Goal: Information Seeking & Learning: Learn about a topic

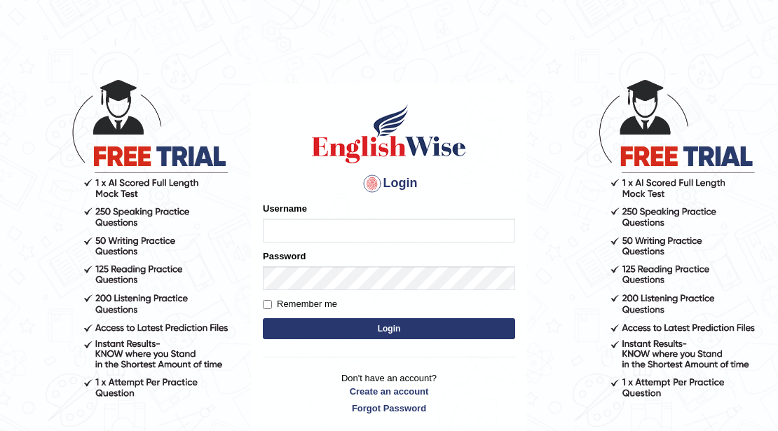
type input "Mahak_a24"
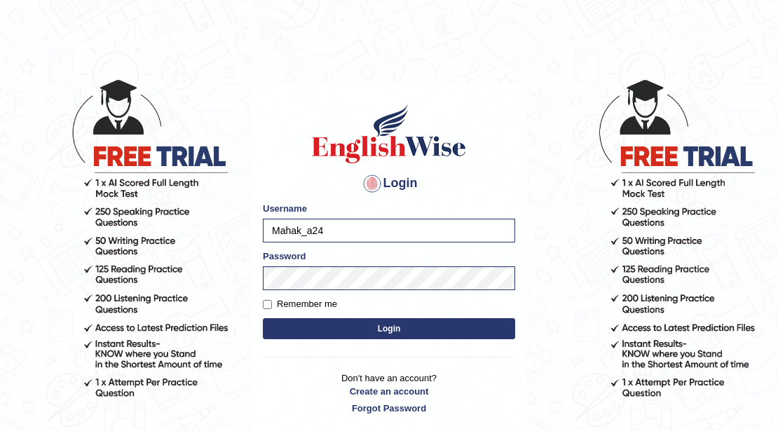
drag, startPoint x: 328, startPoint y: 233, endPoint x: 214, endPoint y: 237, distance: 113.6
click at [214, 237] on body "Login Please fix the following errors: Username Mahak_a24 Password Remember me …" at bounding box center [389, 254] width 778 height 431
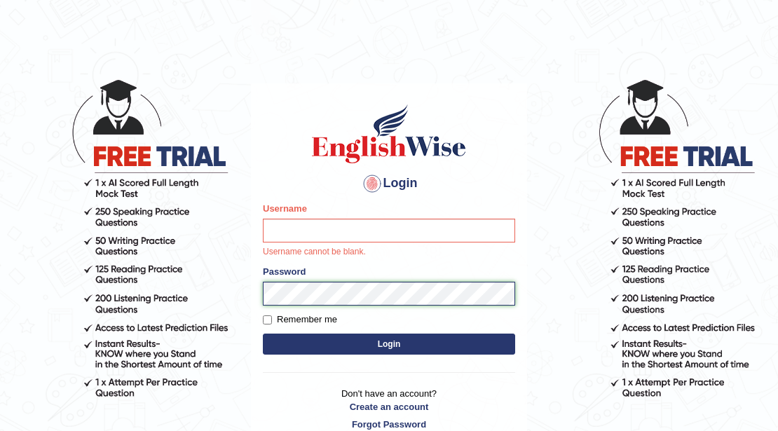
click at [467, 281] on div "Password" at bounding box center [389, 285] width 252 height 41
click at [261, 300] on div "Login Please fix the following errors: Username Username cannot be blank. Passw…" at bounding box center [389, 266] width 276 height 366
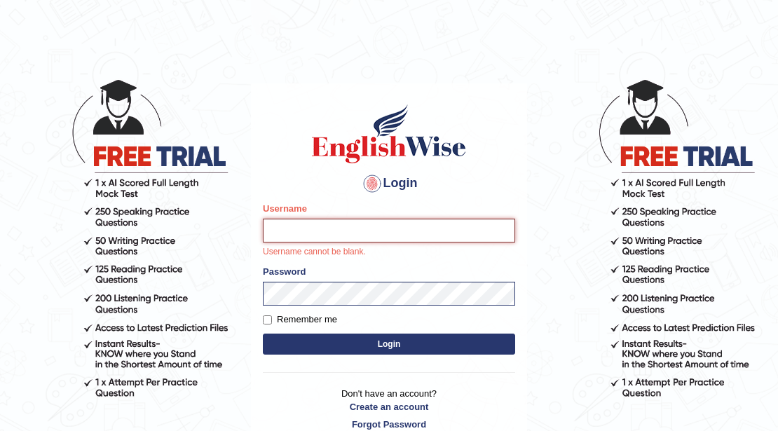
click at [303, 223] on input "Username" at bounding box center [389, 231] width 252 height 24
type input "Jireh12"
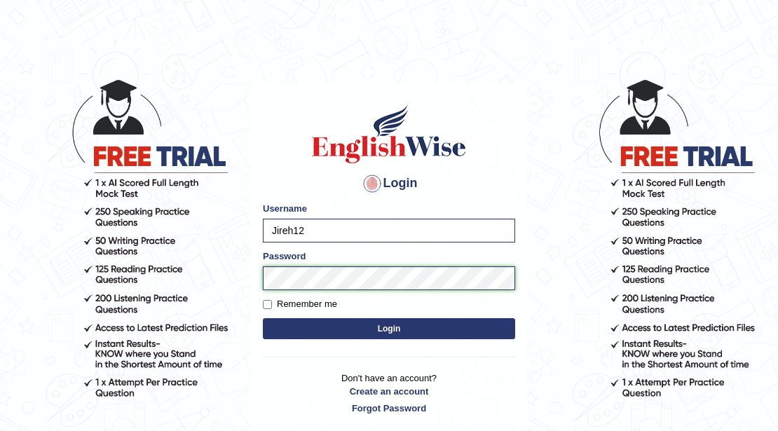
click at [244, 276] on body "Login Please fix the following errors: Username Jireh12 Password Remember me Lo…" at bounding box center [389, 254] width 778 height 431
click at [263, 318] on button "Login" at bounding box center [389, 328] width 252 height 21
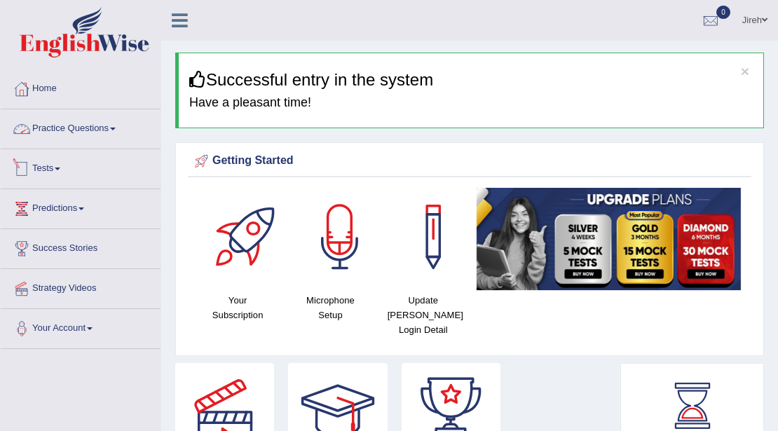
click at [82, 137] on link "Practice Questions" at bounding box center [81, 126] width 160 height 35
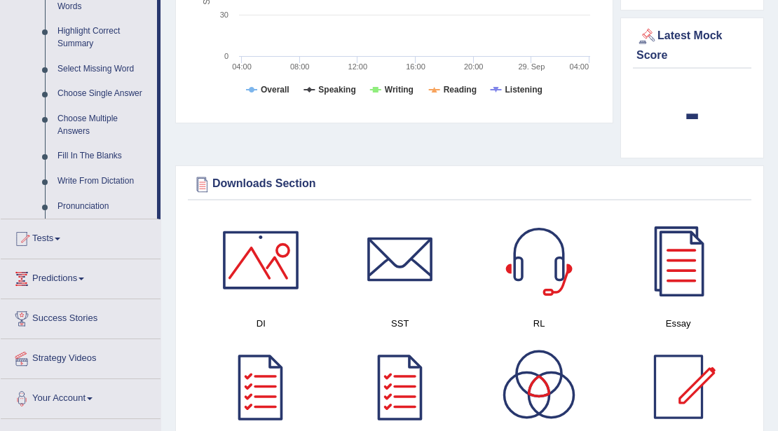
scroll to position [700, 0]
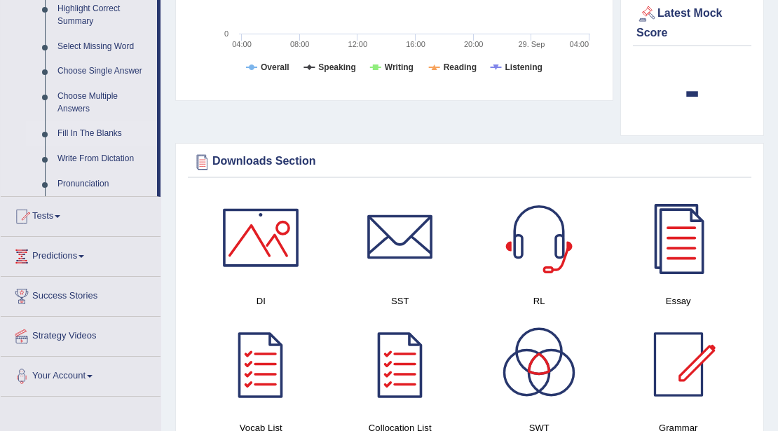
click at [80, 133] on link "Fill In The Blanks" at bounding box center [104, 133] width 106 height 25
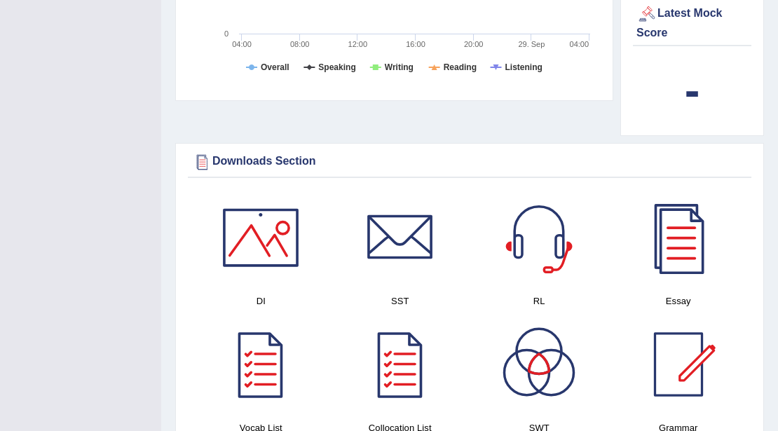
scroll to position [263, 0]
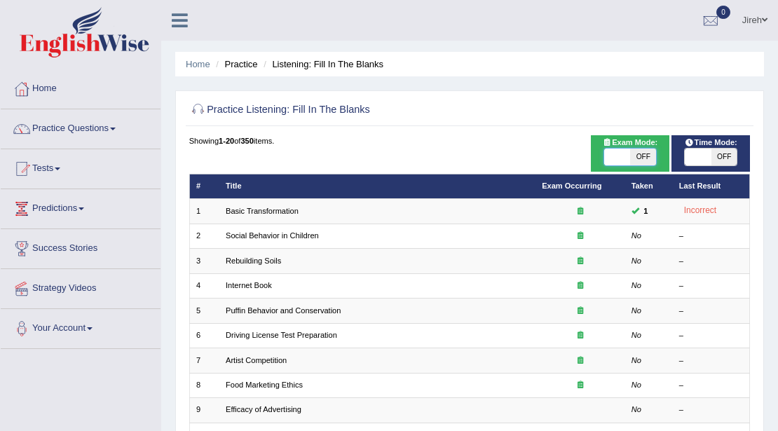
click at [623, 150] on span at bounding box center [617, 157] width 26 height 17
checkbox input "true"
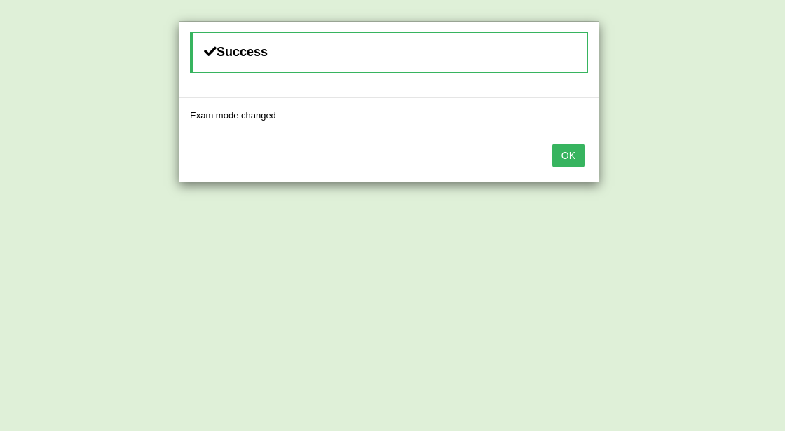
click at [578, 157] on button "OK" at bounding box center [568, 156] width 32 height 24
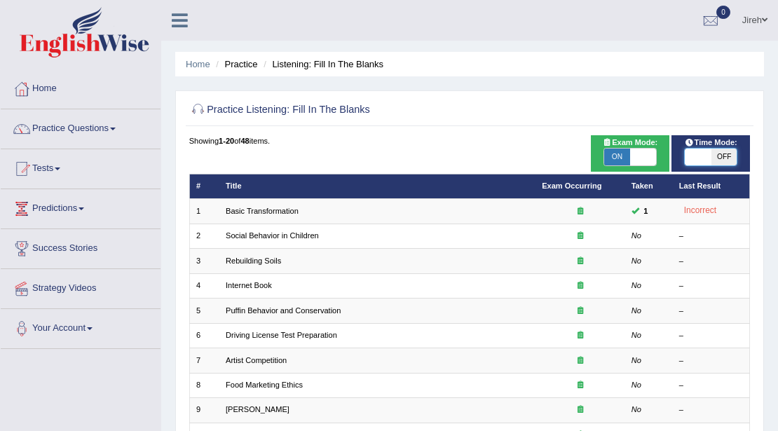
click at [707, 152] on span at bounding box center [697, 157] width 26 height 17
checkbox input "true"
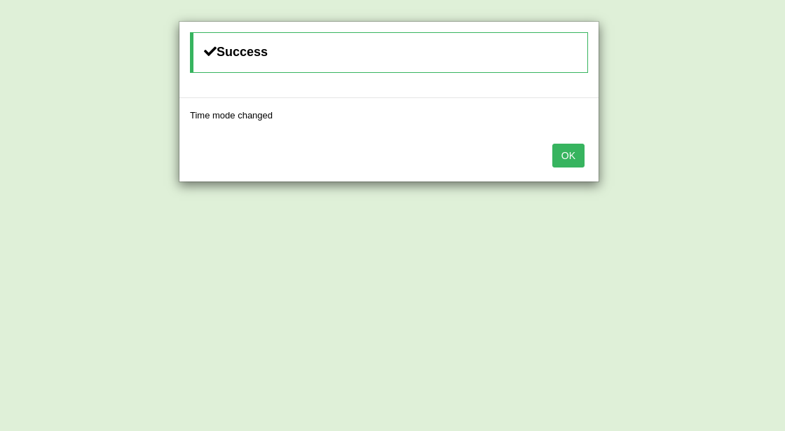
click at [581, 158] on button "OK" at bounding box center [568, 156] width 32 height 24
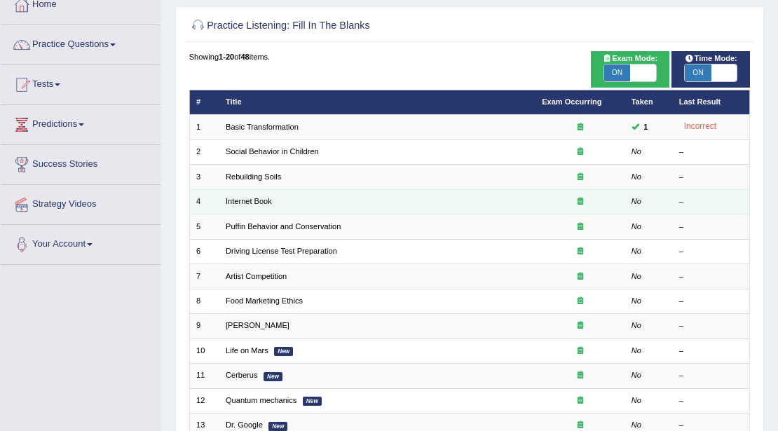
scroll to position [93, 0]
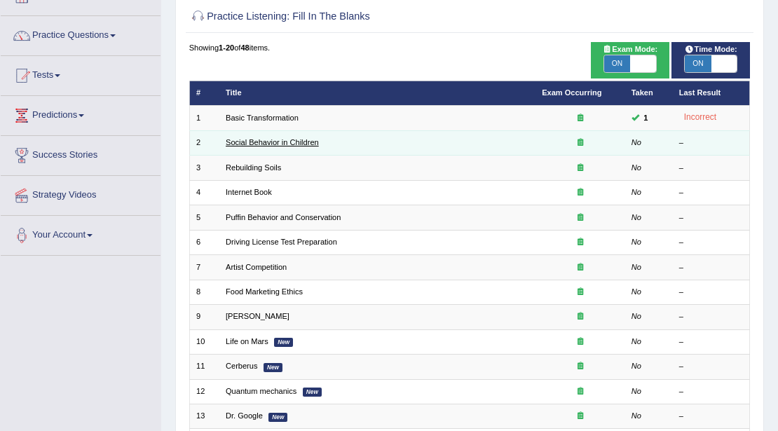
click at [241, 139] on link "Social Behavior in Children" at bounding box center [272, 142] width 93 height 8
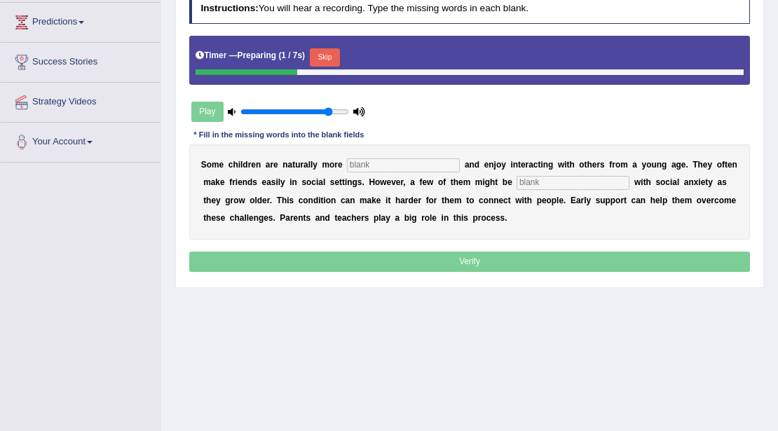
type input "0.85"
click at [326, 107] on input "range" at bounding box center [294, 112] width 108 height 10
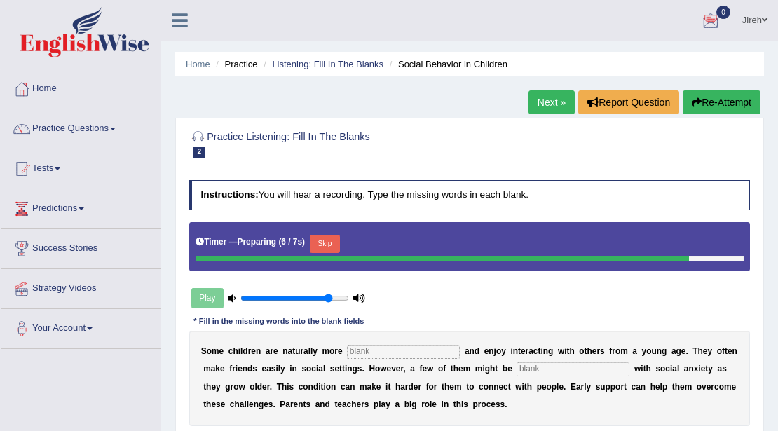
click at [716, 100] on button "Re-Attempt" at bounding box center [721, 102] width 78 height 24
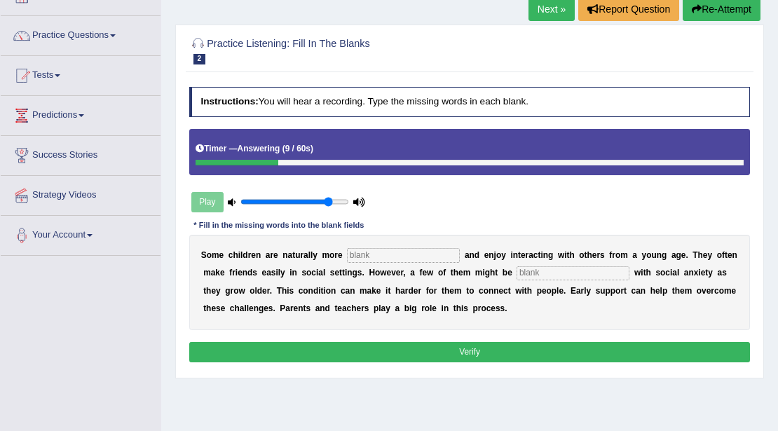
scroll to position [140, 0]
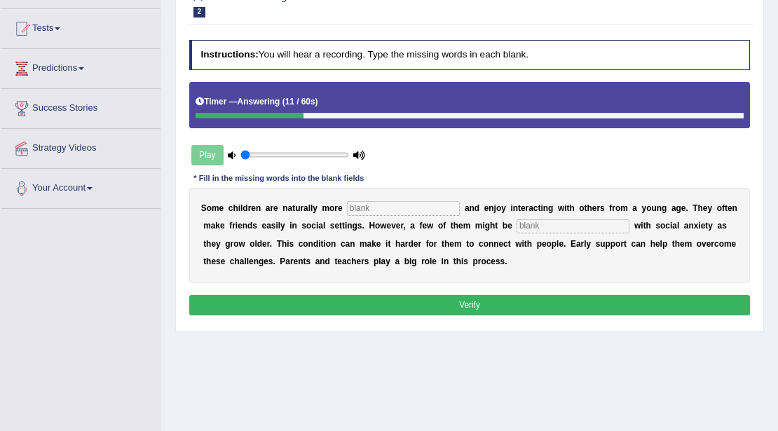
type input "0.05"
click at [240, 152] on input "range" at bounding box center [294, 155] width 108 height 10
click at [207, 153] on div "Play" at bounding box center [278, 155] width 179 height 30
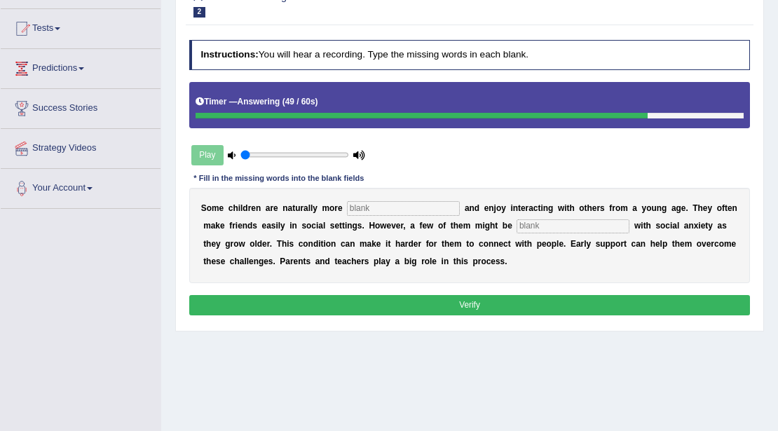
click at [197, 113] on div at bounding box center [421, 116] width 452 height 6
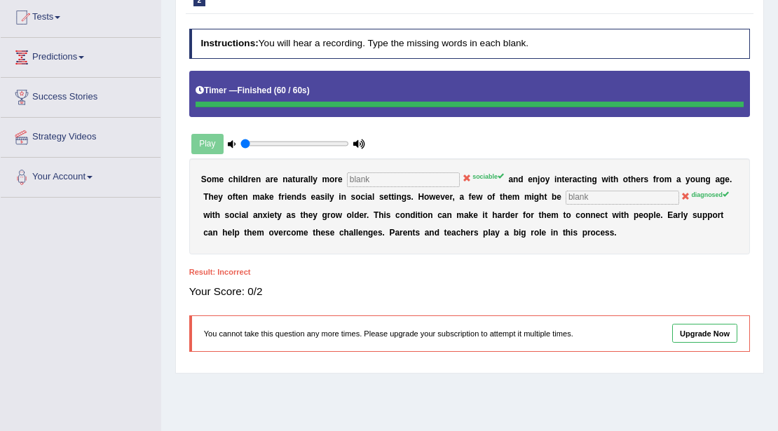
scroll to position [93, 0]
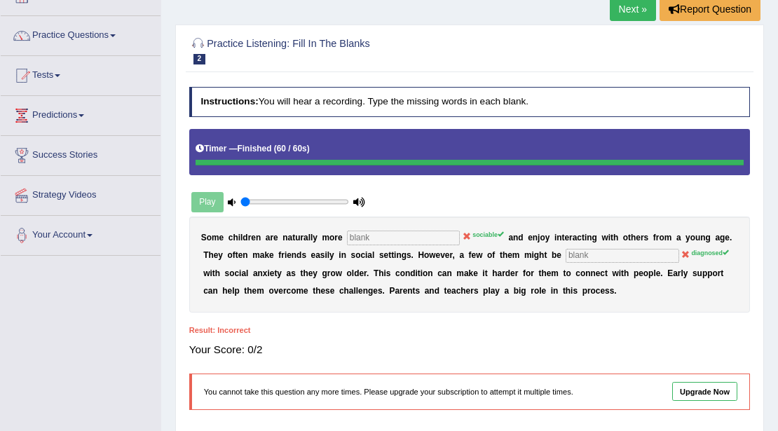
click at [632, 4] on link "Next »" at bounding box center [632, 9] width 46 height 24
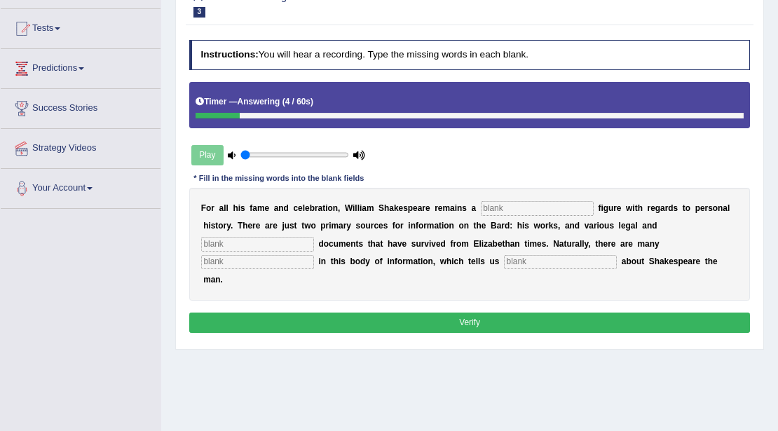
click at [532, 208] on input "text" at bounding box center [537, 208] width 113 height 14
type input "misterious"
click at [223, 244] on input "text" at bounding box center [257, 244] width 113 height 14
type input "caps"
click at [576, 255] on input "text" at bounding box center [560, 262] width 113 height 14
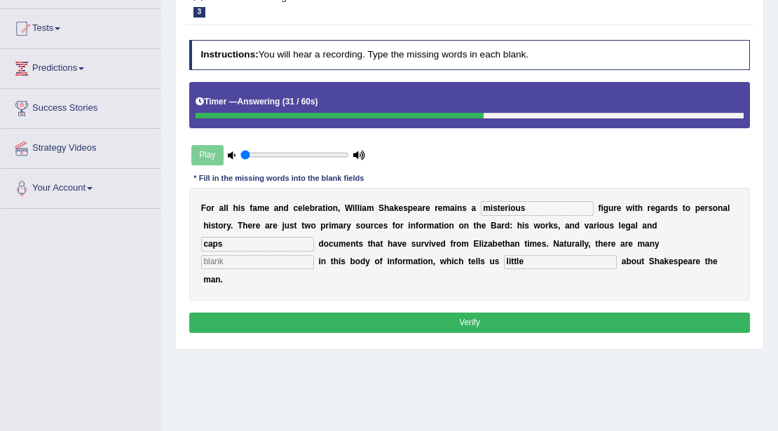
type input "little"
click at [476, 323] on button "Verify" at bounding box center [469, 322] width 561 height 20
click at [262, 261] on input "text" at bounding box center [257, 262] width 113 height 14
type input "s"
click at [538, 317] on button "Verify" at bounding box center [469, 322] width 561 height 20
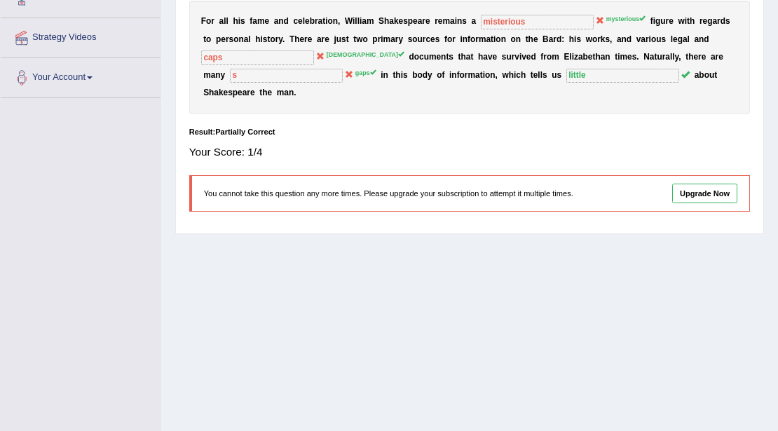
scroll to position [280, 0]
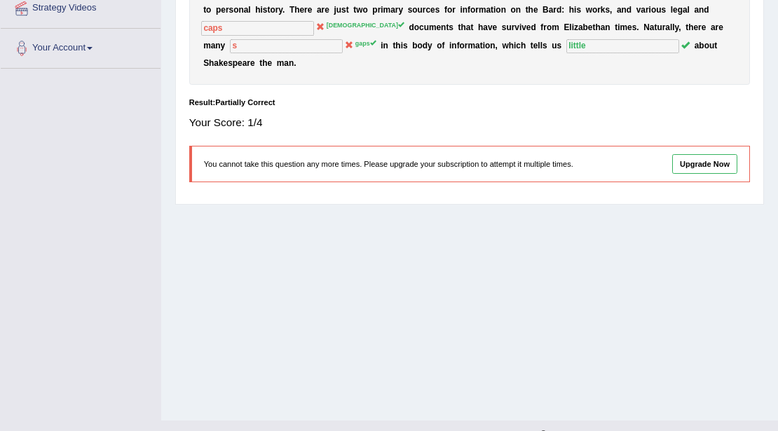
click at [710, 165] on link "Upgrade Now" at bounding box center [705, 164] width 66 height 20
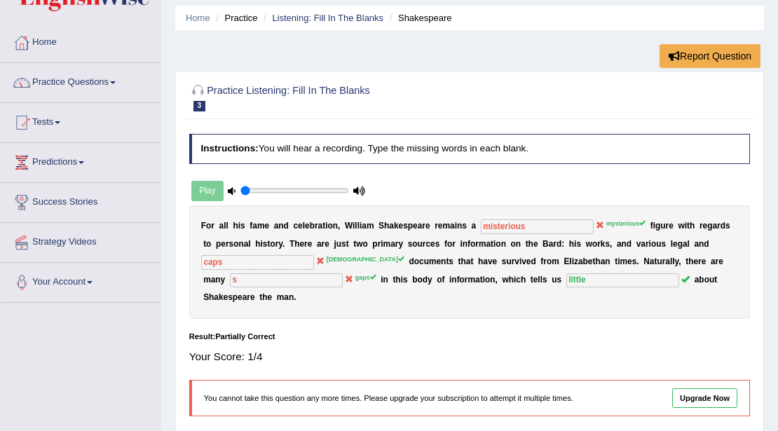
scroll to position [0, 0]
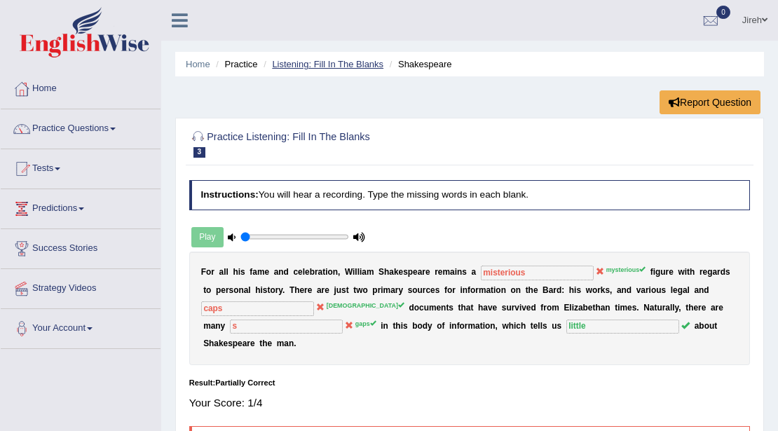
click at [296, 64] on link "Listening: Fill In The Blanks" at bounding box center [327, 64] width 111 height 11
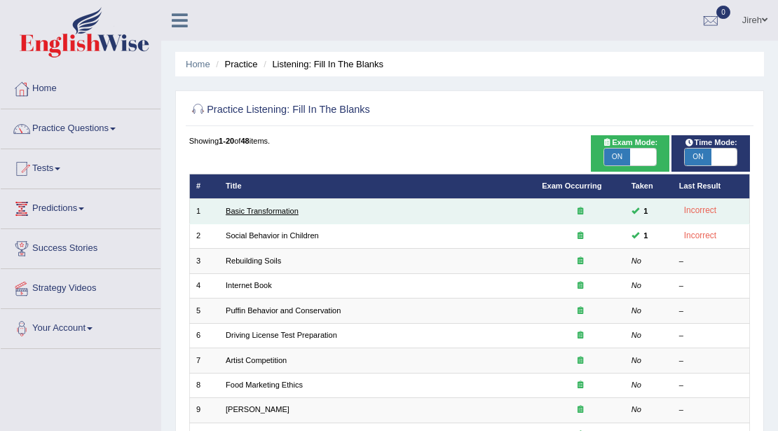
click at [275, 207] on link "Basic Transformation" at bounding box center [262, 211] width 73 height 8
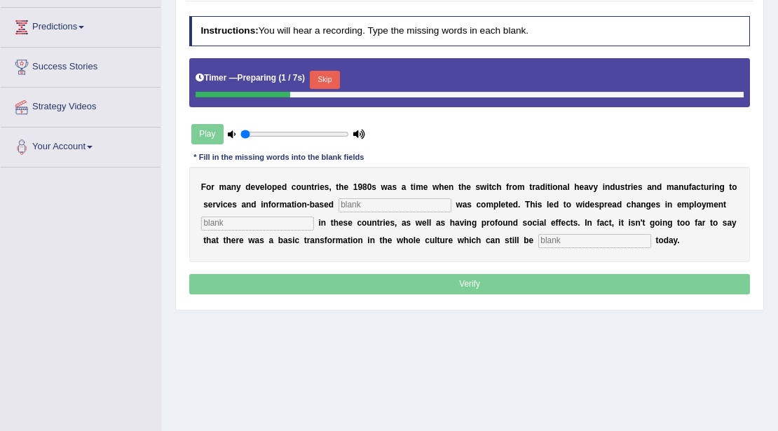
scroll to position [186, 0]
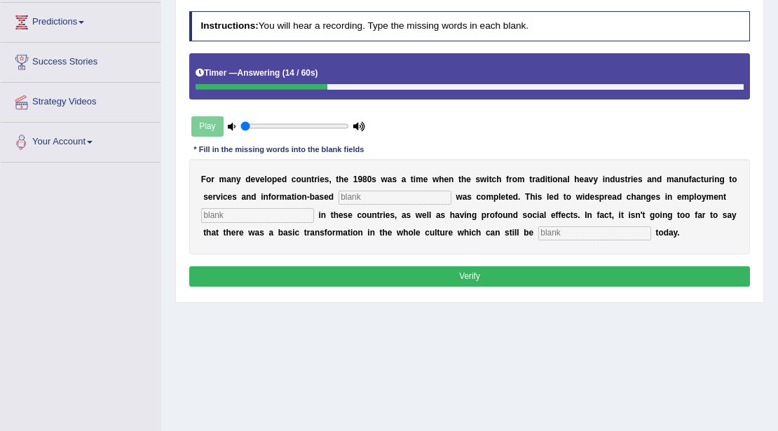
click at [216, 118] on div "Play" at bounding box center [278, 126] width 179 height 30
click at [205, 126] on div "Play" at bounding box center [278, 126] width 179 height 30
click at [396, 194] on input "text" at bounding box center [394, 198] width 113 height 14
type input "i"
type input "enterprices"
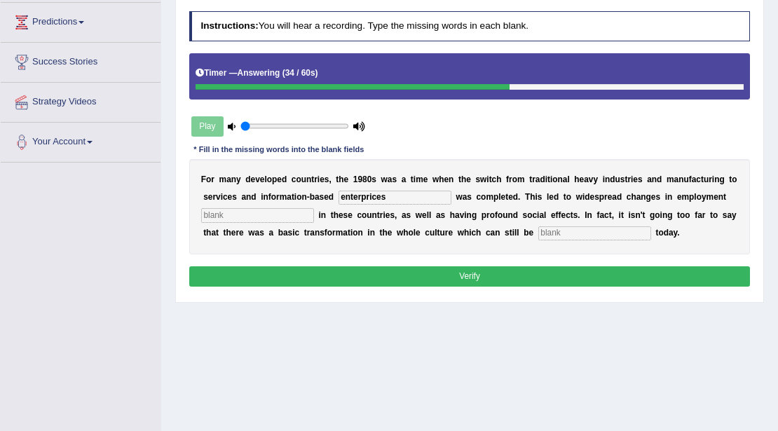
click at [601, 230] on input "text" at bounding box center [594, 233] width 113 height 14
type input "observed"
click at [255, 210] on input "text" at bounding box center [257, 215] width 113 height 14
type input "s"
click at [493, 279] on button "Verify" at bounding box center [469, 276] width 561 height 20
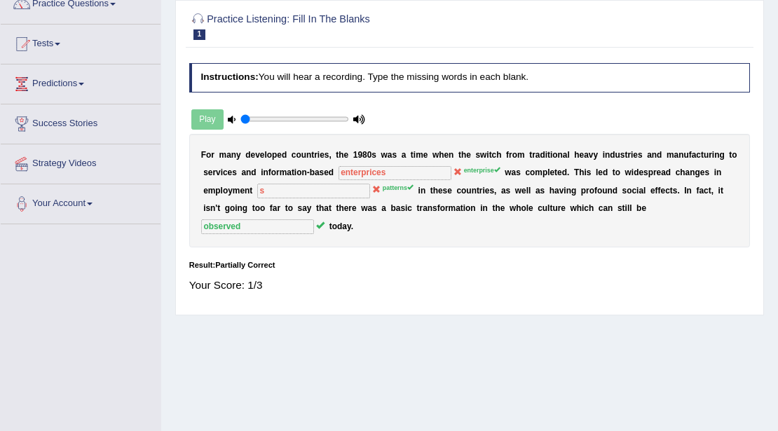
scroll to position [0, 0]
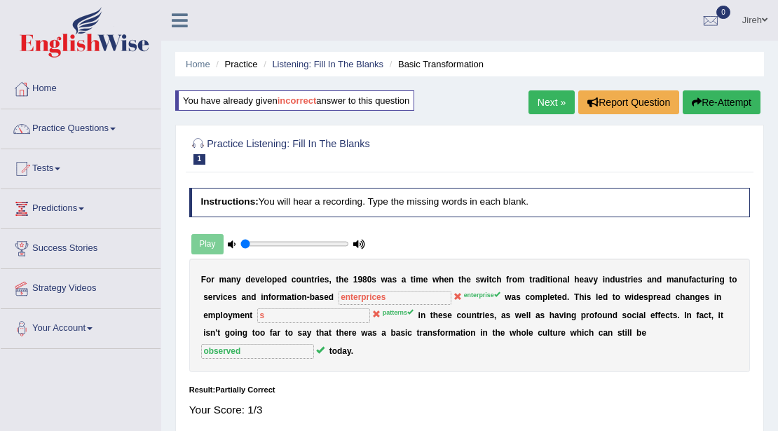
click at [541, 95] on link "Next »" at bounding box center [551, 102] width 46 height 24
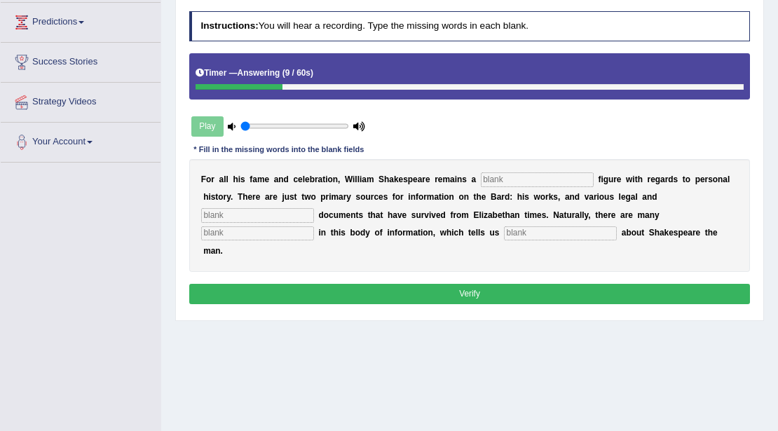
click at [531, 177] on input "text" at bounding box center [537, 179] width 113 height 14
type input "mysterious"
click at [276, 216] on input "text" at bounding box center [257, 215] width 113 height 14
type input "[DEMOGRAPHIC_DATA]"
click at [244, 235] on input "text" at bounding box center [257, 233] width 113 height 14
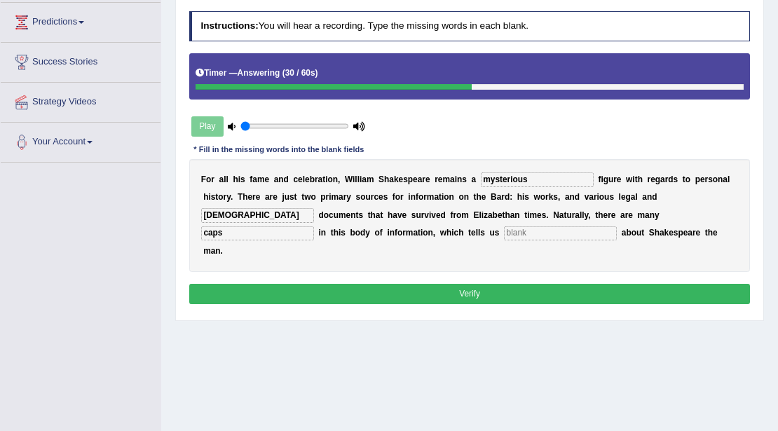
type input "caps"
click at [527, 230] on input "text" at bounding box center [560, 233] width 113 height 14
type input "little"
click at [488, 291] on button "Verify" at bounding box center [469, 294] width 561 height 20
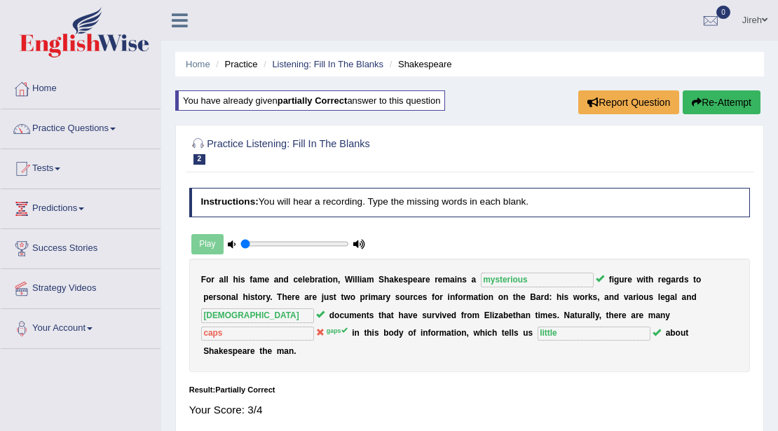
click at [730, 99] on button "Re-Attempt" at bounding box center [721, 102] width 78 height 24
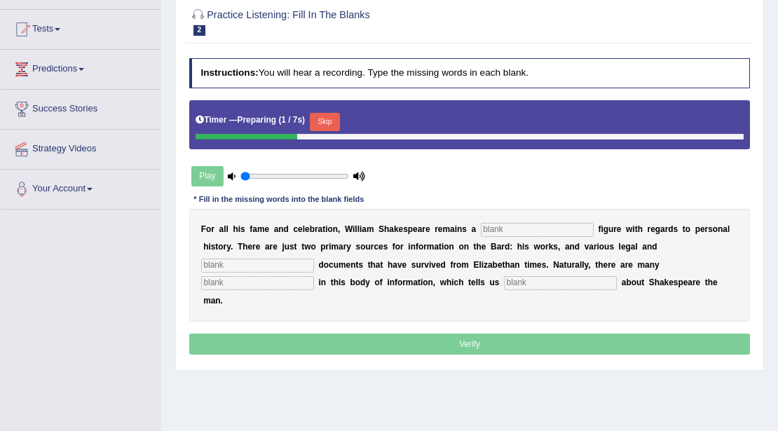
scroll to position [140, 0]
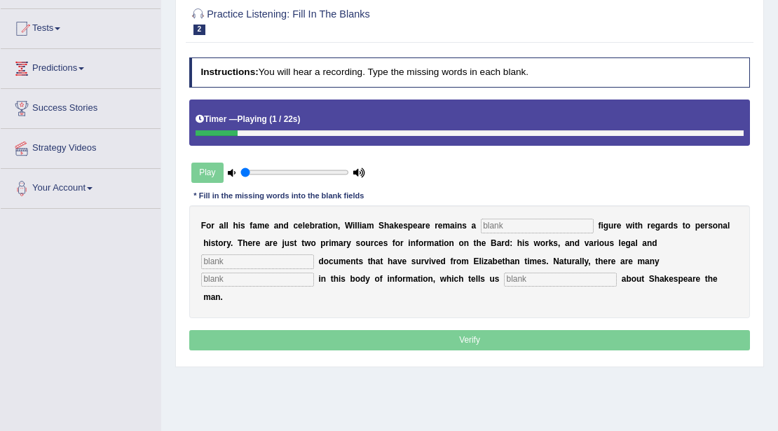
click at [495, 221] on input "text" at bounding box center [537, 226] width 113 height 14
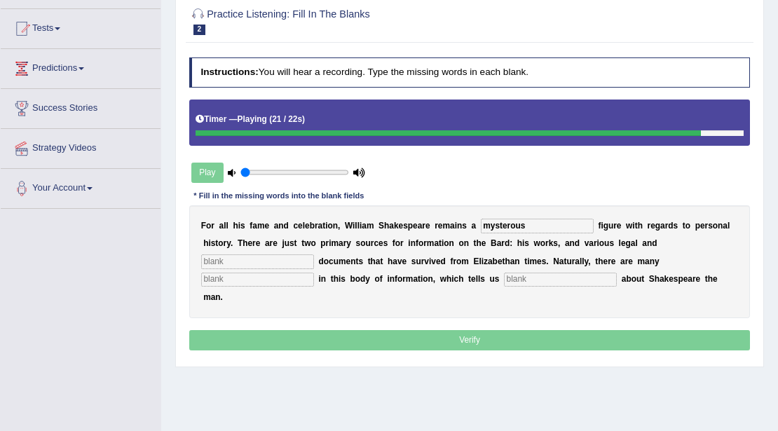
type input "mysterous"
click at [268, 263] on input "text" at bounding box center [257, 261] width 113 height 14
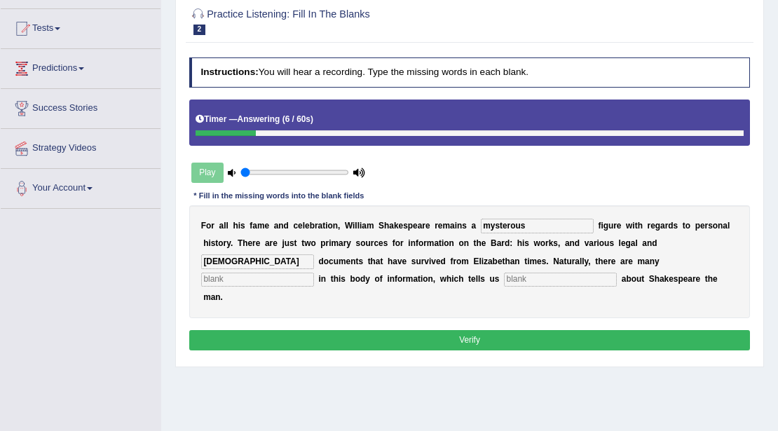
type input "[DEMOGRAPHIC_DATA]"
click at [242, 283] on input "text" at bounding box center [257, 279] width 113 height 14
type input "gaps"
click at [578, 274] on input "text" at bounding box center [560, 279] width 113 height 14
type input "little"
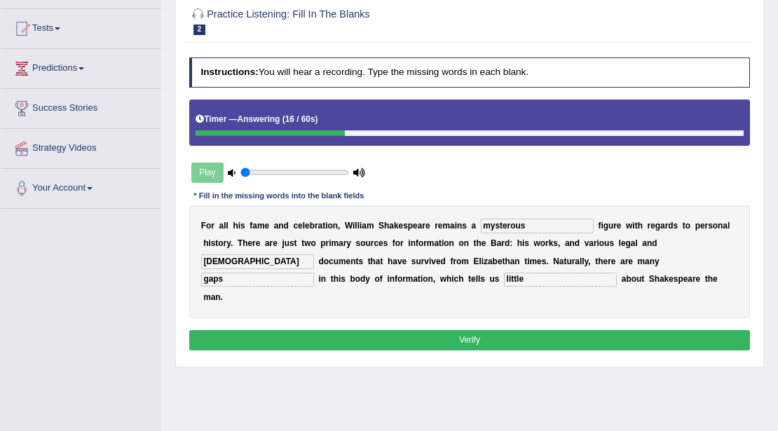
click at [558, 343] on button "Verify" at bounding box center [469, 340] width 561 height 20
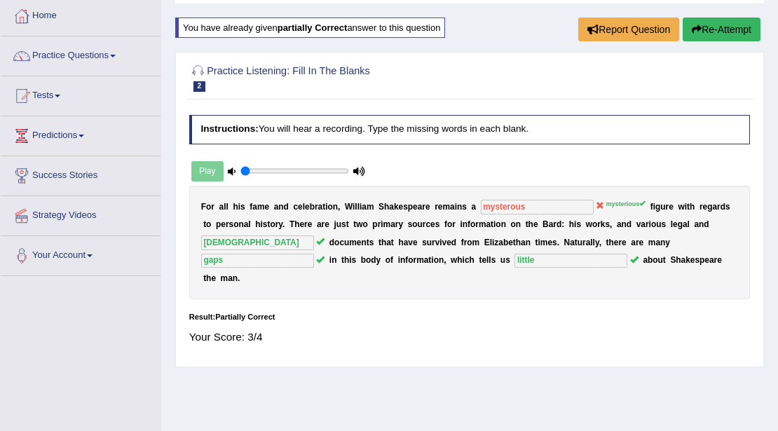
scroll to position [0, 0]
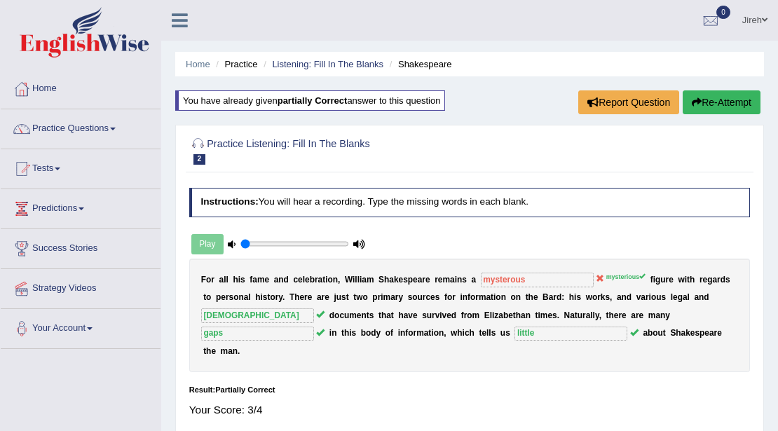
click at [703, 98] on button "Re-Attempt" at bounding box center [721, 102] width 78 height 24
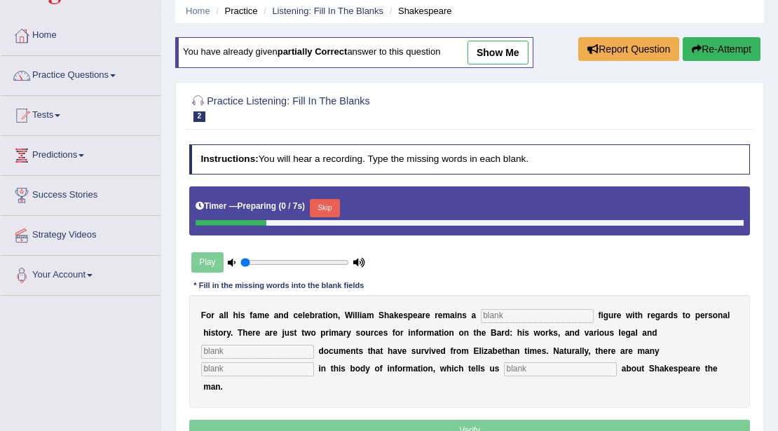
scroll to position [233, 0]
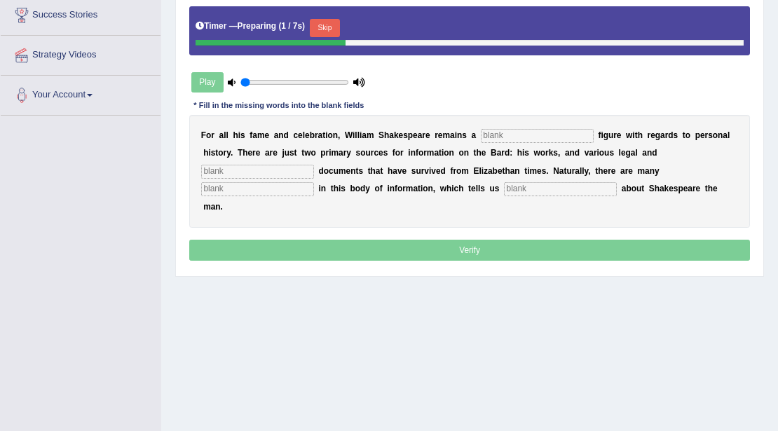
click at [513, 132] on input "text" at bounding box center [537, 136] width 113 height 14
type input "y"
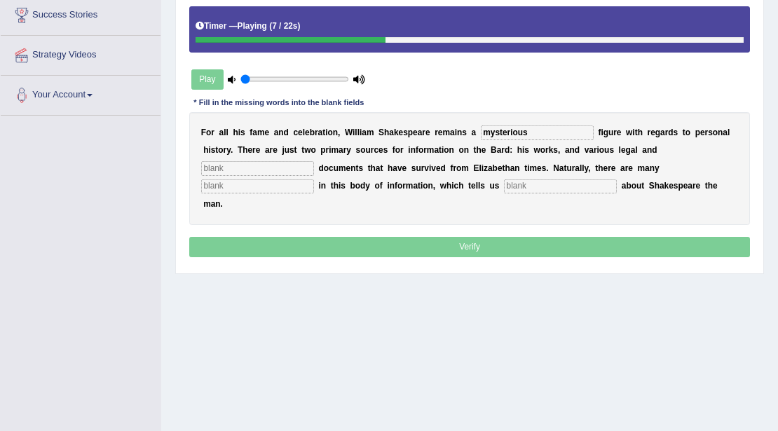
type input "mysterious"
click at [240, 172] on input "text" at bounding box center [257, 168] width 113 height 14
type input "[DEMOGRAPHIC_DATA]"
click at [282, 186] on input "text" at bounding box center [257, 186] width 113 height 14
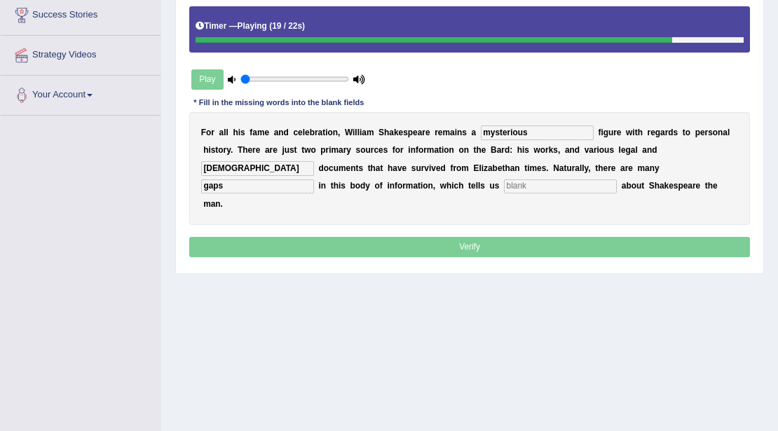
type input "gaps"
click at [559, 188] on input "text" at bounding box center [560, 186] width 113 height 14
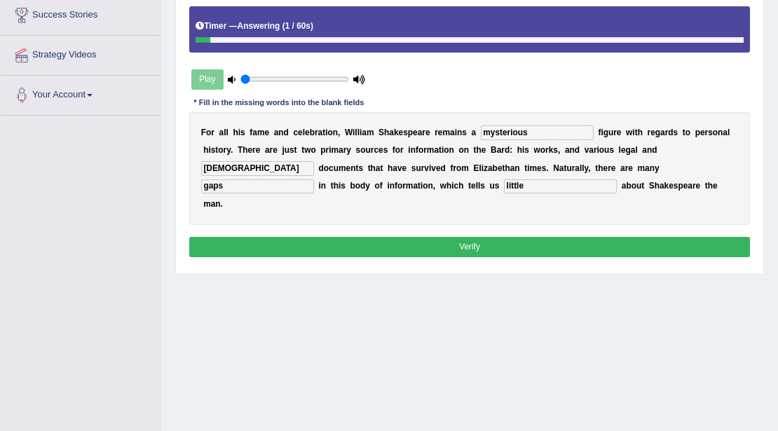
type input "little"
click at [470, 249] on button "Verify" at bounding box center [469, 247] width 561 height 20
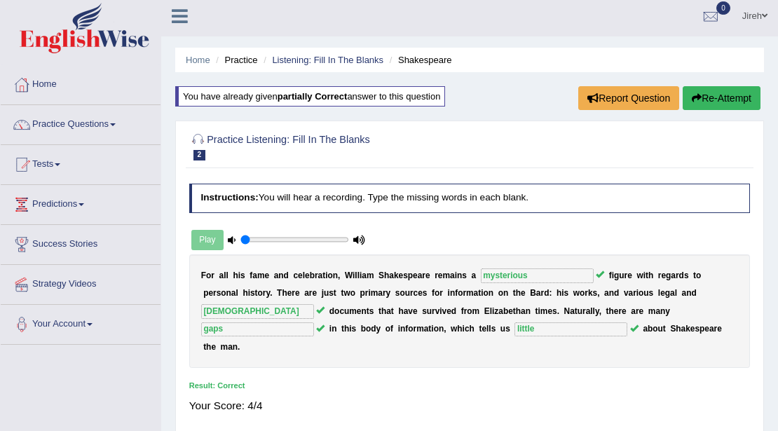
scroll to position [0, 0]
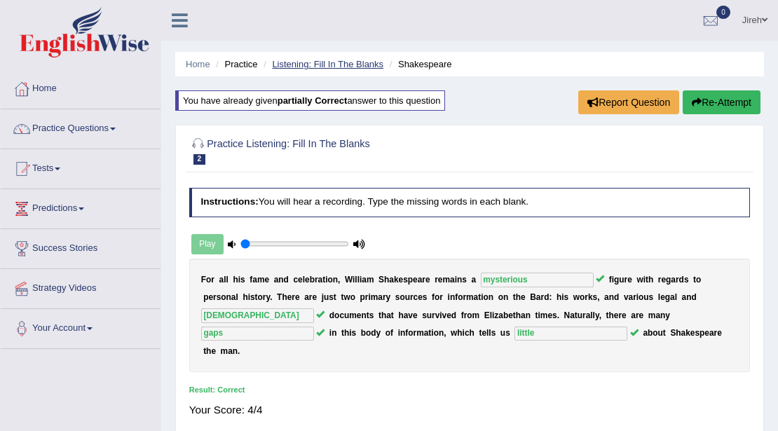
click at [328, 66] on link "Listening: Fill In The Blanks" at bounding box center [327, 64] width 111 height 11
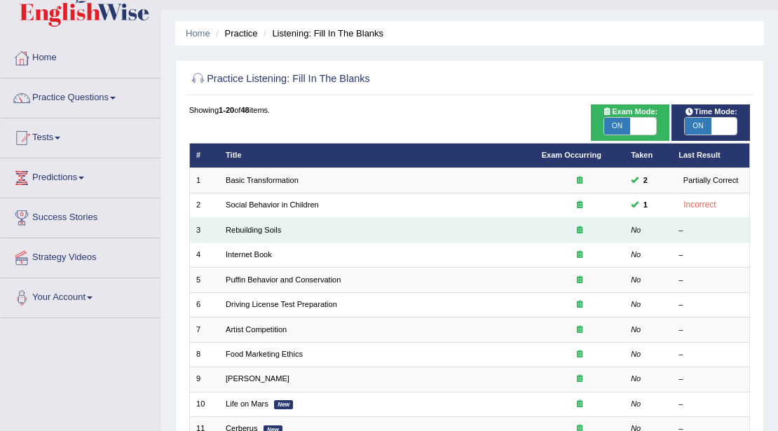
scroll to position [46, 0]
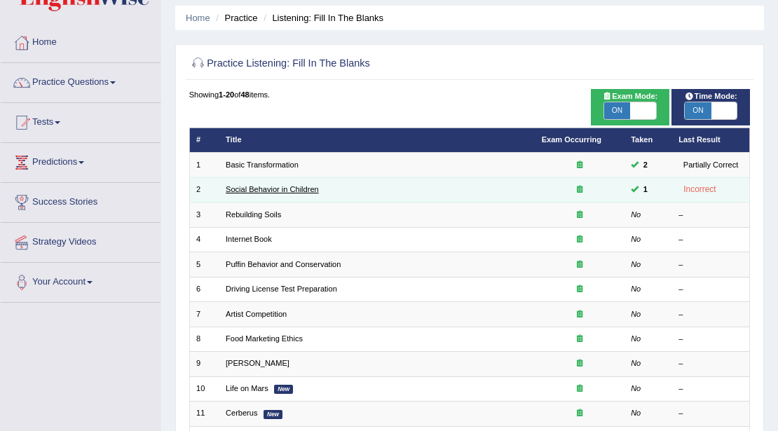
click at [252, 191] on link "Social Behavior in Children" at bounding box center [272, 189] width 93 height 8
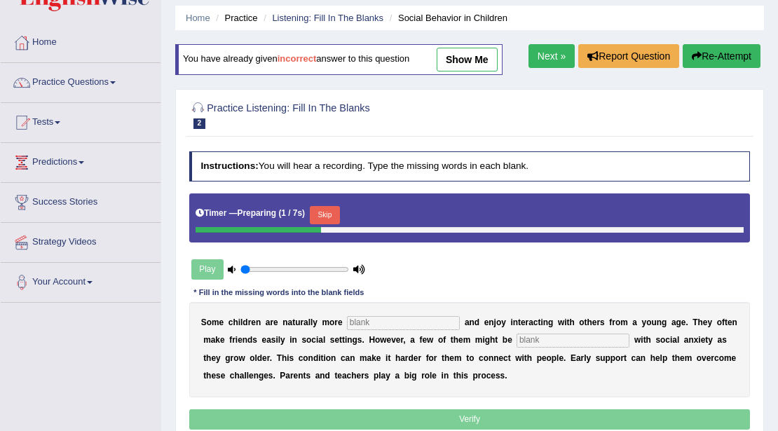
scroll to position [93, 0]
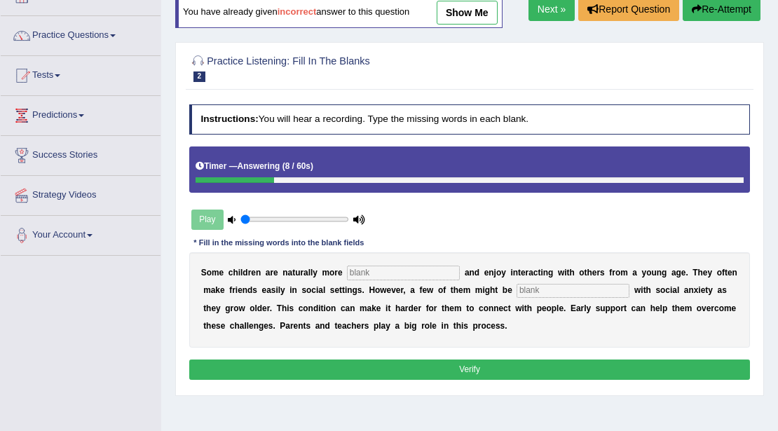
click at [362, 268] on input "text" at bounding box center [403, 272] width 113 height 14
type input "sociable"
click at [584, 291] on input "text" at bounding box center [572, 291] width 113 height 14
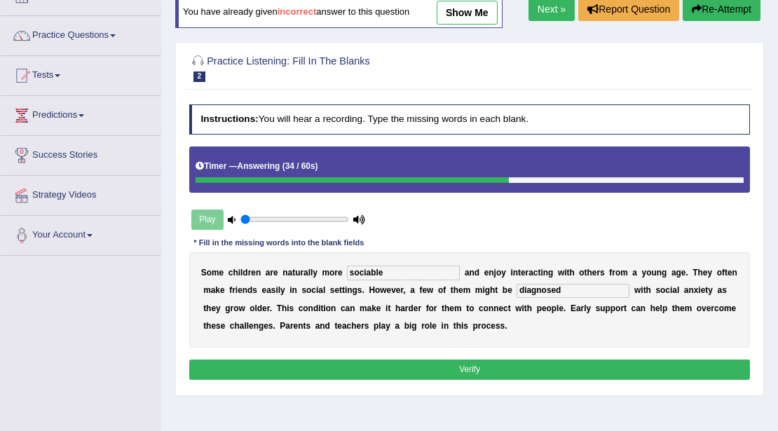
type input "diagnosed"
click at [514, 360] on button "Verify" at bounding box center [469, 369] width 561 height 20
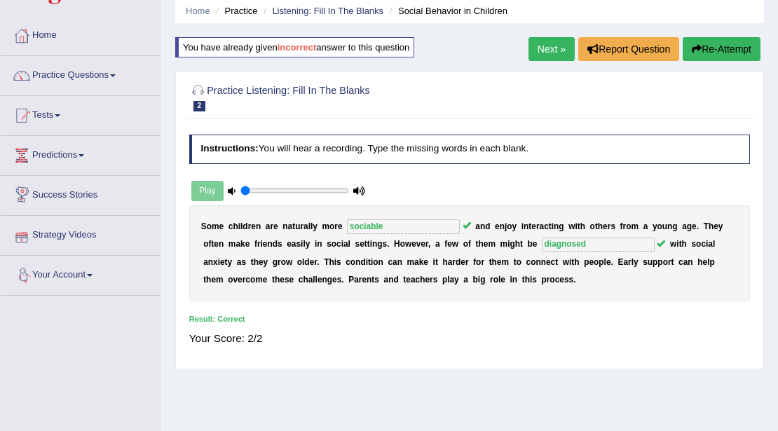
scroll to position [0, 0]
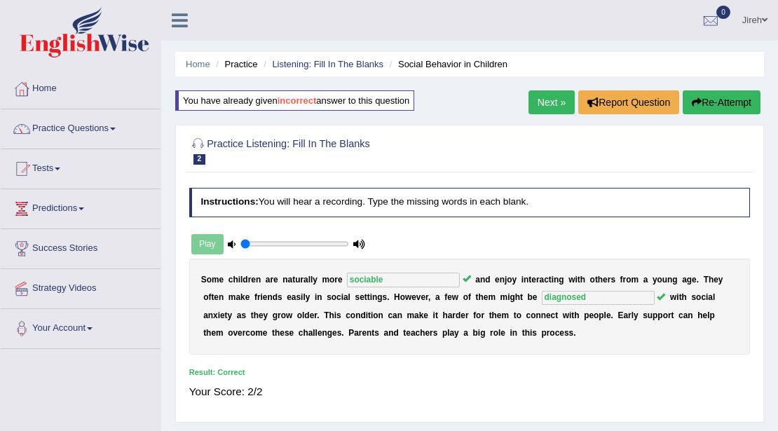
click at [545, 102] on link "Next »" at bounding box center [551, 102] width 46 height 24
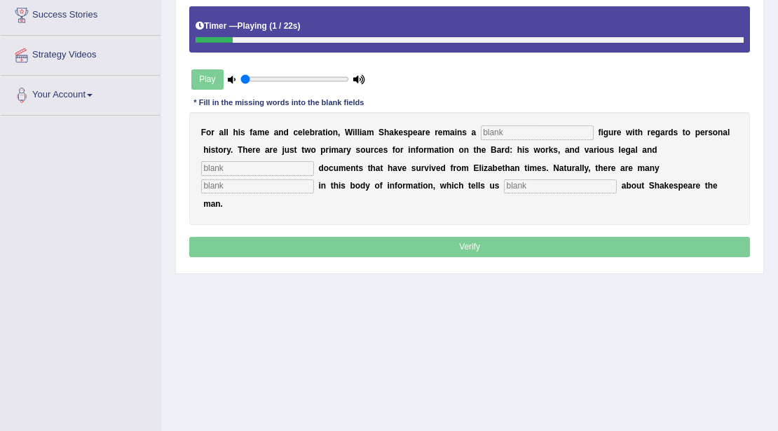
click at [521, 128] on input "text" at bounding box center [537, 132] width 113 height 14
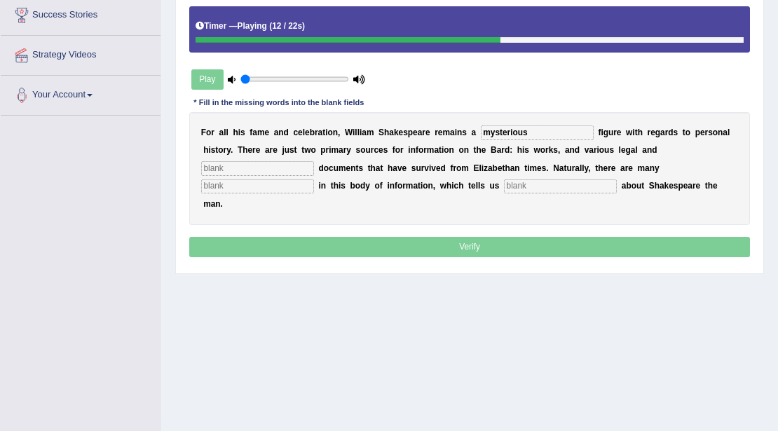
type input "mysterious"
click at [254, 170] on input "text" at bounding box center [257, 168] width 113 height 14
type input "church"
click at [286, 187] on input "text" at bounding box center [257, 186] width 113 height 14
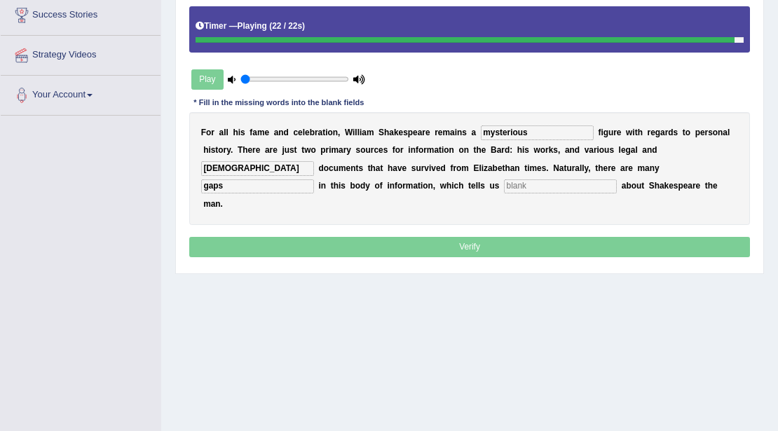
type input "gaps"
click at [537, 184] on input "text" at bounding box center [560, 186] width 113 height 14
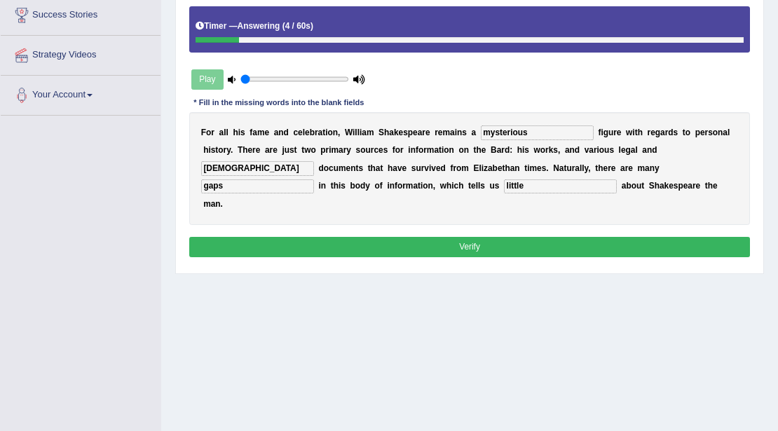
type input "little"
click at [510, 243] on button "Verify" at bounding box center [469, 247] width 561 height 20
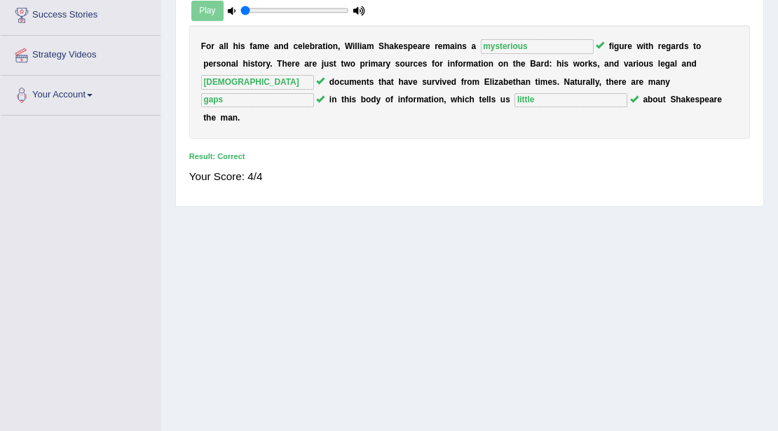
scroll to position [46, 0]
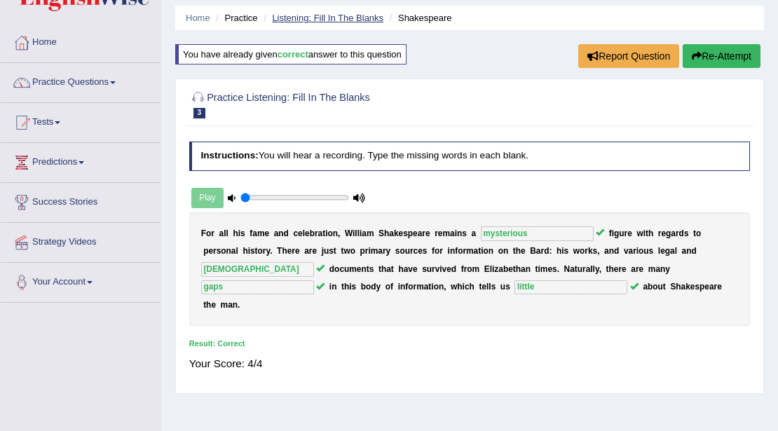
click at [321, 20] on link "Listening: Fill In The Blanks" at bounding box center [327, 18] width 111 height 11
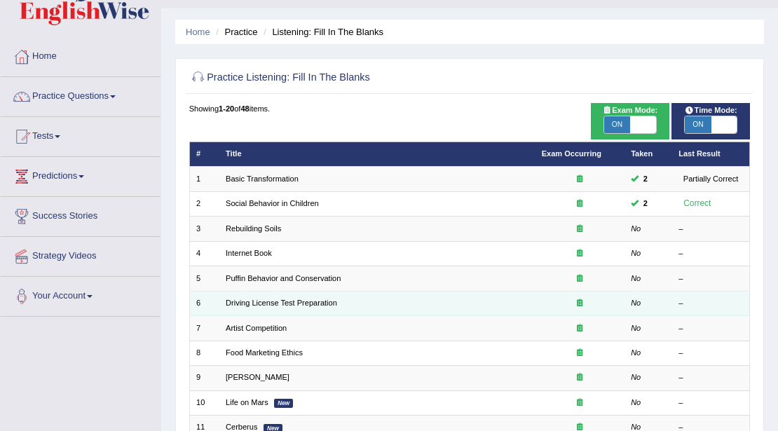
scroll to position [46, 0]
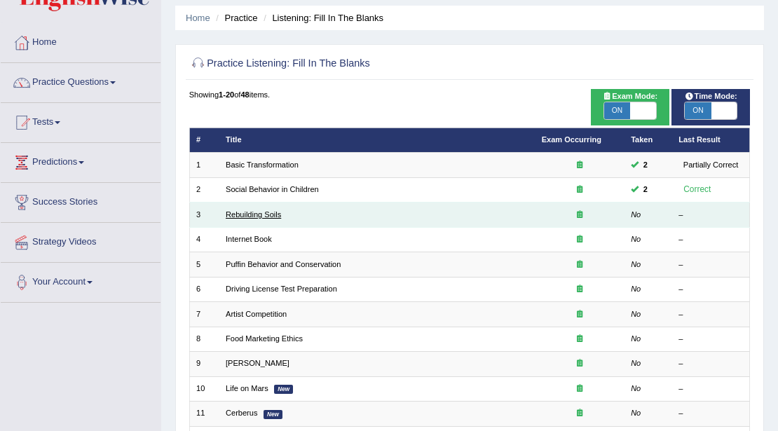
click at [270, 213] on link "Rebuilding Soils" at bounding box center [253, 214] width 55 height 8
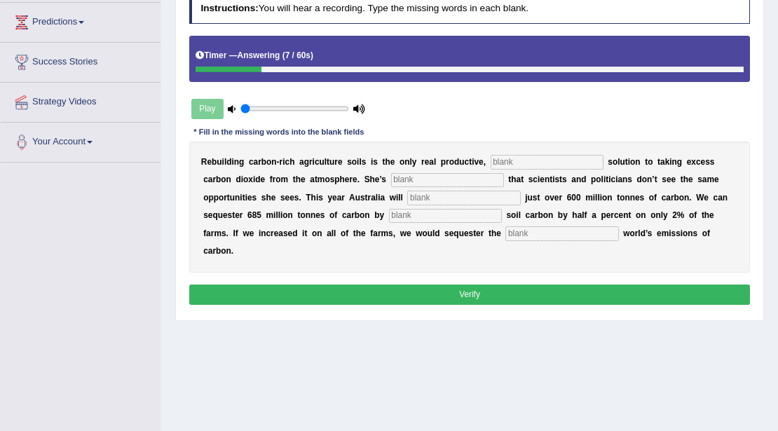
click at [532, 159] on input "text" at bounding box center [546, 162] width 113 height 14
type input "permenant"
click at [453, 179] on input "text" at bounding box center [447, 180] width 113 height 14
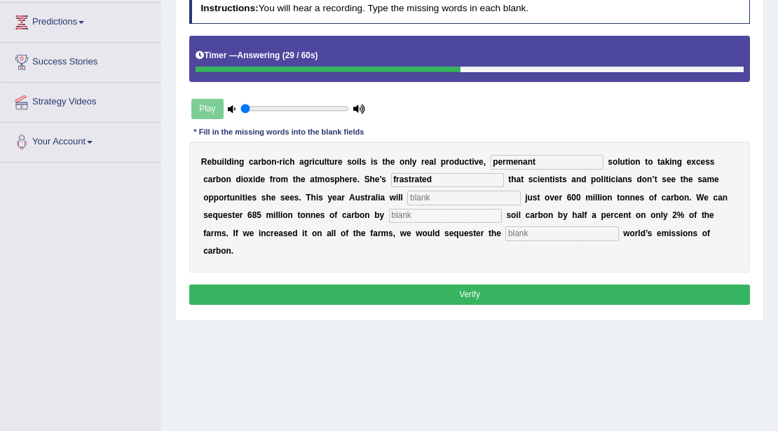
type input "frastrated"
click at [455, 198] on input "text" at bounding box center [463, 198] width 113 height 14
type input "increasing"
click at [431, 215] on input "text" at bounding box center [445, 216] width 113 height 14
type input "s"
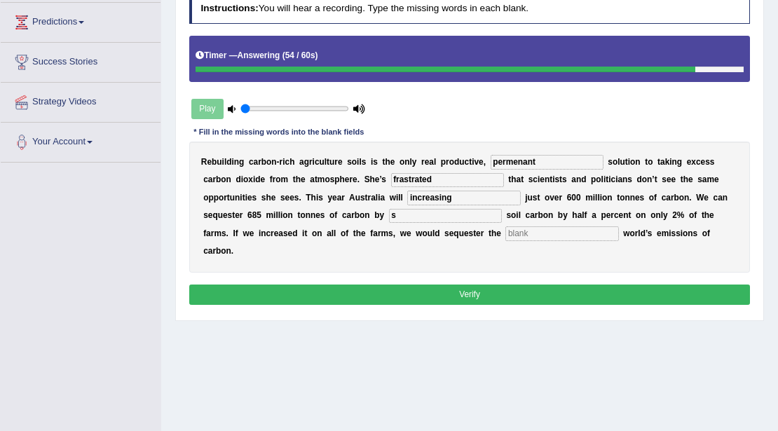
click at [534, 230] on input "text" at bounding box center [561, 233] width 113 height 14
type input "s"
click at [506, 287] on button "Verify" at bounding box center [469, 294] width 561 height 20
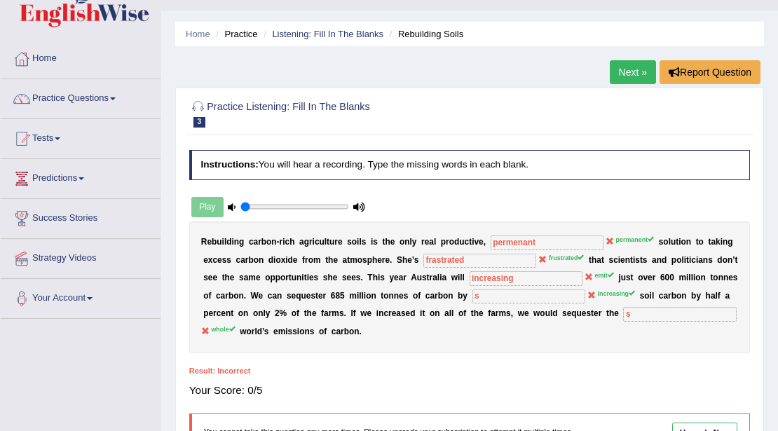
scroll to position [46, 0]
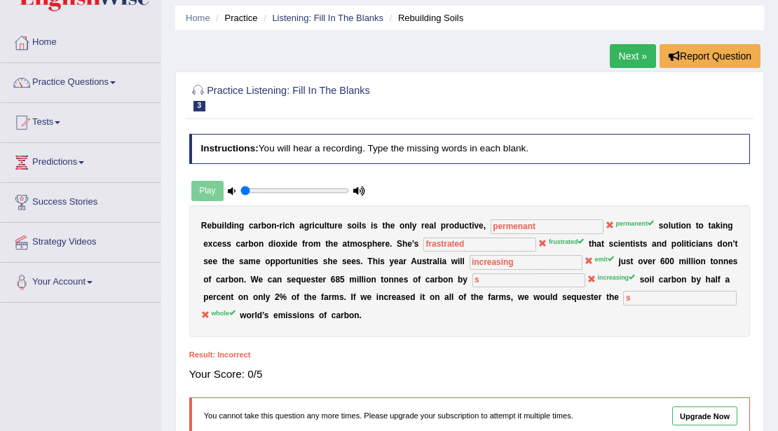
click at [637, 53] on link "Next »" at bounding box center [632, 56] width 46 height 24
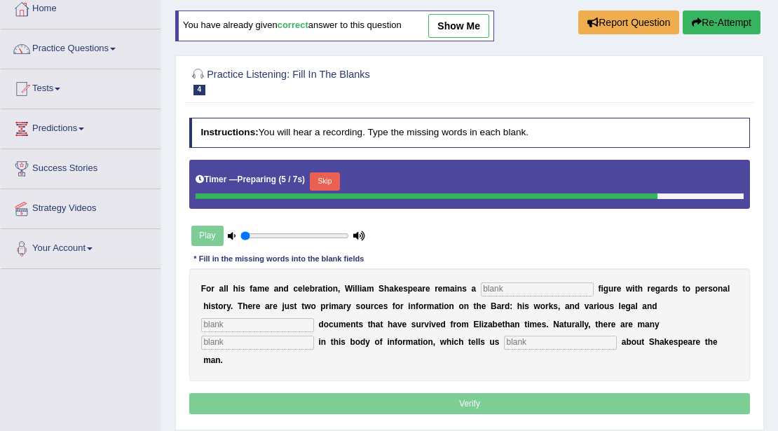
scroll to position [46, 0]
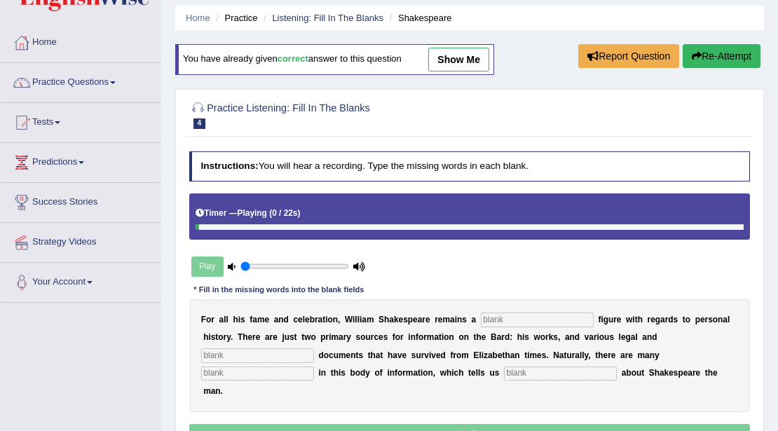
click at [305, 212] on div "Timer — Playing ( 0 / 22s )" at bounding box center [469, 213] width 548 height 21
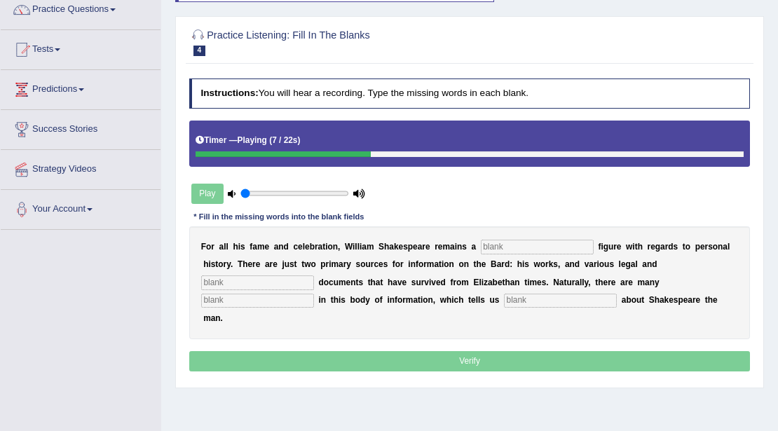
scroll to position [0, 0]
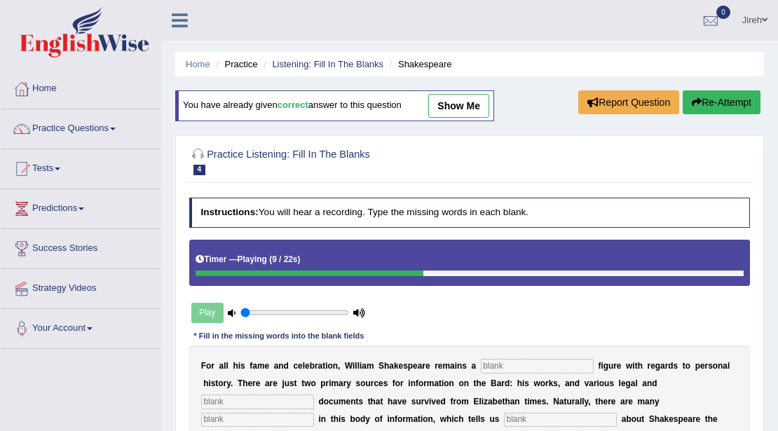
click at [489, 113] on link "show me" at bounding box center [458, 106] width 61 height 24
type input "mysterious"
type input "[DEMOGRAPHIC_DATA]"
type input "gaps"
type input "little"
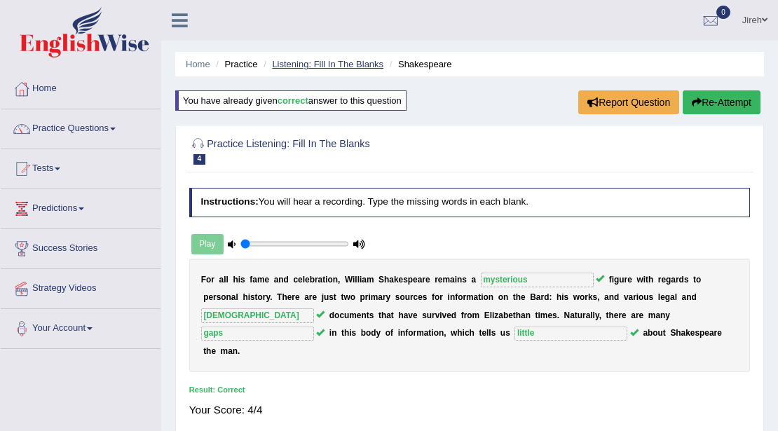
click at [289, 67] on link "Listening: Fill In The Blanks" at bounding box center [327, 64] width 111 height 11
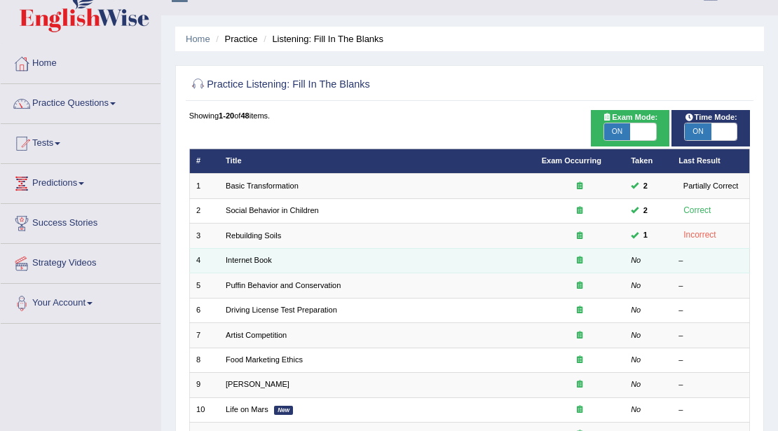
scroll to position [46, 0]
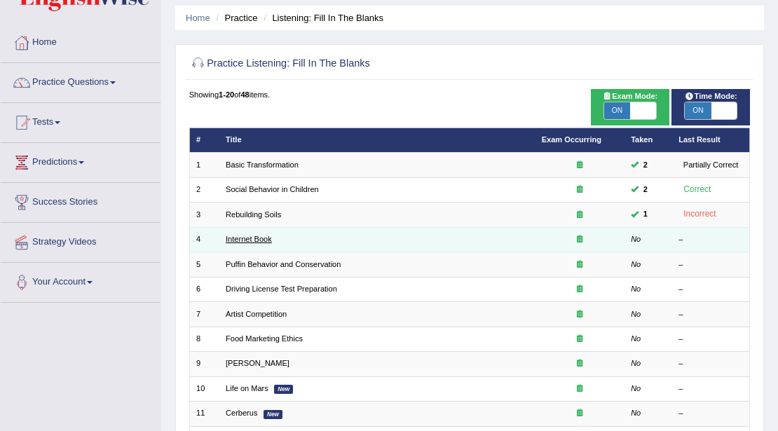
click at [260, 236] on link "Internet Book" at bounding box center [249, 239] width 46 height 8
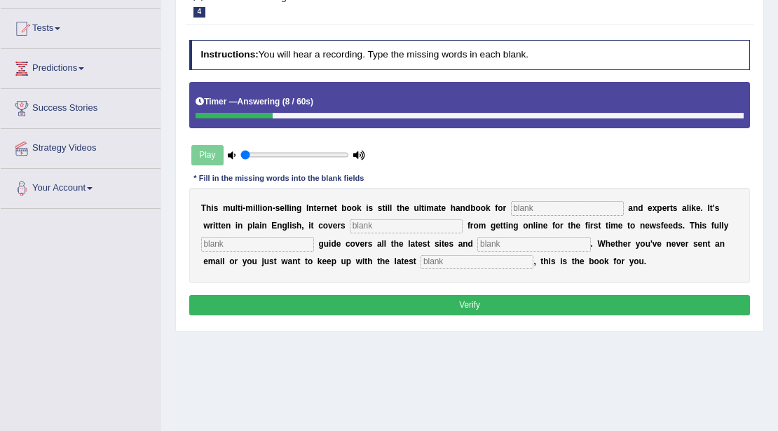
click at [544, 212] on input "text" at bounding box center [567, 208] width 113 height 14
click at [384, 223] on input "text" at bounding box center [406, 226] width 113 height 14
type input "everything"
click at [224, 242] on input "text" at bounding box center [257, 244] width 113 height 14
type input "revide"
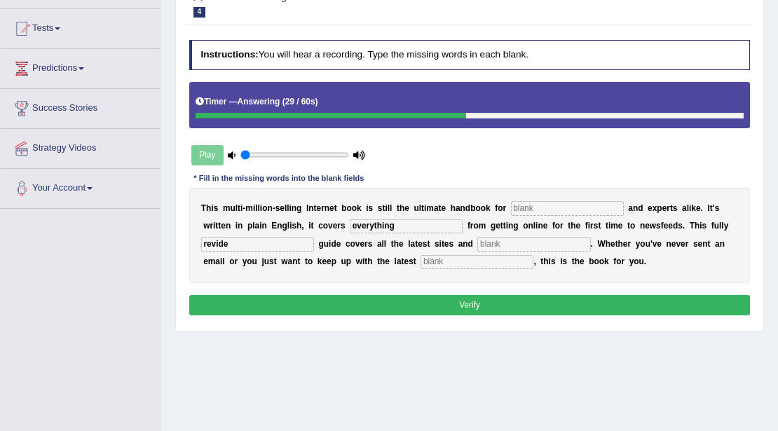
click at [504, 241] on input "text" at bounding box center [533, 244] width 113 height 14
type input "s"
click at [472, 257] on input "text" at bounding box center [476, 262] width 113 height 14
type input "s"
click at [500, 298] on button "Verify" at bounding box center [469, 305] width 561 height 20
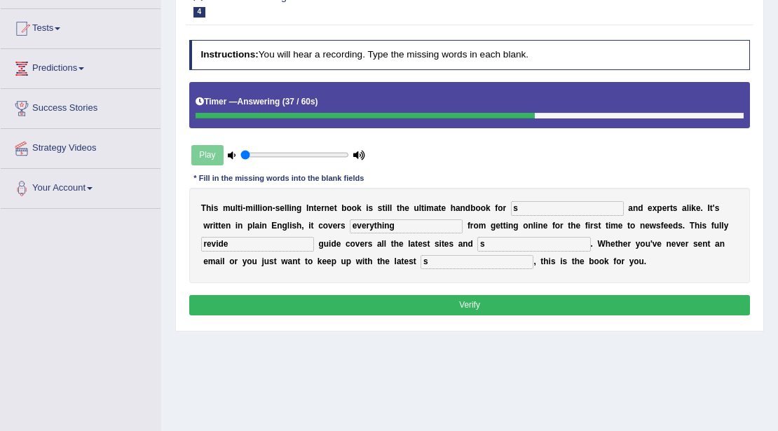
type input "s"
click at [481, 307] on button "Verify" at bounding box center [469, 305] width 561 height 20
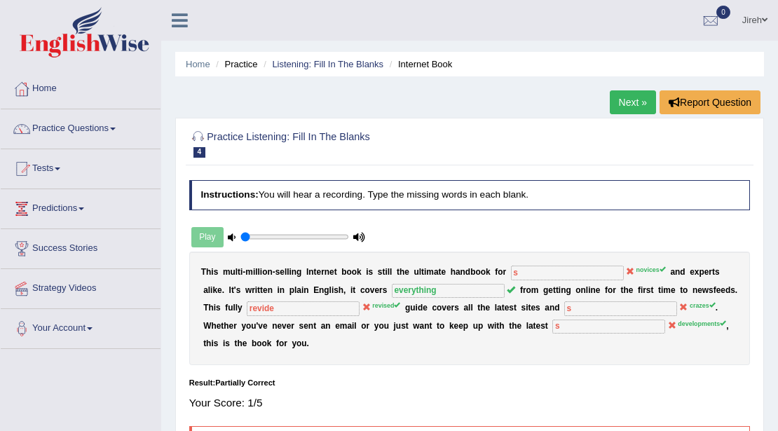
click at [634, 98] on link "Next »" at bounding box center [632, 102] width 46 height 24
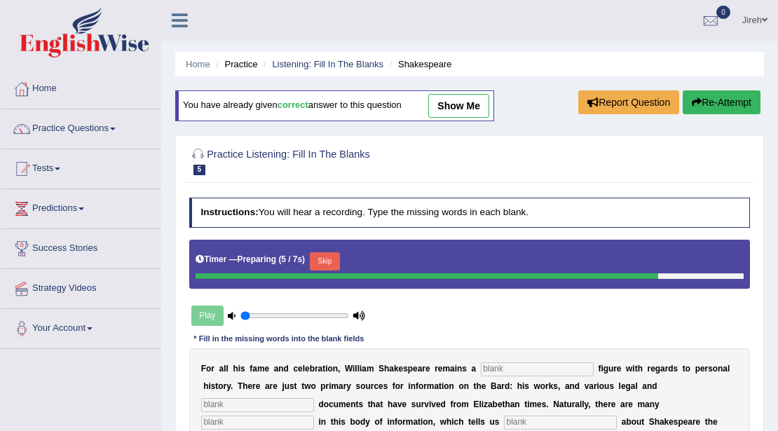
click at [329, 260] on button "Skip" at bounding box center [325, 261] width 30 height 18
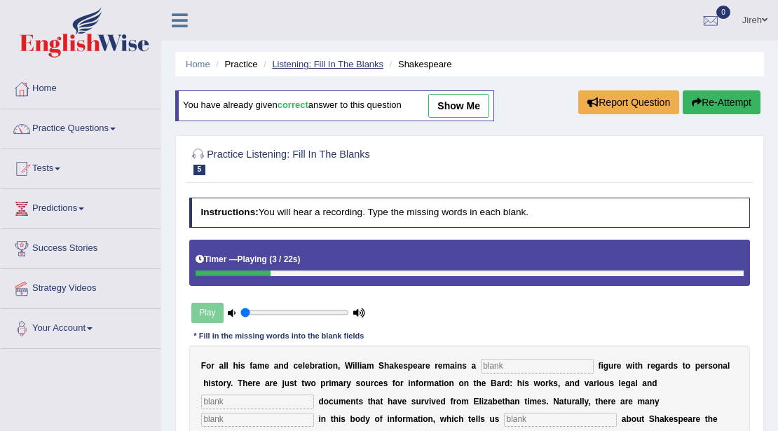
click at [317, 67] on link "Listening: Fill In The Blanks" at bounding box center [327, 64] width 111 height 11
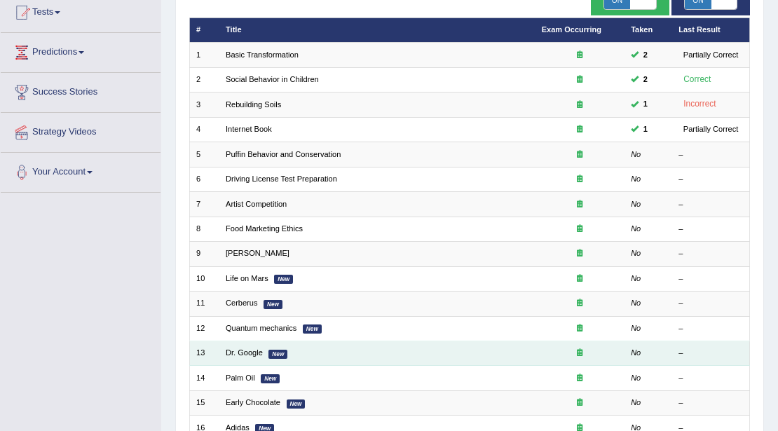
scroll to position [140, 0]
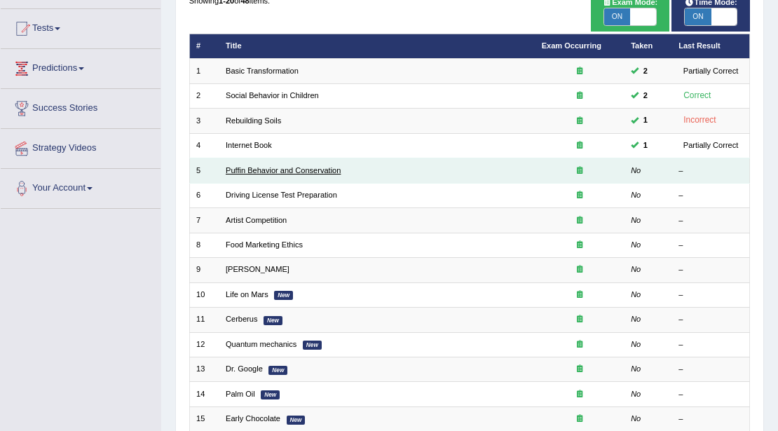
click at [287, 172] on link "Puffin Behavior and Conservation" at bounding box center [283, 170] width 115 height 8
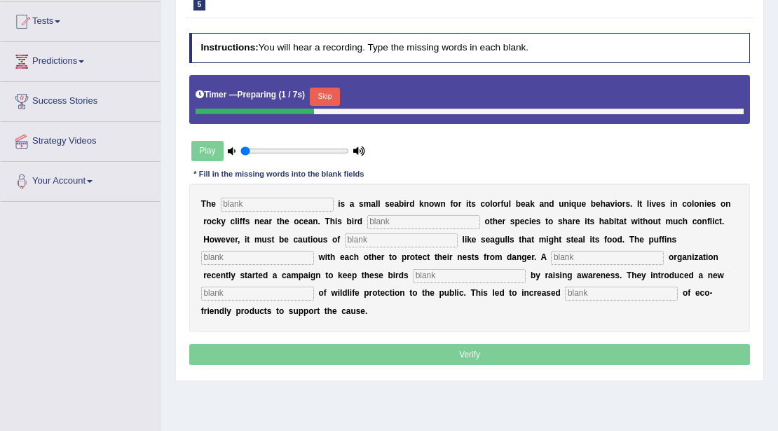
scroll to position [140, 0]
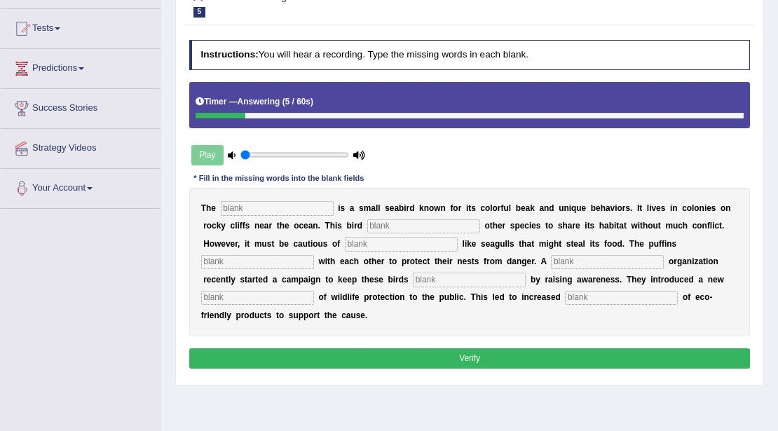
click at [261, 214] on input "text" at bounding box center [277, 208] width 113 height 14
type input "puffins"
click at [401, 224] on input "text" at bounding box center [423, 226] width 113 height 14
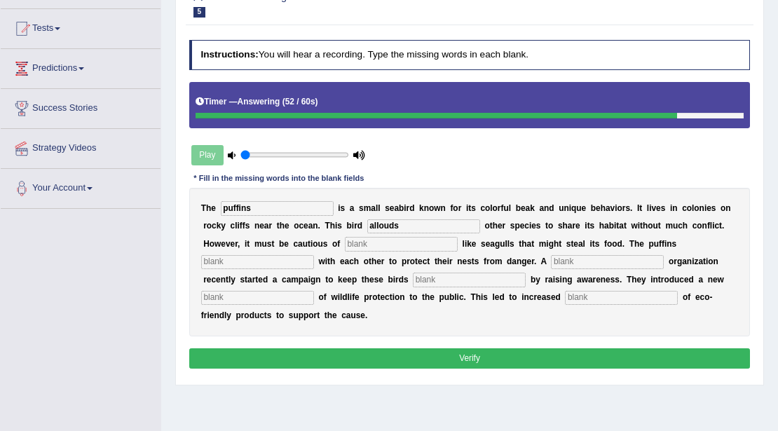
type input "allouds"
click at [249, 263] on input "text" at bounding box center [257, 262] width 113 height 14
type input "cor"
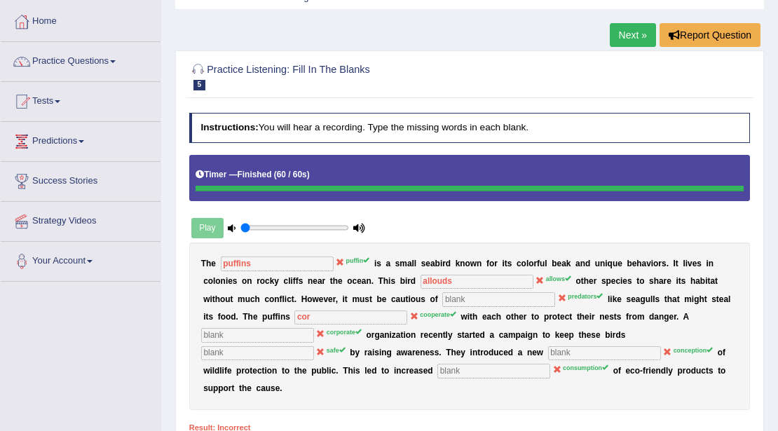
scroll to position [46, 0]
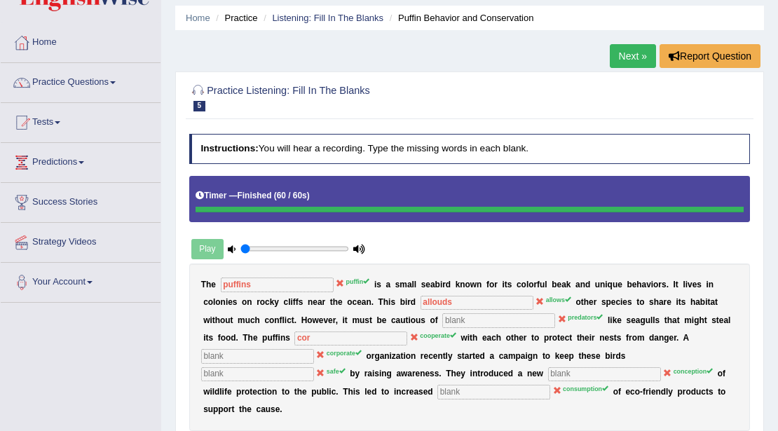
click at [623, 60] on link "Next »" at bounding box center [632, 56] width 46 height 24
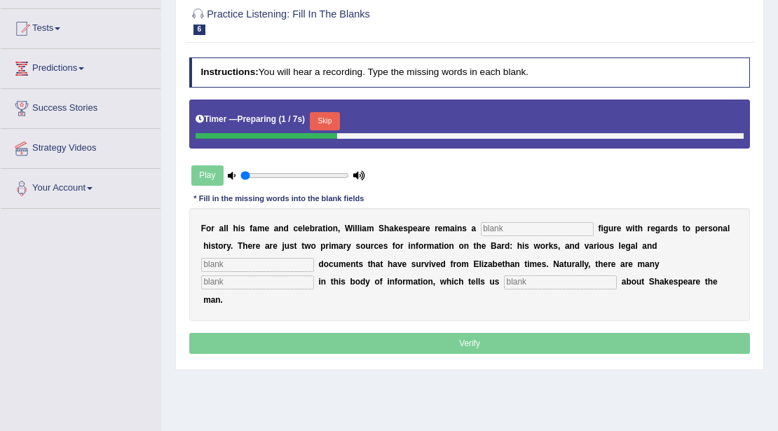
scroll to position [46, 0]
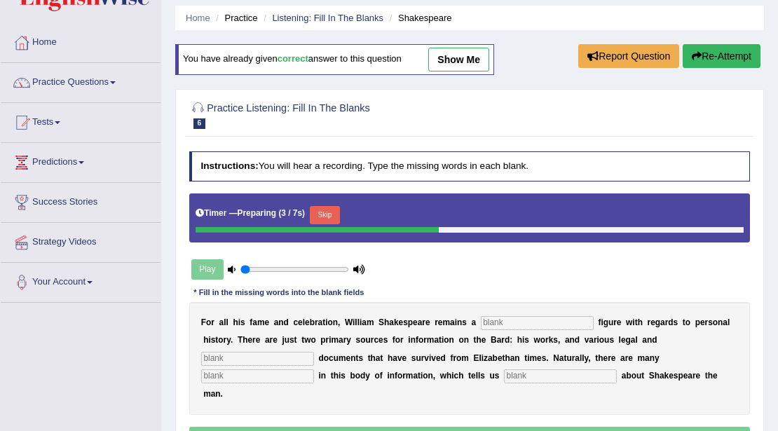
click at [331, 208] on button "Skip" at bounding box center [325, 215] width 30 height 18
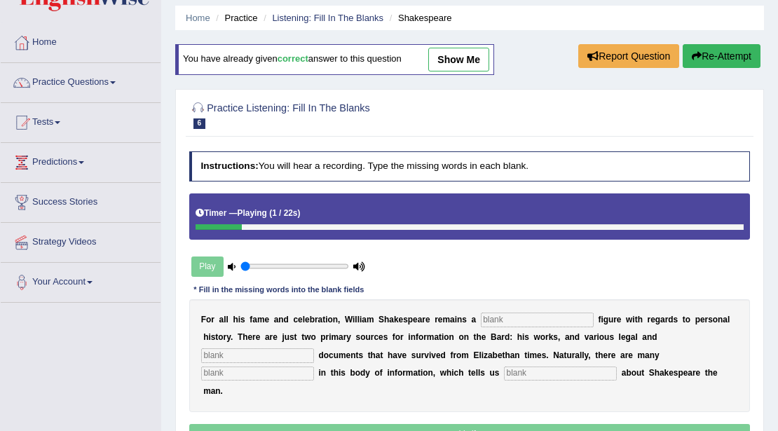
scroll to position [0, 0]
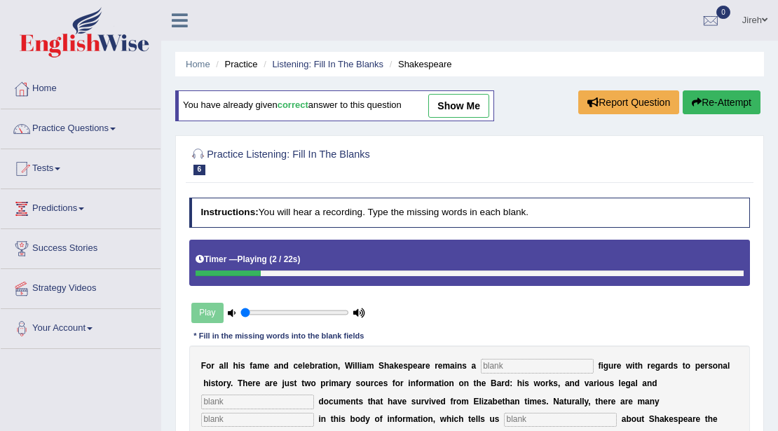
click at [356, 62] on link "Listening: Fill In The Blanks" at bounding box center [327, 64] width 111 height 11
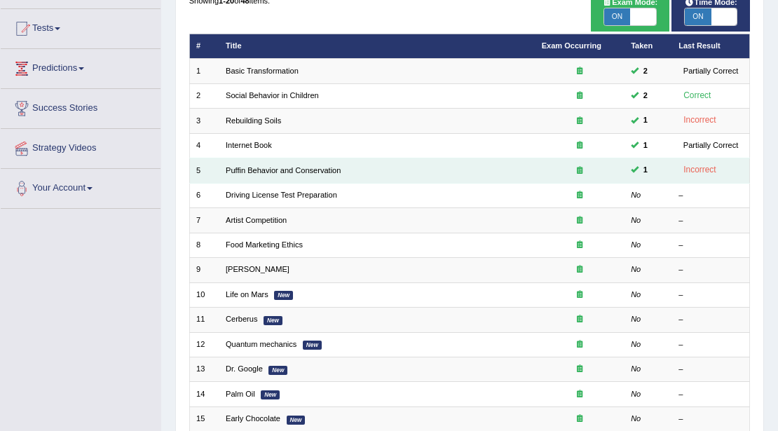
click at [581, 167] on icon at bounding box center [579, 170] width 6 height 8
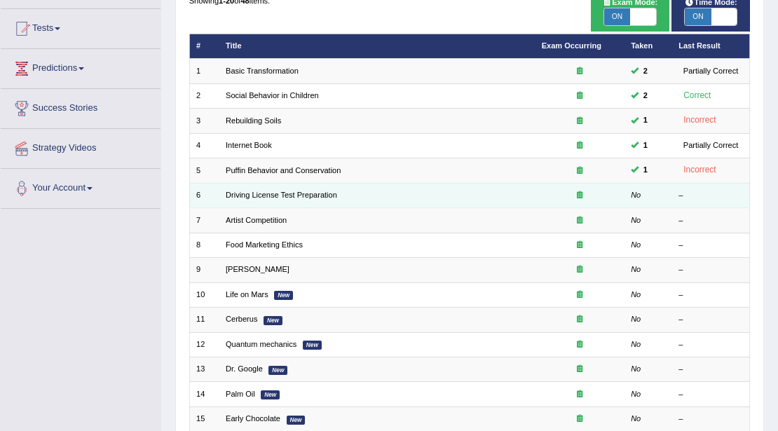
click at [570, 193] on div at bounding box center [579, 195] width 76 height 11
click at [272, 191] on link "Driving License Test Preparation" at bounding box center [281, 195] width 111 height 8
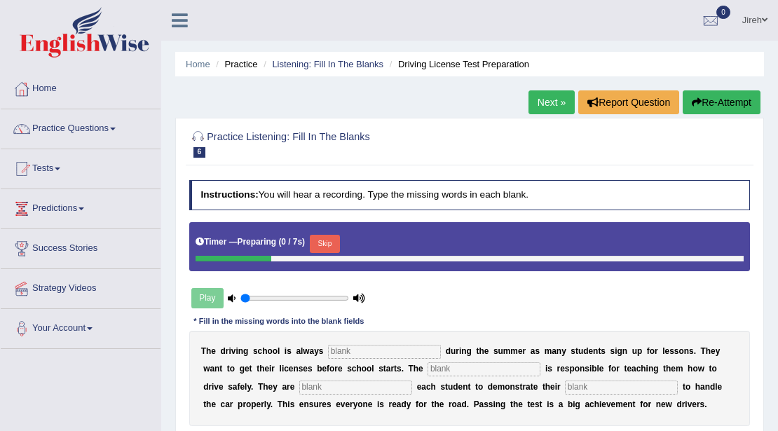
scroll to position [93, 0]
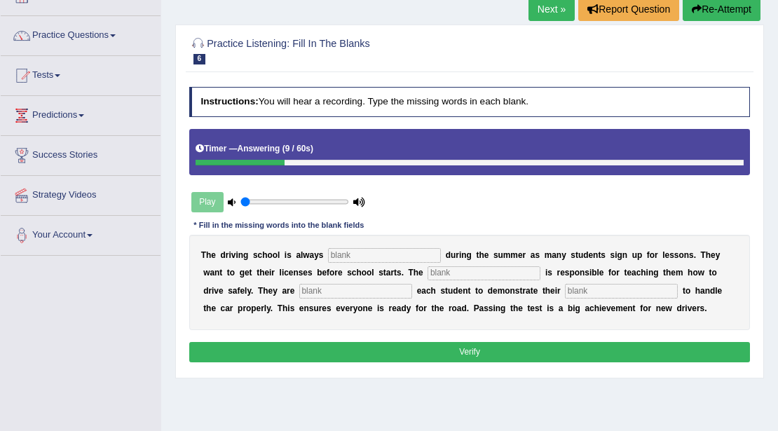
click at [354, 254] on input "text" at bounding box center [384, 255] width 113 height 14
type input "b"
click at [214, 202] on div "Play" at bounding box center [278, 202] width 179 height 30
click at [206, 198] on div "Play" at bounding box center [278, 202] width 179 height 30
click at [228, 201] on icon at bounding box center [232, 202] width 8 height 8
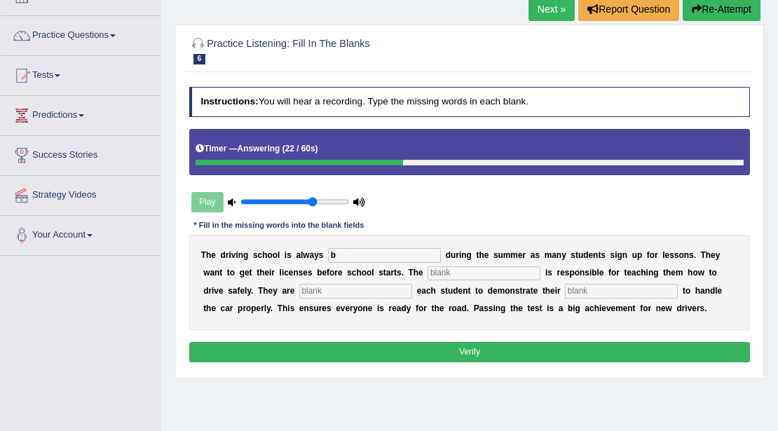
drag, startPoint x: 240, startPoint y: 200, endPoint x: 310, endPoint y: 210, distance: 70.8
type input "0.7"
click at [310, 207] on input "range" at bounding box center [294, 202] width 108 height 10
click at [206, 195] on div "Play" at bounding box center [278, 202] width 179 height 30
click at [366, 255] on input "b" at bounding box center [384, 255] width 113 height 14
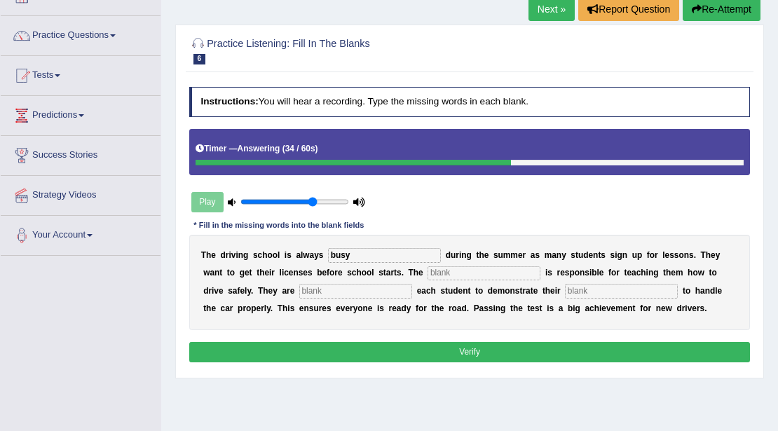
type input "busy"
click at [446, 271] on input "text" at bounding box center [483, 273] width 113 height 14
type input "instructor"
click at [311, 291] on input "text" at bounding box center [355, 291] width 113 height 14
type input "enquire"
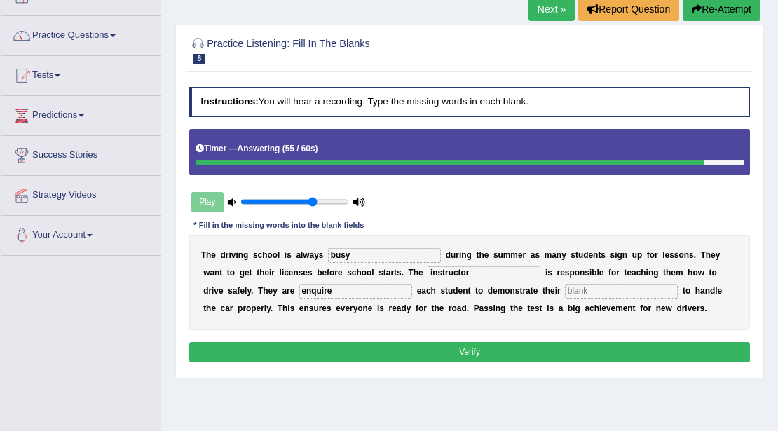
click at [616, 294] on input "text" at bounding box center [621, 291] width 113 height 14
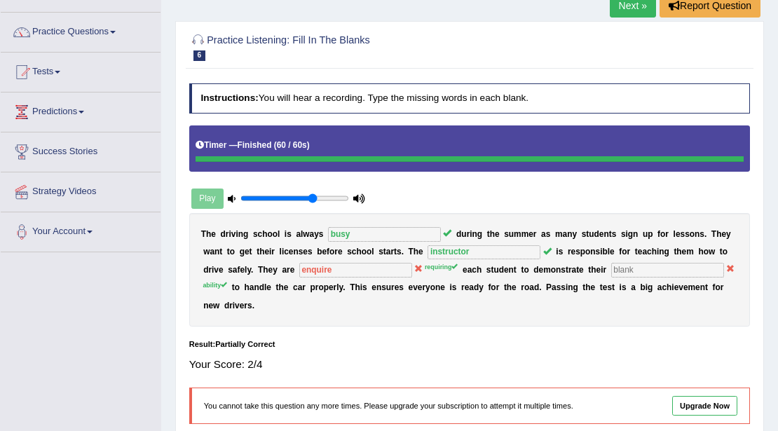
scroll to position [71, 0]
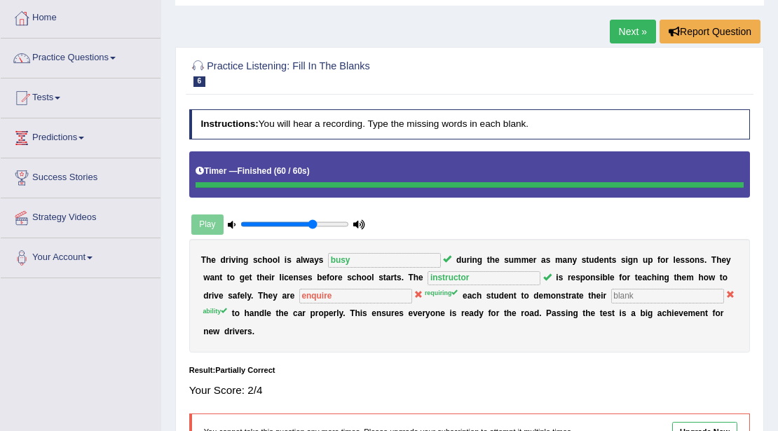
click at [611, 29] on link "Next »" at bounding box center [632, 32] width 46 height 24
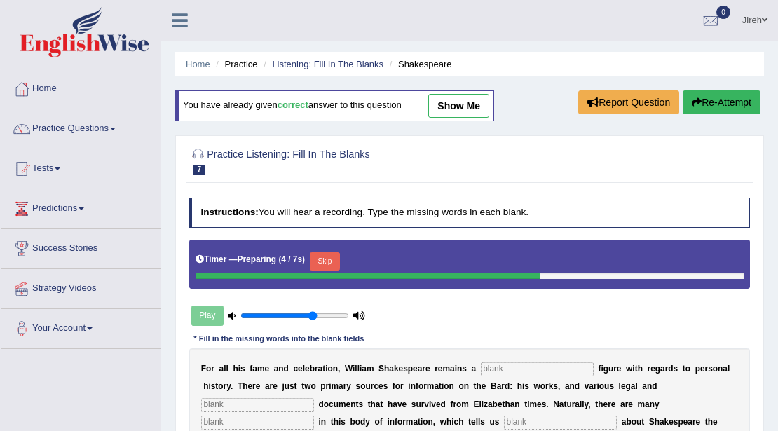
click at [327, 255] on button "Skip" at bounding box center [325, 261] width 30 height 18
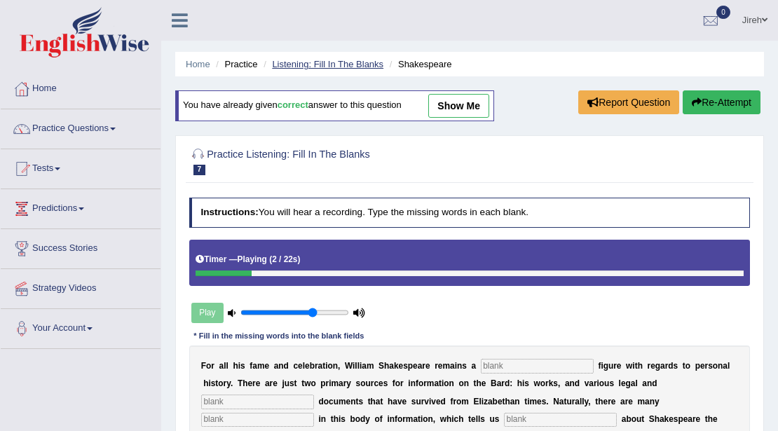
click at [310, 63] on link "Listening: Fill In The Blanks" at bounding box center [327, 64] width 111 height 11
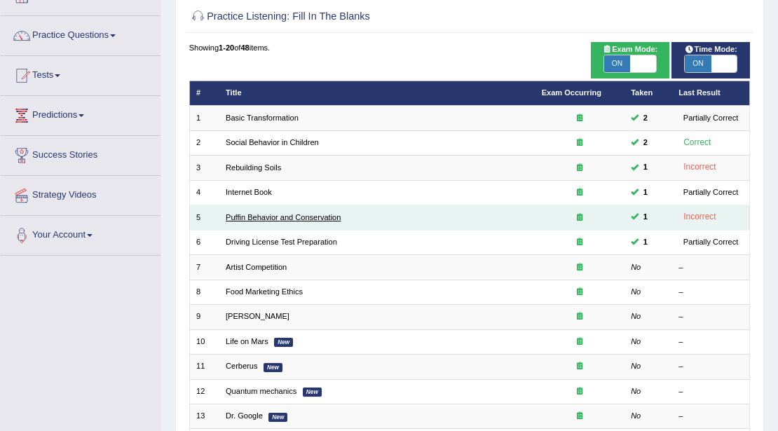
click at [270, 217] on link "Puffin Behavior and Conservation" at bounding box center [283, 217] width 115 height 8
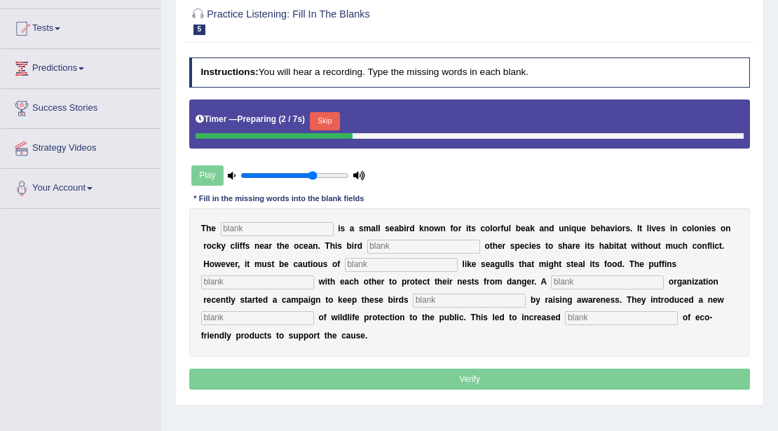
click at [315, 225] on input "text" at bounding box center [277, 229] width 113 height 14
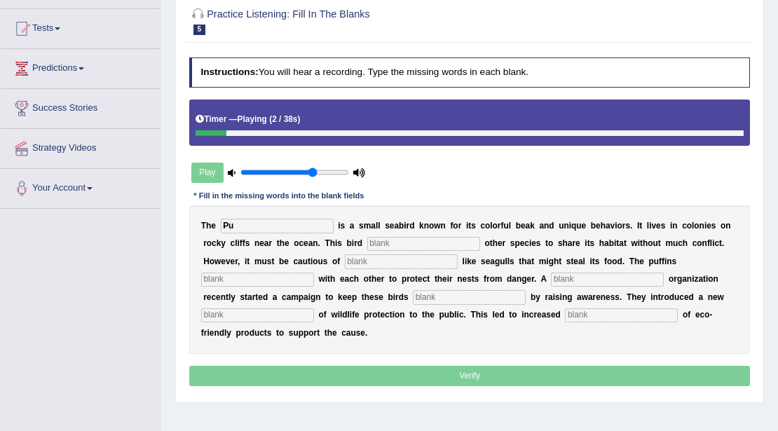
type input "P"
type input "fuffin"
click at [422, 254] on input "text" at bounding box center [401, 261] width 113 height 14
click at [420, 247] on input "text" at bounding box center [423, 244] width 113 height 14
type input "allows"
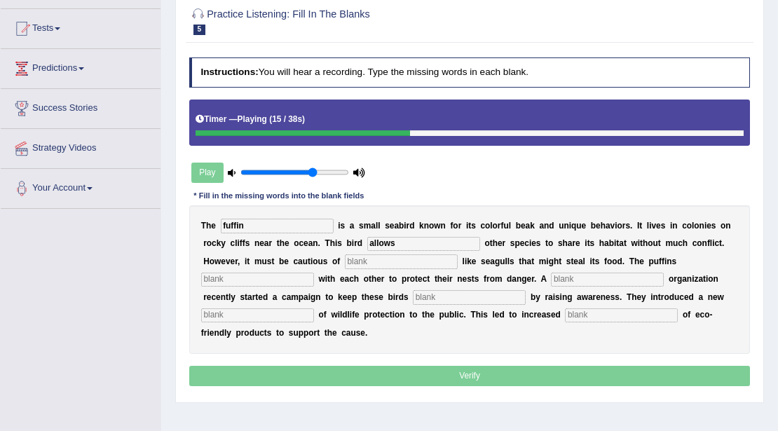
click at [373, 262] on input "text" at bounding box center [401, 261] width 113 height 14
type input "pretetor"
click at [306, 279] on input "text" at bounding box center [257, 279] width 113 height 14
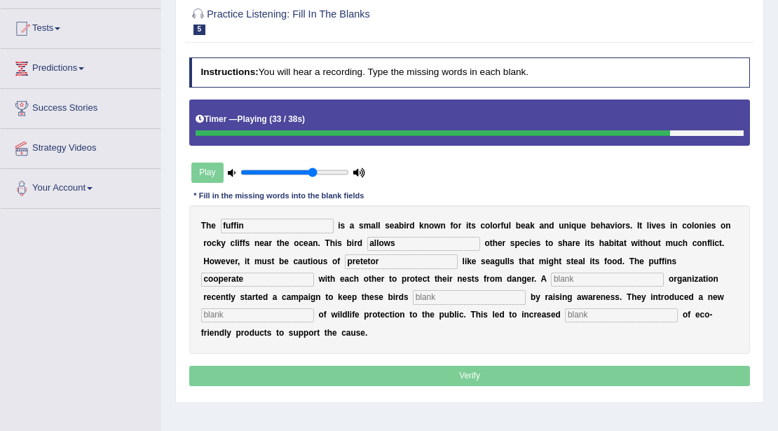
type input "cooperate"
click at [299, 313] on input "text" at bounding box center [257, 315] width 113 height 14
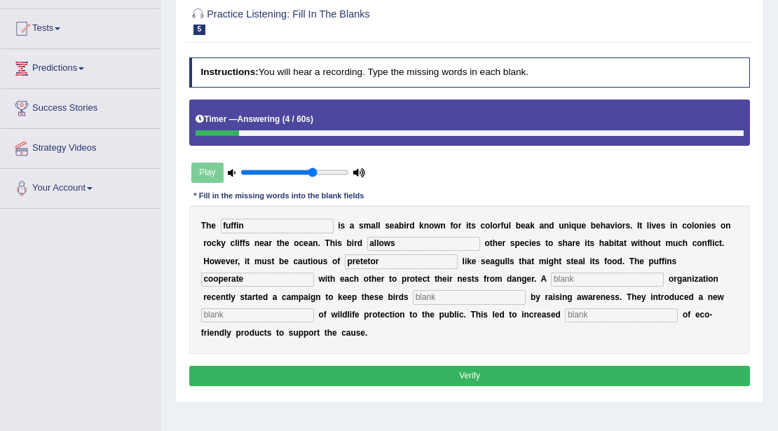
click at [441, 295] on input "text" at bounding box center [469, 297] width 113 height 14
click at [589, 277] on input "text" at bounding box center [607, 279] width 113 height 14
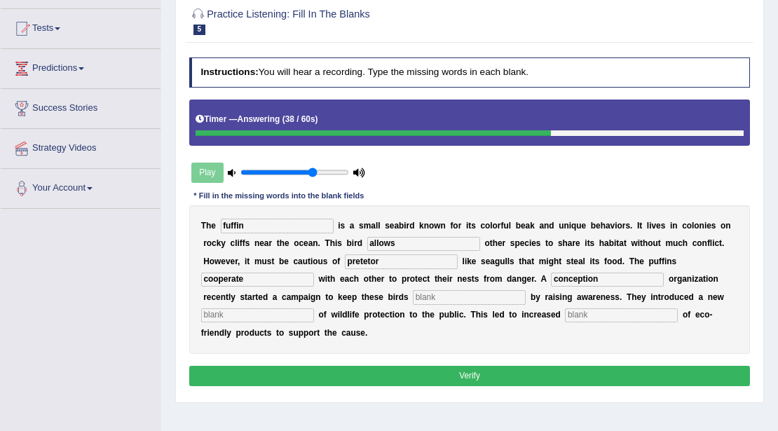
type input "conception"
click at [365, 261] on input "pretetor" at bounding box center [401, 261] width 113 height 14
click at [386, 262] on input "pretator" at bounding box center [401, 261] width 113 height 14
type input "pretator"
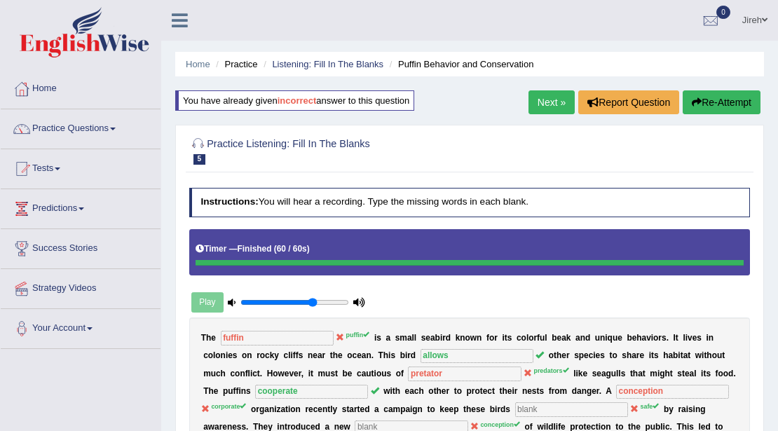
click at [714, 101] on button "Re-Attempt" at bounding box center [721, 102] width 78 height 24
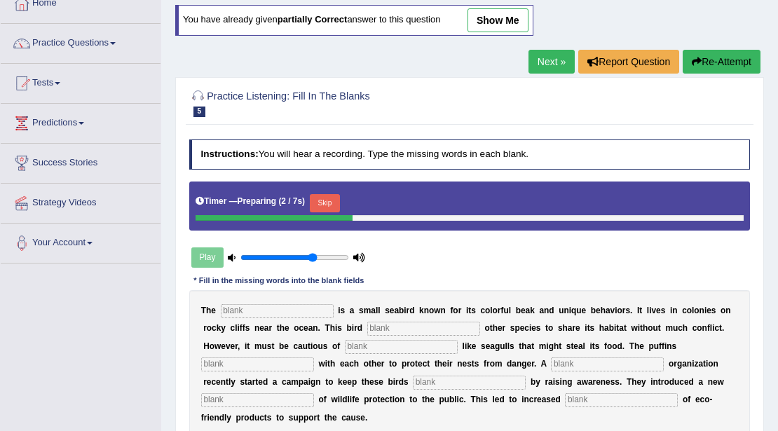
scroll to position [140, 0]
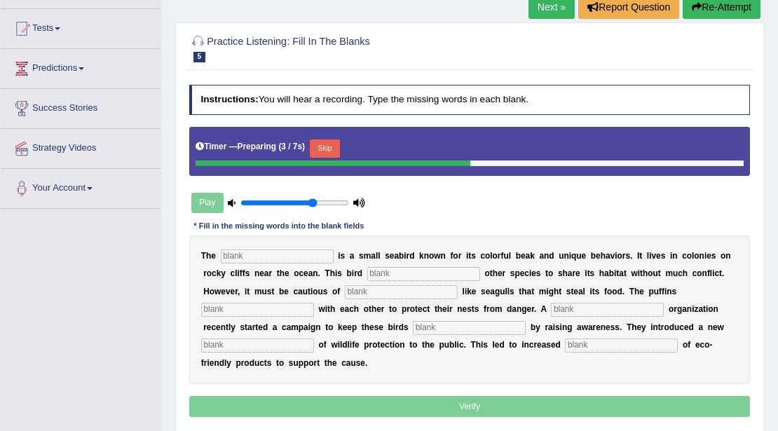
click at [282, 258] on input "text" at bounding box center [277, 256] width 113 height 14
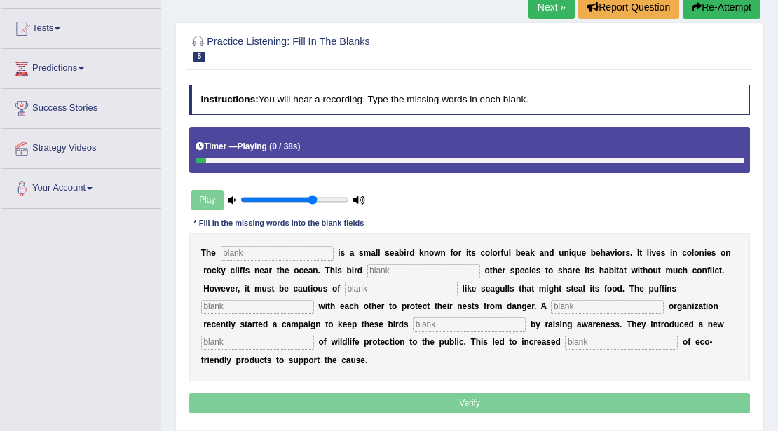
type input "f"
type input "puffin"
click at [389, 273] on input "text" at bounding box center [423, 271] width 113 height 14
type input "allows"
click at [392, 290] on input "text" at bounding box center [401, 289] width 113 height 14
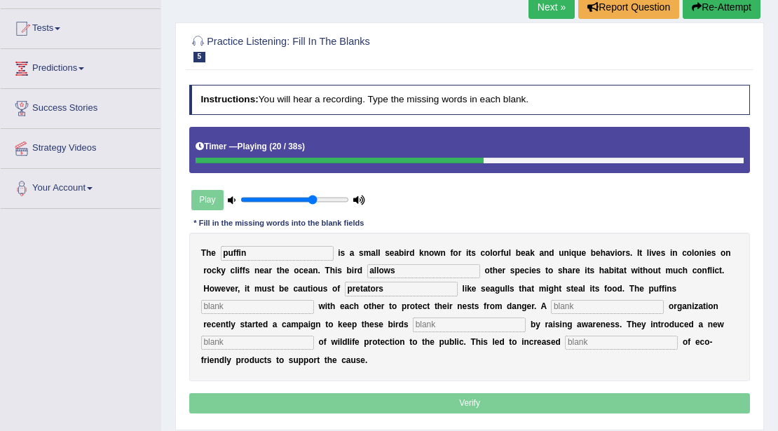
type input "pretators"
click at [308, 303] on input "text" at bounding box center [257, 307] width 113 height 14
type input "cooperate"
click at [230, 340] on input "text" at bounding box center [257, 343] width 113 height 14
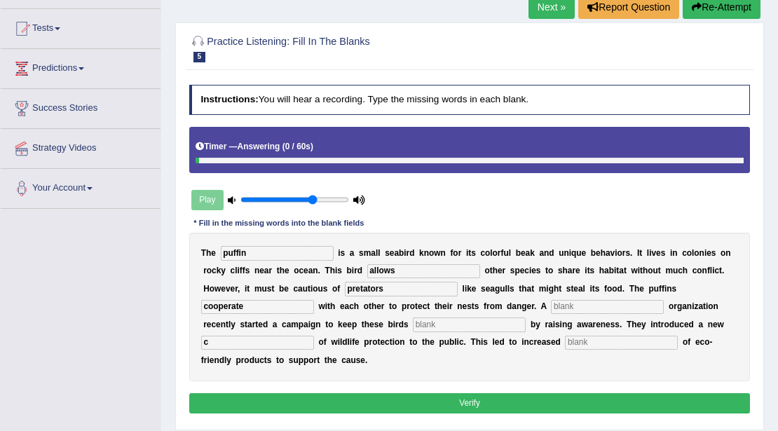
type input "c"
click at [602, 307] on input "text" at bounding box center [607, 307] width 113 height 14
type input "f"
type input "safe"
click at [455, 326] on input "text" at bounding box center [469, 324] width 113 height 14
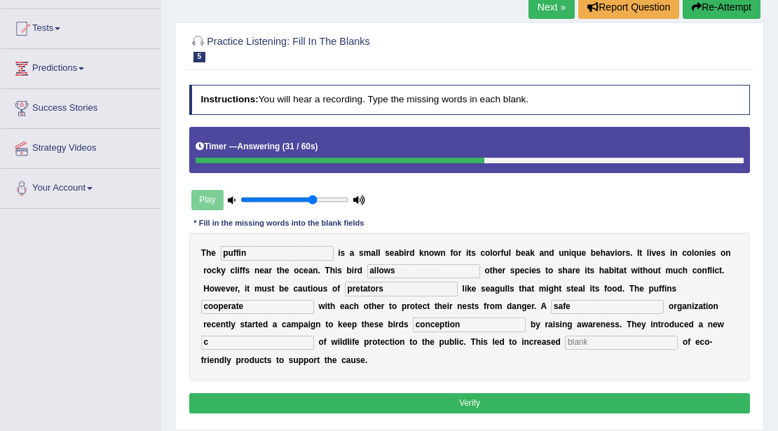
type input "conception"
click at [244, 340] on input "c" at bounding box center [257, 343] width 113 height 14
type input "conception"
click at [619, 346] on input "text" at bounding box center [621, 343] width 113 height 14
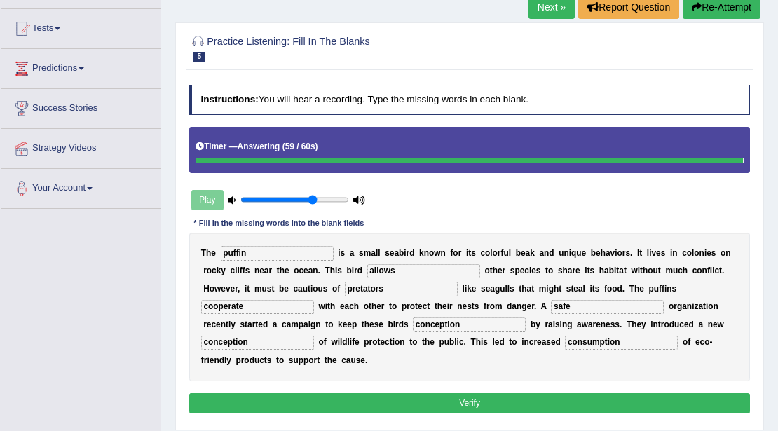
type input "consumption"
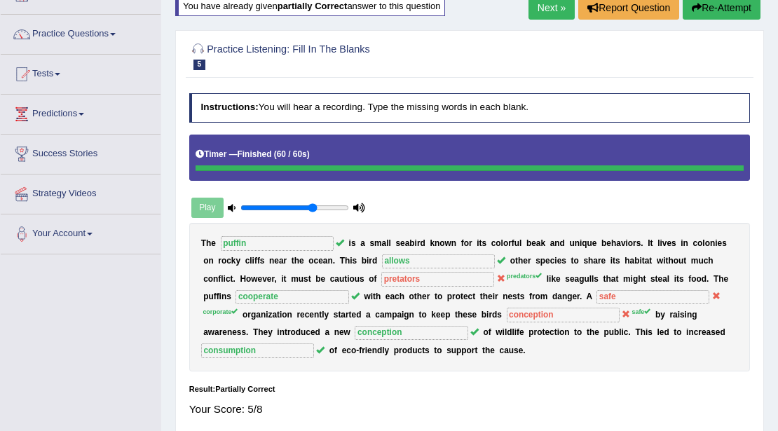
scroll to position [0, 0]
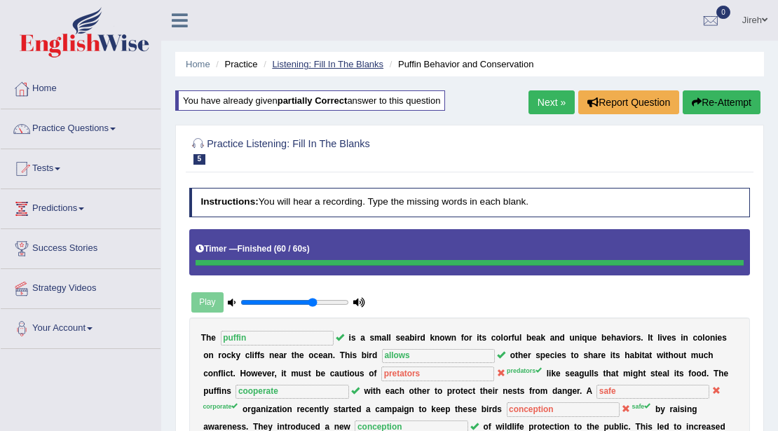
click at [358, 62] on link "Listening: Fill In The Blanks" at bounding box center [327, 64] width 111 height 11
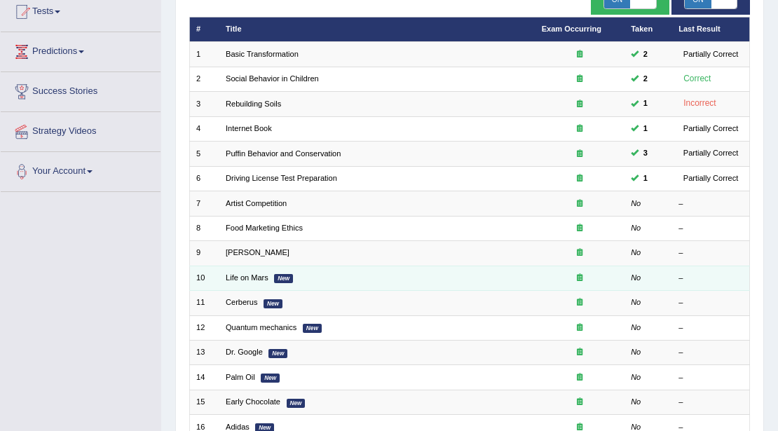
scroll to position [140, 0]
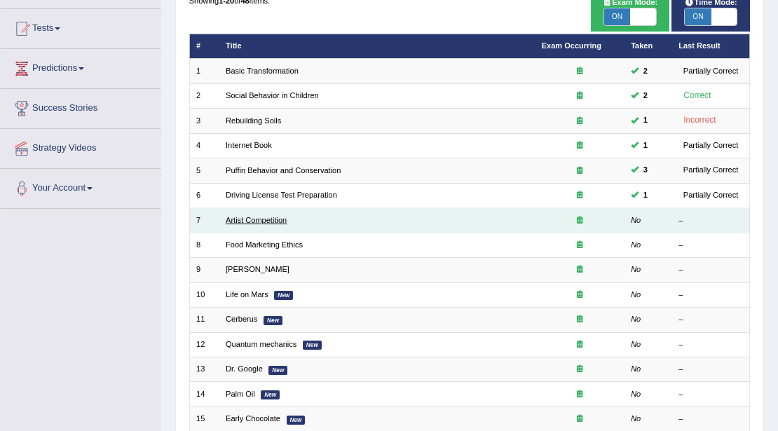
click at [279, 220] on link "Artist Competition" at bounding box center [256, 220] width 61 height 8
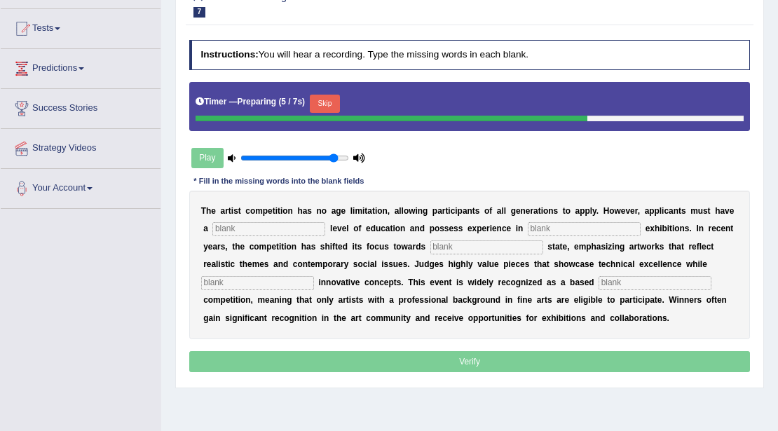
type input "0.9"
click at [333, 154] on input "range" at bounding box center [294, 158] width 108 height 10
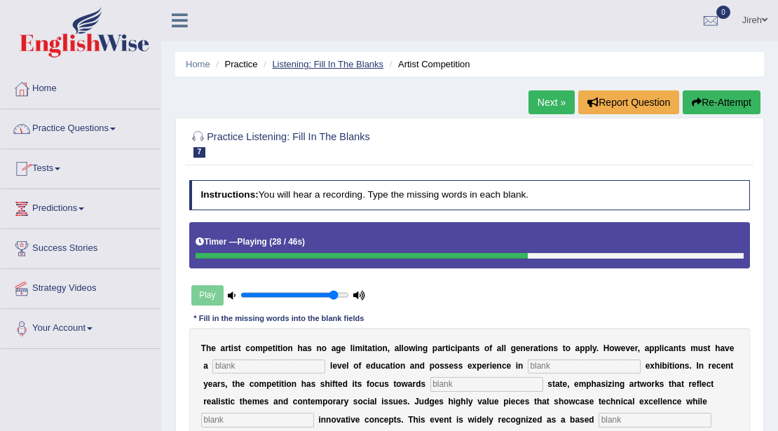
click at [294, 64] on link "Listening: Fill In The Blanks" at bounding box center [327, 64] width 111 height 11
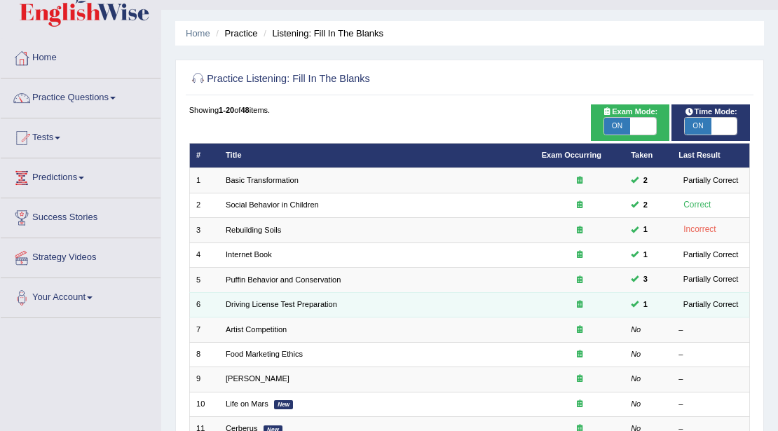
scroll to position [46, 0]
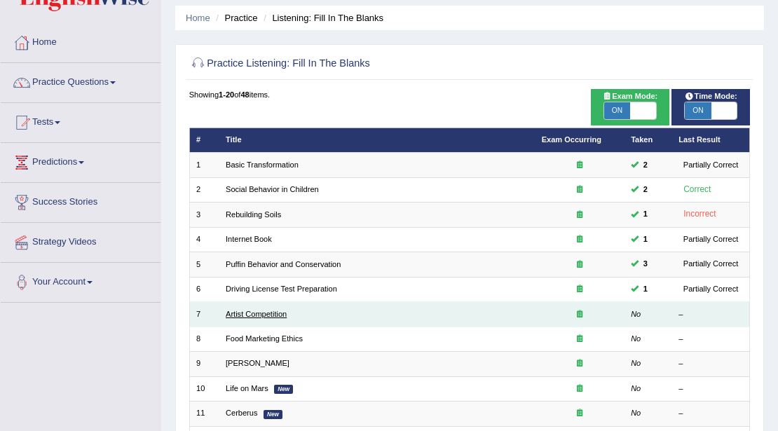
click at [276, 310] on link "Artist Competition" at bounding box center [256, 314] width 61 height 8
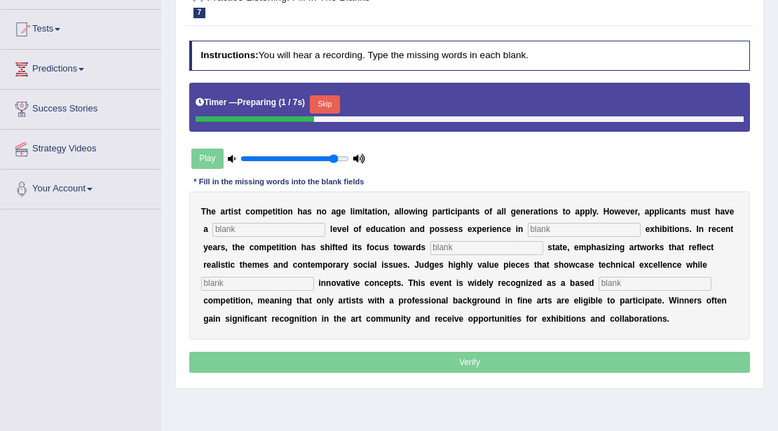
scroll to position [140, 0]
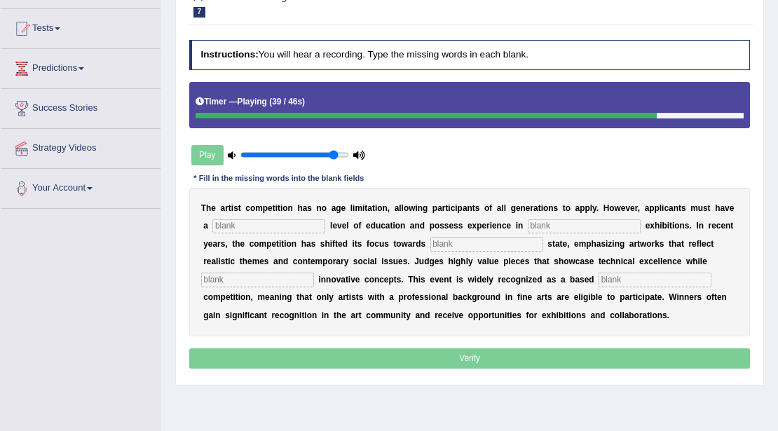
click at [294, 226] on input "text" at bounding box center [268, 226] width 113 height 14
type input "f"
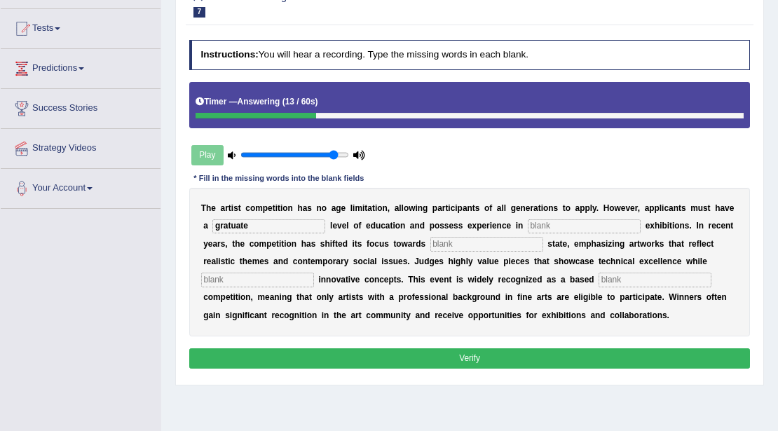
type input "gratuate"
click at [606, 228] on input "text" at bounding box center [583, 226] width 113 height 14
type input "reai"
click at [462, 241] on input "text" at bounding box center [486, 244] width 113 height 14
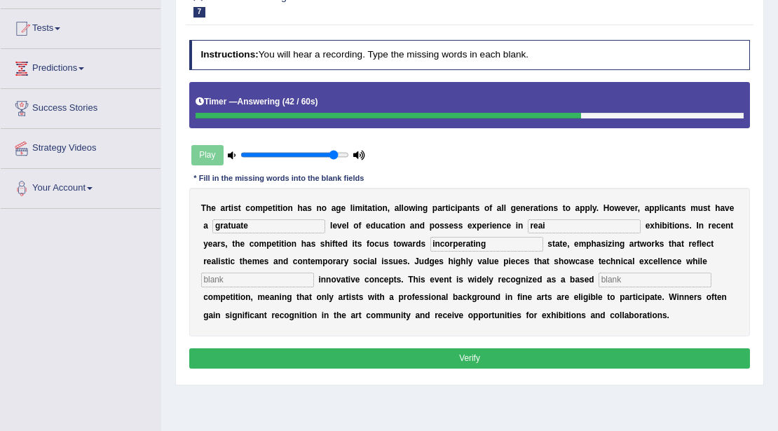
type input "incorperating"
click at [300, 280] on input "text" at bounding box center [257, 279] width 113 height 14
click at [639, 275] on input "text" at bounding box center [654, 279] width 113 height 14
type input "["
type input "p"
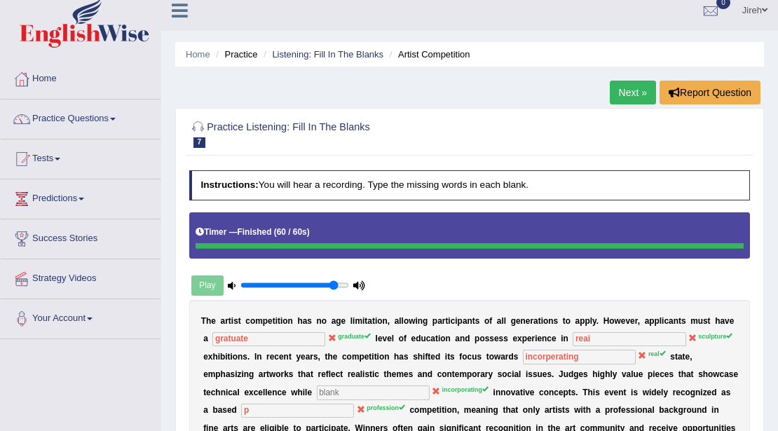
scroll to position [0, 0]
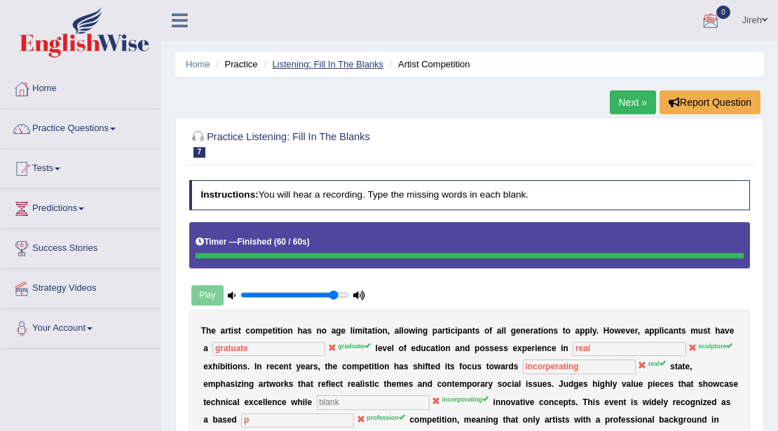
click at [326, 60] on link "Listening: Fill In The Blanks" at bounding box center [327, 64] width 111 height 11
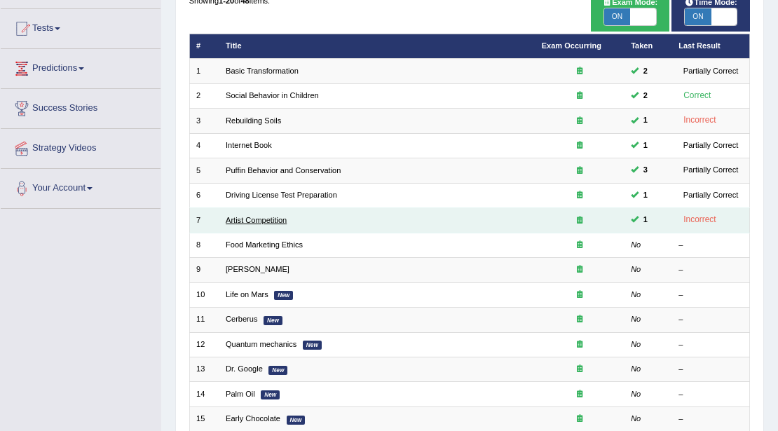
click at [270, 216] on link "Artist Competition" at bounding box center [256, 220] width 61 height 8
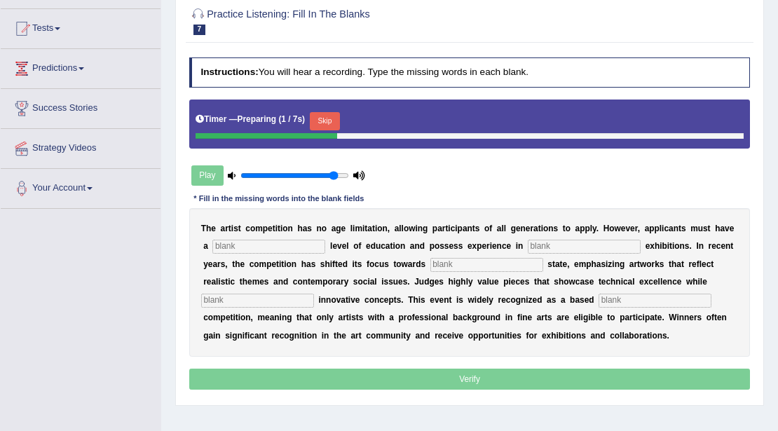
click at [310, 242] on input "text" at bounding box center [268, 247] width 113 height 14
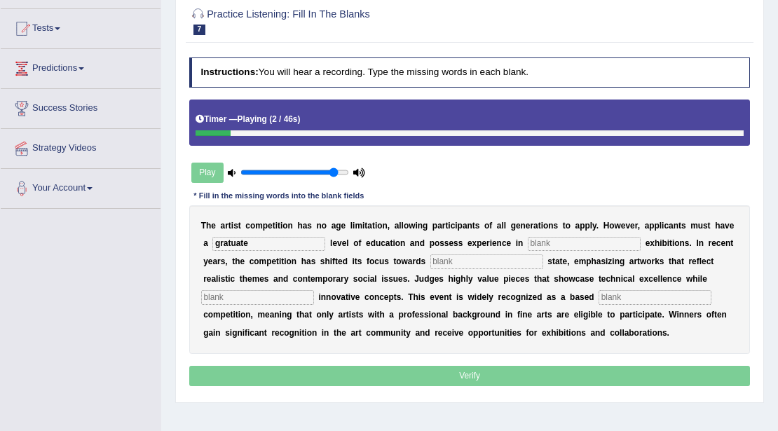
type input "gratuate"
click at [572, 234] on div "T h e a r t i s t c o m p e t i t i o n h a s n o a g e l i m i t a t i o n , a…" at bounding box center [469, 279] width 561 height 149
click at [571, 244] on input "text" at bounding box center [583, 244] width 113 height 14
type input "sculture"
click at [471, 263] on input "text" at bounding box center [486, 261] width 113 height 14
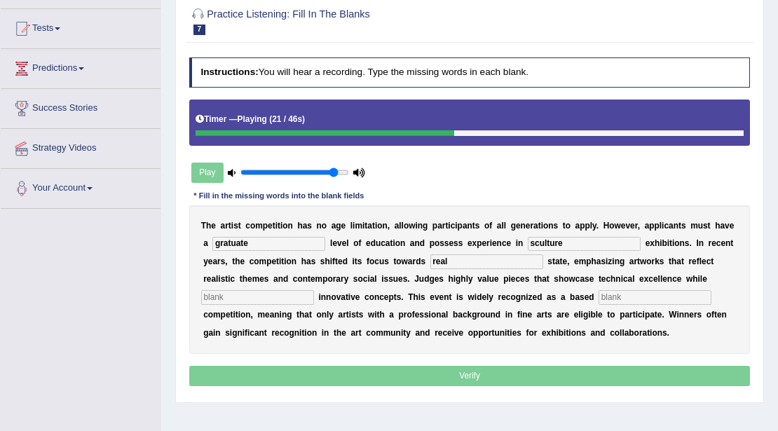
type input "real"
click at [251, 299] on input "text" at bounding box center [257, 297] width 113 height 14
type input "incorporating"
click at [663, 298] on input "text" at bounding box center [654, 297] width 113 height 14
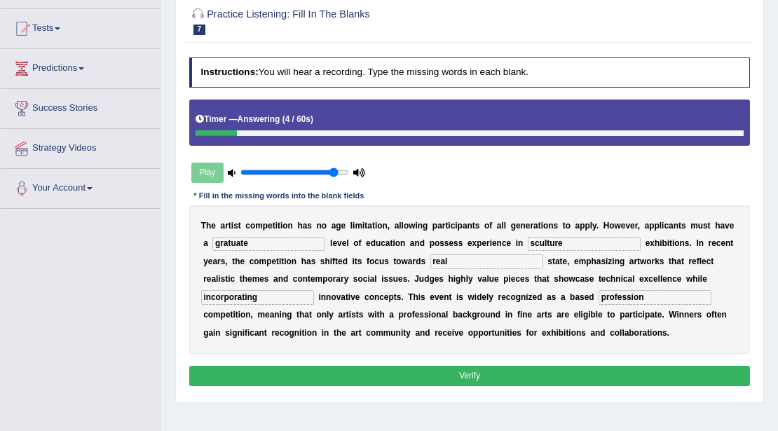
type input "profession"
click at [483, 369] on button "Verify" at bounding box center [469, 376] width 561 height 20
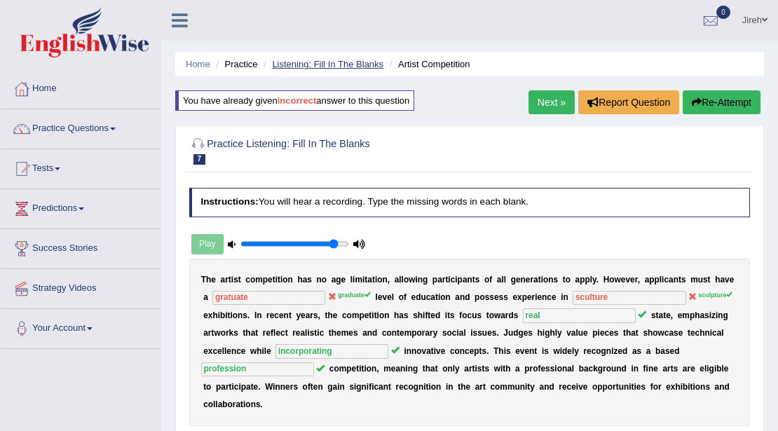
click at [347, 63] on link "Listening: Fill In The Blanks" at bounding box center [327, 64] width 111 height 11
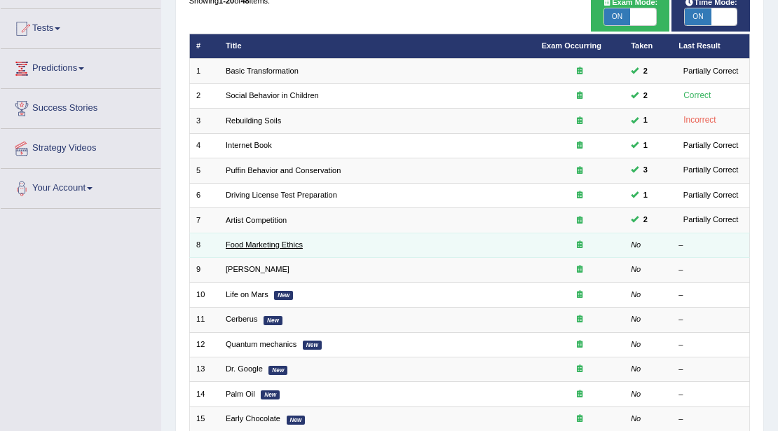
click at [279, 241] on link "Food Marketing Ethics" at bounding box center [264, 244] width 77 height 8
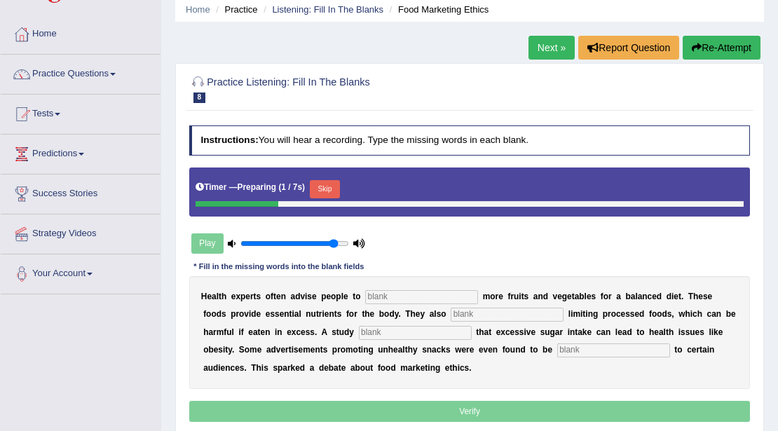
scroll to position [140, 0]
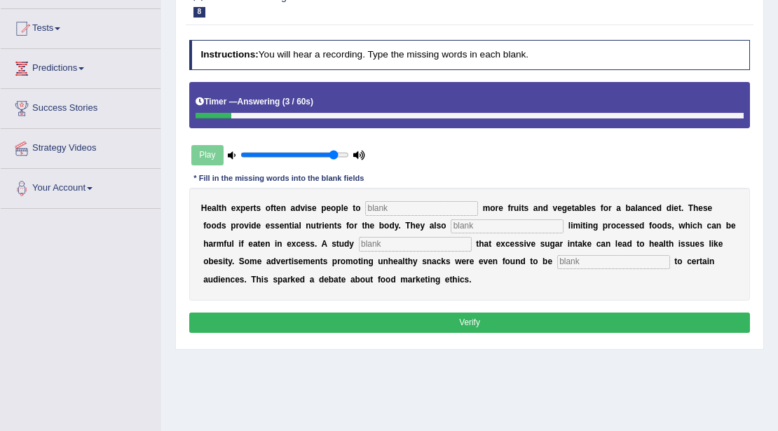
click at [391, 210] on input "text" at bounding box center [421, 208] width 113 height 14
type input "consumed"
click at [472, 228] on input "text" at bounding box center [506, 226] width 113 height 14
type input "recomended"
click at [384, 251] on div "H e a l t h e x p e r t s o f t e n a d v i s e p e o p l e t o consumed m o r …" at bounding box center [469, 244] width 561 height 113
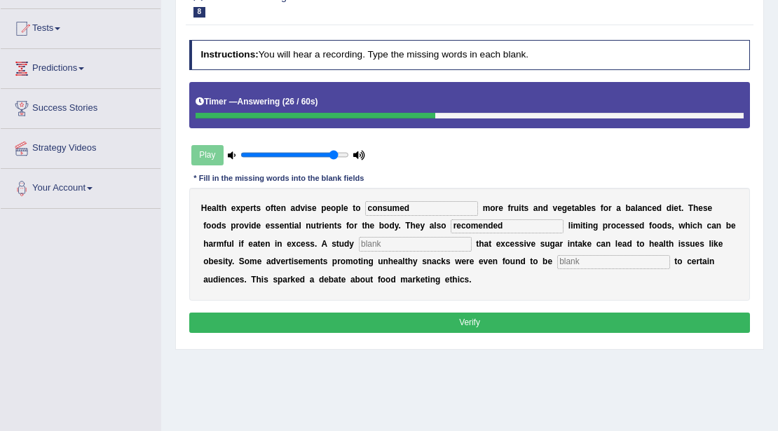
click at [384, 239] on input "text" at bounding box center [415, 244] width 113 height 14
type input "diagnosed"
click at [605, 261] on input "text" at bounding box center [613, 262] width 113 height 14
type input "offensive"
click at [472, 318] on button "Verify" at bounding box center [469, 322] width 561 height 20
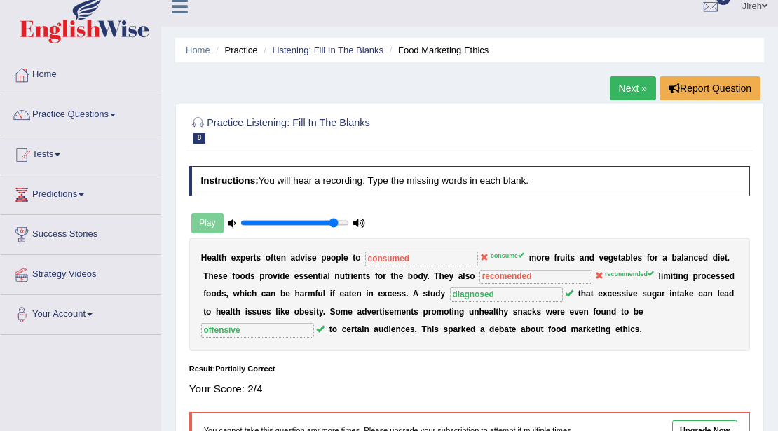
scroll to position [0, 0]
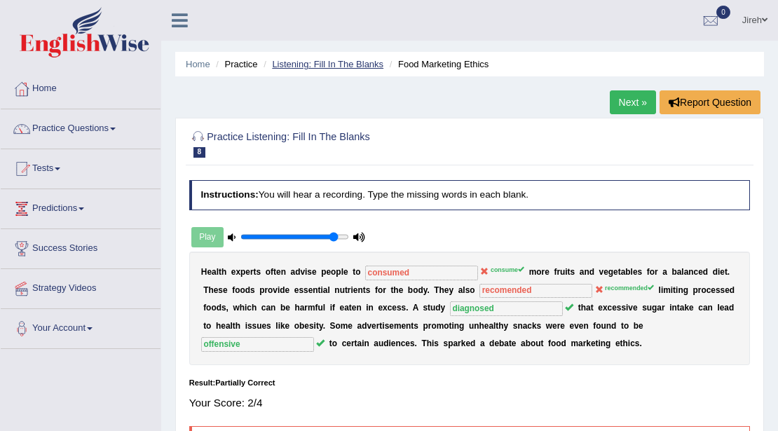
click at [322, 60] on link "Listening: Fill In The Blanks" at bounding box center [327, 64] width 111 height 11
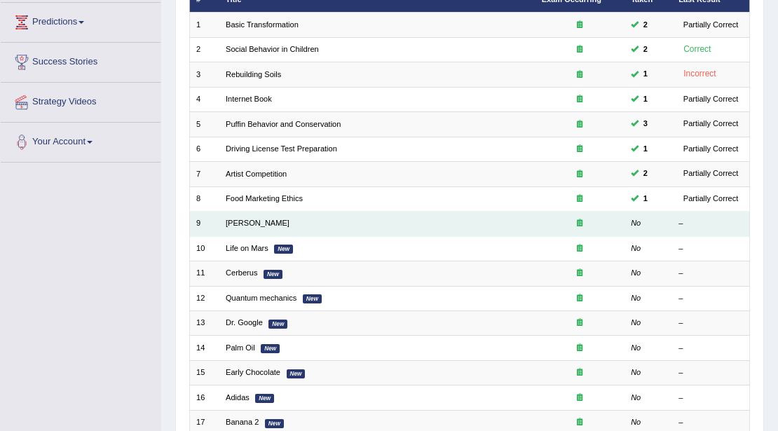
scroll to position [186, 0]
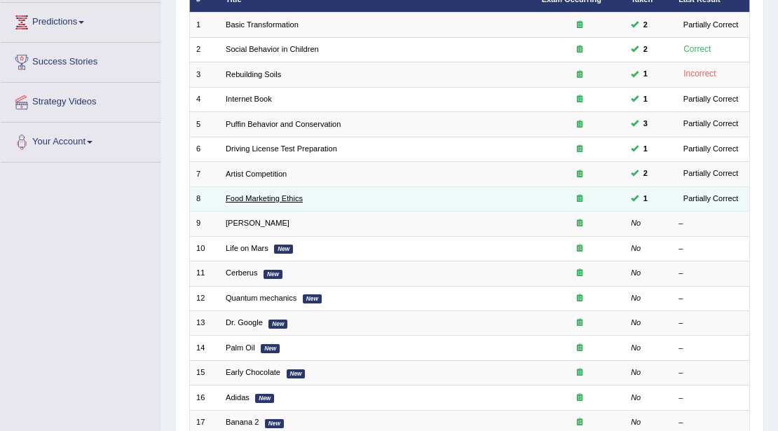
click at [254, 198] on link "Food Marketing Ethics" at bounding box center [264, 198] width 77 height 8
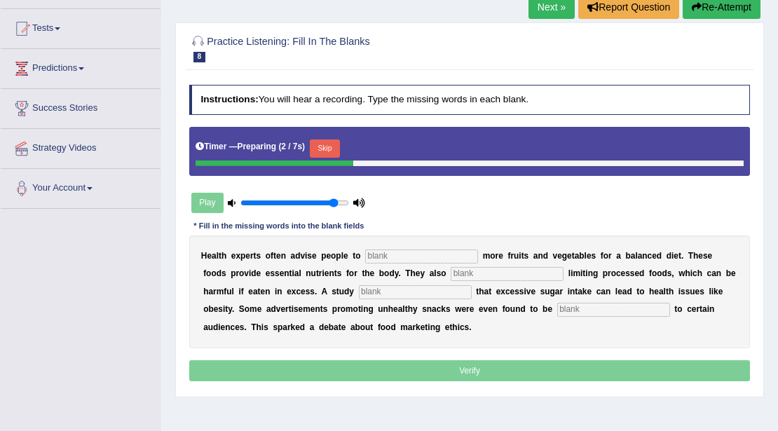
click at [374, 258] on input "text" at bounding box center [421, 256] width 113 height 14
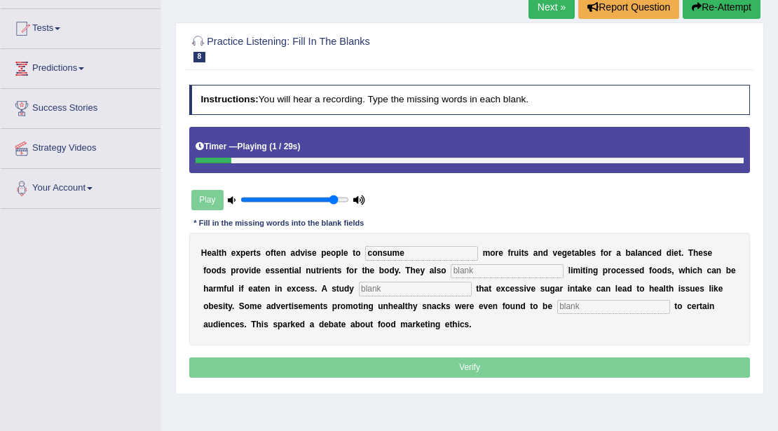
type input "consume"
click at [518, 272] on input "text" at bounding box center [506, 271] width 113 height 14
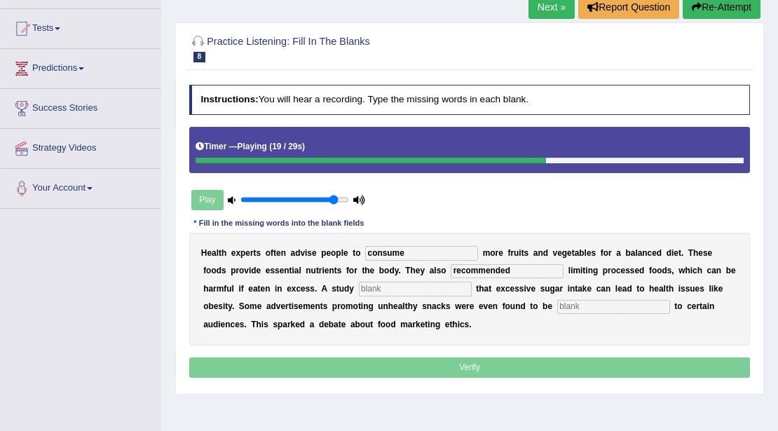
type input "recommended"
click at [400, 284] on input "text" at bounding box center [415, 289] width 113 height 14
type input "i"
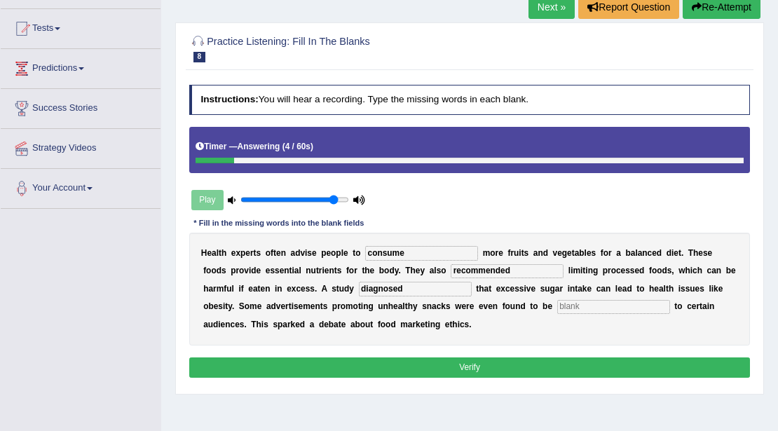
type input "diagnosed"
click at [598, 303] on input "text" at bounding box center [613, 307] width 113 height 14
type input "offensive"
click at [500, 364] on button "Verify" at bounding box center [469, 367] width 561 height 20
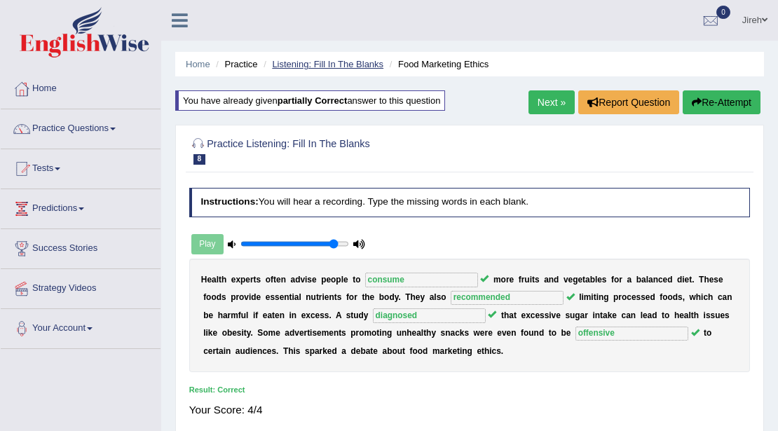
click at [350, 62] on link "Listening: Fill In The Blanks" at bounding box center [327, 64] width 111 height 11
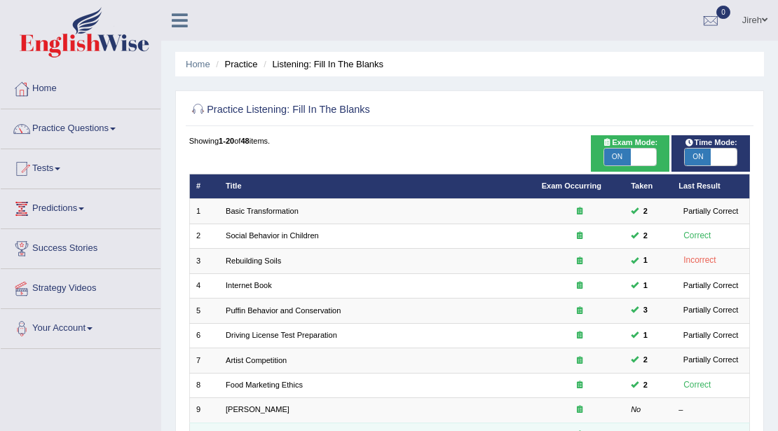
scroll to position [140, 0]
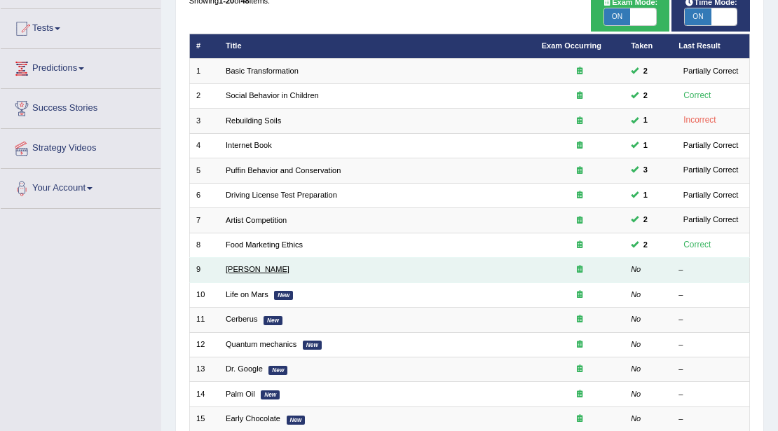
click at [237, 270] on link "Curie" at bounding box center [258, 269] width 64 height 8
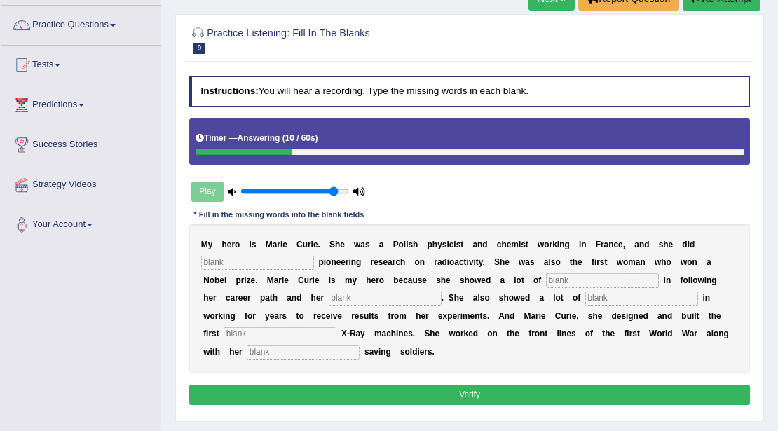
scroll to position [93, 0]
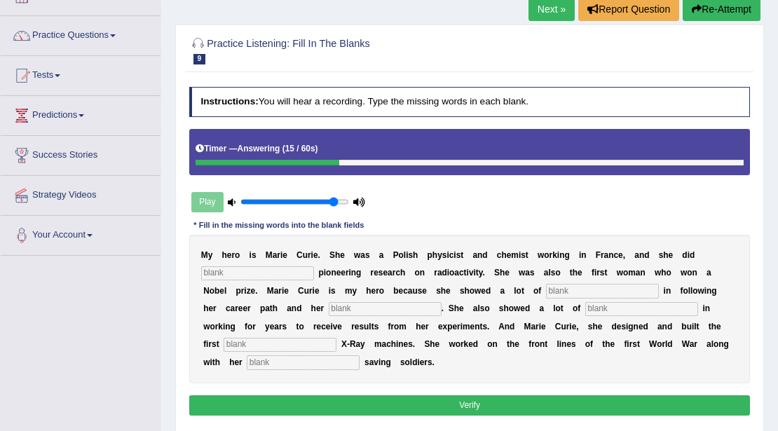
click at [242, 279] on div "M y h e r o i s M a r i e C u r i e . S h e w a s a P o l i s h p h y s i c i s…" at bounding box center [469, 309] width 561 height 149
click at [241, 276] on input "text" at bounding box center [257, 273] width 113 height 14
type input "conducted"
click at [570, 296] on input "text" at bounding box center [602, 291] width 113 height 14
type input "passion"
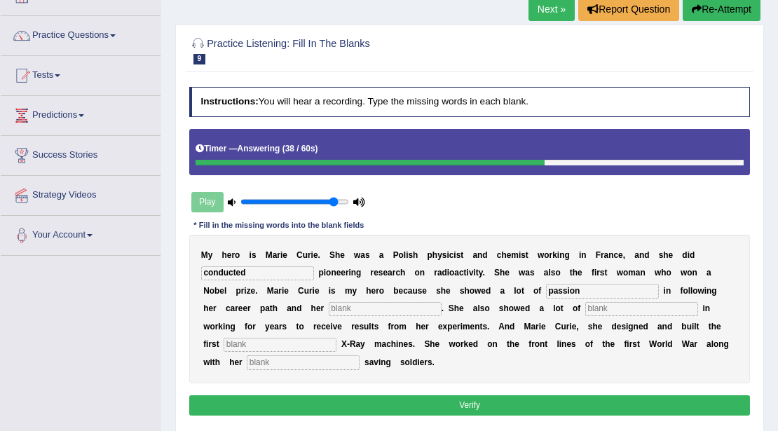
click at [382, 308] on input "text" at bounding box center [385, 309] width 113 height 14
click at [322, 362] on input "text" at bounding box center [303, 362] width 113 height 14
type input "daugther"
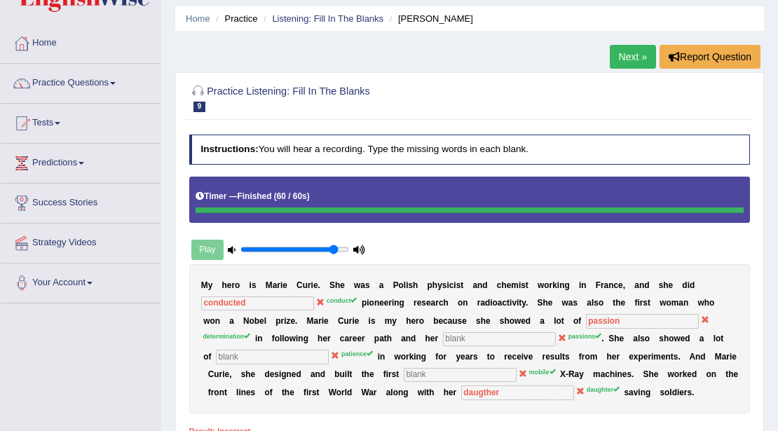
scroll to position [0, 0]
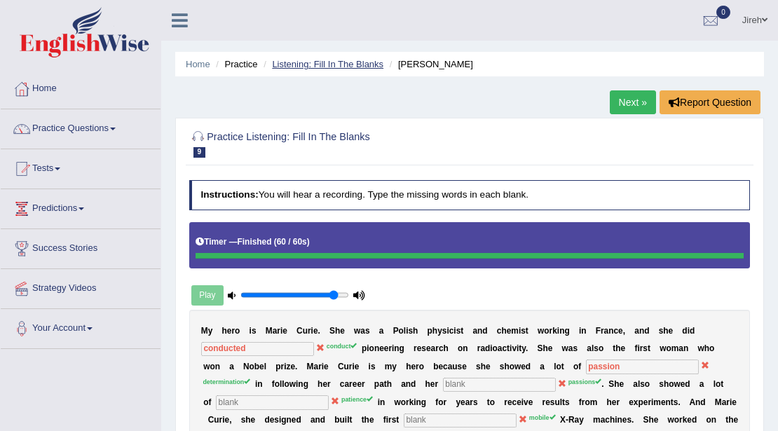
click at [333, 60] on link "Listening: Fill In The Blanks" at bounding box center [327, 64] width 111 height 11
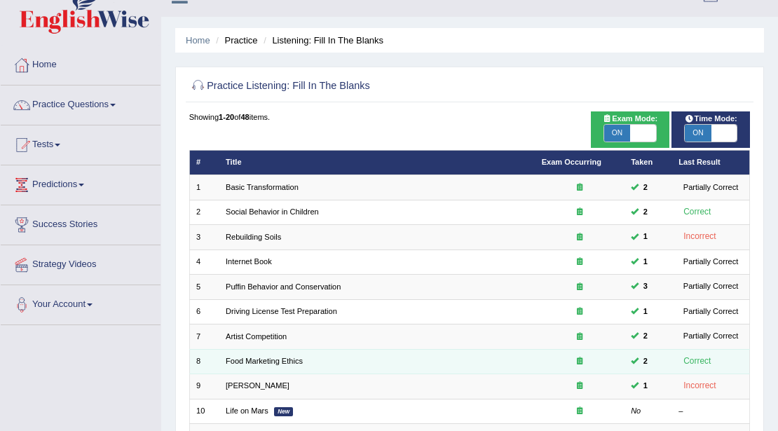
scroll to position [46, 0]
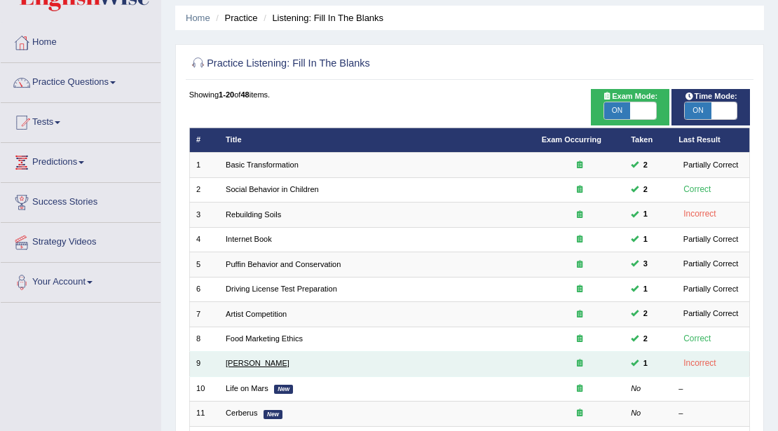
click at [229, 359] on link "[PERSON_NAME]" at bounding box center [258, 363] width 64 height 8
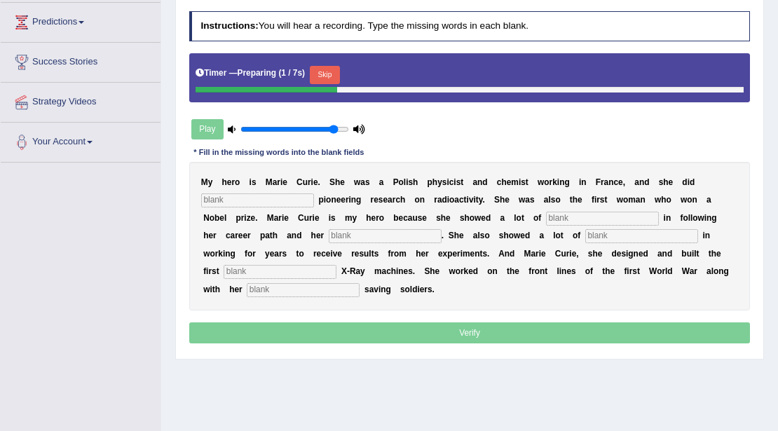
click at [289, 193] on input "text" at bounding box center [257, 200] width 113 height 14
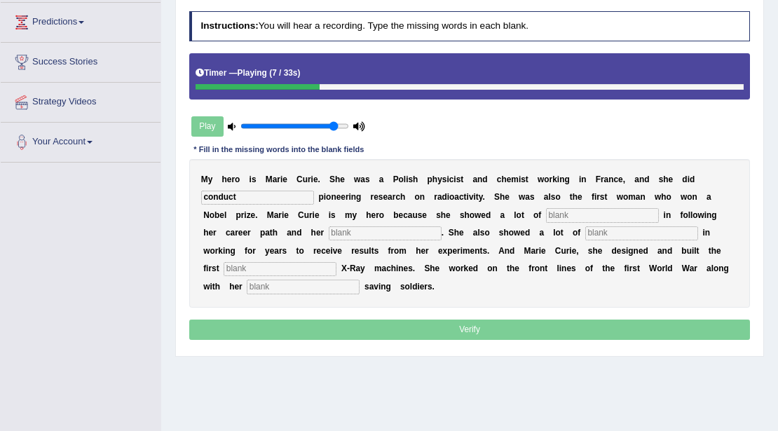
type input "conduct"
click at [381, 235] on input "text" at bounding box center [385, 233] width 113 height 14
click at [570, 210] on input "text" at bounding box center [602, 215] width 113 height 14
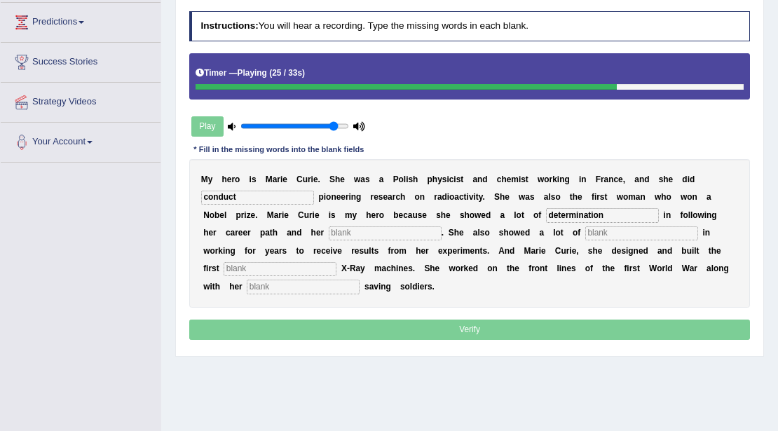
type input "determination"
click at [387, 237] on input "text" at bounding box center [385, 233] width 113 height 14
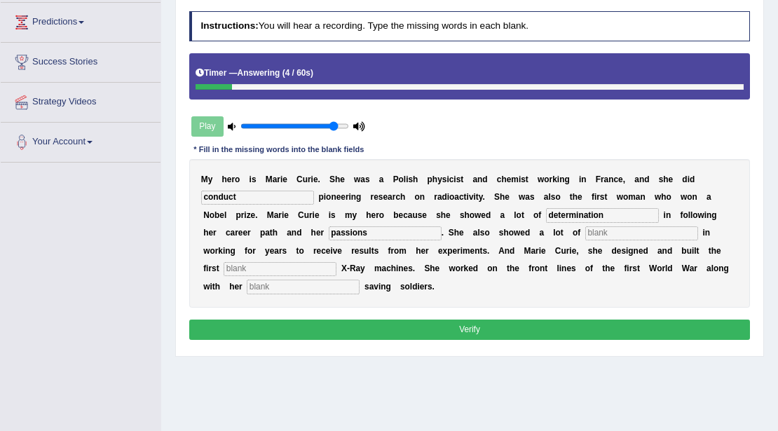
click at [385, 232] on input "passions" at bounding box center [385, 233] width 113 height 14
type input "passion"
click at [595, 235] on input "text" at bounding box center [641, 233] width 113 height 14
type input "["
type input "patience"
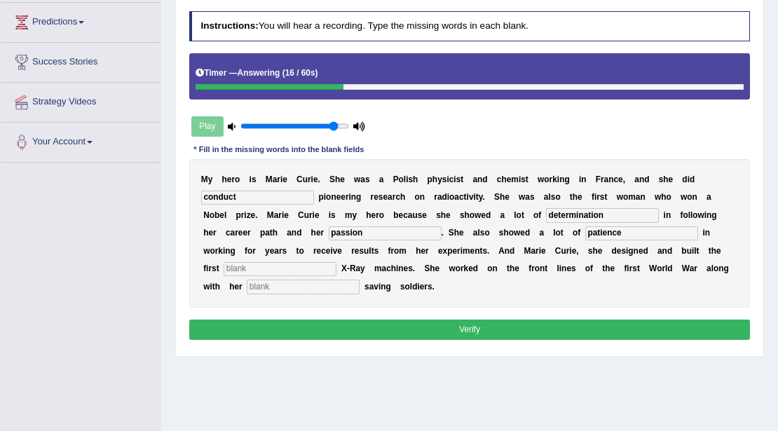
click at [300, 273] on input "text" at bounding box center [279, 269] width 113 height 14
type input "mobile"
click at [305, 305] on div "Instructions: You will hear a recording. Type the missing words in each blank. …" at bounding box center [469, 178] width 567 height 344
click at [331, 281] on input "text" at bounding box center [303, 286] width 113 height 14
type input "daugter"
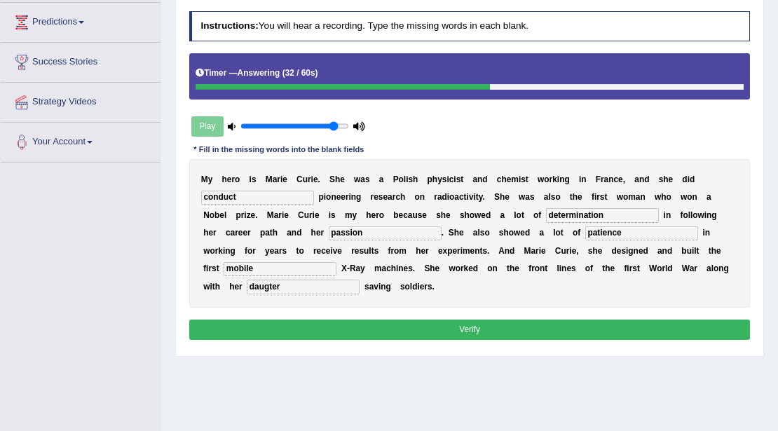
click at [434, 332] on button "Verify" at bounding box center [469, 329] width 561 height 20
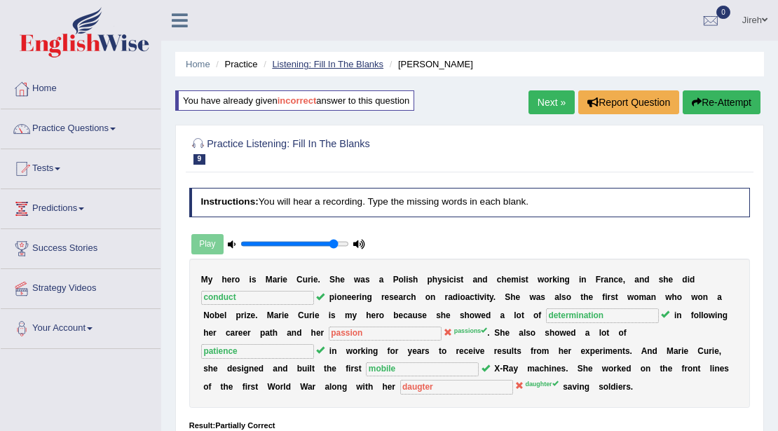
click at [311, 64] on link "Listening: Fill In The Blanks" at bounding box center [327, 64] width 111 height 11
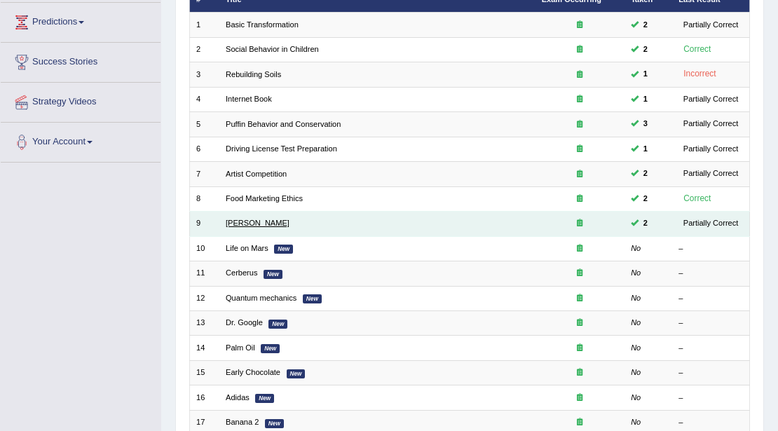
click at [228, 219] on link "[PERSON_NAME]" at bounding box center [258, 223] width 64 height 8
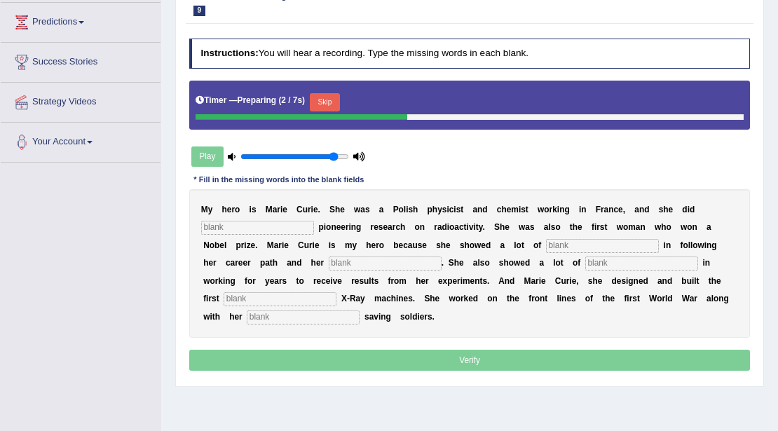
click at [250, 228] on input "text" at bounding box center [257, 228] width 113 height 14
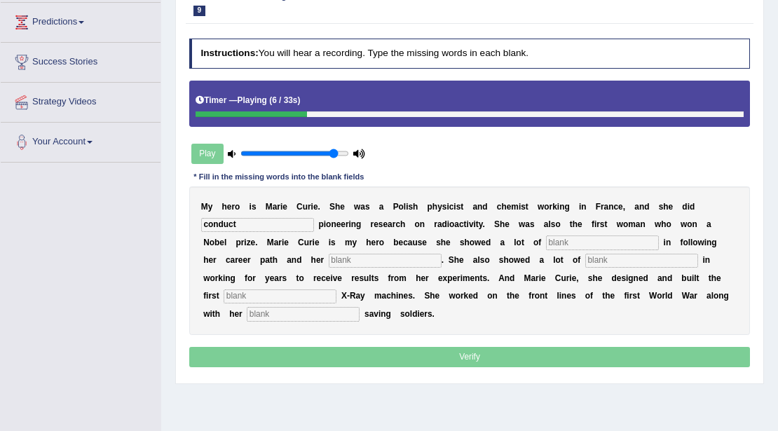
type input "conduct"
click at [598, 243] on input "text" at bounding box center [602, 242] width 113 height 14
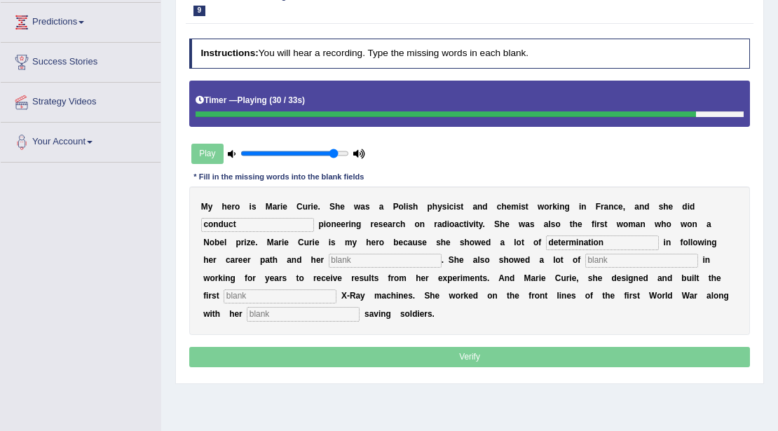
type input "determination"
click at [393, 256] on input "text" at bounding box center [385, 261] width 113 height 14
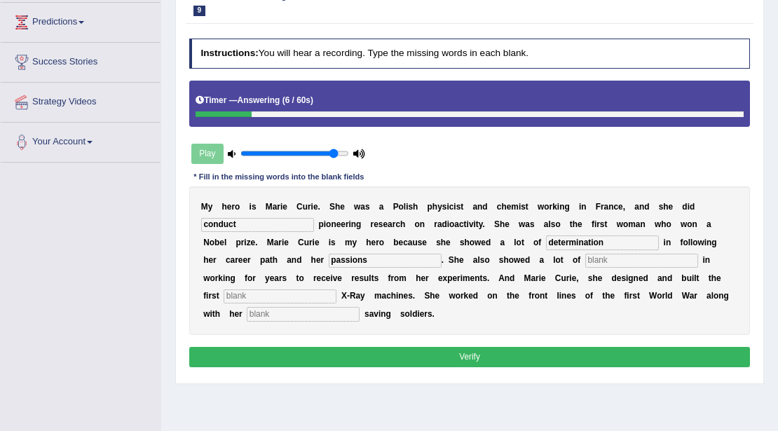
type input "passions"
click at [635, 258] on input "text" at bounding box center [641, 261] width 113 height 14
type input "patience"
click at [278, 294] on input "text" at bounding box center [279, 296] width 113 height 14
type input "mobile"
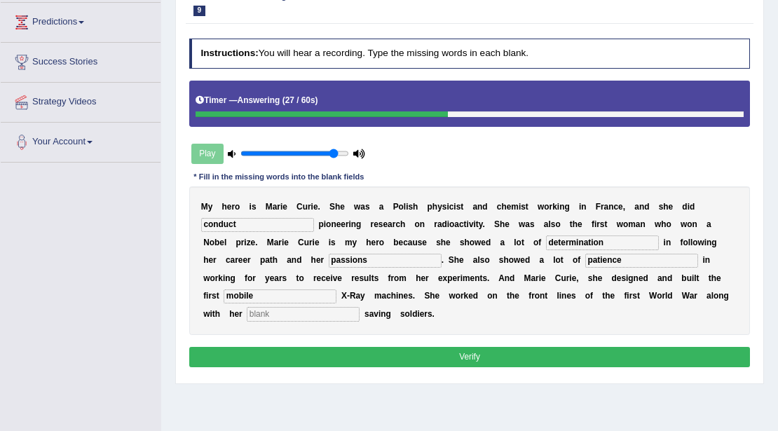
click at [298, 314] on input "text" at bounding box center [303, 314] width 113 height 14
type input "daugter"
click at [461, 359] on button "Verify" at bounding box center [469, 357] width 561 height 20
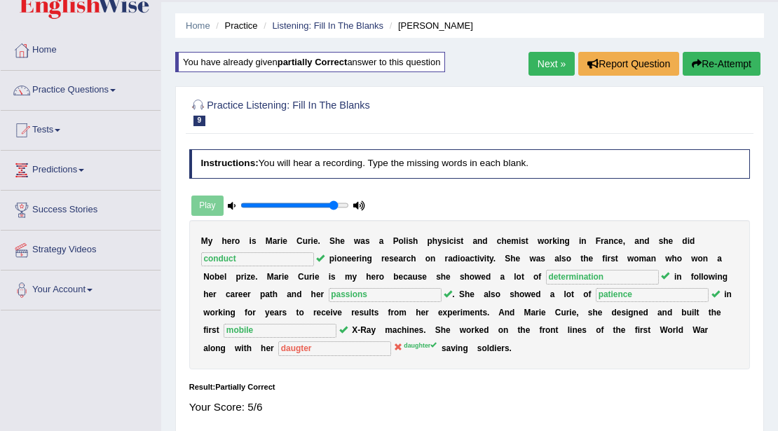
scroll to position [46, 0]
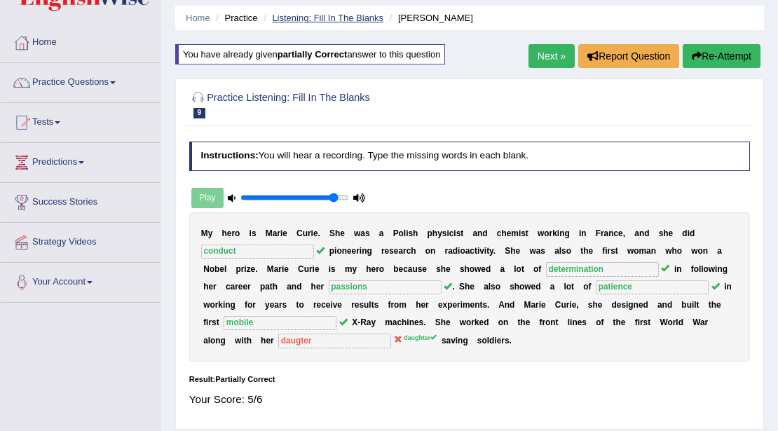
click at [296, 17] on link "Listening: Fill In The Blanks" at bounding box center [327, 18] width 111 height 11
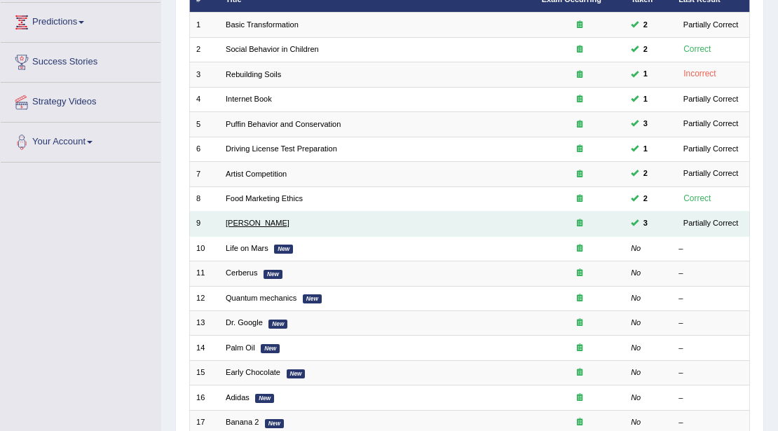
click at [235, 222] on link "[PERSON_NAME]" at bounding box center [258, 223] width 64 height 8
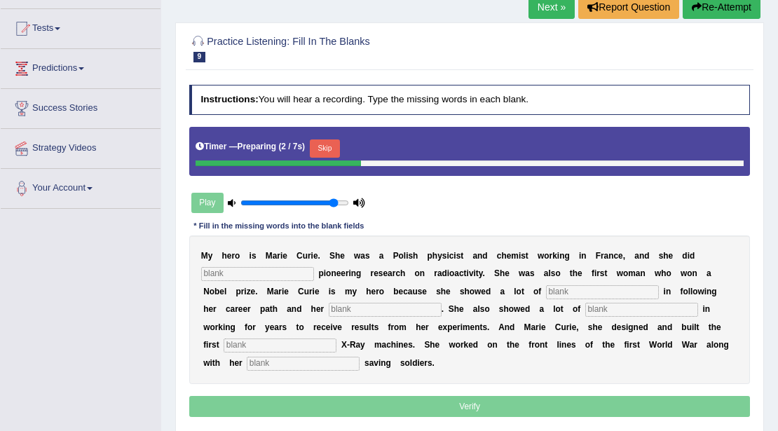
click at [268, 273] on input "text" at bounding box center [257, 274] width 113 height 14
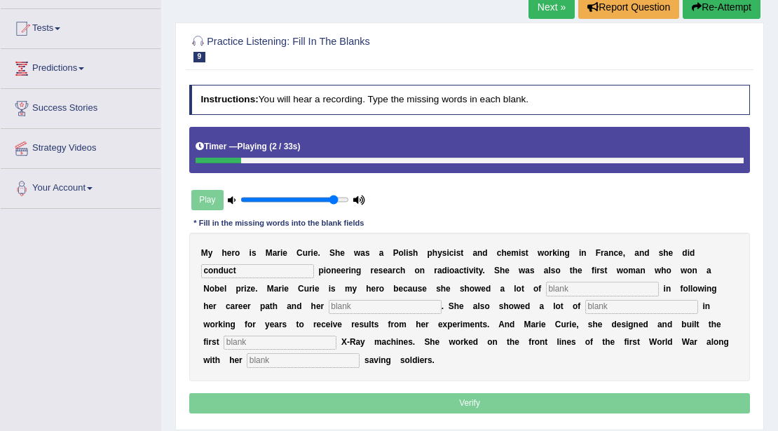
type input "conduct"
click at [576, 286] on input "text" at bounding box center [602, 289] width 113 height 14
type input "determination"
click at [401, 305] on input "text" at bounding box center [385, 307] width 113 height 14
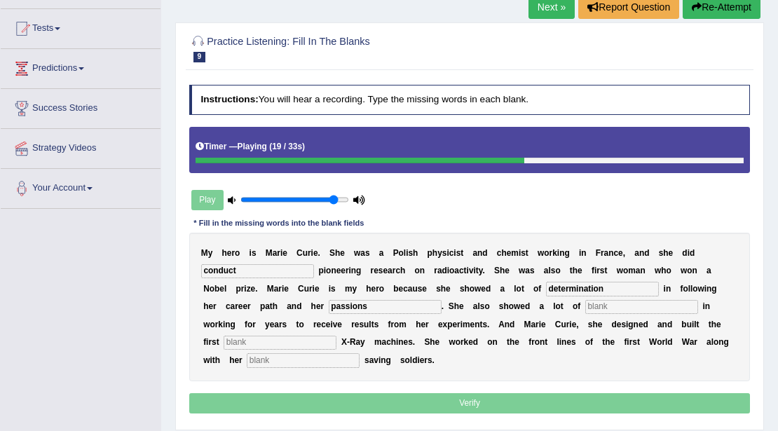
type input "passions"
click at [626, 310] on input "text" at bounding box center [641, 307] width 113 height 14
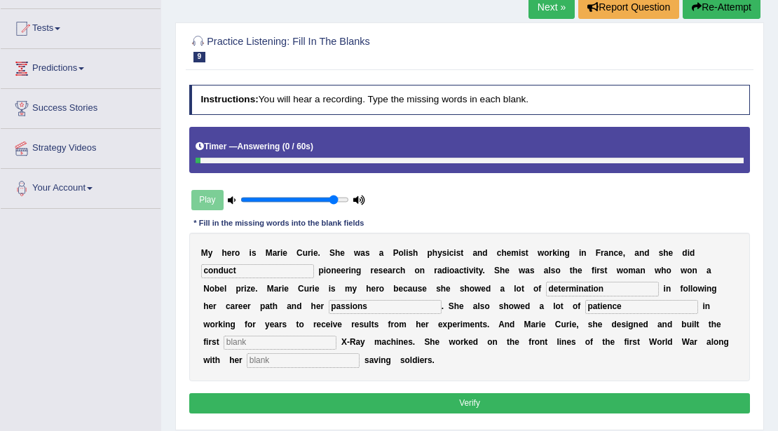
type input "patience"
click at [322, 345] on input "text" at bounding box center [279, 343] width 113 height 14
type input "mobile"
click at [336, 364] on input "text" at bounding box center [303, 360] width 113 height 14
type input "daughter"
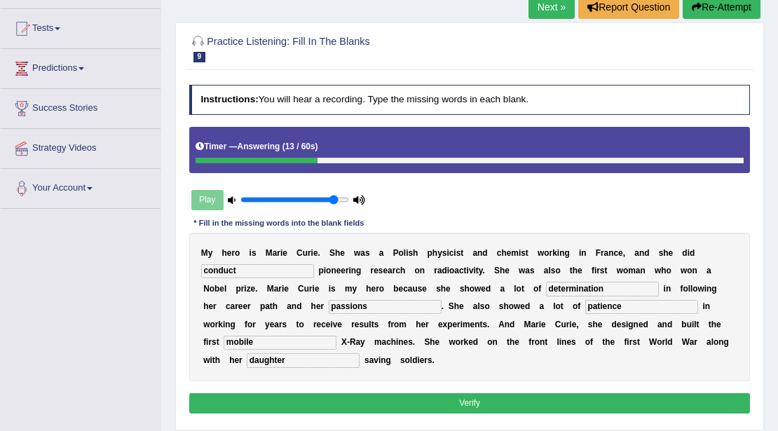
click at [462, 396] on button "Verify" at bounding box center [469, 403] width 561 height 20
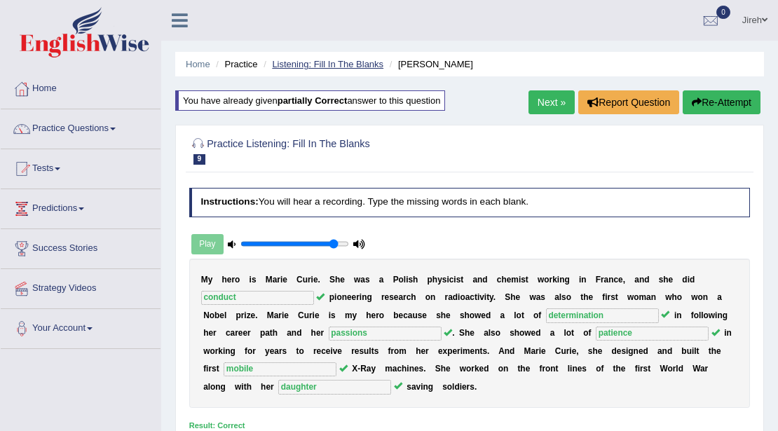
click at [324, 63] on link "Listening: Fill In The Blanks" at bounding box center [327, 64] width 111 height 11
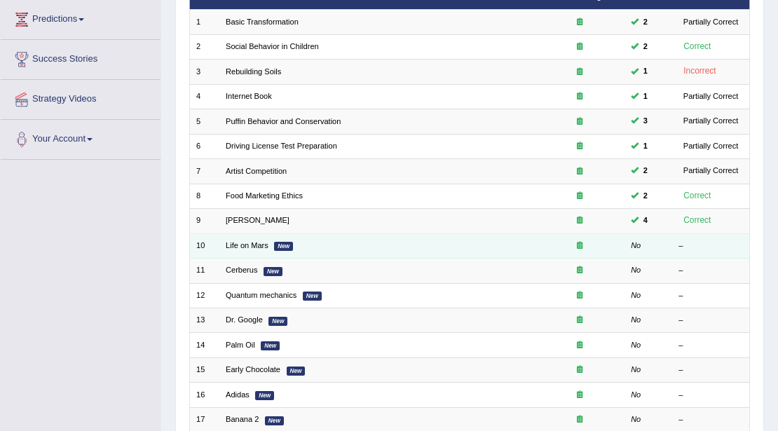
scroll to position [93, 0]
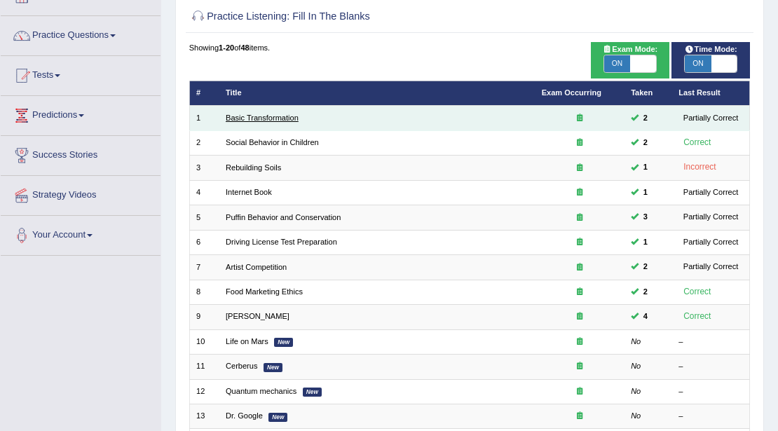
click at [281, 118] on link "Basic Transformation" at bounding box center [262, 117] width 73 height 8
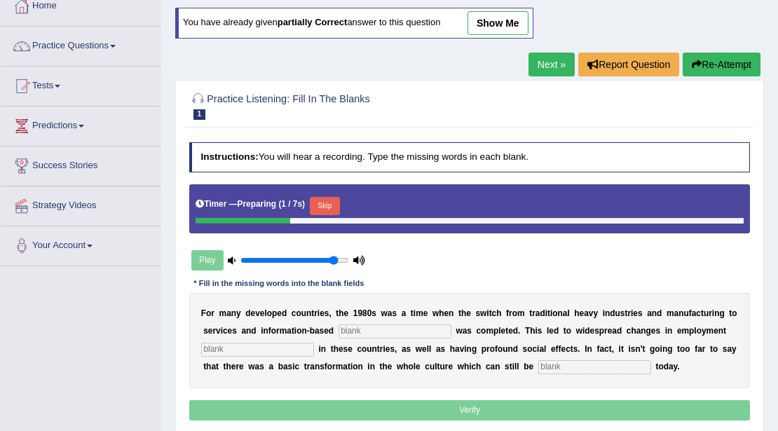
scroll to position [93, 0]
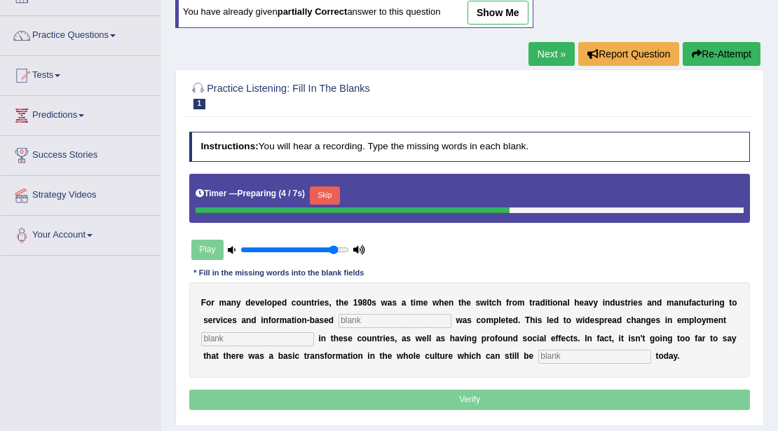
click at [368, 325] on input "text" at bounding box center [394, 321] width 113 height 14
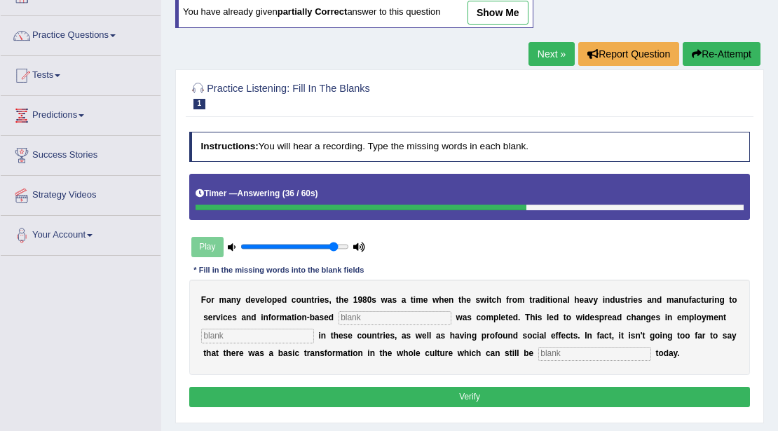
click at [400, 319] on input "text" at bounding box center [394, 318] width 113 height 14
click at [206, 206] on div at bounding box center [377, 208] width 364 height 6
click at [733, 48] on button "Re-Attempt" at bounding box center [721, 54] width 78 height 24
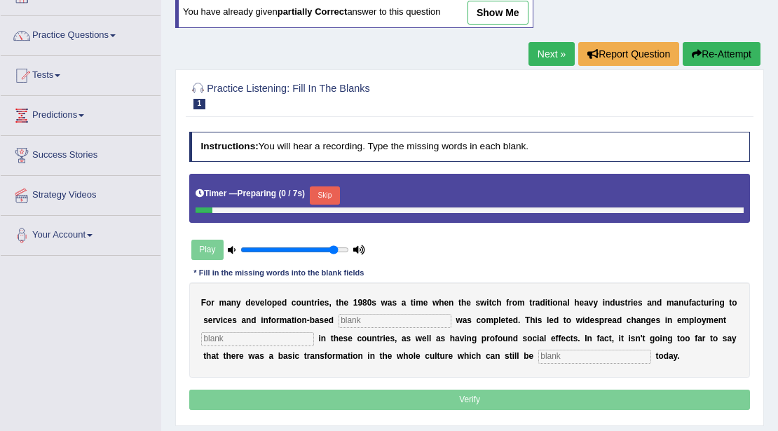
scroll to position [93, 0]
click at [364, 316] on input "text" at bounding box center [394, 321] width 113 height 14
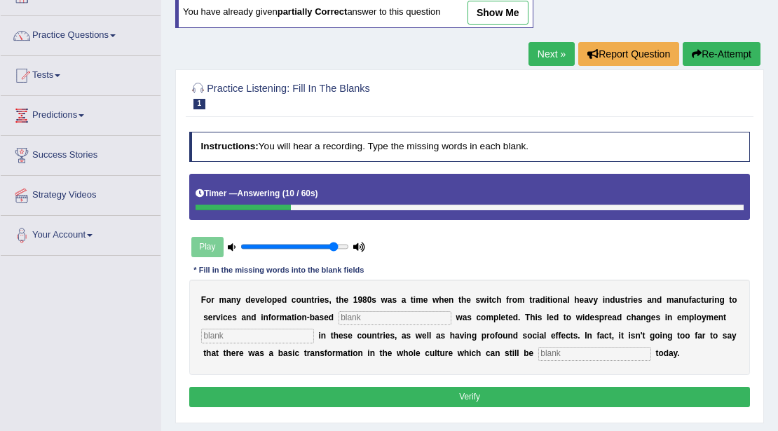
click at [697, 45] on button "Re-Attempt" at bounding box center [721, 54] width 78 height 24
click at [712, 59] on button "Re-Attempt" at bounding box center [721, 54] width 78 height 24
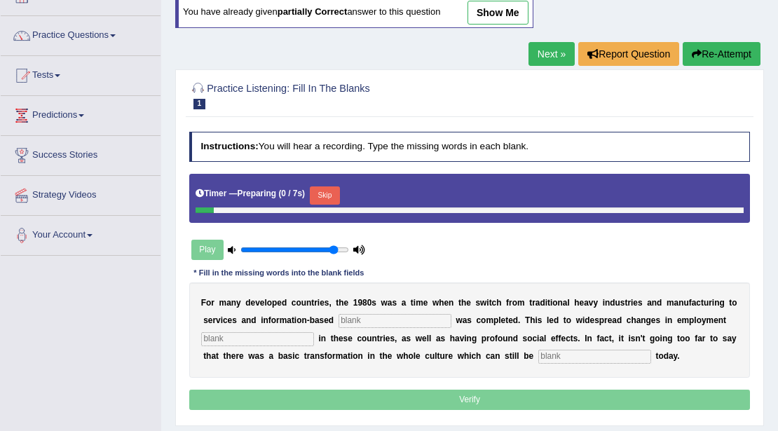
scroll to position [93, 0]
click at [387, 315] on input "text" at bounding box center [394, 321] width 113 height 14
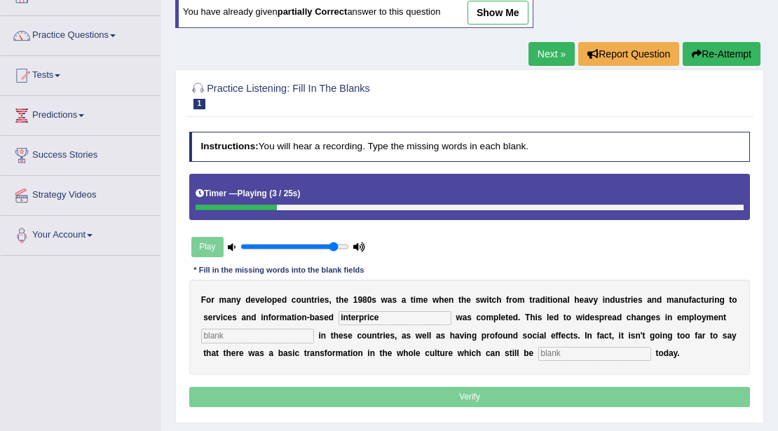
type input "interprice"
click at [269, 339] on input "text" at bounding box center [257, 336] width 113 height 14
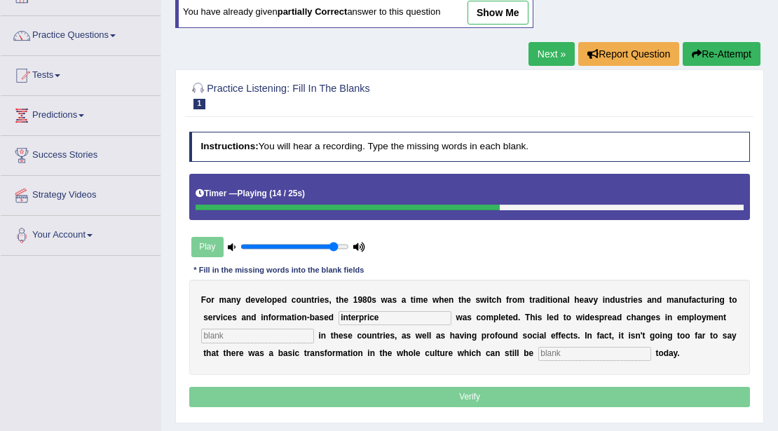
click at [269, 339] on input "text" at bounding box center [257, 336] width 113 height 14
type input "patterns"
click at [583, 358] on input "text" at bounding box center [594, 354] width 113 height 14
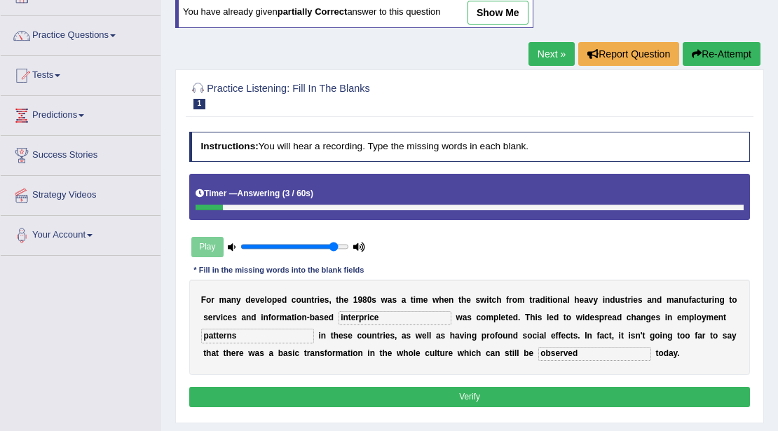
type input "observed"
click at [493, 389] on button "Verify" at bounding box center [469, 397] width 561 height 20
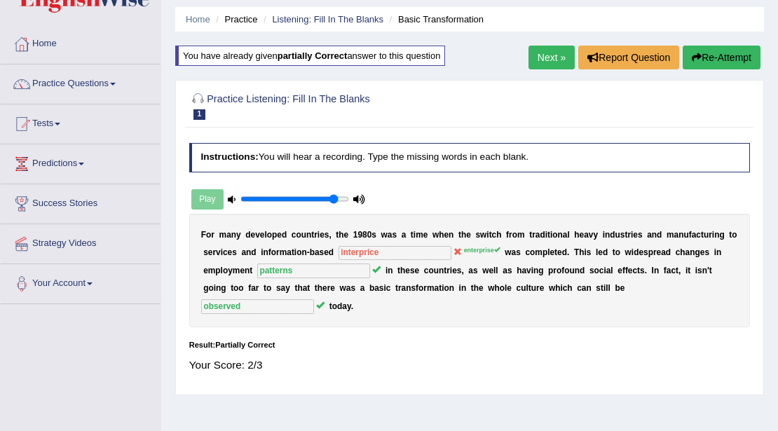
scroll to position [0, 0]
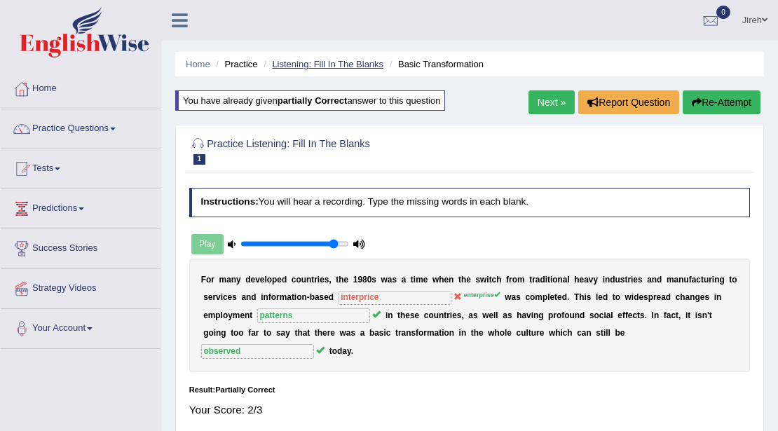
click at [276, 66] on link "Listening: Fill In The Blanks" at bounding box center [327, 64] width 111 height 11
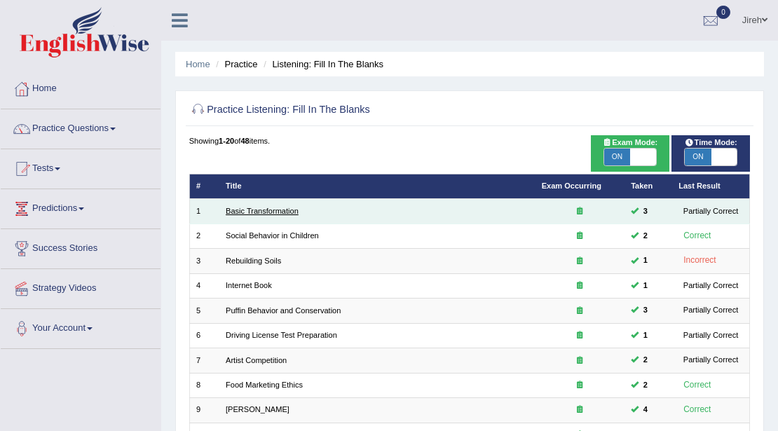
click at [254, 213] on link "Basic Transformation" at bounding box center [262, 211] width 73 height 8
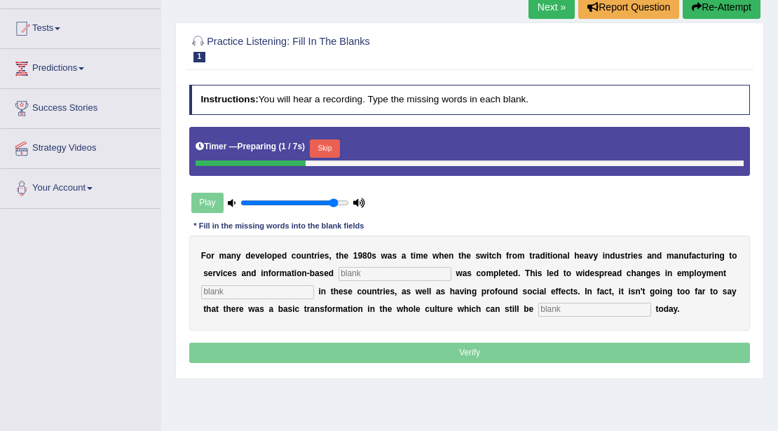
click at [402, 272] on input "text" at bounding box center [394, 274] width 113 height 14
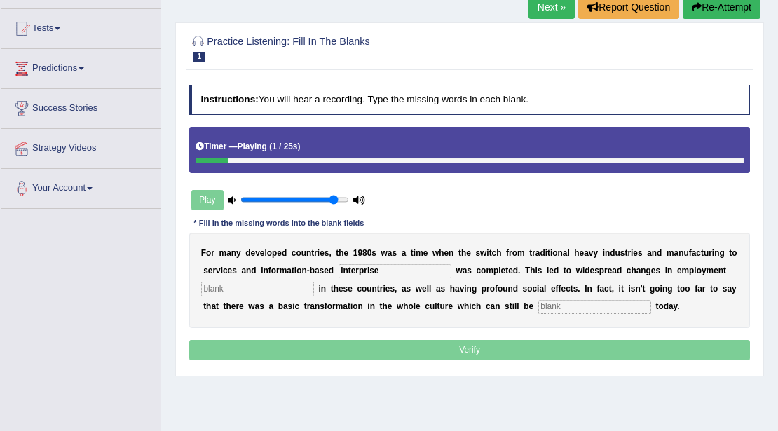
type input "interprise"
click at [258, 290] on input "text" at bounding box center [257, 289] width 113 height 14
type input "patterns"
click at [574, 307] on input "text" at bounding box center [594, 307] width 113 height 14
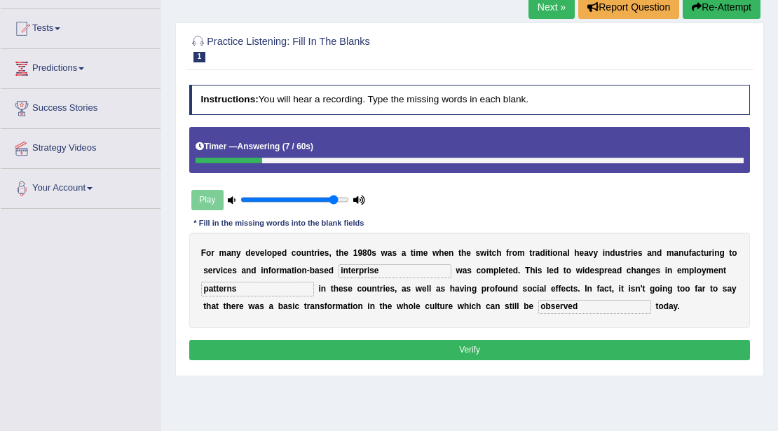
type input "observed"
click at [541, 345] on button "Verify" at bounding box center [469, 350] width 561 height 20
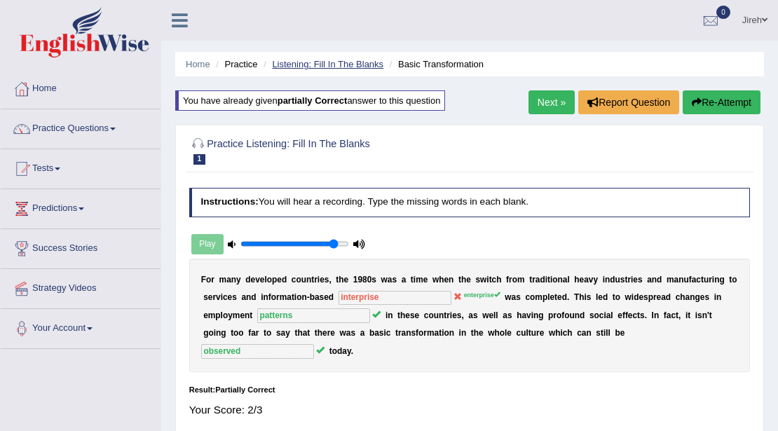
click at [287, 64] on link "Listening: Fill In The Blanks" at bounding box center [327, 64] width 111 height 11
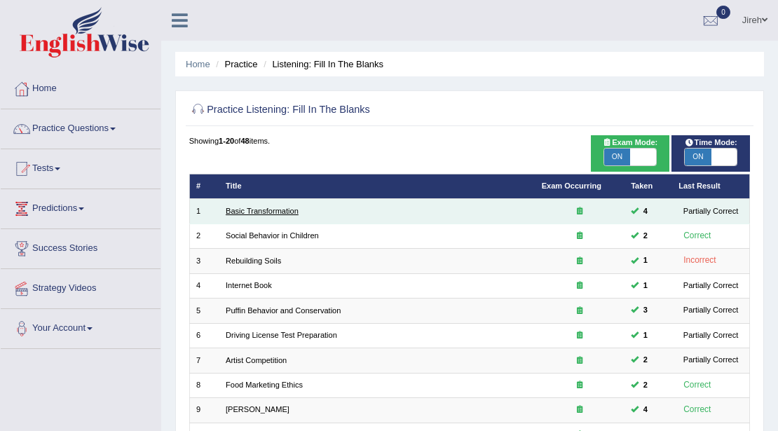
click at [262, 211] on link "Basic Transformation" at bounding box center [262, 211] width 73 height 8
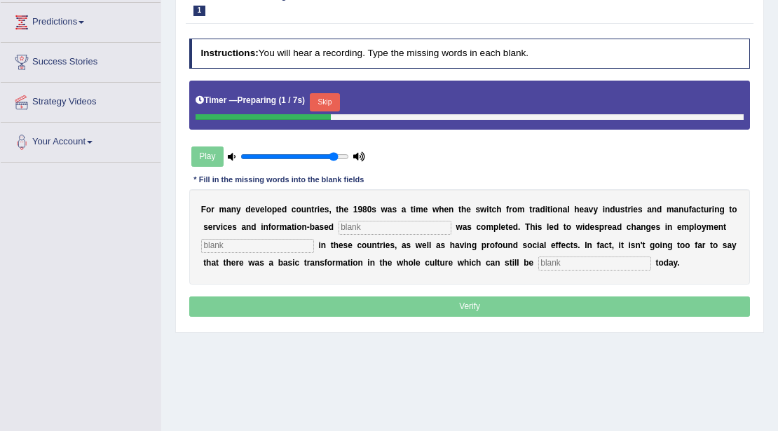
click at [357, 226] on input "text" at bounding box center [394, 228] width 113 height 14
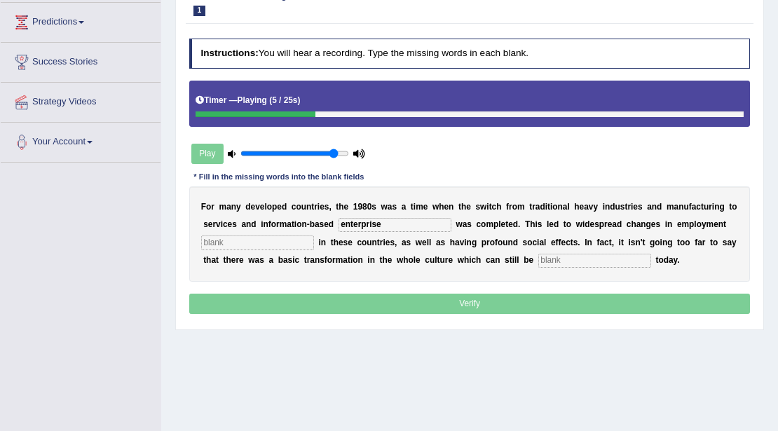
type input "enterprise"
click at [255, 239] on input "text" at bounding box center [257, 242] width 113 height 14
type input "patterns"
click at [581, 255] on input "text" at bounding box center [594, 261] width 113 height 14
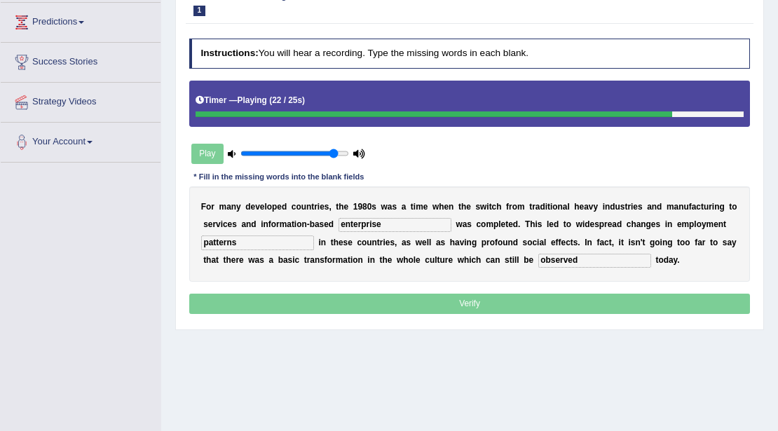
type input "observed"
click at [479, 307] on p "Verify" at bounding box center [469, 304] width 561 height 20
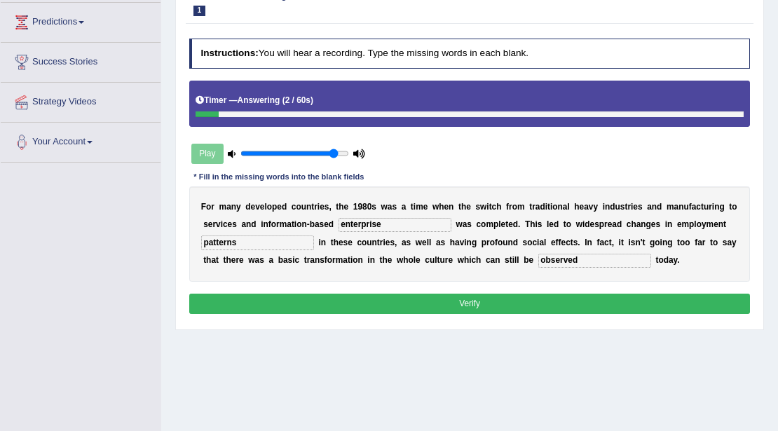
click at [455, 288] on div "Instructions: You will hear a recording. Type the missing words in each blank. …" at bounding box center [469, 178] width 567 height 291
click at [453, 304] on button "Verify" at bounding box center [469, 304] width 561 height 20
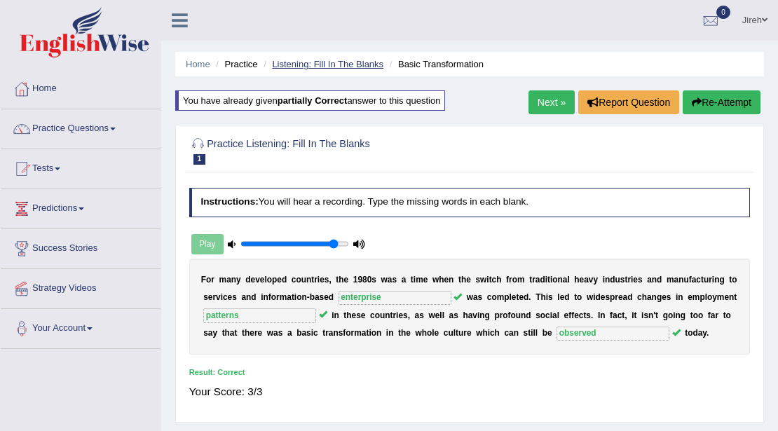
click at [331, 64] on link "Listening: Fill In The Blanks" at bounding box center [327, 64] width 111 height 11
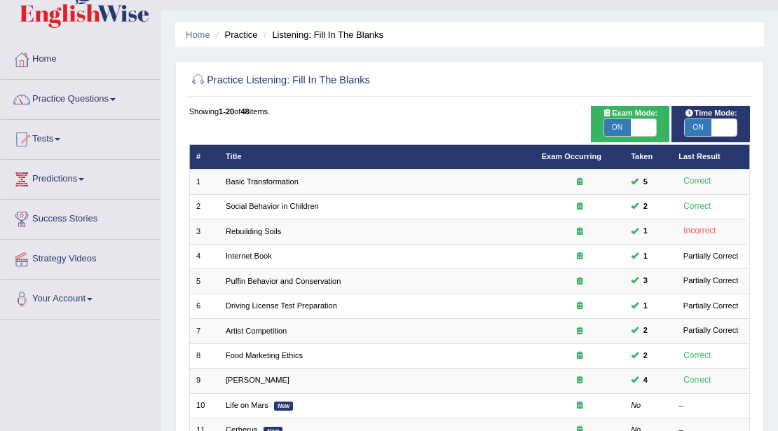
scroll to position [46, 0]
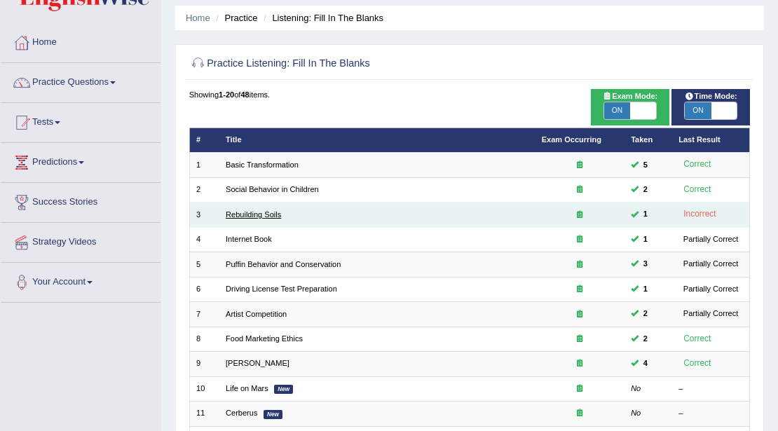
click at [254, 217] on link "Rebuilding Soils" at bounding box center [253, 214] width 55 height 8
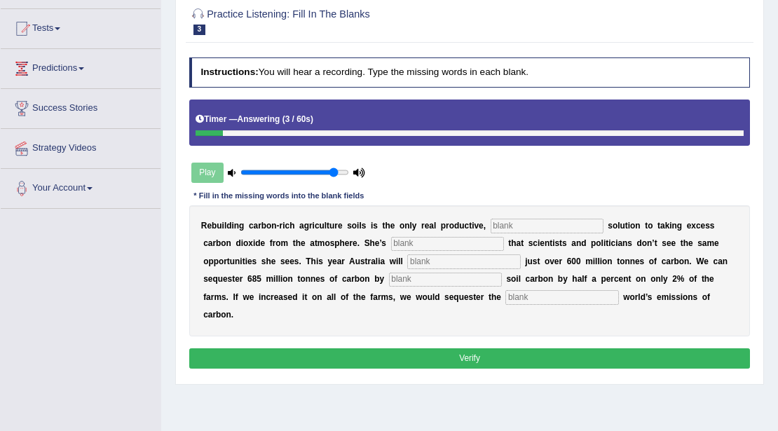
click at [529, 220] on input "text" at bounding box center [546, 226] width 113 height 14
type input "j"
type input "permanent"
click at [414, 242] on input "text" at bounding box center [447, 244] width 113 height 14
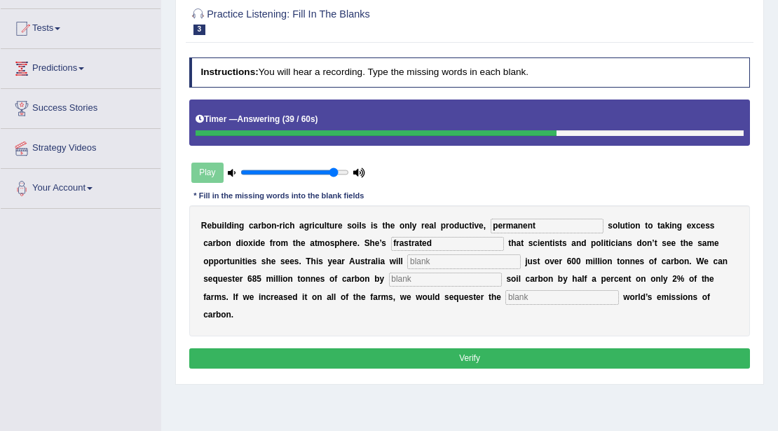
type input "frastrated"
click at [434, 263] on input "text" at bounding box center [463, 261] width 113 height 14
type input "admit"
click at [423, 283] on input "text" at bounding box center [445, 279] width 113 height 14
type input "increasing"
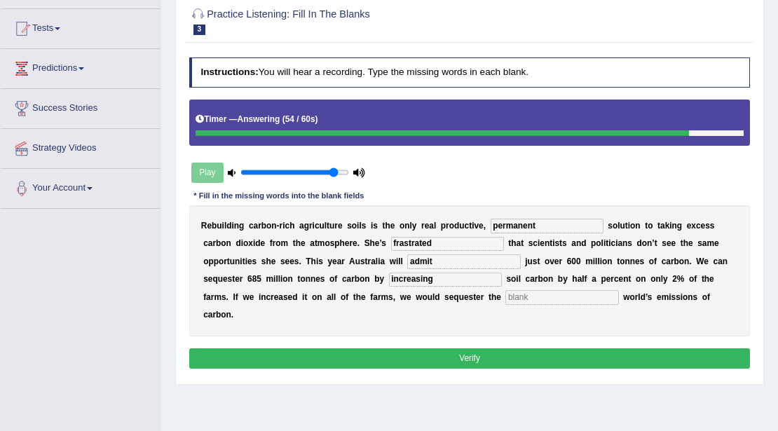
click at [537, 298] on input "text" at bounding box center [561, 297] width 113 height 14
type input "whole"
click at [469, 353] on button "Verify" at bounding box center [469, 358] width 561 height 20
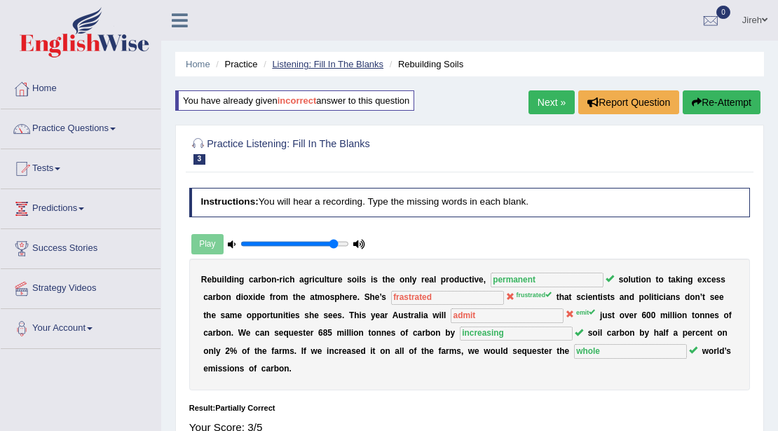
click at [332, 61] on link "Listening: Fill In The Blanks" at bounding box center [327, 64] width 111 height 11
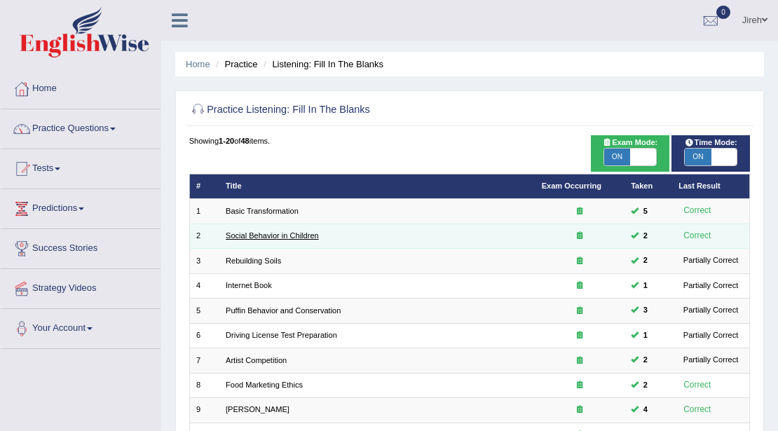
click at [306, 233] on link "Social Behavior in Children" at bounding box center [272, 235] width 93 height 8
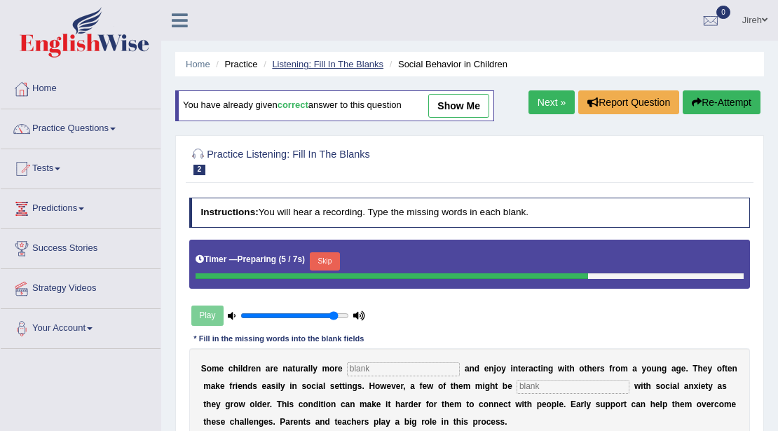
click at [291, 65] on link "Listening: Fill In The Blanks" at bounding box center [327, 64] width 111 height 11
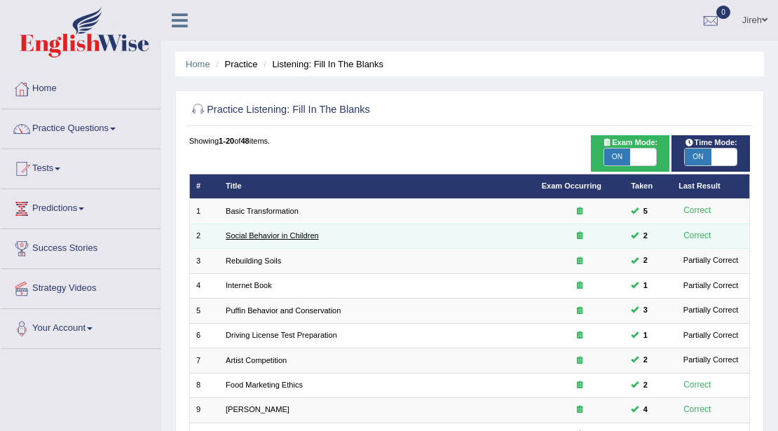
click at [271, 237] on link "Social Behavior in Children" at bounding box center [272, 235] width 93 height 8
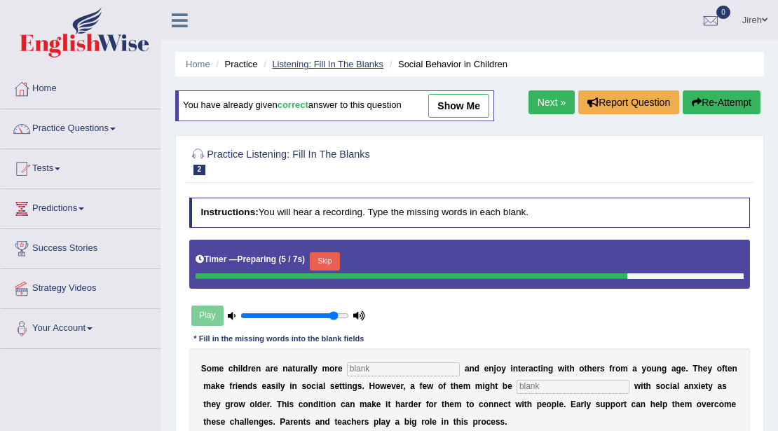
click at [299, 67] on link "Listening: Fill In The Blanks" at bounding box center [327, 64] width 111 height 11
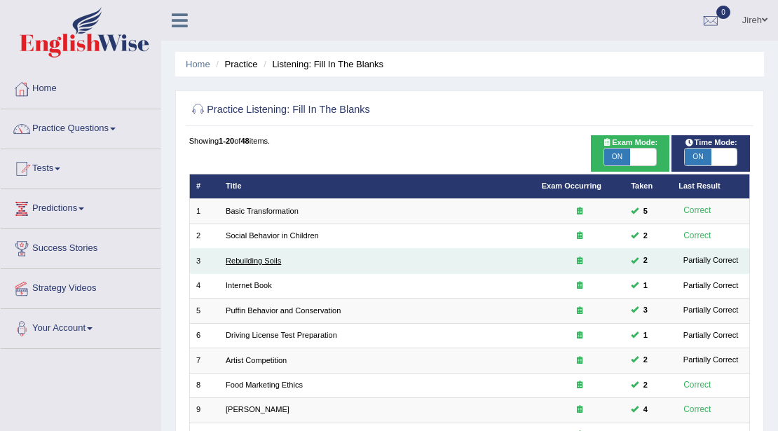
click at [245, 262] on link "Rebuilding Soils" at bounding box center [253, 260] width 55 height 8
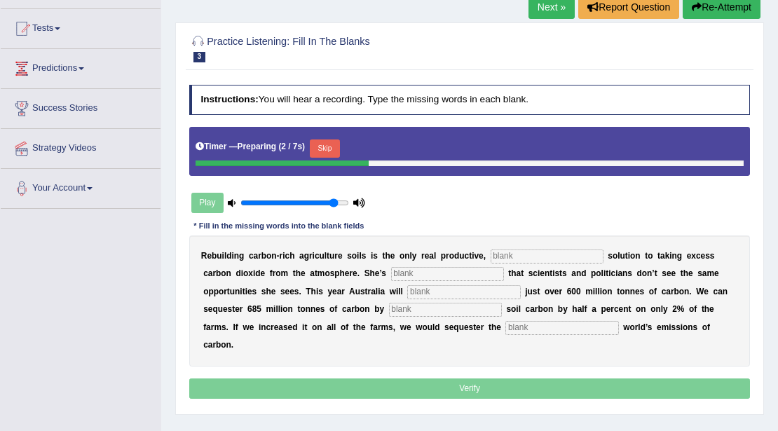
click at [523, 258] on input "text" at bounding box center [546, 256] width 113 height 14
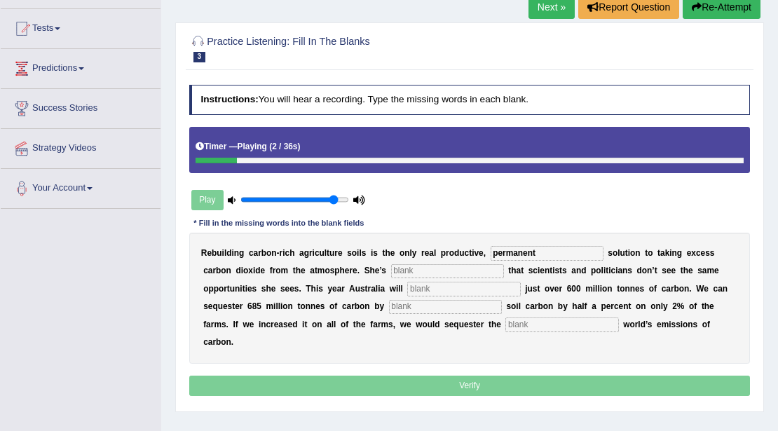
type input "permanent"
click at [468, 270] on input "text" at bounding box center [447, 271] width 113 height 14
type input "frustrated"
click at [432, 287] on input "text" at bounding box center [463, 289] width 113 height 14
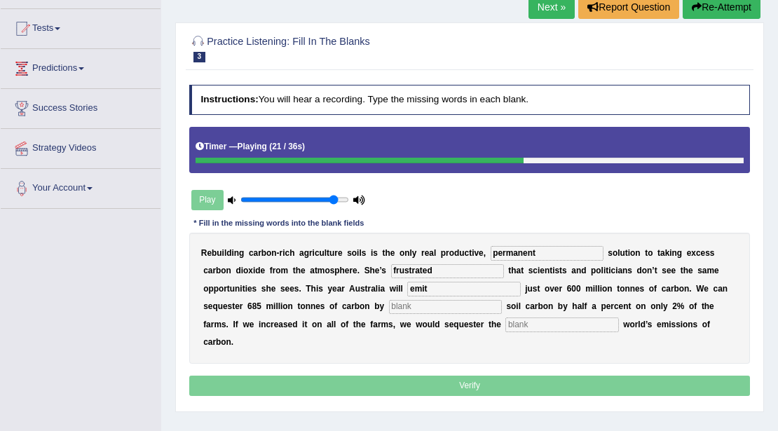
type input "emit"
click at [415, 309] on input "text" at bounding box center [445, 307] width 113 height 14
type input "increasing"
click at [560, 326] on input "text" at bounding box center [561, 324] width 113 height 14
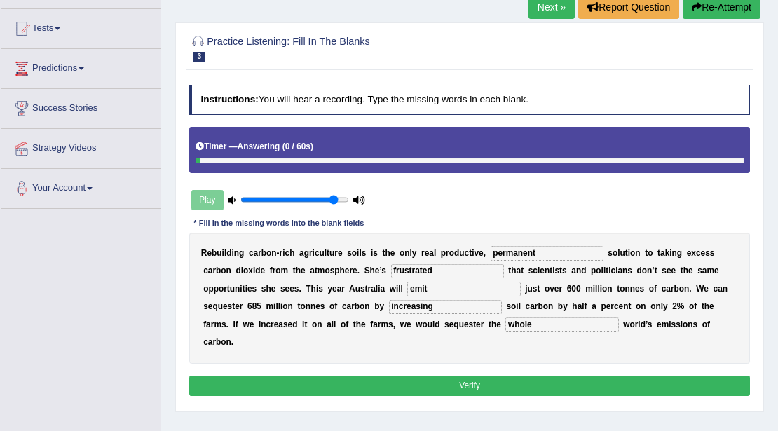
type input "whole"
click at [565, 382] on button "Verify" at bounding box center [469, 385] width 561 height 20
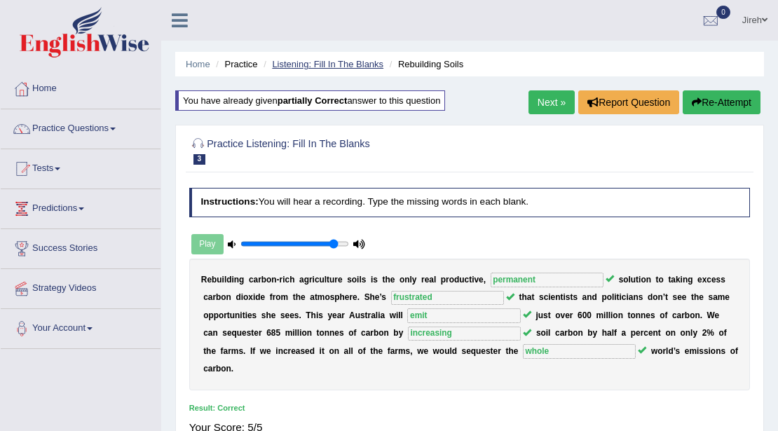
click at [284, 64] on link "Listening: Fill In The Blanks" at bounding box center [327, 64] width 111 height 11
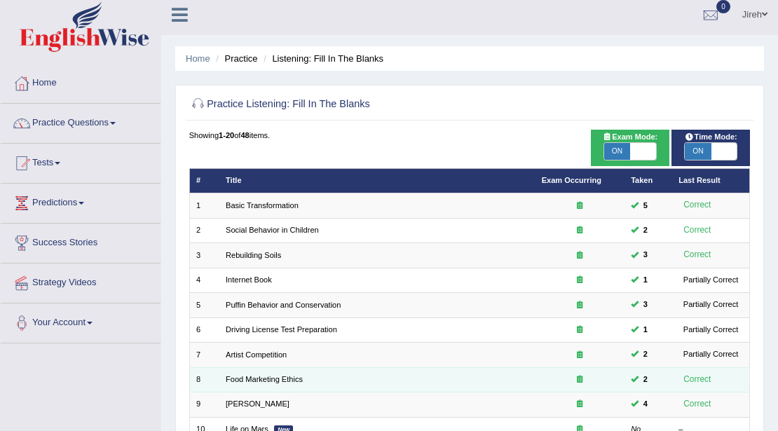
scroll to position [46, 0]
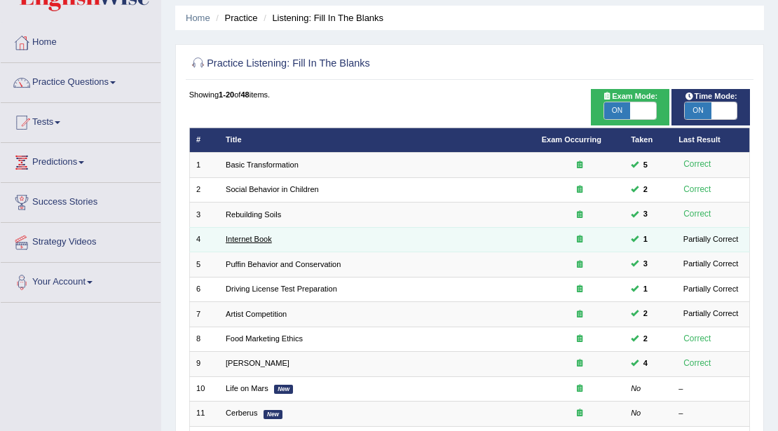
click at [247, 240] on link "Internet Book" at bounding box center [249, 239] width 46 height 8
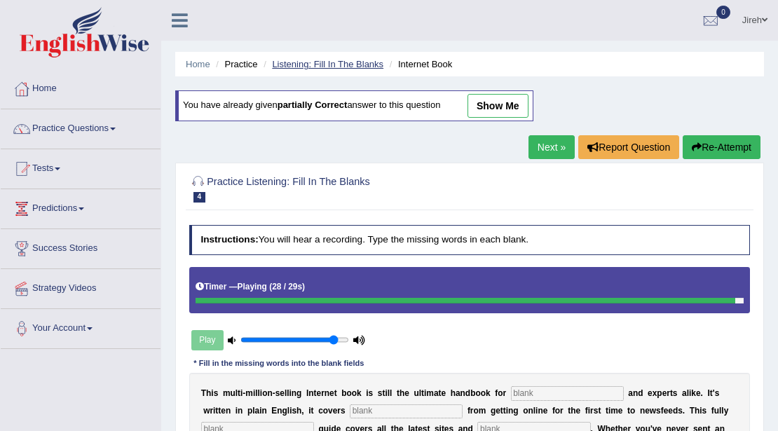
click at [288, 65] on link "Listening: Fill In The Blanks" at bounding box center [327, 64] width 111 height 11
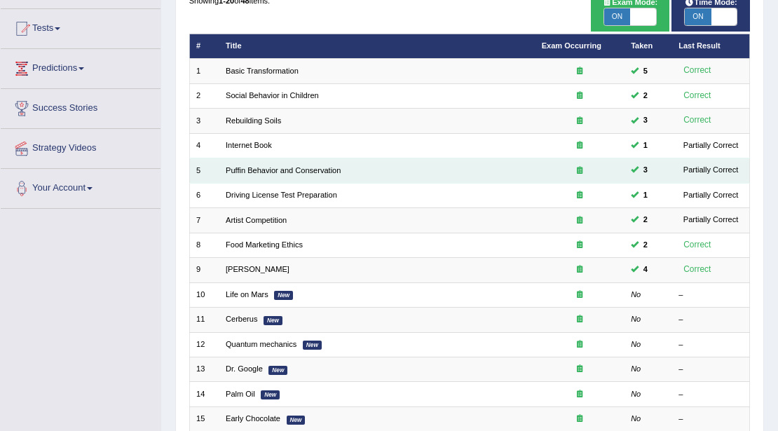
click at [272, 175] on td "Puffin Behavior and Conservation" at bounding box center [377, 170] width 316 height 25
click at [282, 170] on link "Puffin Behavior and Conservation" at bounding box center [283, 170] width 115 height 8
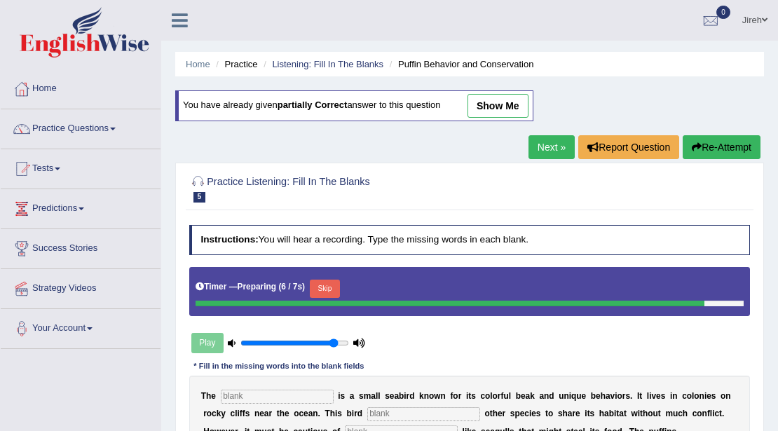
click at [481, 106] on link "show me" at bounding box center [497, 106] width 61 height 24
type input "puffin"
type input "allows"
type input "pretators"
type input "cooperate"
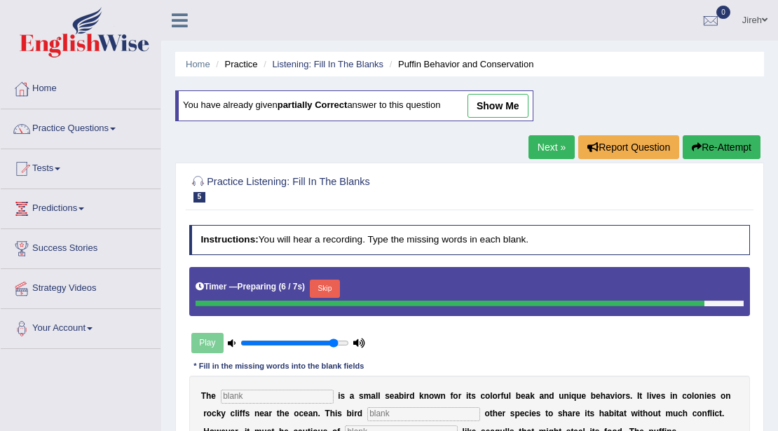
type input "safe"
type input "conception"
type input "consumption"
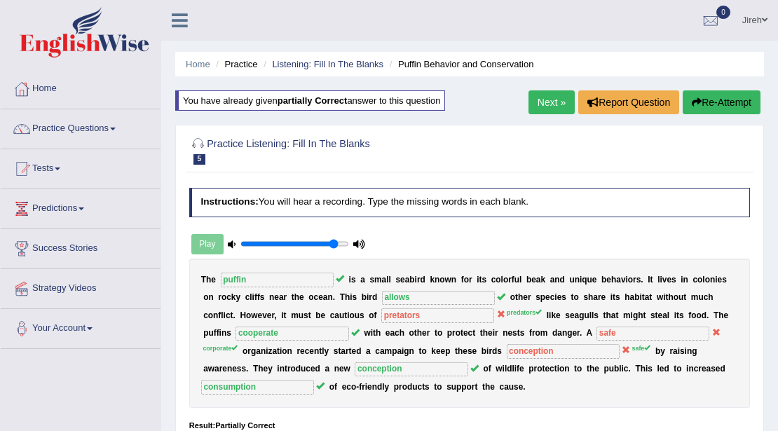
click at [553, 97] on link "Next »" at bounding box center [551, 102] width 46 height 24
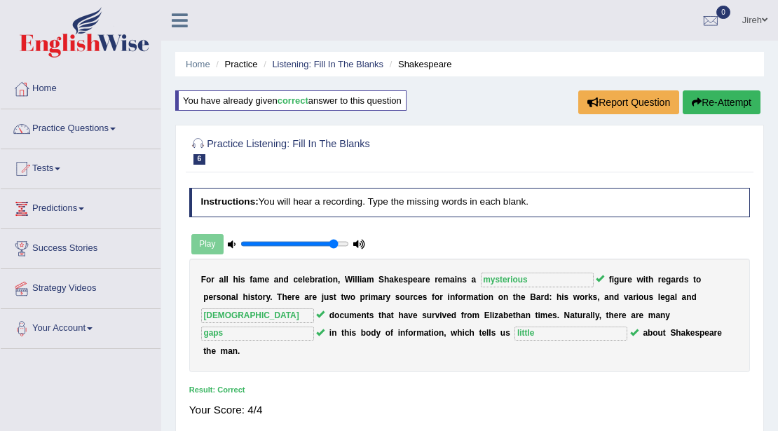
click at [698, 105] on icon "button" at bounding box center [696, 102] width 10 height 10
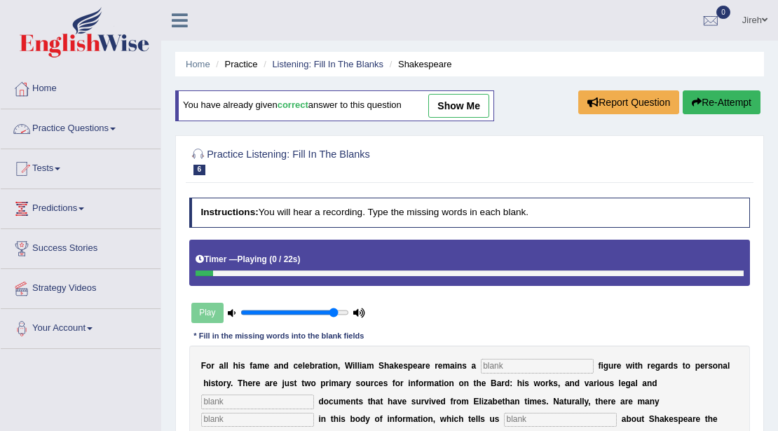
click at [92, 132] on link "Practice Questions" at bounding box center [81, 126] width 160 height 35
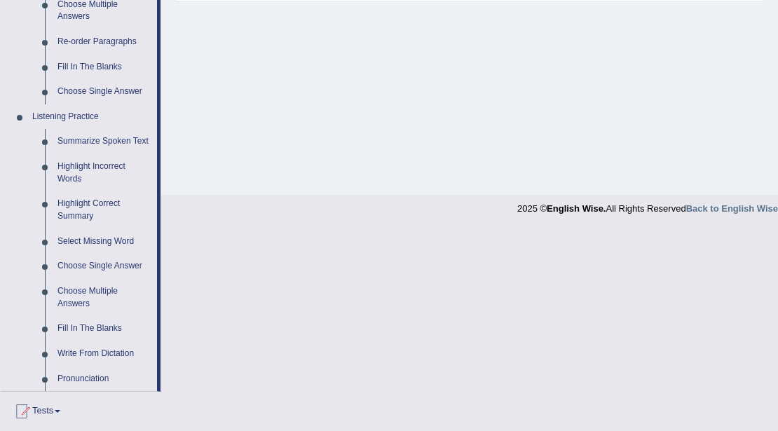
scroll to position [538, 0]
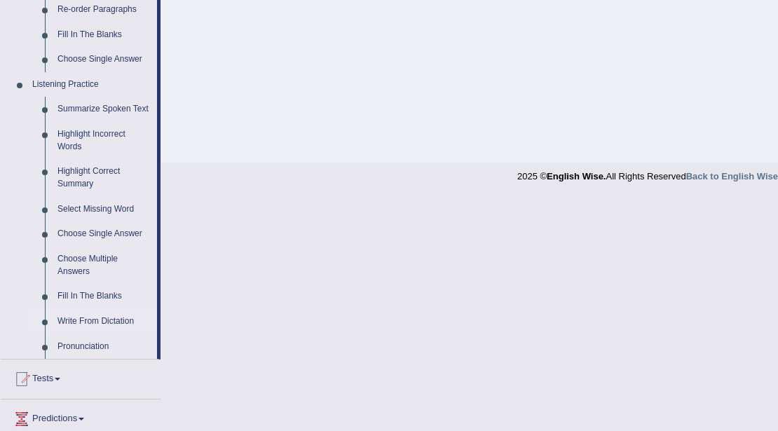
click at [115, 324] on link "Write From Dictation" at bounding box center [104, 321] width 106 height 25
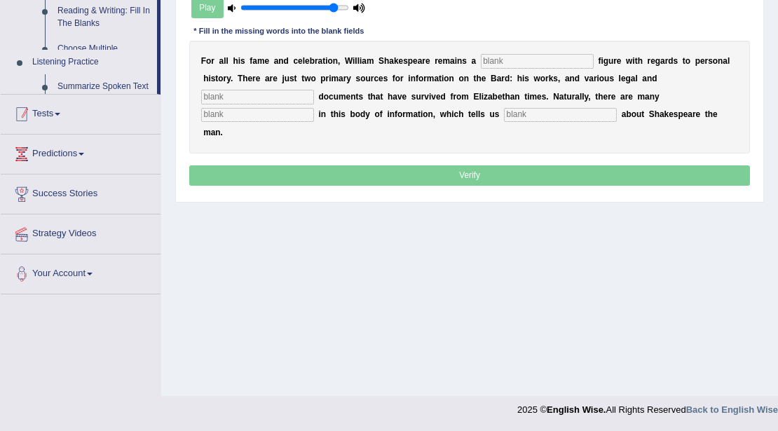
scroll to position [248, 0]
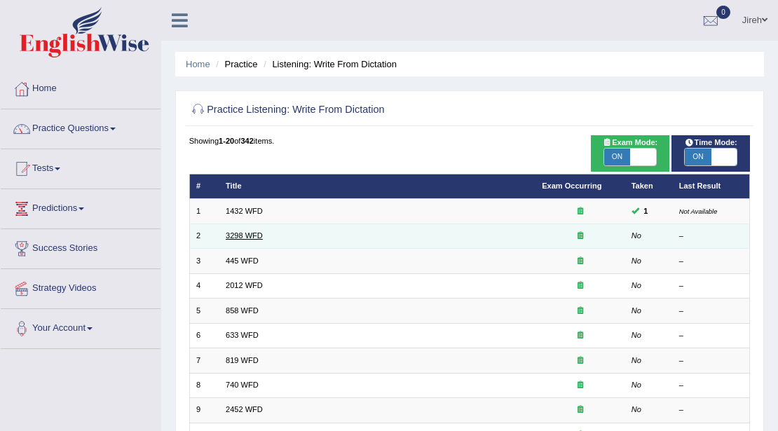
click at [247, 233] on link "3298 WFD" at bounding box center [244, 235] width 37 height 8
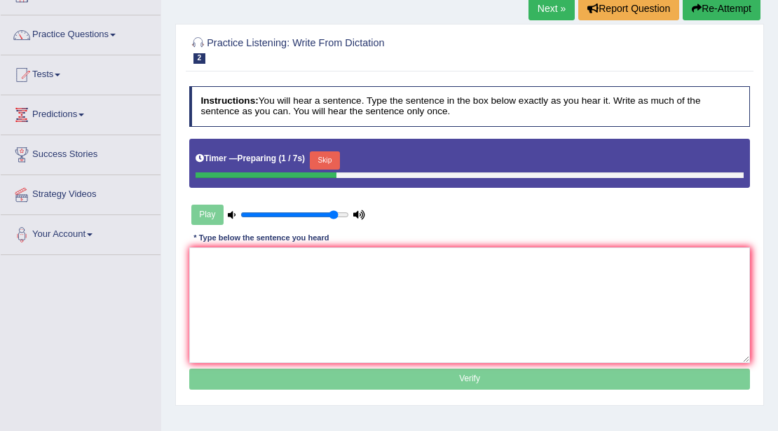
scroll to position [140, 0]
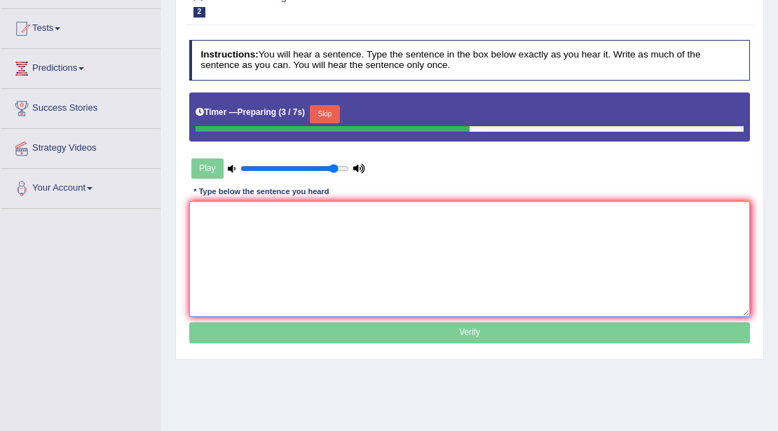
click at [620, 246] on textarea at bounding box center [469, 259] width 561 height 116
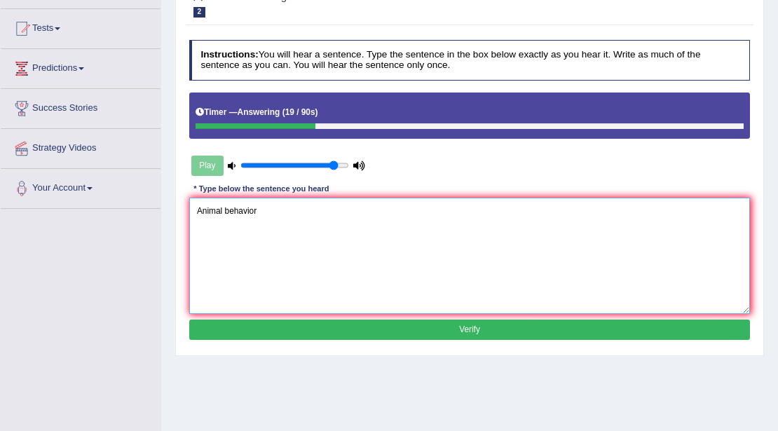
type textarea "Animal behavior"
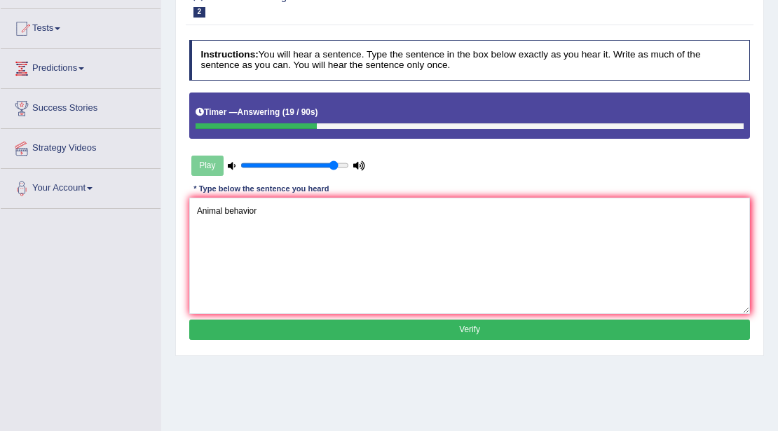
click at [607, 329] on button "Verify" at bounding box center [469, 329] width 561 height 20
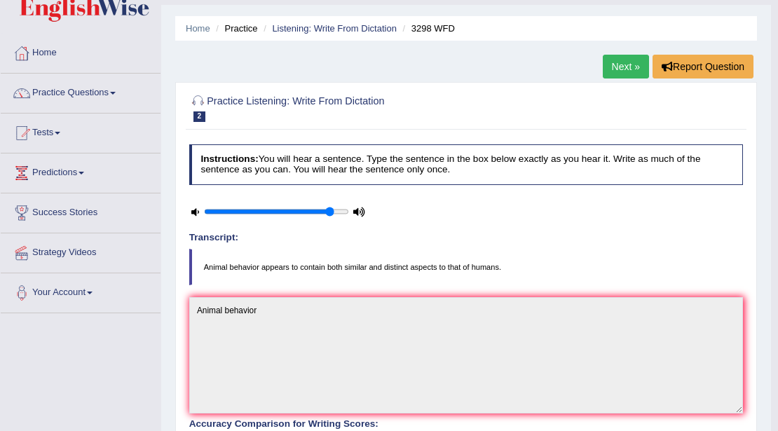
scroll to position [0, 0]
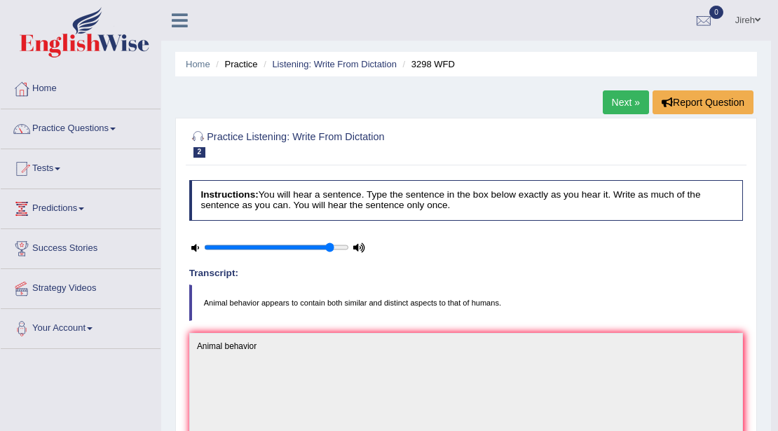
click at [604, 104] on link "Next »" at bounding box center [625, 102] width 46 height 24
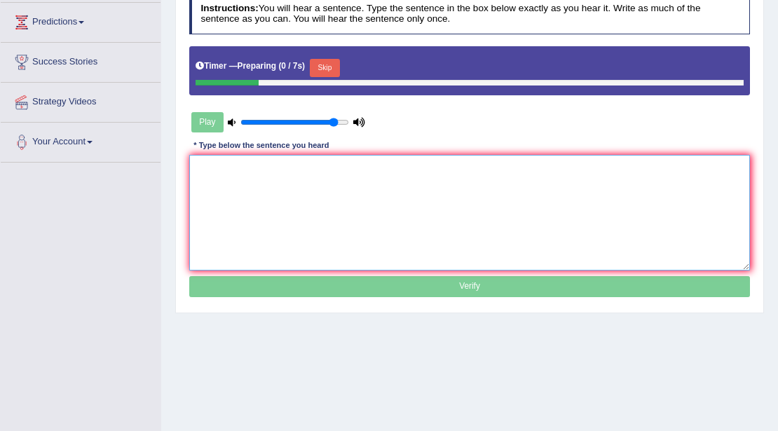
click at [253, 202] on textarea at bounding box center [469, 213] width 561 height 116
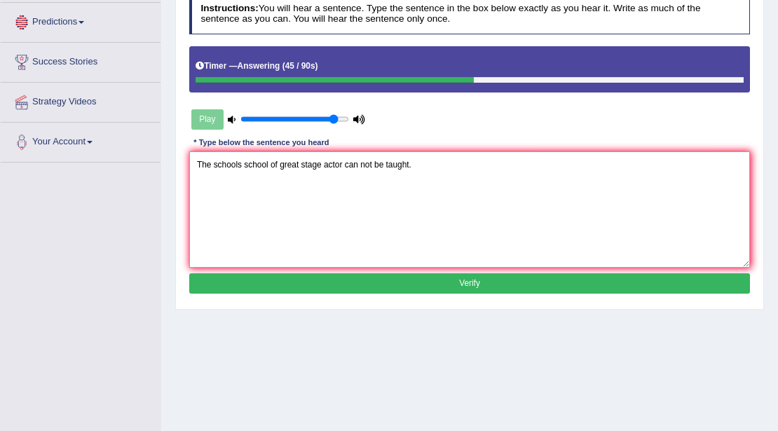
type textarea "The schools school of great stage actor can not be taught."
click at [570, 281] on button "Verify" at bounding box center [469, 283] width 561 height 20
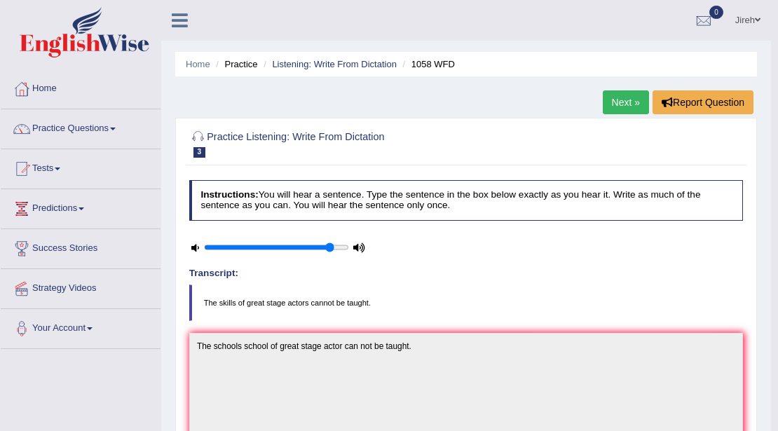
click at [612, 104] on link "Next »" at bounding box center [625, 102] width 46 height 24
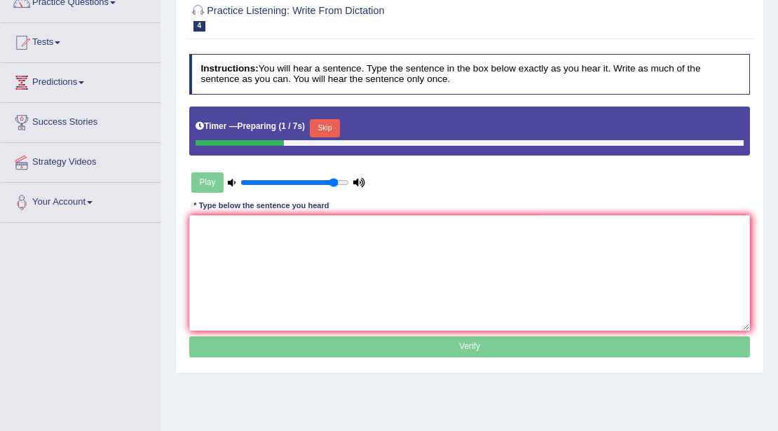
scroll to position [140, 0]
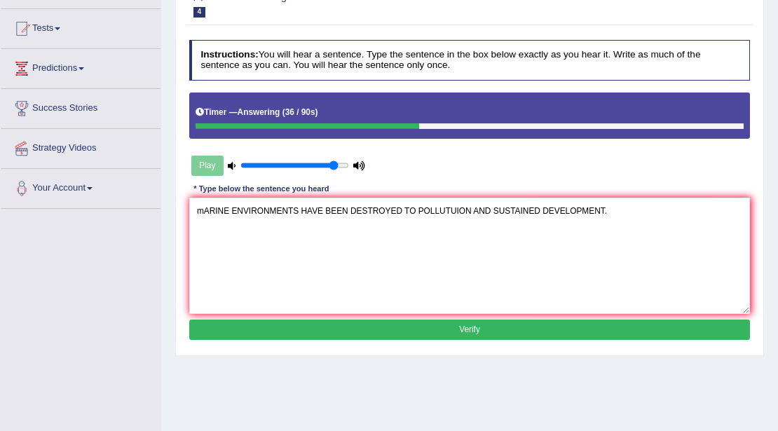
type textarea "mARINE ENVIRONMENTS HAVE BEEN DESTROYED TO POLLUTUION AND SUSTAINED DEVELOPMENT."
click at [463, 330] on button "Verify" at bounding box center [469, 329] width 561 height 20
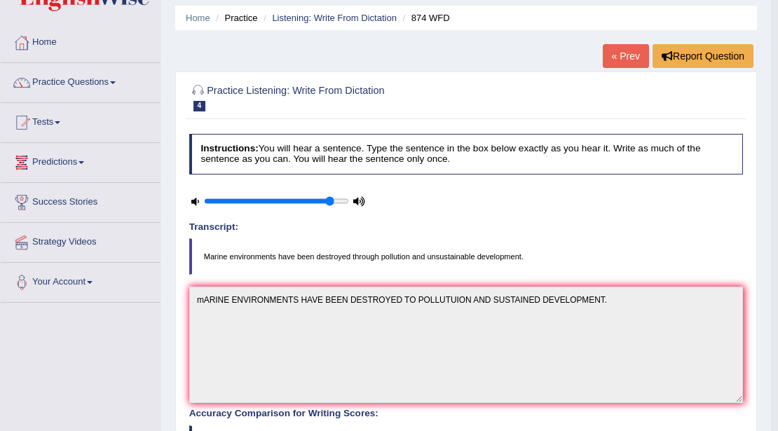
scroll to position [0, 0]
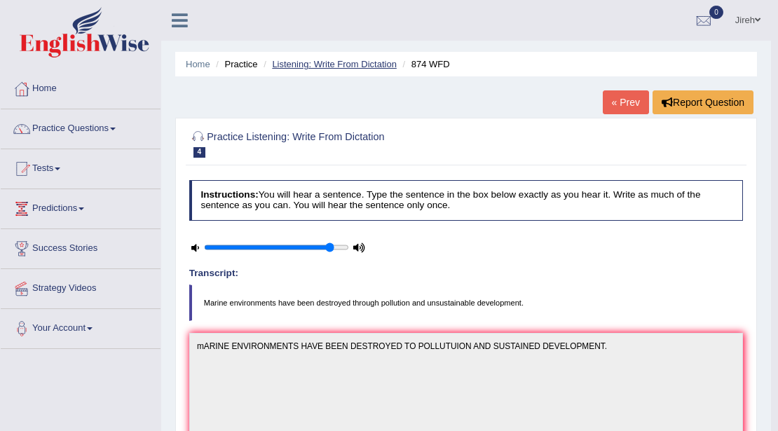
click at [307, 64] on link "Listening: Write From Dictation" at bounding box center [334, 64] width 125 height 11
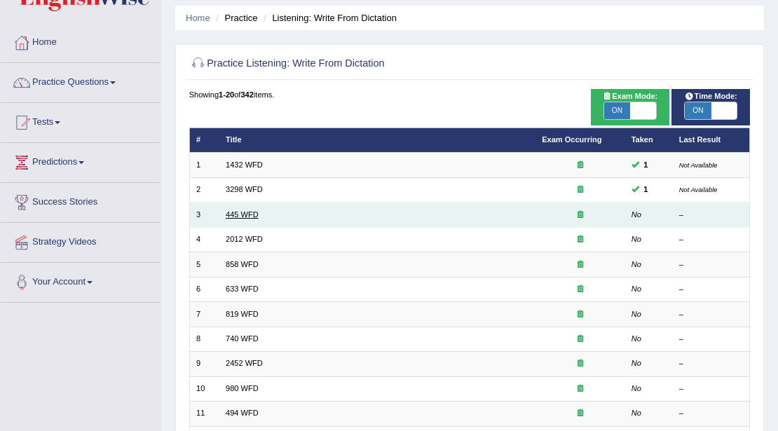
click at [249, 213] on link "445 WFD" at bounding box center [242, 214] width 33 height 8
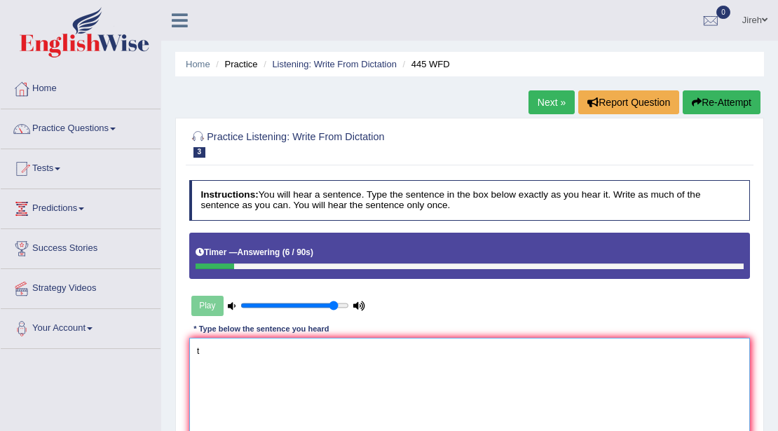
click at [349, 382] on textarea "t" at bounding box center [469, 396] width 561 height 116
click at [207, 349] on textarea "tHE american make on mars" at bounding box center [469, 396] width 561 height 116
click at [217, 348] on textarea "The american make on mars" at bounding box center [469, 396] width 561 height 116
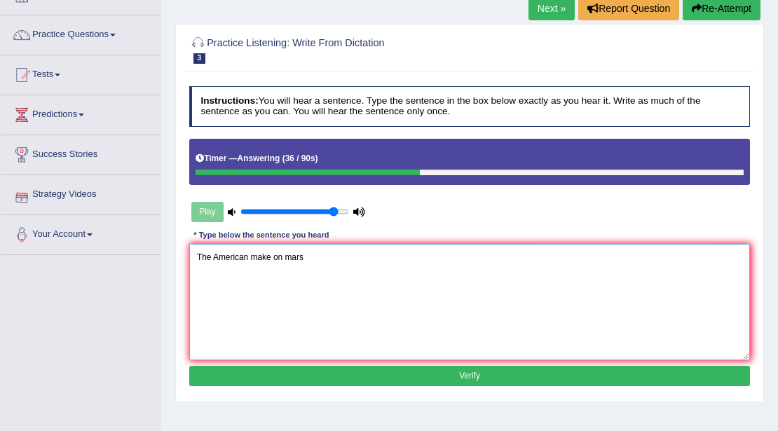
scroll to position [186, 0]
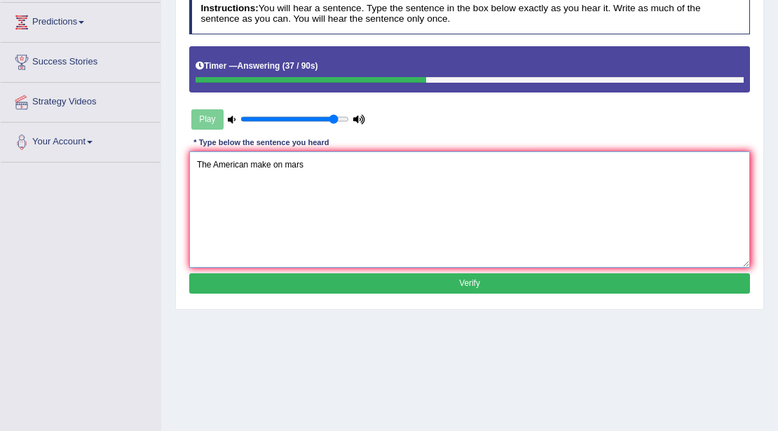
type textarea "The American make on mars"
click at [528, 279] on button "Verify" at bounding box center [469, 283] width 561 height 20
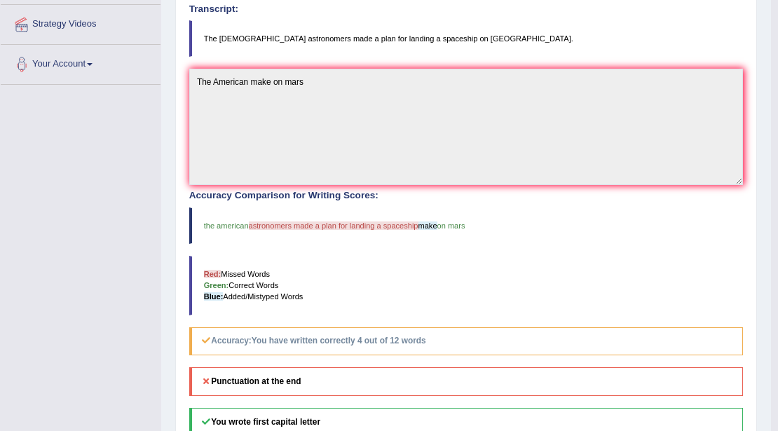
scroll to position [46, 0]
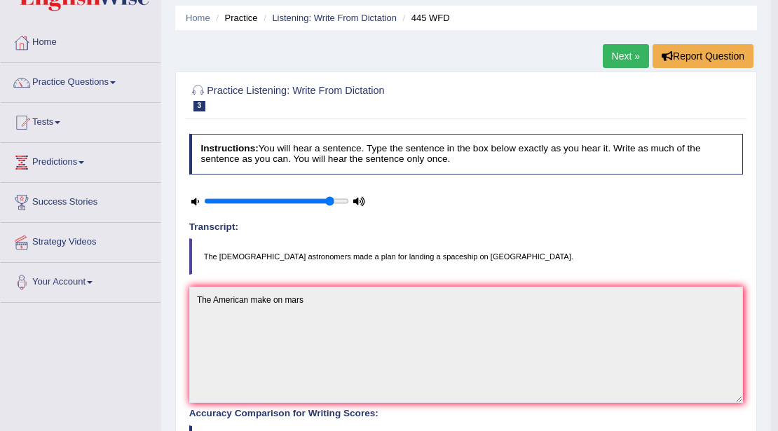
click at [612, 56] on link "Next »" at bounding box center [625, 56] width 46 height 24
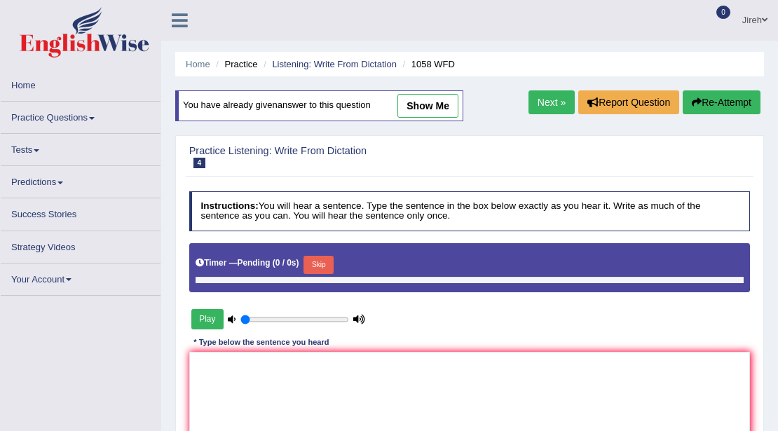
type input "0.9"
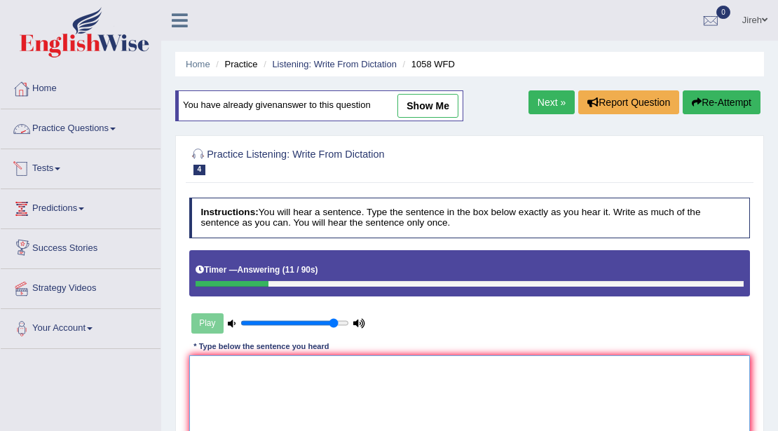
click at [472, 370] on textarea at bounding box center [469, 413] width 561 height 116
type textarea "t"
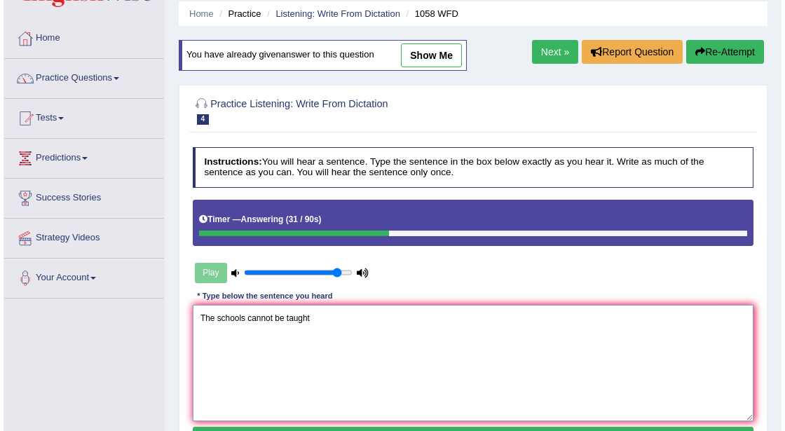
scroll to position [140, 0]
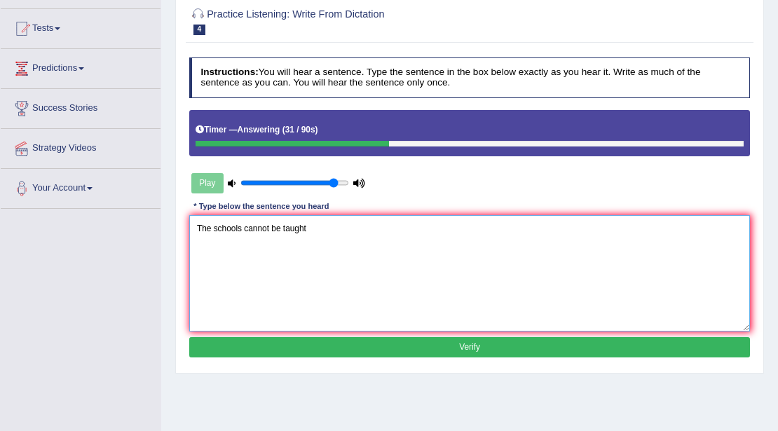
type textarea "The schools cannot be taught"
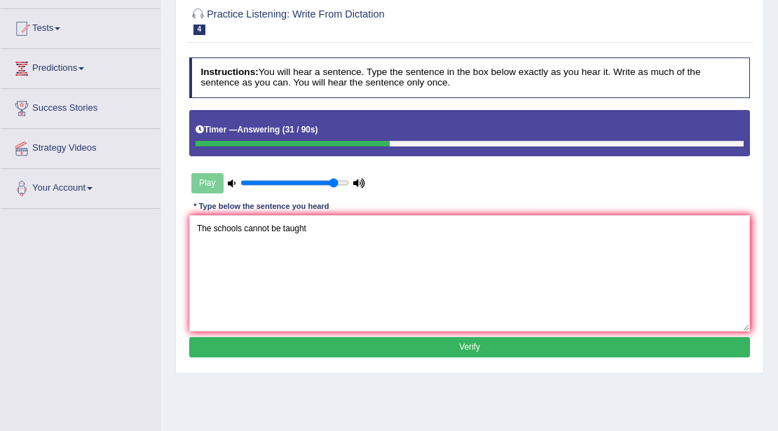
click at [516, 342] on button "Verify" at bounding box center [469, 347] width 561 height 20
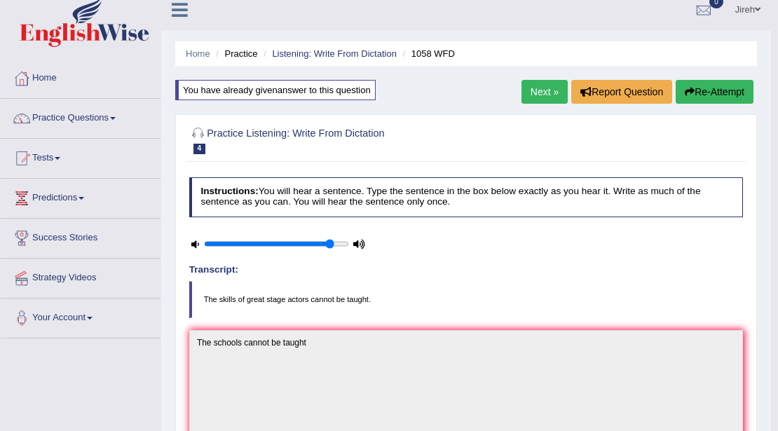
scroll to position [0, 0]
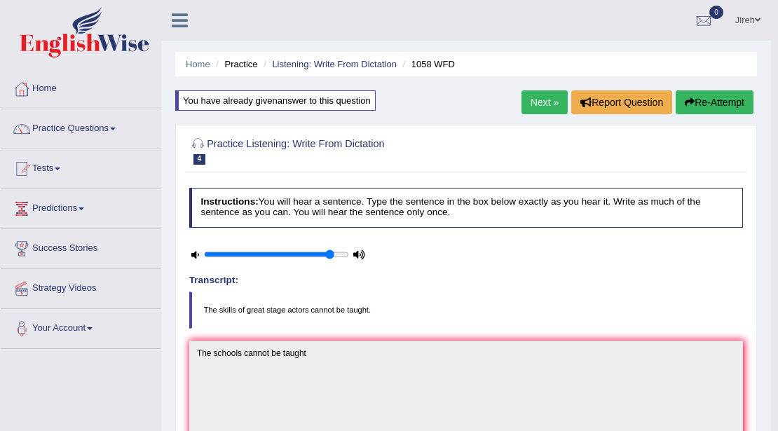
click at [544, 102] on link "Next »" at bounding box center [544, 102] width 46 height 24
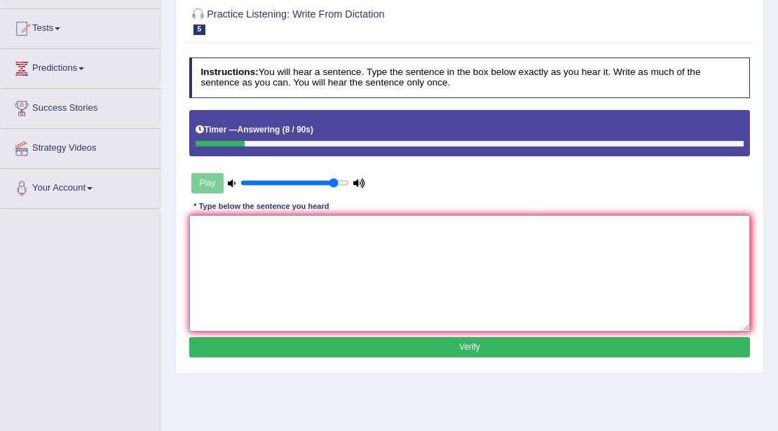
click at [284, 228] on textarea at bounding box center [469, 273] width 561 height 116
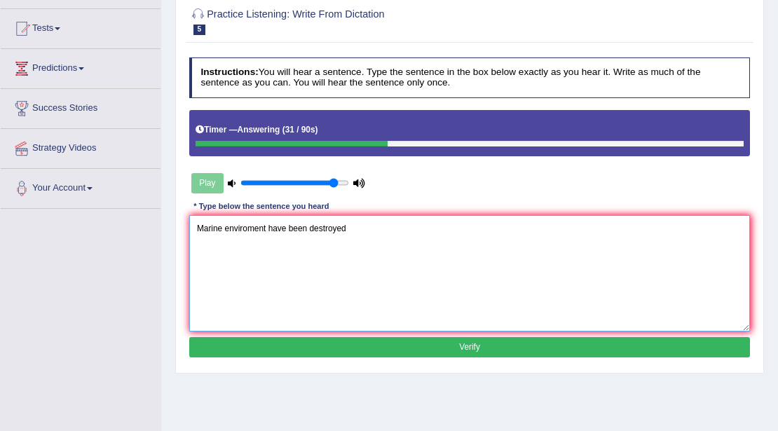
type textarea "Marine enviroment have been destroyed"
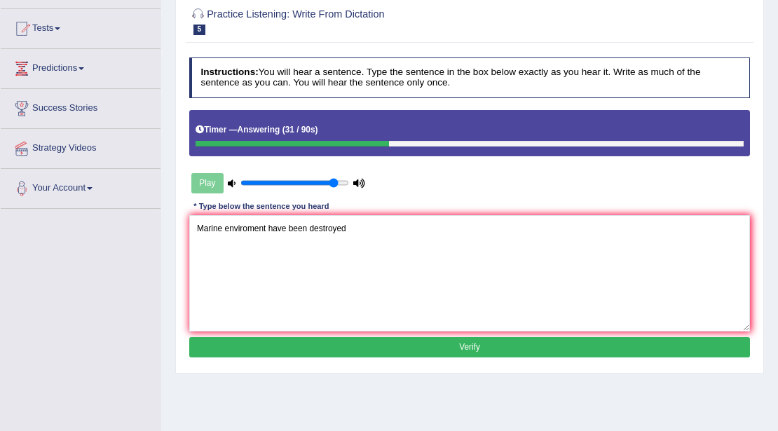
click at [516, 350] on button "Verify" at bounding box center [469, 347] width 561 height 20
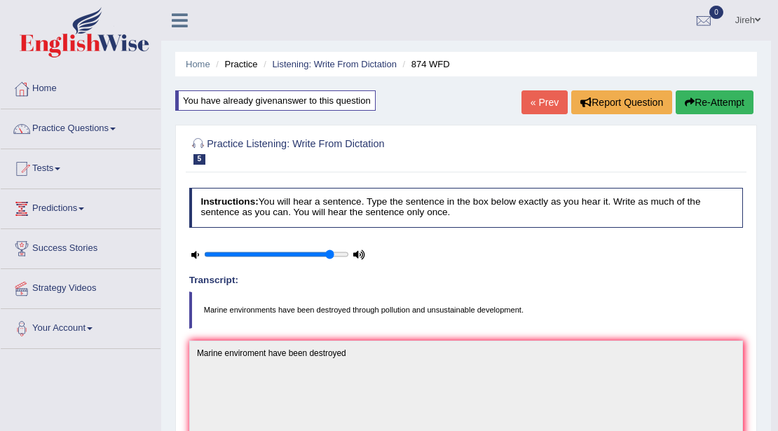
drag, startPoint x: 695, startPoint y: 116, endPoint x: 719, endPoint y: 258, distance: 144.3
click at [686, 102] on icon "button" at bounding box center [689, 102] width 10 height 10
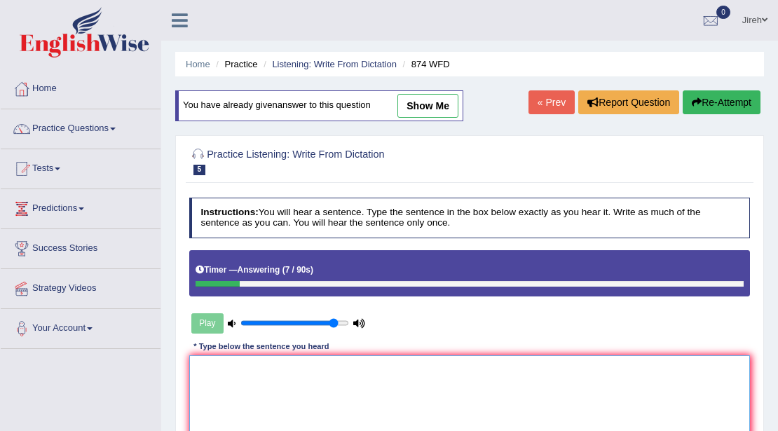
click at [521, 381] on textarea at bounding box center [469, 413] width 561 height 116
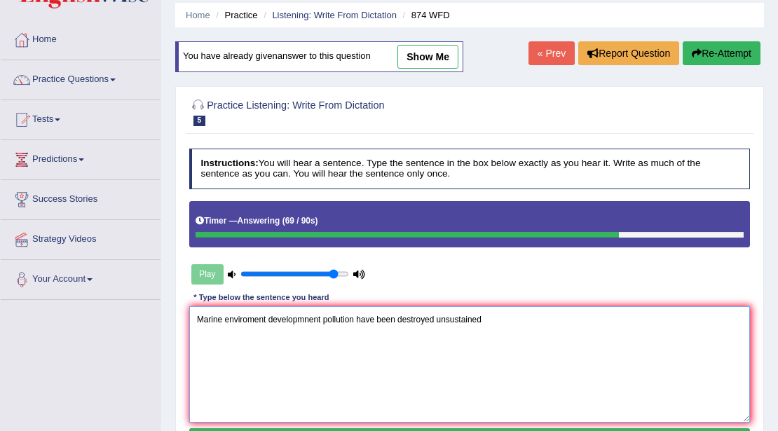
scroll to position [140, 0]
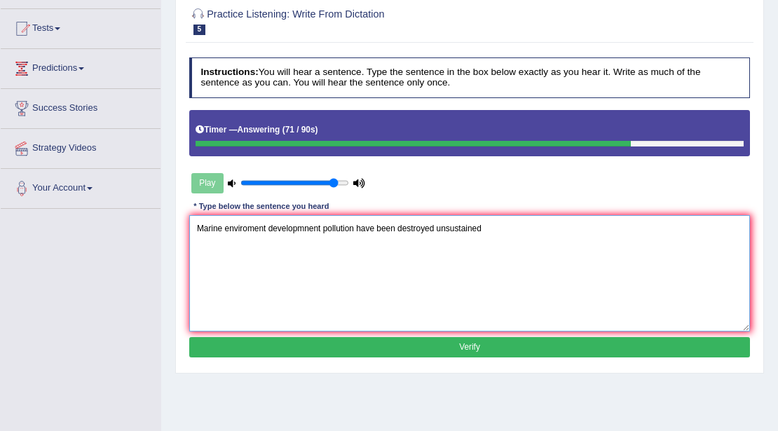
type textarea "Marine enviroment developmnent pollution have been destroyed unsustained"
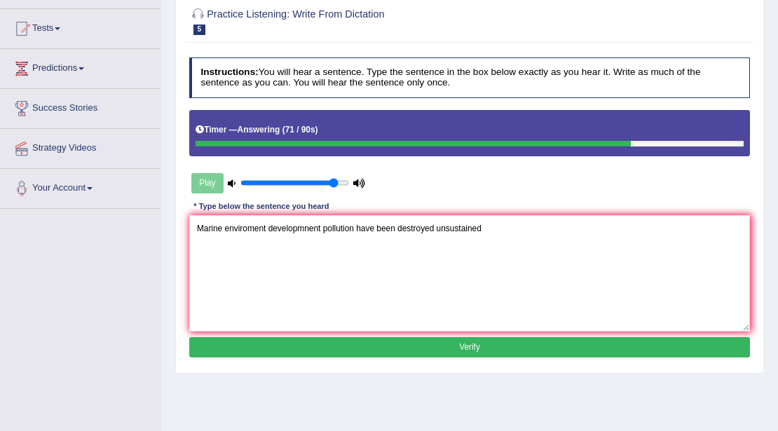
click at [508, 346] on button "Verify" at bounding box center [469, 347] width 561 height 20
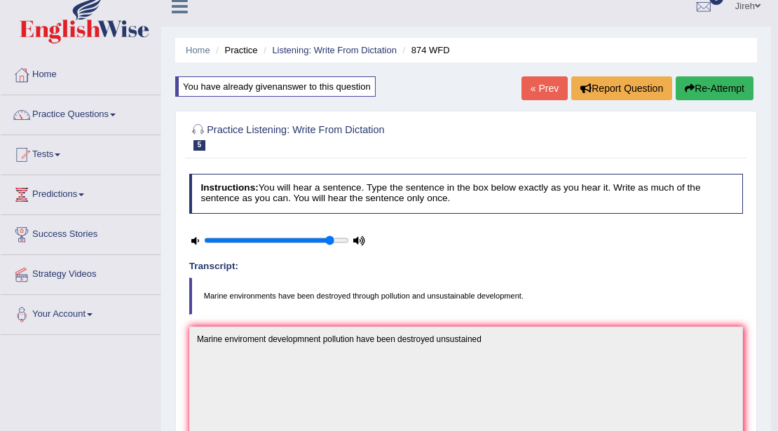
scroll to position [0, 0]
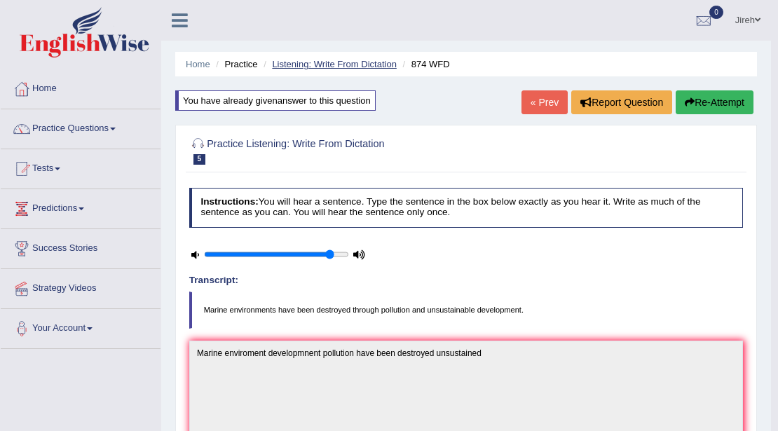
click at [328, 62] on link "Listening: Write From Dictation" at bounding box center [334, 64] width 125 height 11
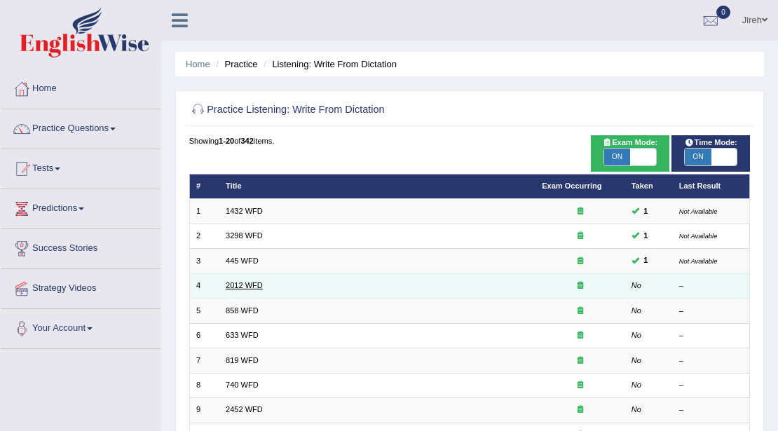
click at [254, 286] on link "2012 WFD" at bounding box center [244, 285] width 37 height 8
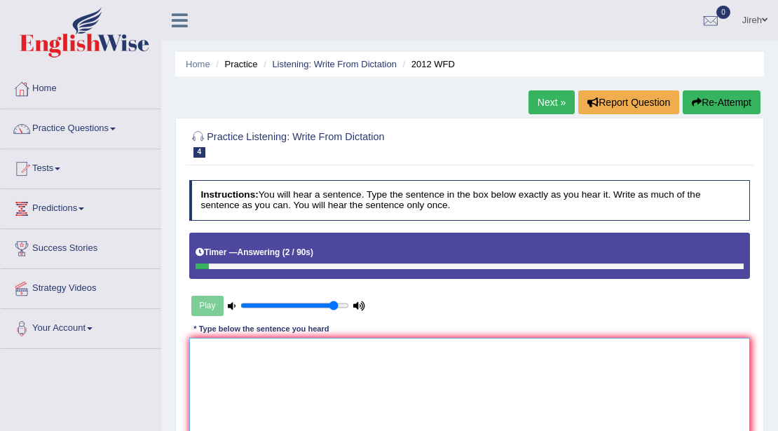
click at [403, 354] on textarea at bounding box center [469, 396] width 561 height 116
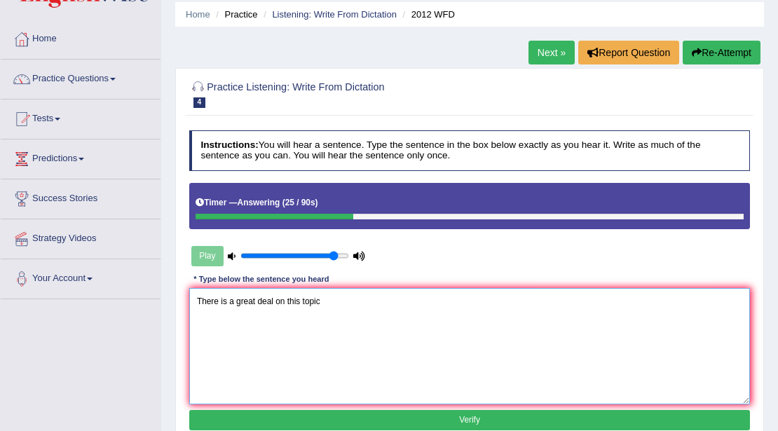
scroll to position [186, 0]
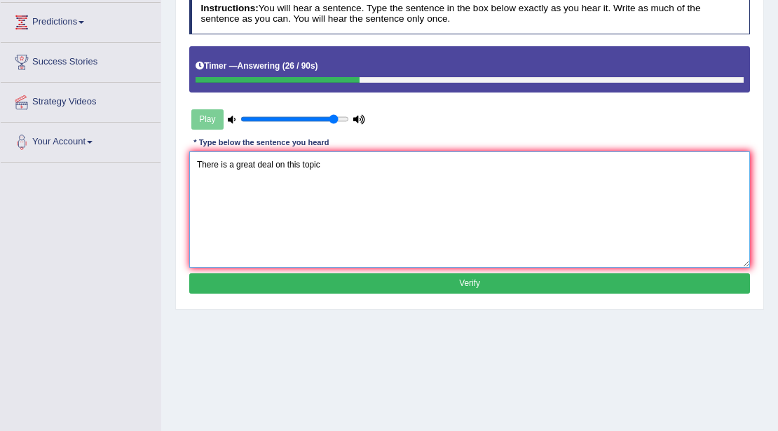
type textarea "There is a great deal on this topic"
click at [535, 283] on button "Verify" at bounding box center [469, 283] width 561 height 20
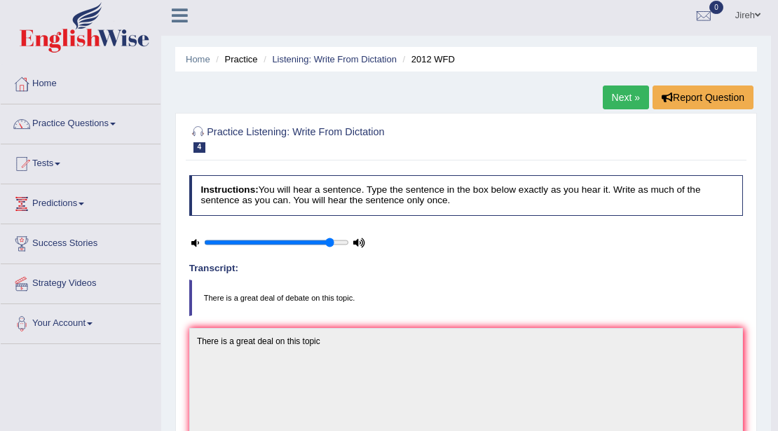
scroll to position [0, 0]
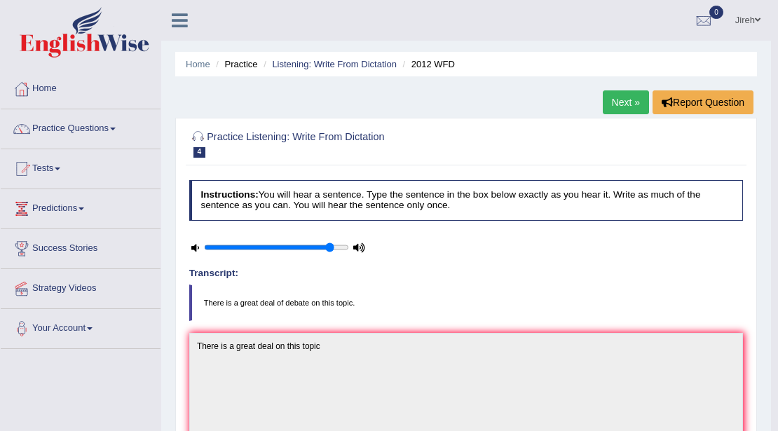
click at [607, 105] on link "Next »" at bounding box center [625, 102] width 46 height 24
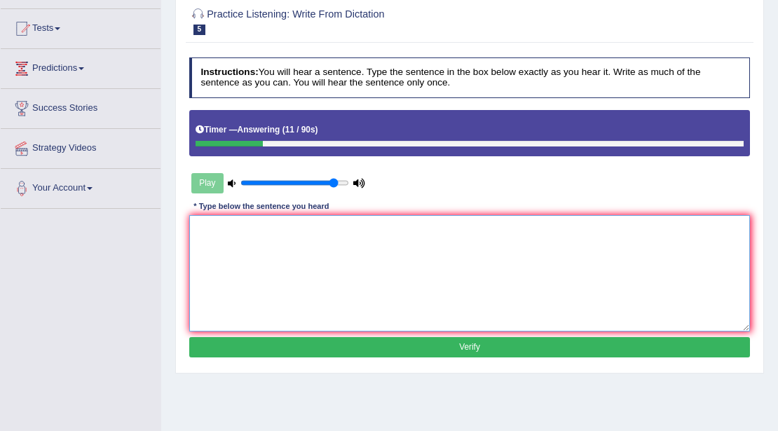
click at [244, 230] on textarea at bounding box center [469, 273] width 561 height 116
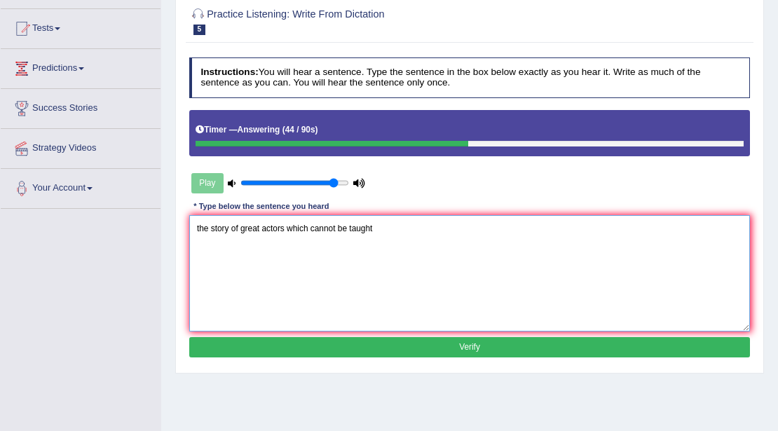
type textarea "the story of great actors which cannot be taught"
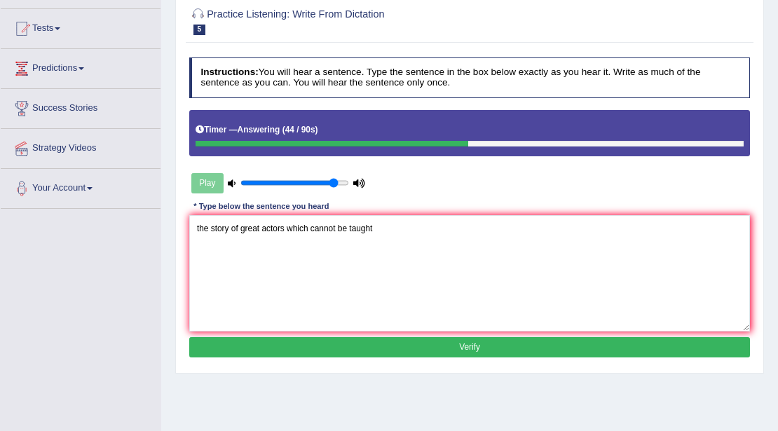
click at [486, 349] on button "Verify" at bounding box center [469, 347] width 561 height 20
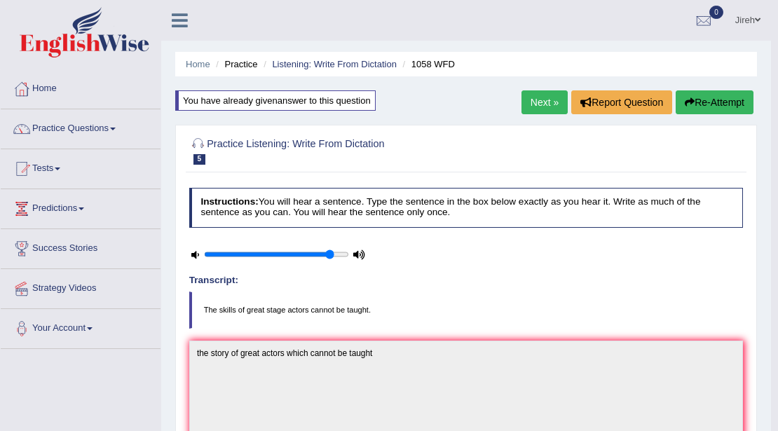
click at [525, 103] on link "Next »" at bounding box center [544, 102] width 46 height 24
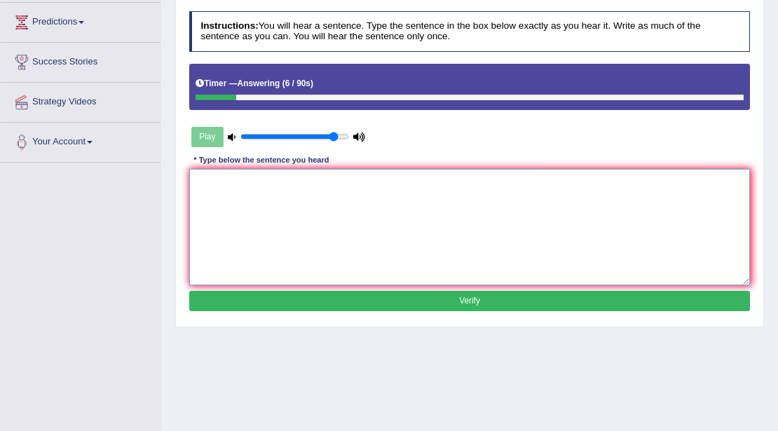
click at [422, 184] on textarea at bounding box center [469, 227] width 561 height 116
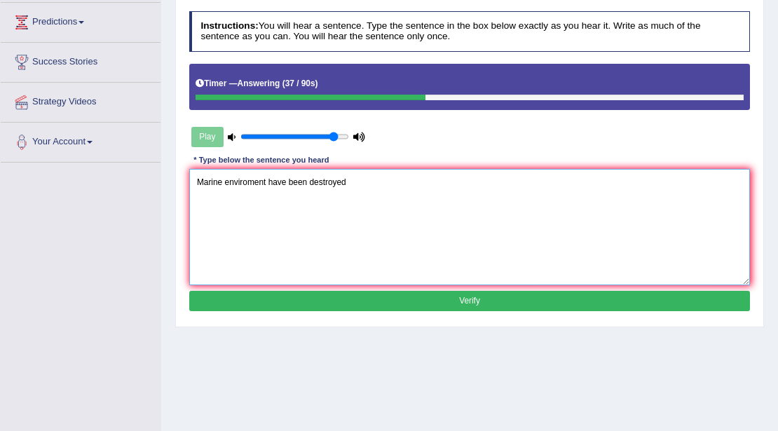
type textarea "Marine enviroment have been destroyed"
click at [485, 296] on button "Verify" at bounding box center [469, 301] width 561 height 20
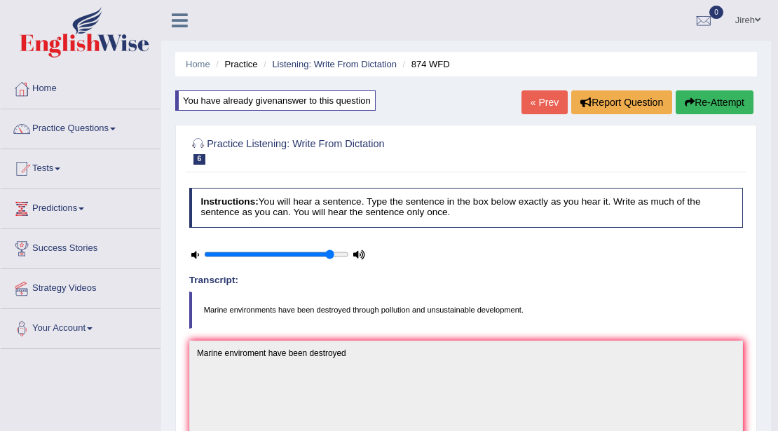
click at [689, 105] on icon "button" at bounding box center [689, 102] width 10 height 10
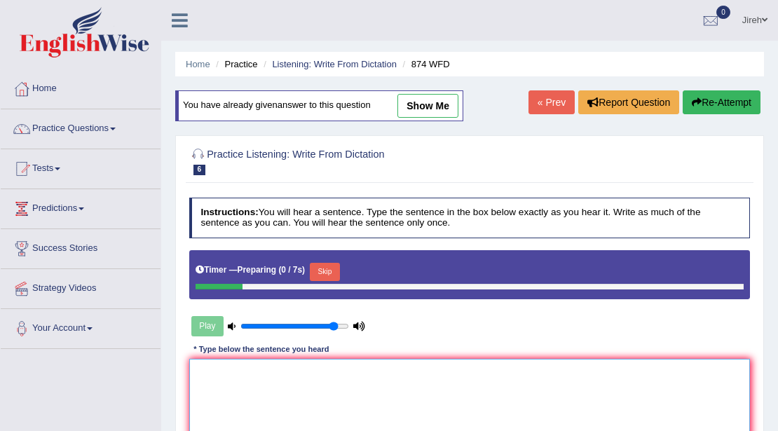
click at [303, 383] on textarea at bounding box center [469, 417] width 561 height 116
type textarea "A"
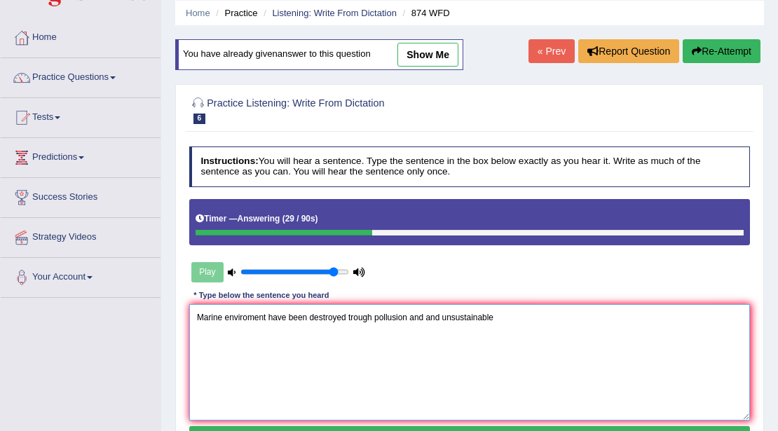
scroll to position [186, 0]
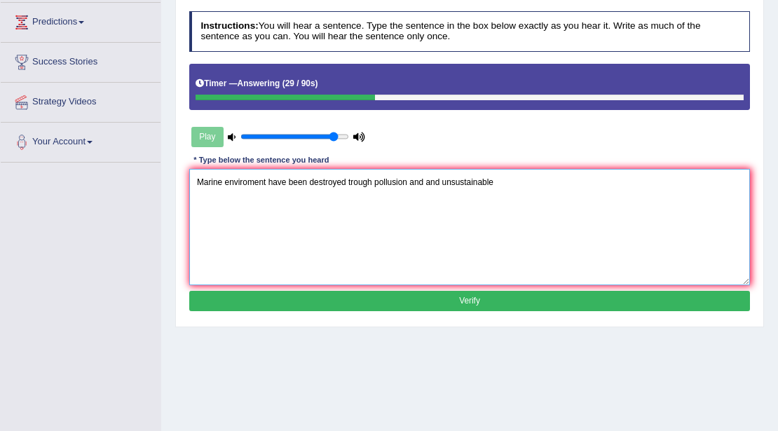
type textarea "Marine enviroment have been destroyed trough pollusion and and unsustainable"
click at [499, 301] on button "Verify" at bounding box center [469, 301] width 561 height 20
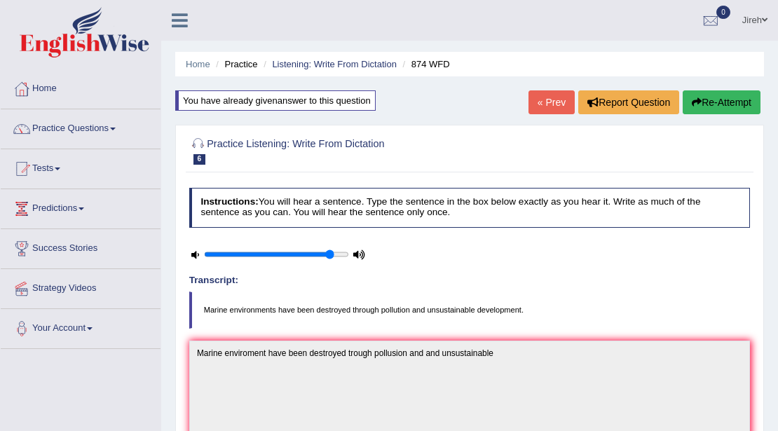
scroll to position [0, 0]
click at [738, 101] on button "Re-Attempt" at bounding box center [721, 102] width 78 height 24
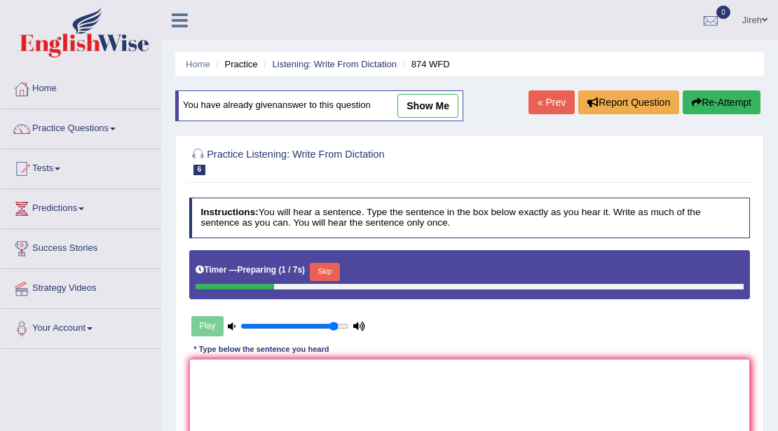
click at [273, 377] on textarea at bounding box center [469, 417] width 561 height 116
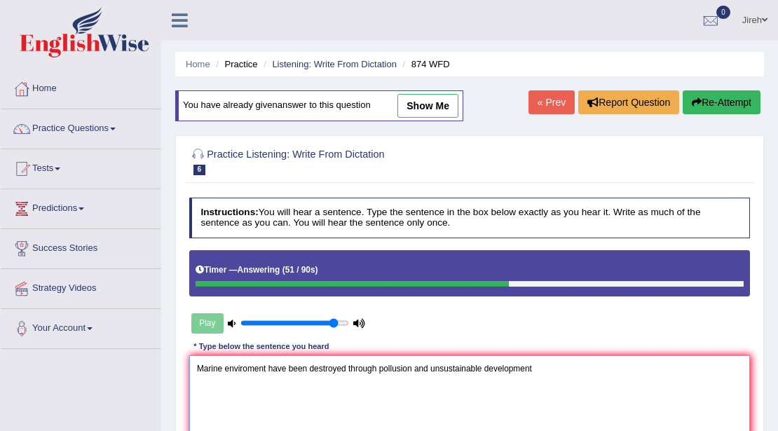
scroll to position [186, 0]
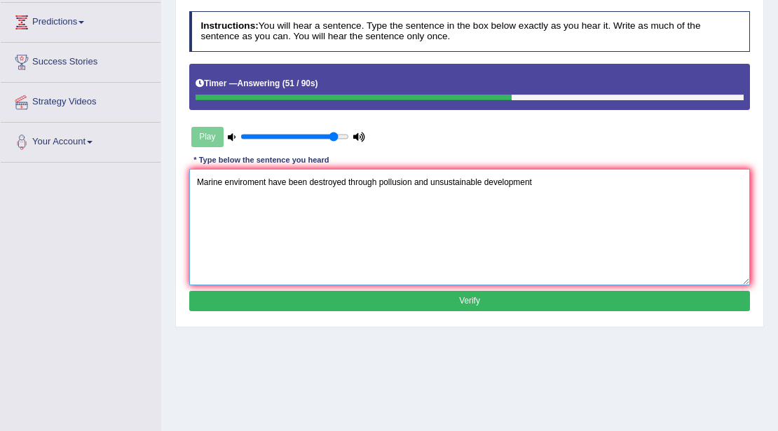
type textarea "Marine enviroment have been destroyed through pollusion and unsustainable devel…"
click at [463, 298] on button "Verify" at bounding box center [469, 301] width 561 height 20
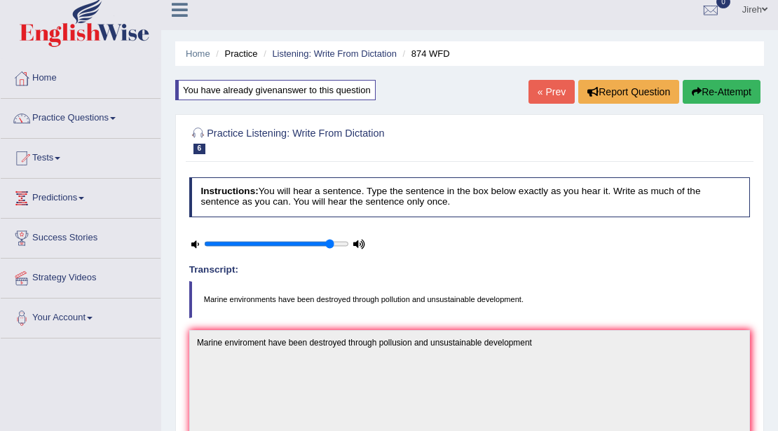
scroll to position [0, 0]
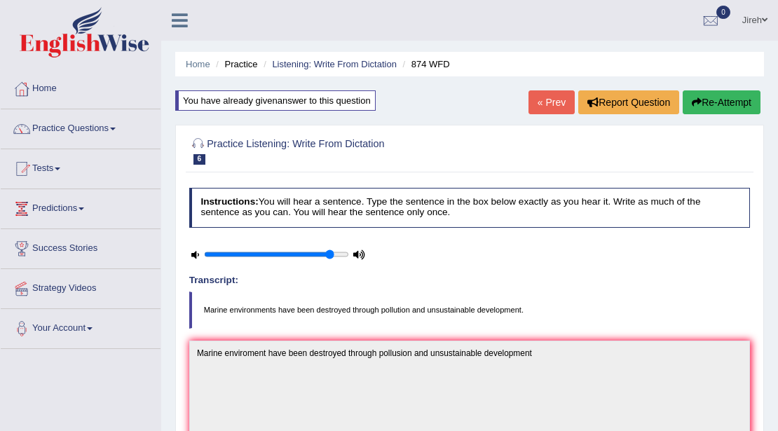
click at [744, 102] on button "Re-Attempt" at bounding box center [721, 102] width 78 height 24
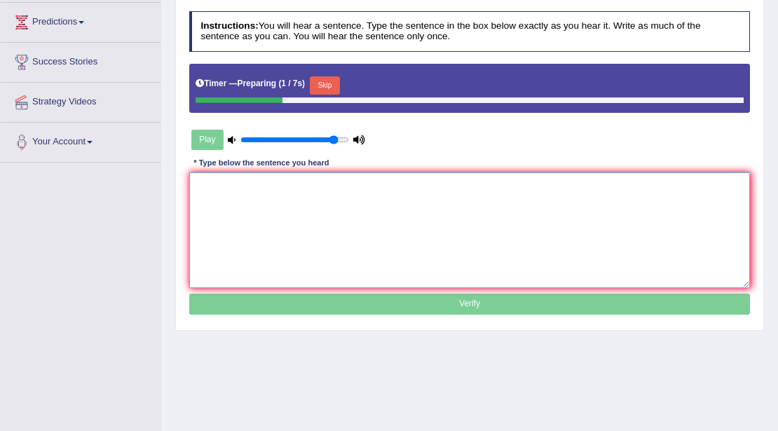
click at [318, 214] on textarea at bounding box center [469, 230] width 561 height 116
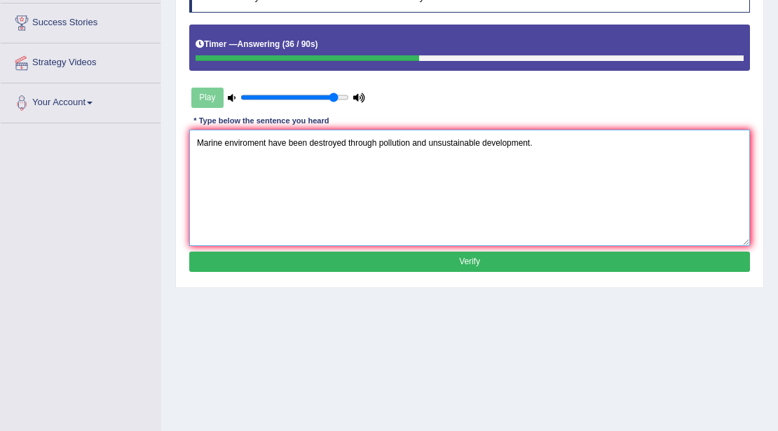
scroll to position [280, 0]
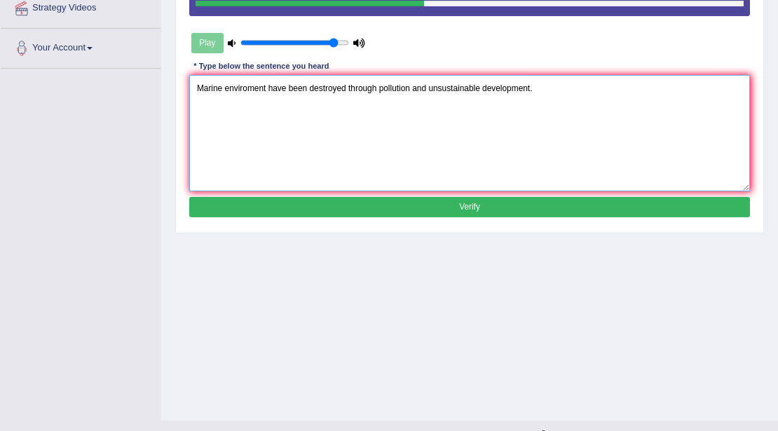
type textarea "Marine enviroment have been destroyed through pollution and unsustainable devel…"
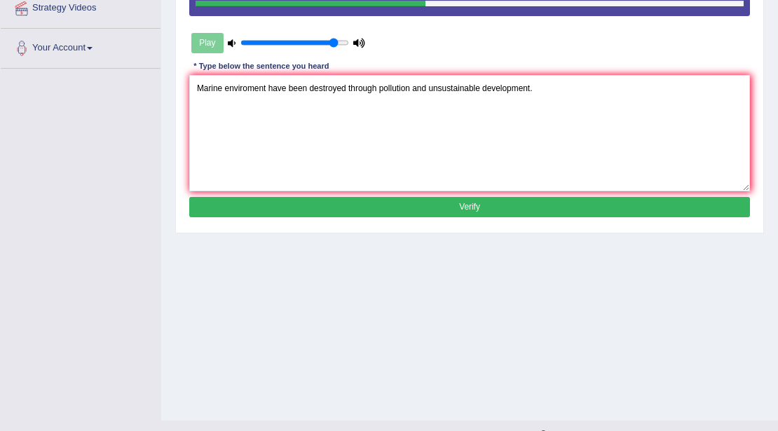
click at [495, 198] on button "Verify" at bounding box center [469, 207] width 561 height 20
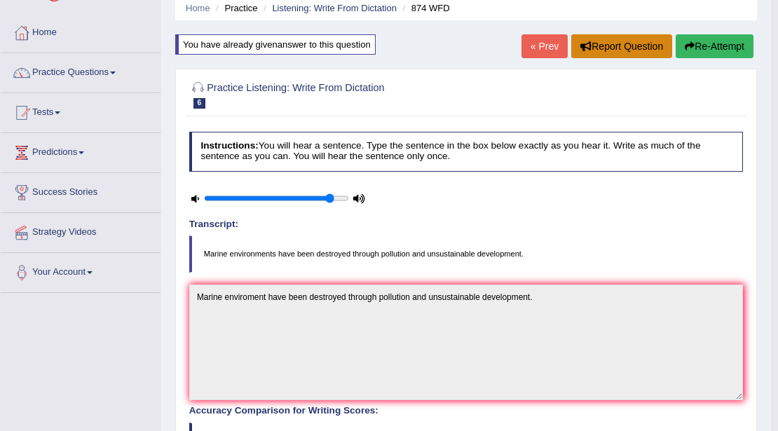
scroll to position [0, 0]
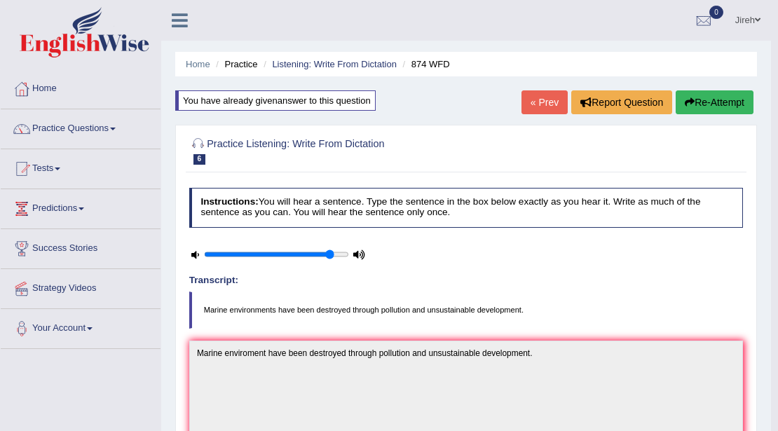
click at [721, 99] on button "Re-Attempt" at bounding box center [714, 102] width 78 height 24
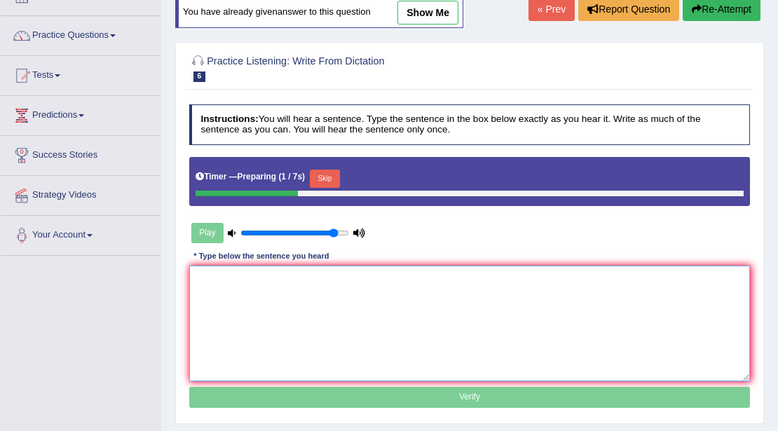
click at [307, 291] on textarea at bounding box center [469, 323] width 561 height 116
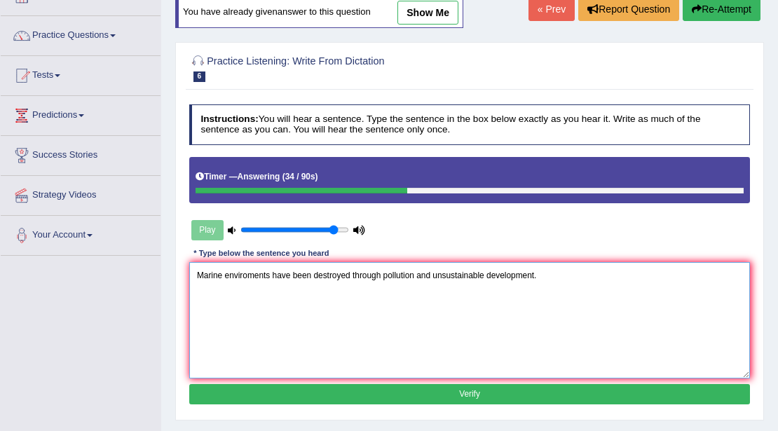
type textarea "Marine enviroments have been destroyed through pollution and unsustainable deve…"
click at [495, 391] on button "Verify" at bounding box center [469, 394] width 561 height 20
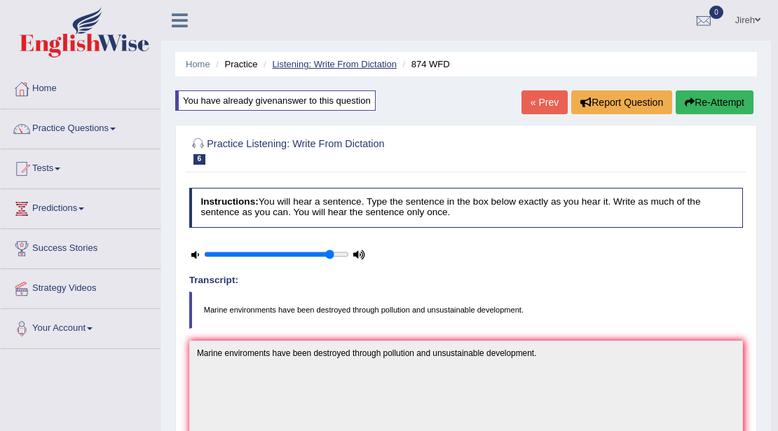
click at [288, 61] on link "Listening: Write From Dictation" at bounding box center [334, 64] width 125 height 11
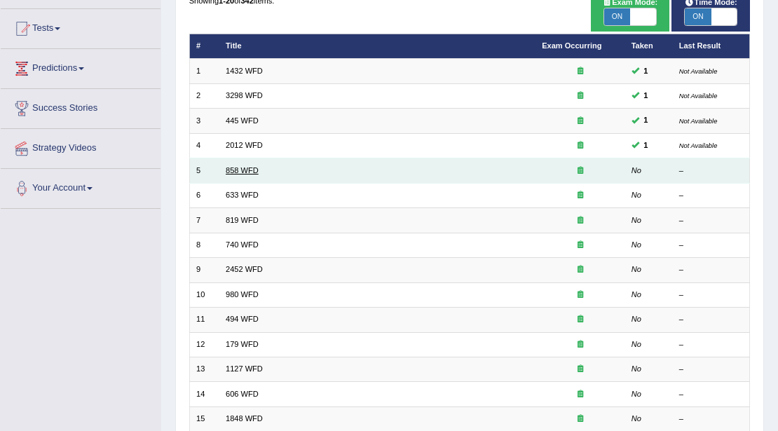
click at [251, 170] on link "858 WFD" at bounding box center [242, 170] width 33 height 8
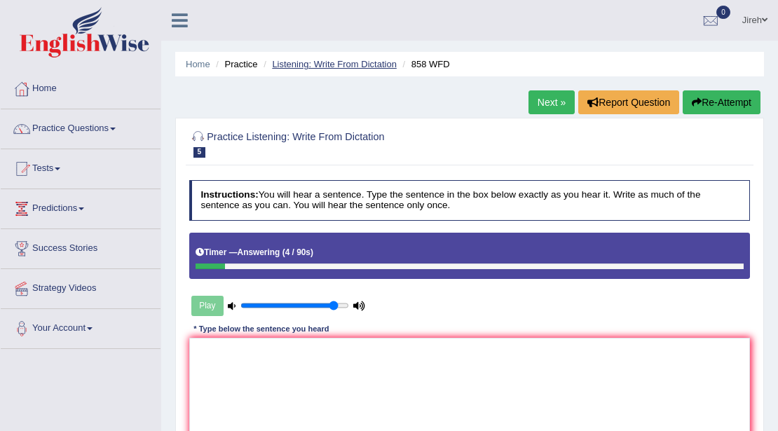
click at [352, 64] on link "Listening: Write From Dictation" at bounding box center [334, 64] width 125 height 11
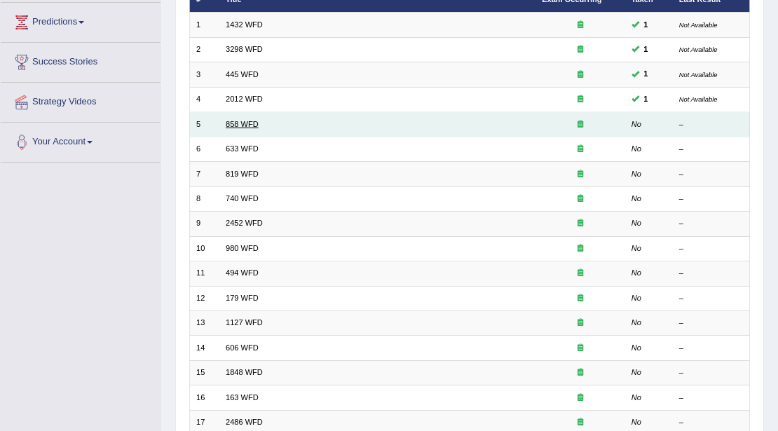
click at [243, 123] on link "858 WFD" at bounding box center [242, 124] width 33 height 8
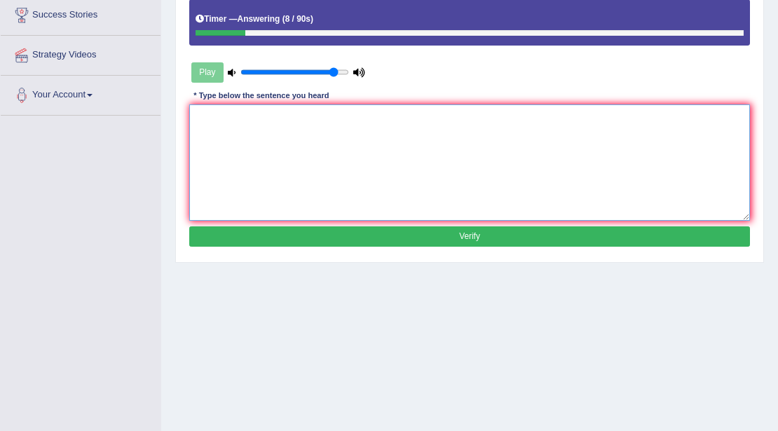
click at [360, 116] on textarea at bounding box center [469, 162] width 561 height 116
type textarea "The year was"
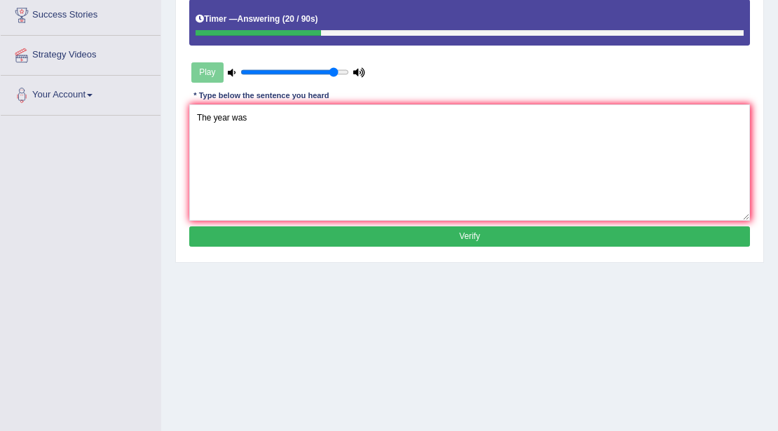
click at [453, 238] on button "Verify" at bounding box center [469, 236] width 561 height 20
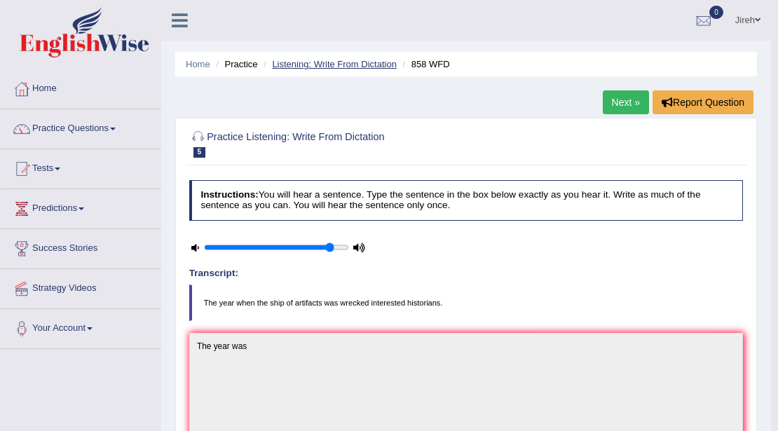
click at [333, 63] on link "Listening: Write From Dictation" at bounding box center [334, 64] width 125 height 11
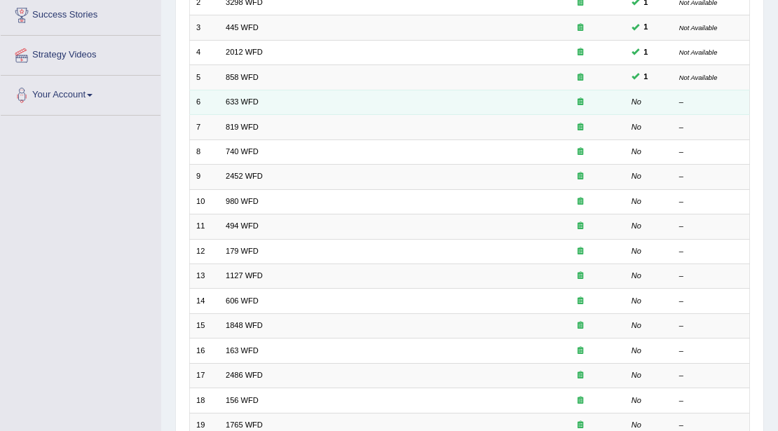
click at [223, 99] on td "633 WFD" at bounding box center [377, 102] width 316 height 25
click at [240, 99] on link "633 WFD" at bounding box center [242, 101] width 33 height 8
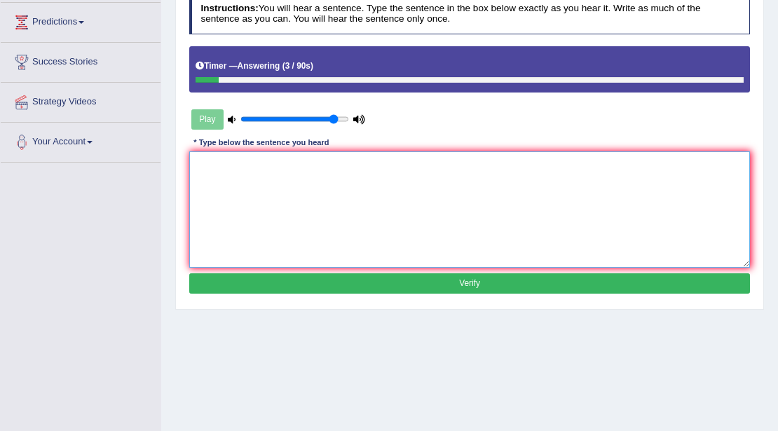
click at [340, 172] on textarea at bounding box center [469, 209] width 561 height 116
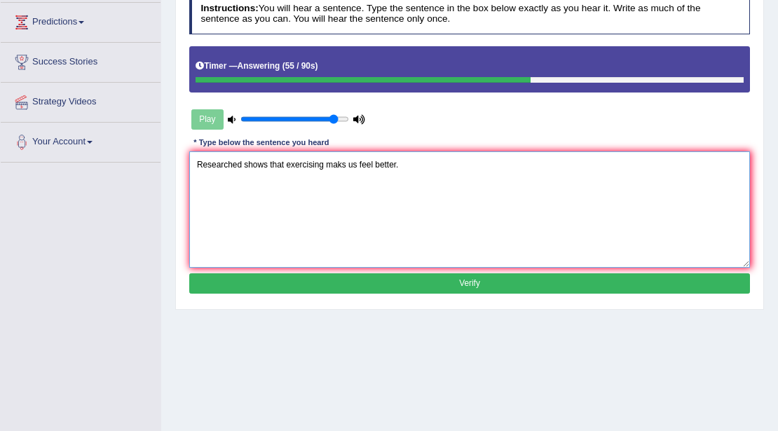
type textarea "Researched shows that exercising maks us feel better."
click at [447, 278] on button "Verify" at bounding box center [469, 283] width 561 height 20
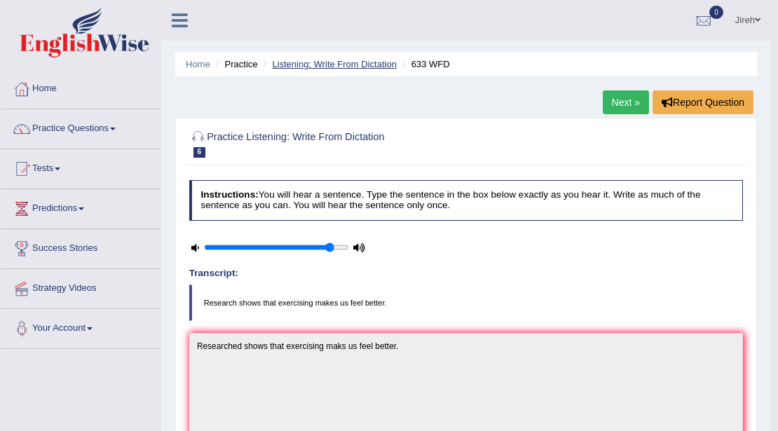
click at [300, 64] on link "Listening: Write From Dictation" at bounding box center [334, 64] width 125 height 11
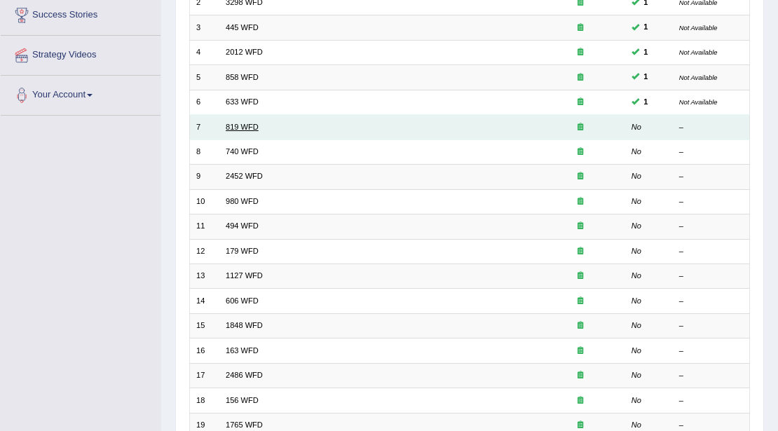
click at [253, 127] on link "819 WFD" at bounding box center [242, 127] width 33 height 8
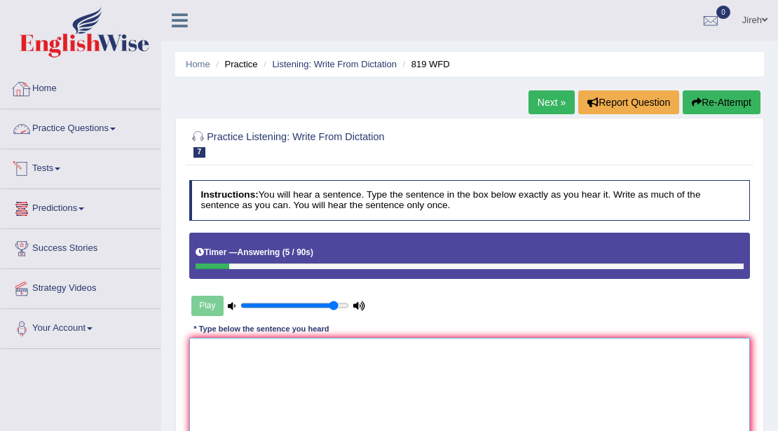
click at [291, 374] on textarea at bounding box center [469, 396] width 561 height 116
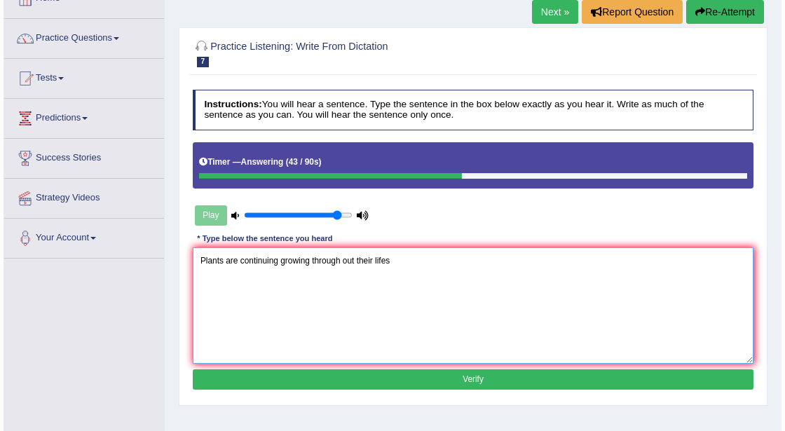
scroll to position [93, 0]
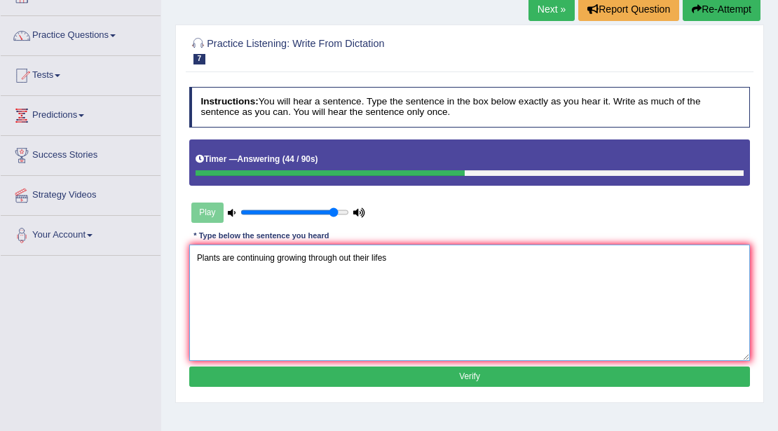
type textarea "Plants are continuing growing through out their lifes"
click at [481, 382] on button "Verify" at bounding box center [469, 376] width 561 height 20
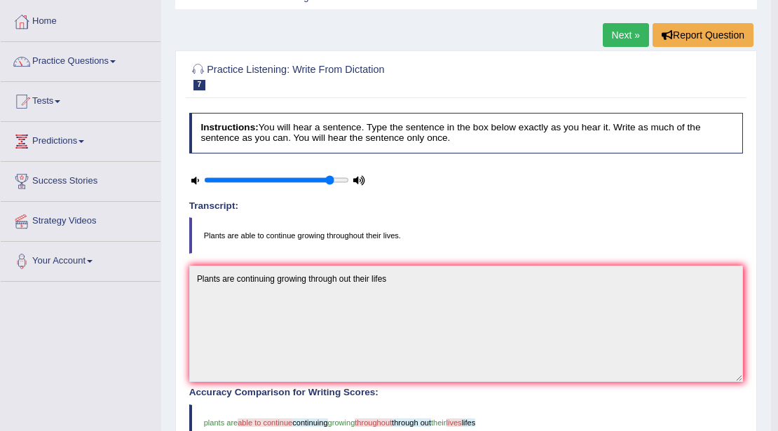
scroll to position [0, 0]
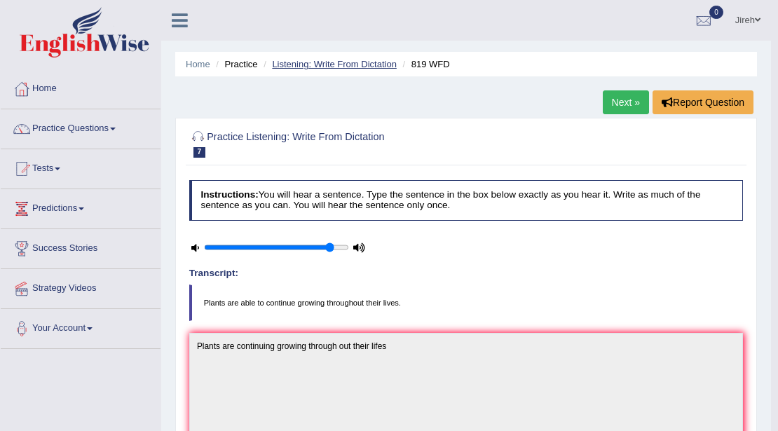
click at [315, 62] on link "Listening: Write From Dictation" at bounding box center [334, 64] width 125 height 11
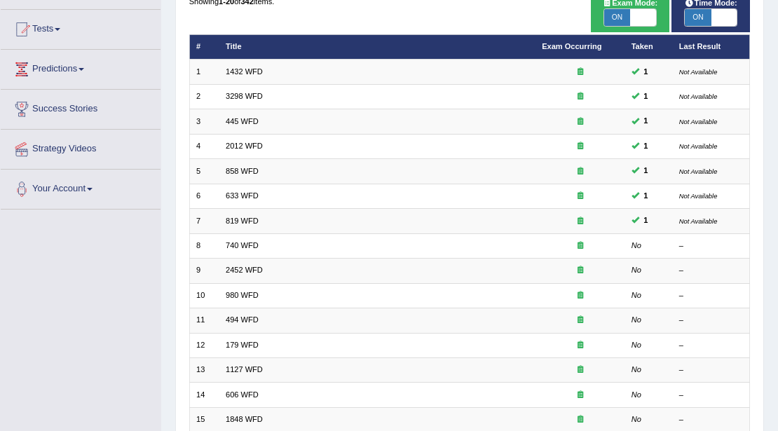
scroll to position [186, 0]
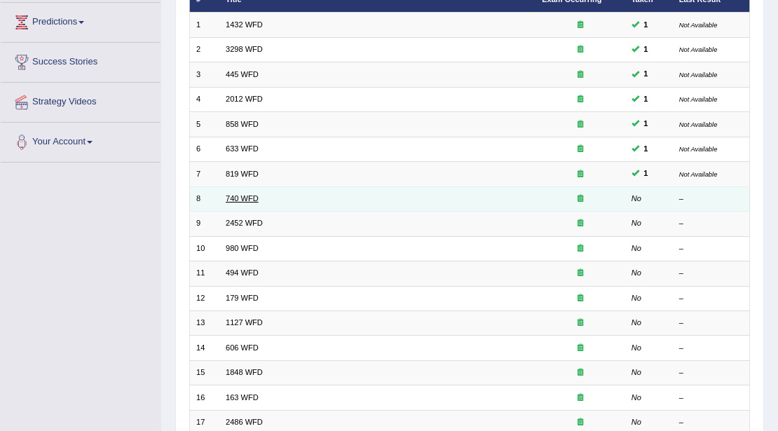
click at [239, 197] on link "740 WFD" at bounding box center [242, 198] width 33 height 8
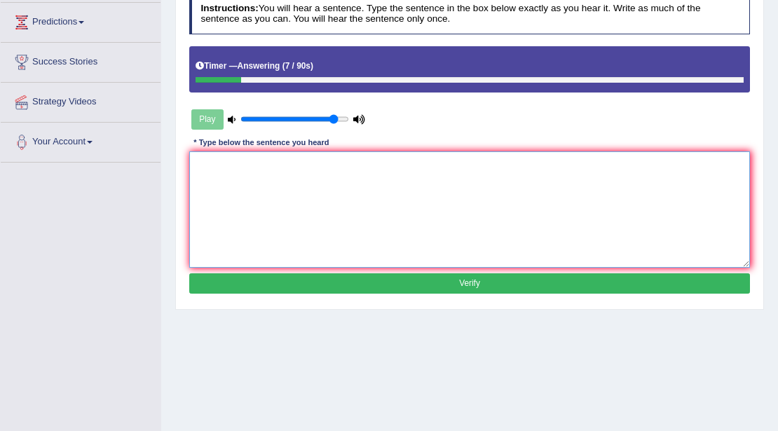
click at [477, 209] on textarea at bounding box center [469, 209] width 561 height 116
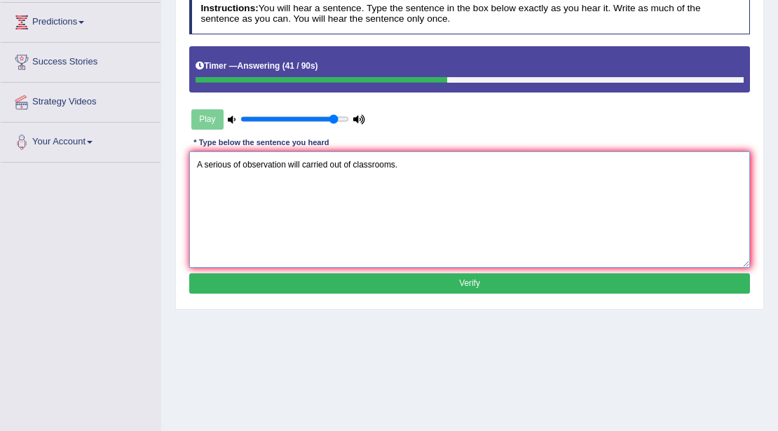
type textarea "A serious of observation will carried out of classrooms."
click at [440, 282] on button "Verify" at bounding box center [469, 283] width 561 height 20
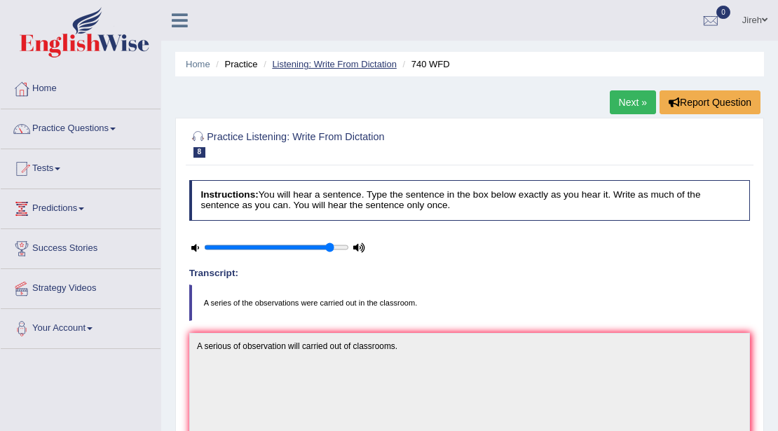
click at [301, 64] on link "Listening: Write From Dictation" at bounding box center [334, 64] width 125 height 11
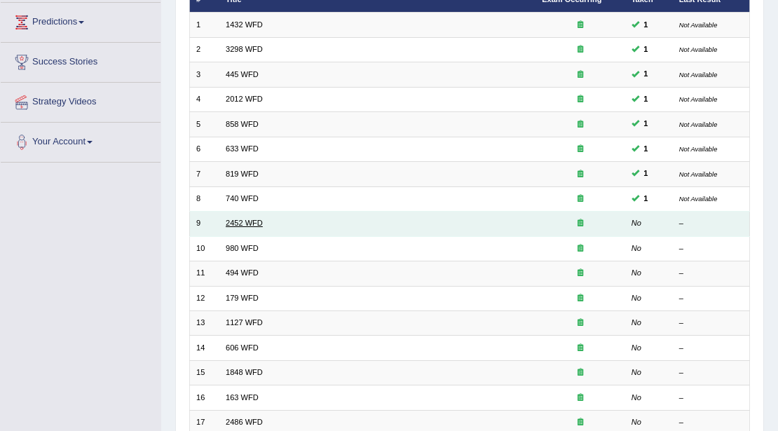
click at [248, 221] on link "2452 WFD" at bounding box center [244, 223] width 37 height 8
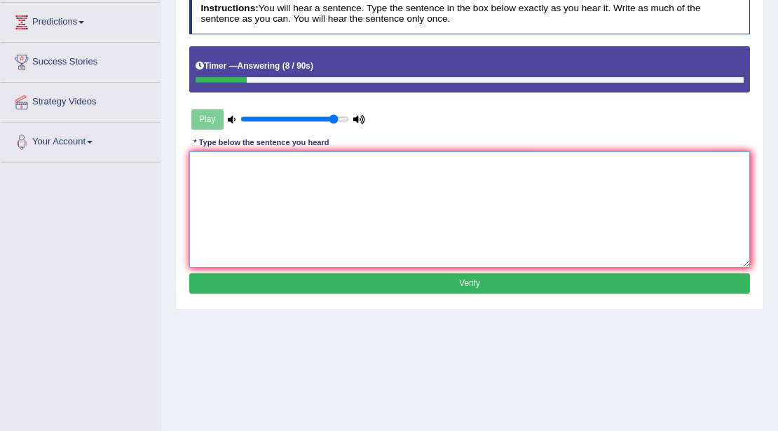
click at [381, 162] on textarea at bounding box center [469, 209] width 561 height 116
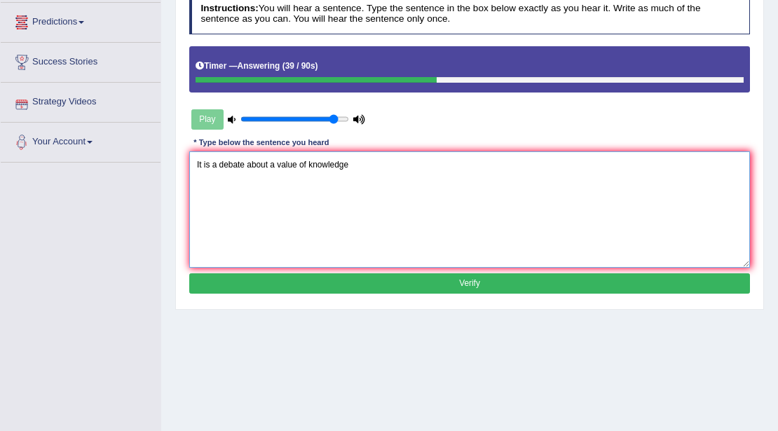
type textarea "It is a debate about a value of knowledge"
click at [459, 282] on button "Verify" at bounding box center [469, 283] width 561 height 20
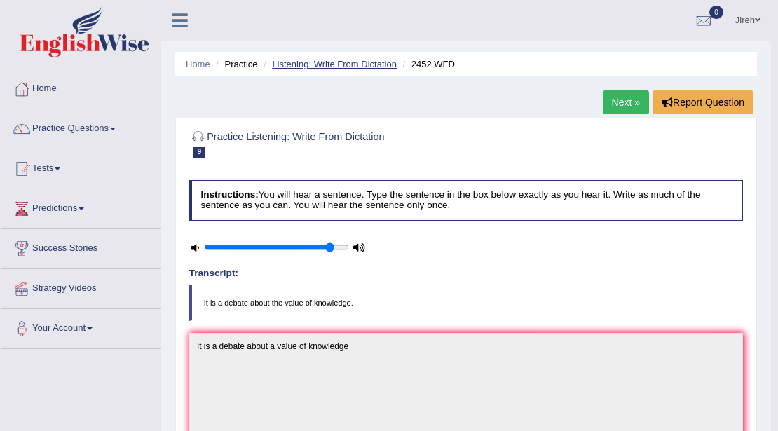
click at [294, 61] on link "Listening: Write From Dictation" at bounding box center [334, 64] width 125 height 11
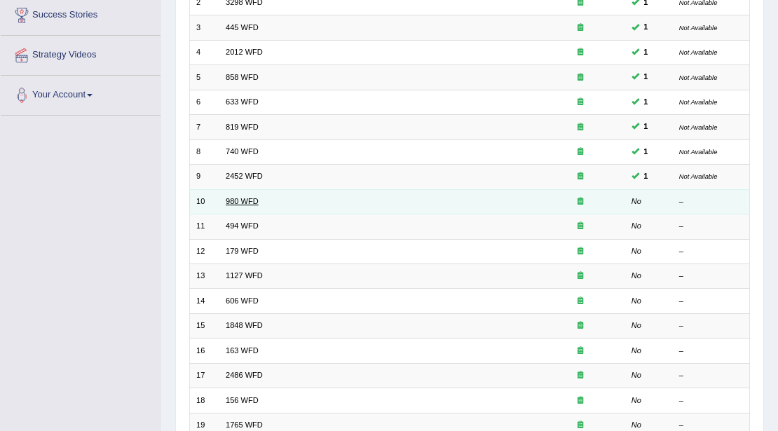
click at [240, 197] on link "980 WFD" at bounding box center [242, 201] width 33 height 8
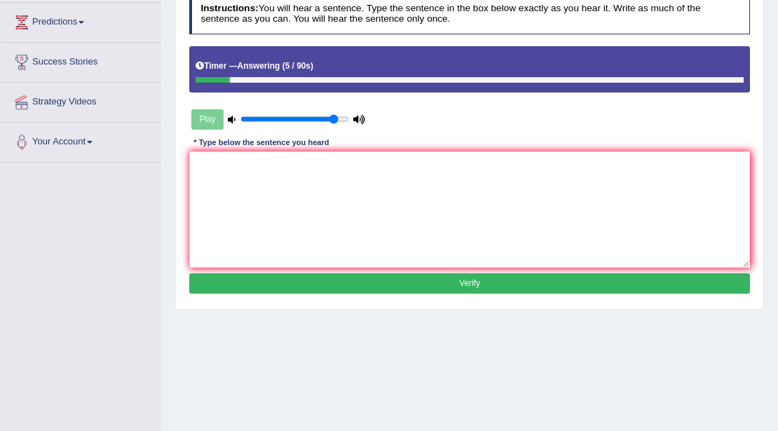
click at [382, 149] on div "Instructions: You will hear a sentence. Type the sentence in the box below exac…" at bounding box center [469, 145] width 567 height 315
click at [391, 171] on textarea at bounding box center [469, 209] width 561 height 116
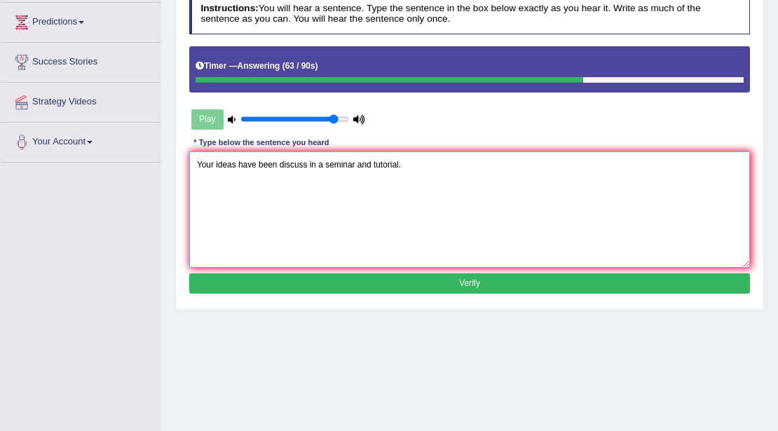
type textarea "Your ideas have been discuss in a seminar and tutorial."
click at [474, 279] on button "Verify" at bounding box center [469, 283] width 561 height 20
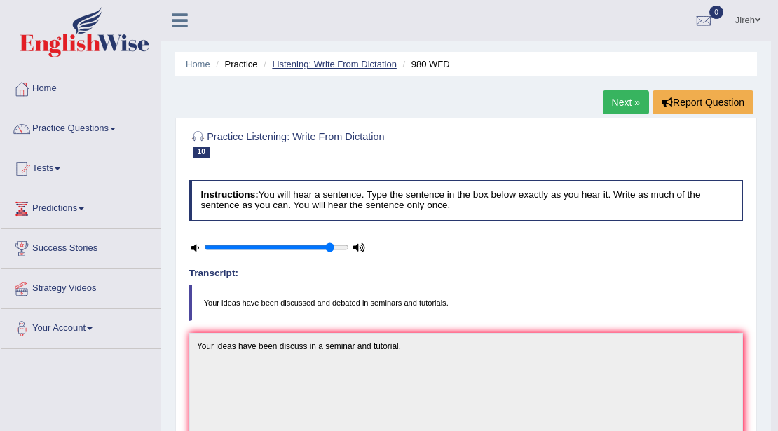
click at [294, 67] on link "Listening: Write From Dictation" at bounding box center [334, 64] width 125 height 11
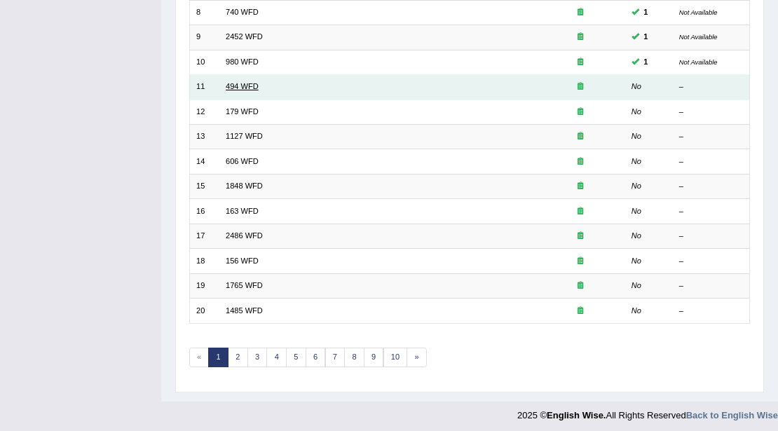
click at [230, 83] on link "494 WFD" at bounding box center [242, 86] width 33 height 8
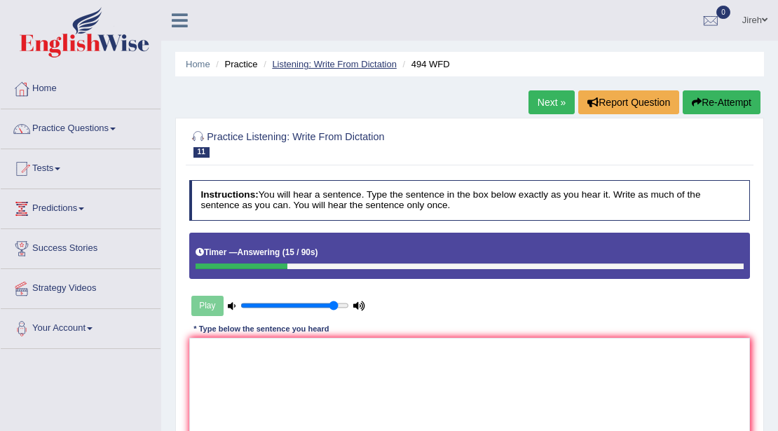
click at [338, 62] on link "Listening: Write From Dictation" at bounding box center [334, 64] width 125 height 11
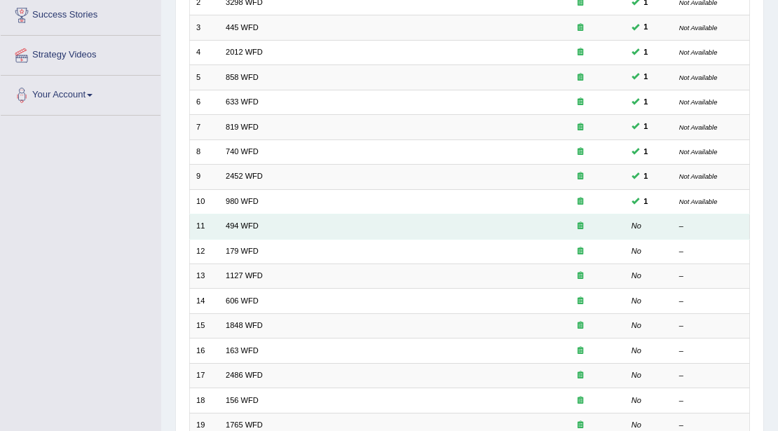
scroll to position [233, 0]
click at [242, 225] on link "494 WFD" at bounding box center [242, 225] width 33 height 8
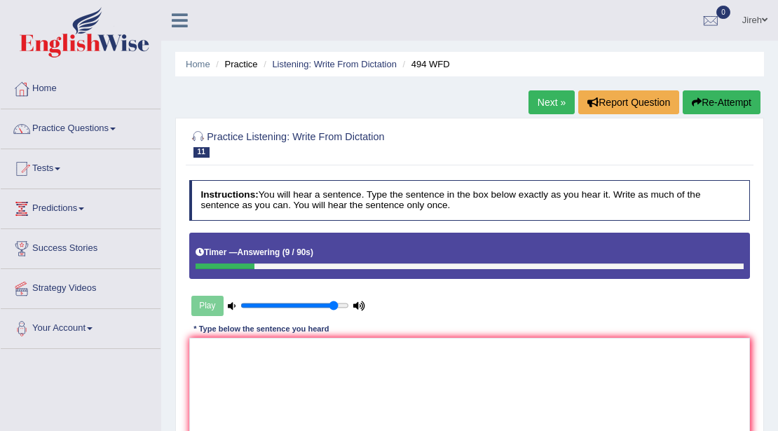
click at [354, 58] on li "Listening: Write From Dictation" at bounding box center [328, 63] width 137 height 13
click at [350, 62] on link "Listening: Write From Dictation" at bounding box center [334, 64] width 125 height 11
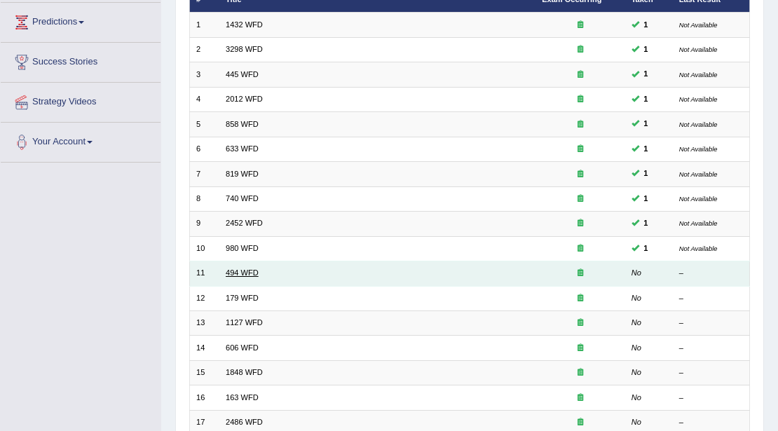
click at [235, 268] on link "494 WFD" at bounding box center [242, 272] width 33 height 8
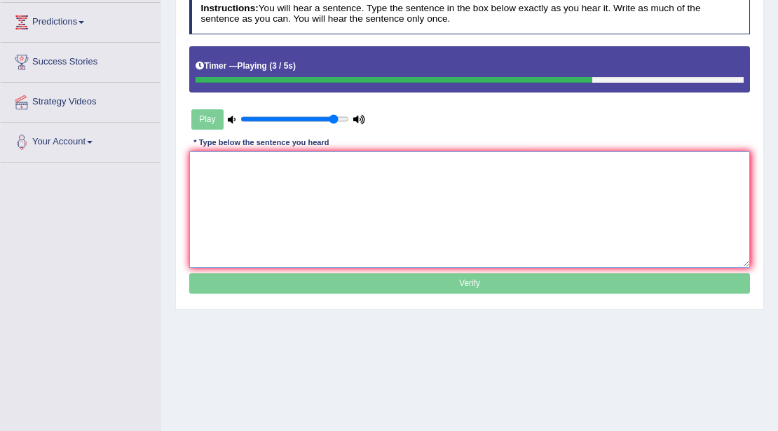
click at [349, 171] on textarea at bounding box center [469, 209] width 561 height 116
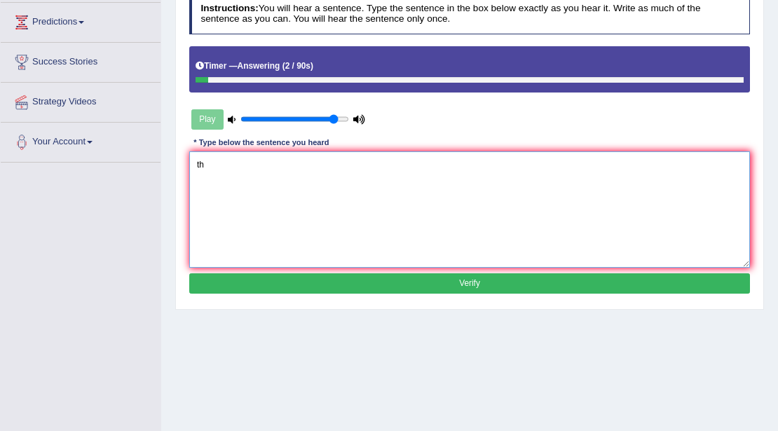
type textarea "t"
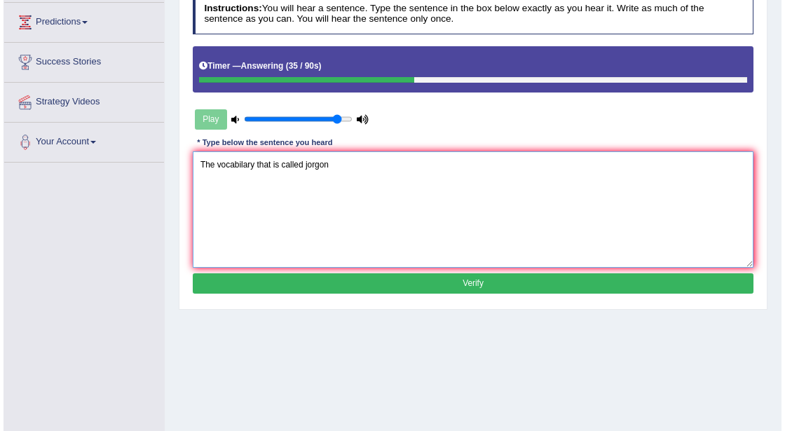
scroll to position [233, 0]
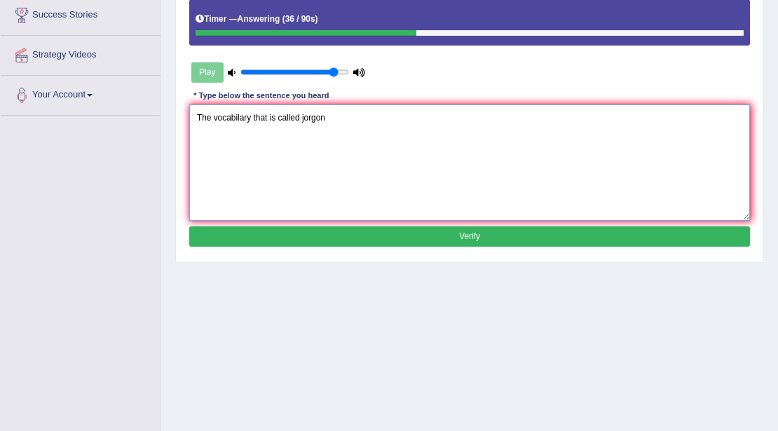
type textarea "The vocabilary that is called jorgon"
click at [393, 240] on button "Verify" at bounding box center [469, 236] width 561 height 20
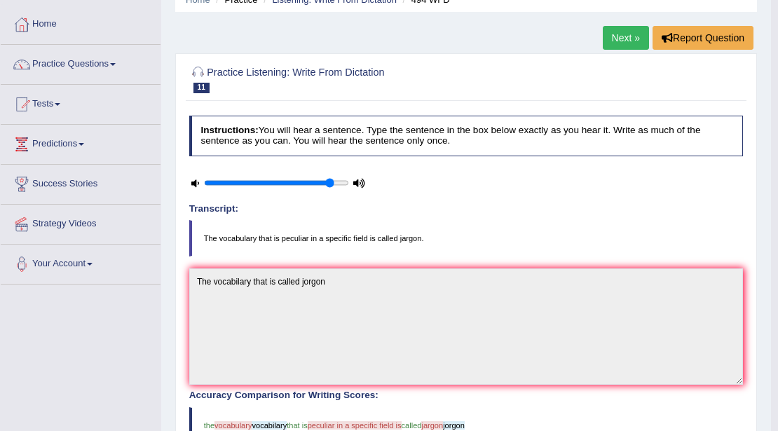
scroll to position [0, 0]
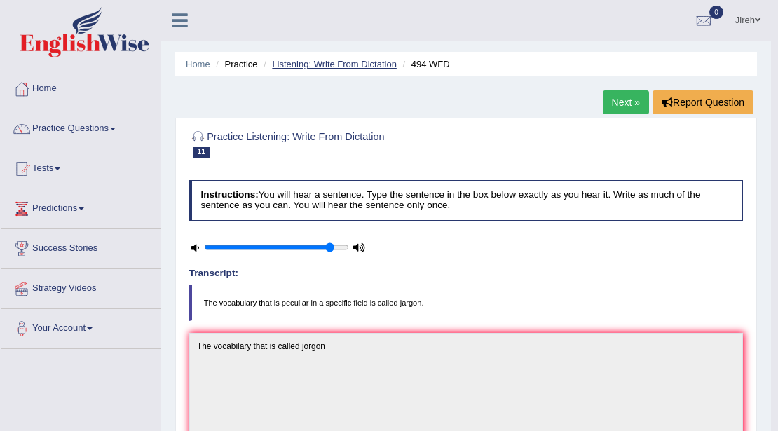
click at [314, 62] on link "Listening: Write From Dictation" at bounding box center [334, 64] width 125 height 11
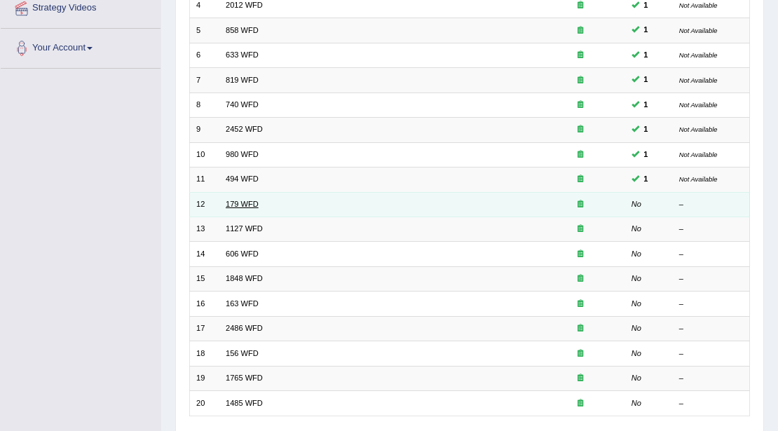
click at [234, 203] on link "179 WFD" at bounding box center [242, 204] width 33 height 8
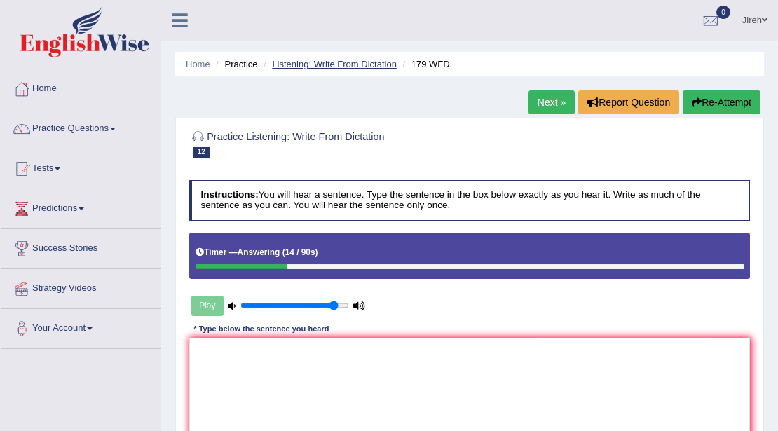
click at [315, 64] on link "Listening: Write From Dictation" at bounding box center [334, 64] width 125 height 11
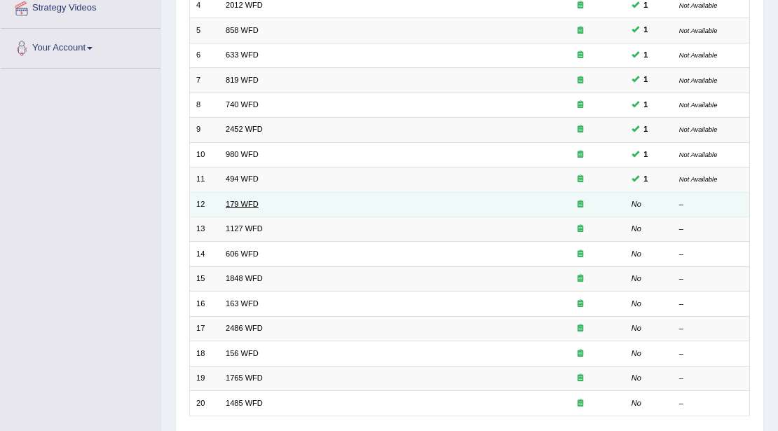
click at [240, 200] on link "179 WFD" at bounding box center [242, 204] width 33 height 8
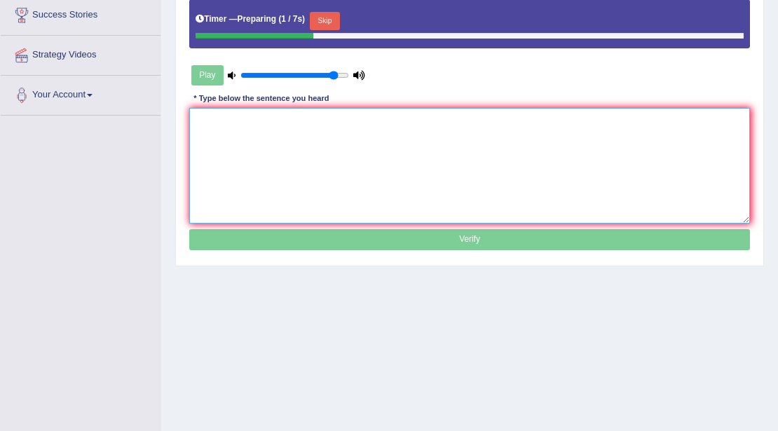
click at [401, 116] on textarea at bounding box center [469, 166] width 561 height 116
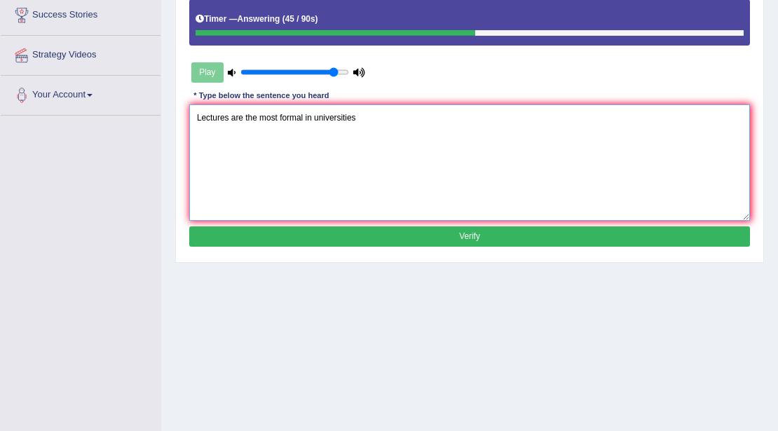
type textarea "Lectures are the most formal in universities"
click at [453, 230] on button "Verify" at bounding box center [469, 236] width 561 height 20
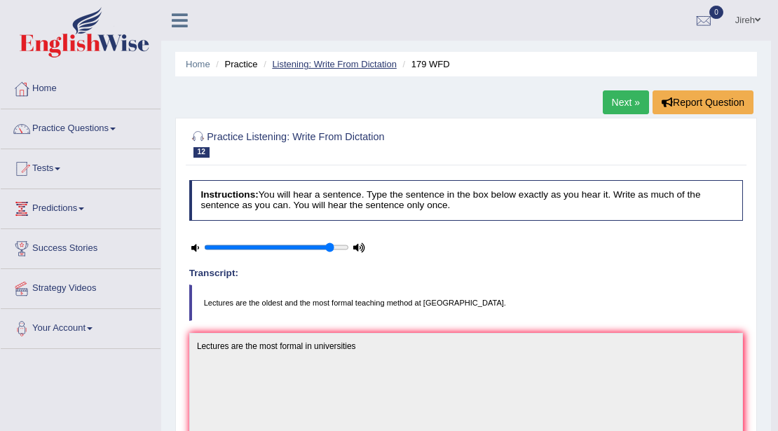
click at [376, 63] on link "Listening: Write From Dictation" at bounding box center [334, 64] width 125 height 11
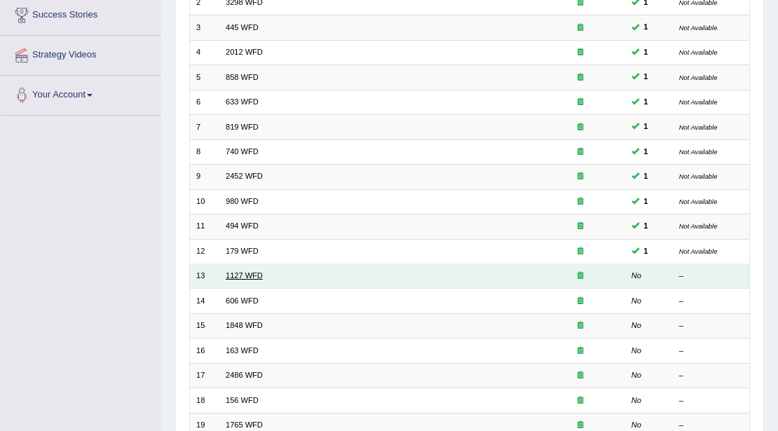
click at [237, 276] on link "1127 WFD" at bounding box center [244, 275] width 37 height 8
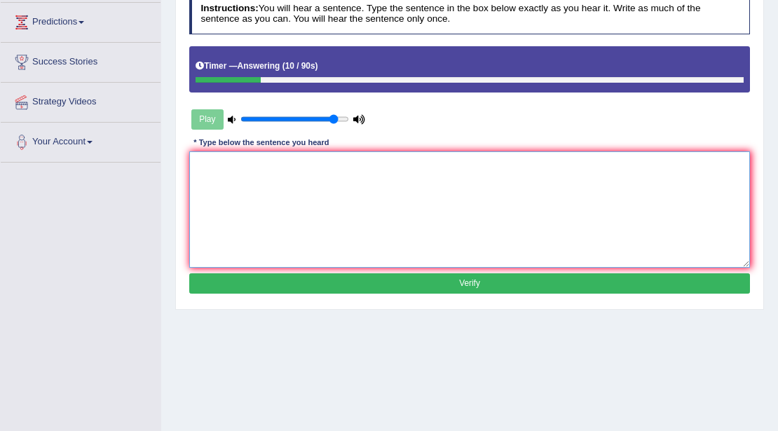
click at [455, 177] on textarea at bounding box center [469, 209] width 561 height 116
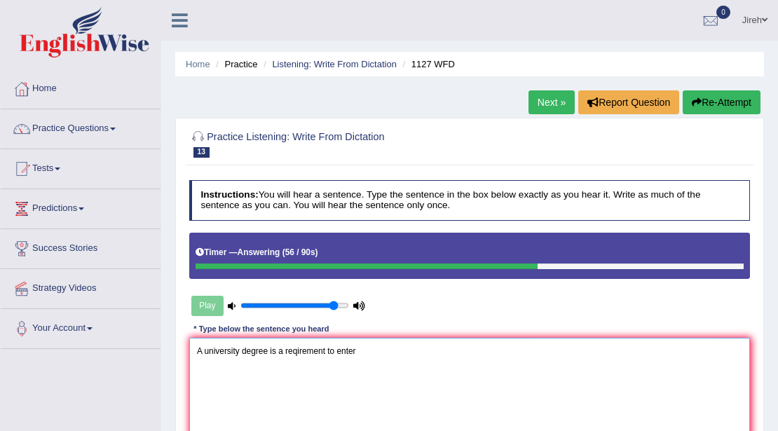
type textarea "A university degree is a reqirement to enter"
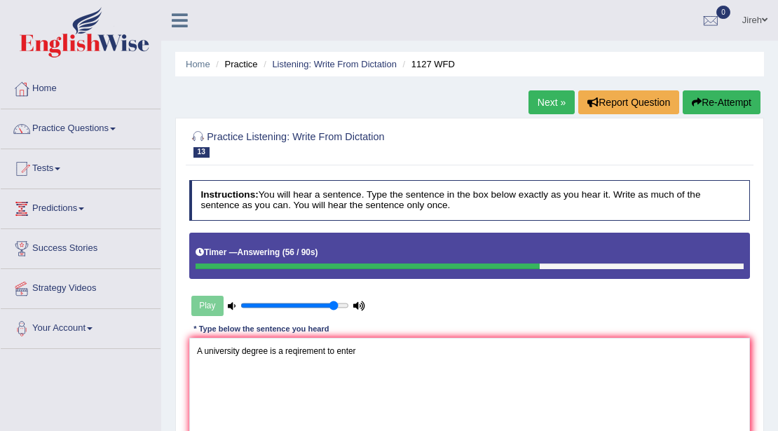
click at [324, 57] on ul "Home Practice Listening: Write From Dictation 1127 WFD" at bounding box center [469, 64] width 588 height 25
click at [321, 64] on link "Listening: Write From Dictation" at bounding box center [334, 64] width 125 height 11
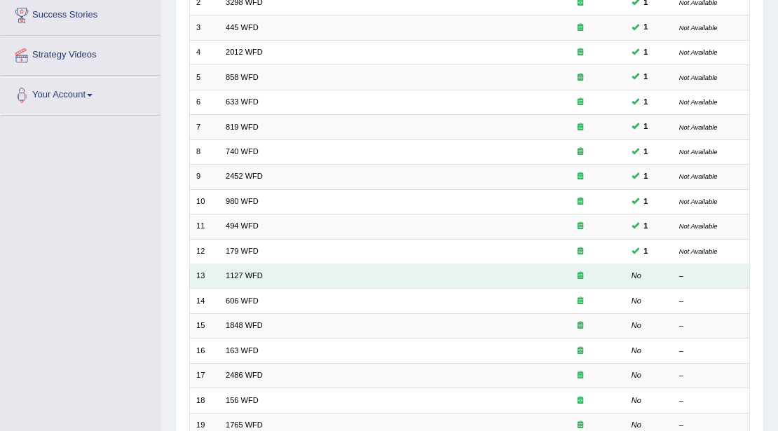
scroll to position [233, 0]
click at [253, 271] on link "1127 WFD" at bounding box center [244, 275] width 37 height 8
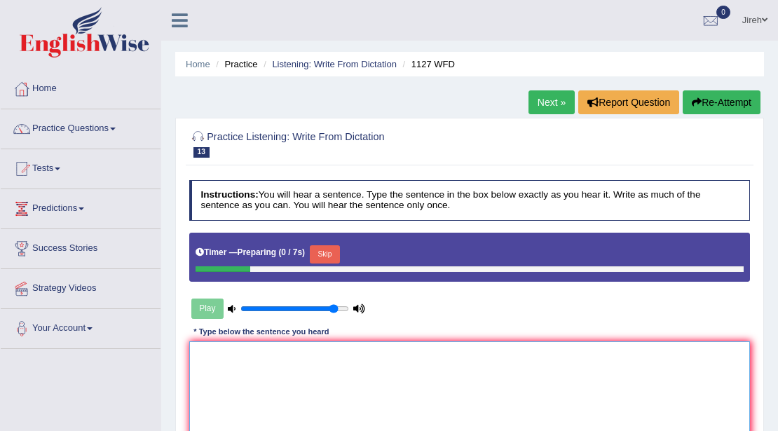
click at [431, 341] on textarea at bounding box center [469, 399] width 561 height 116
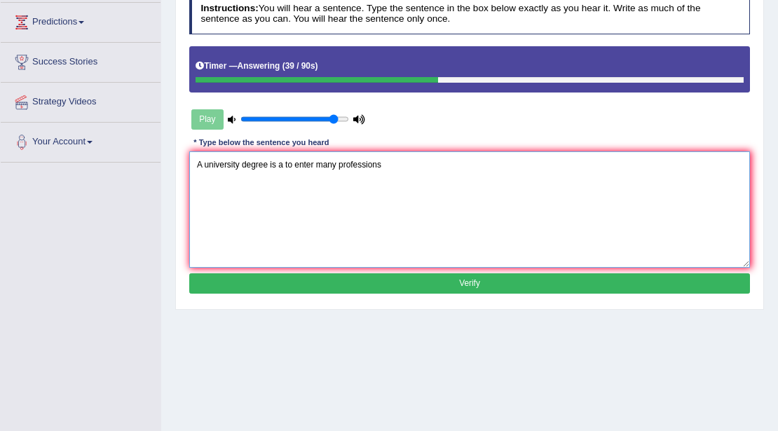
type textarea "A university degree is a to enter many professions"
click at [469, 275] on button "Verify" at bounding box center [469, 283] width 561 height 20
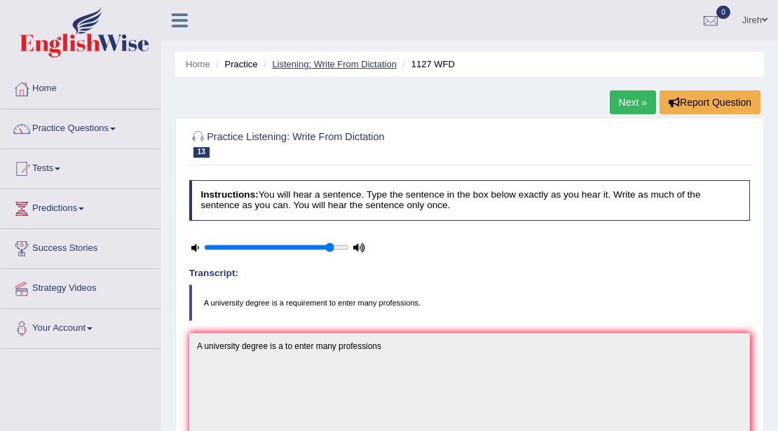
click at [317, 66] on link "Listening: Write From Dictation" at bounding box center [334, 64] width 125 height 11
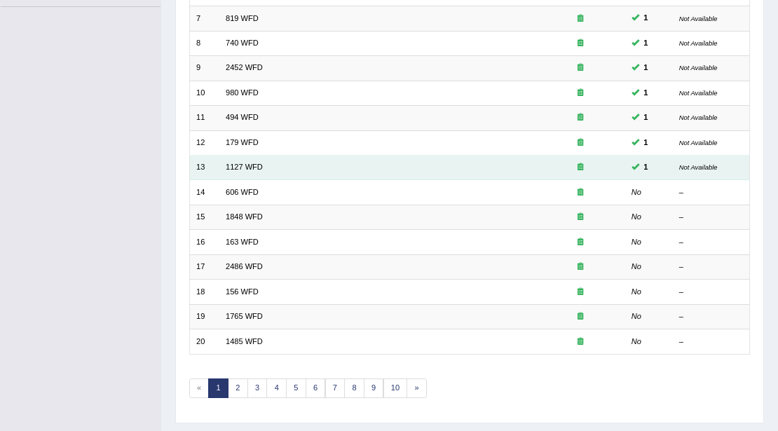
scroll to position [326, 0]
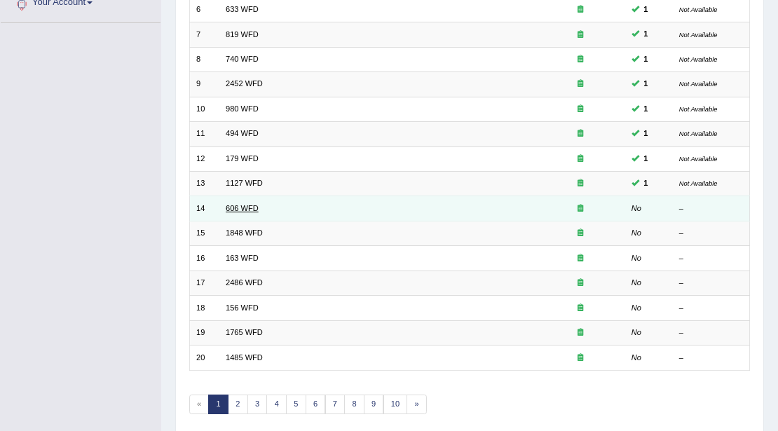
click at [247, 205] on link "606 WFD" at bounding box center [242, 208] width 33 height 8
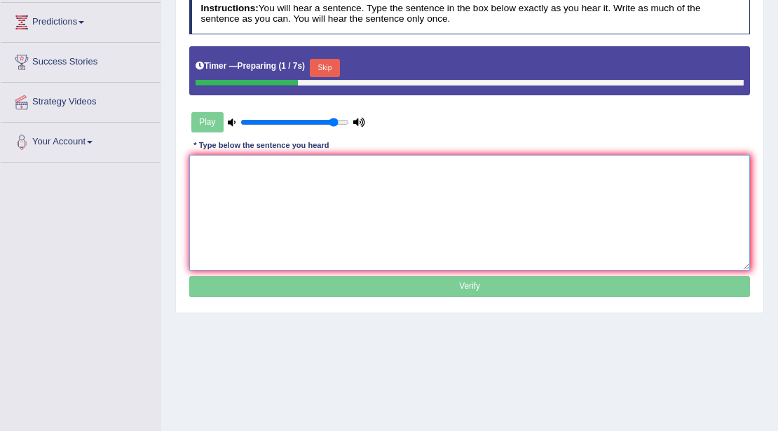
click at [419, 178] on textarea at bounding box center [469, 213] width 561 height 116
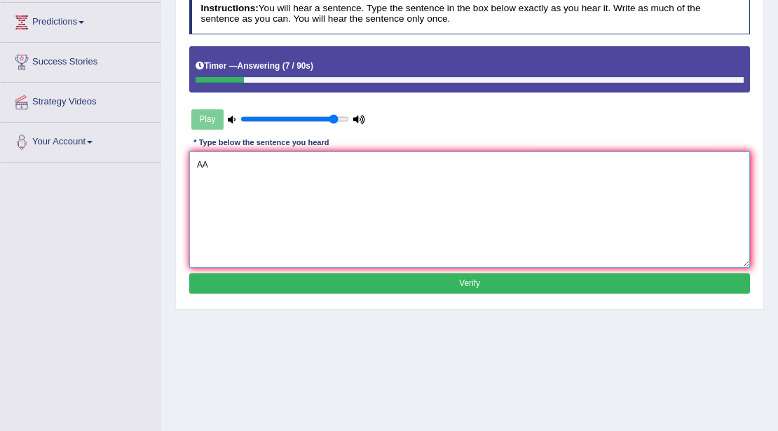
type textarea "A"
type textarea "Student will study the language."
click at [488, 276] on button "Verify" at bounding box center [469, 283] width 561 height 20
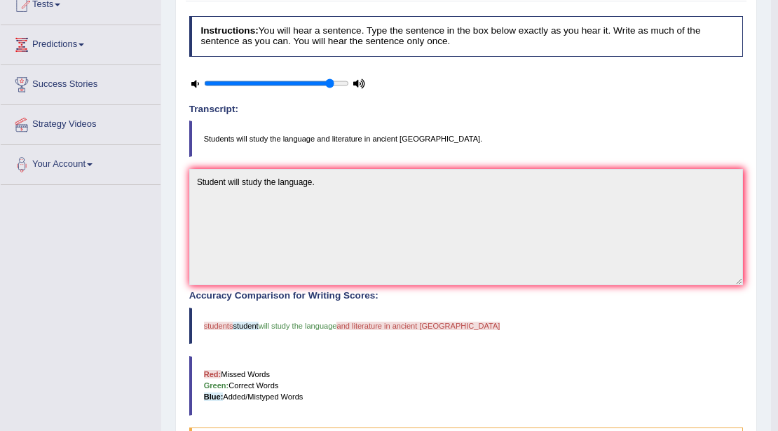
scroll to position [23, 0]
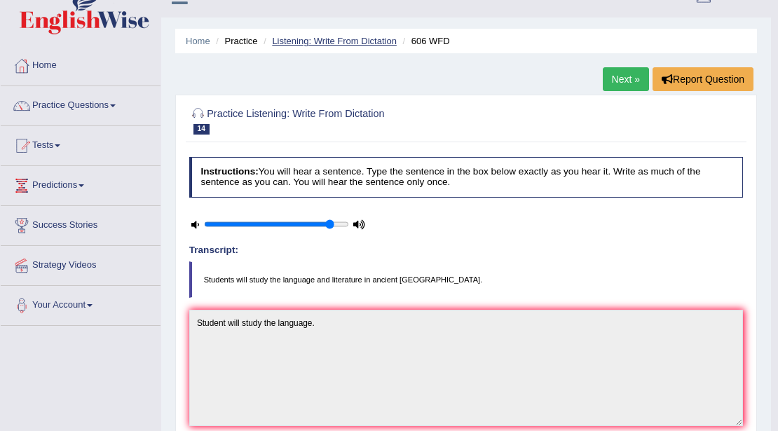
click at [288, 39] on link "Listening: Write From Dictation" at bounding box center [334, 41] width 125 height 11
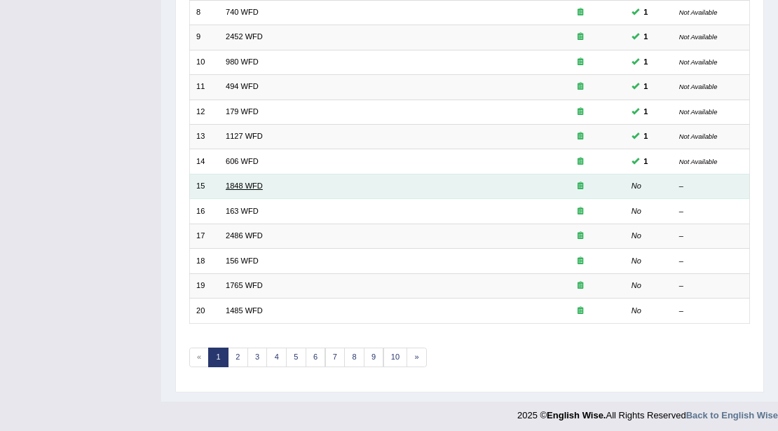
click at [234, 182] on link "1848 WFD" at bounding box center [244, 185] width 37 height 8
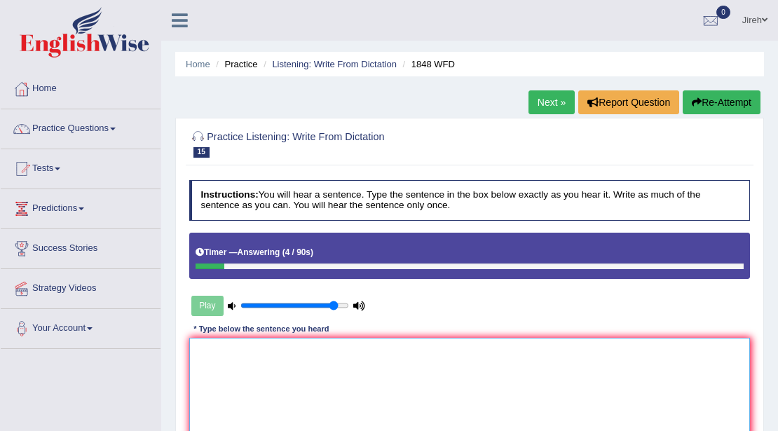
click at [462, 377] on textarea at bounding box center [469, 396] width 561 height 116
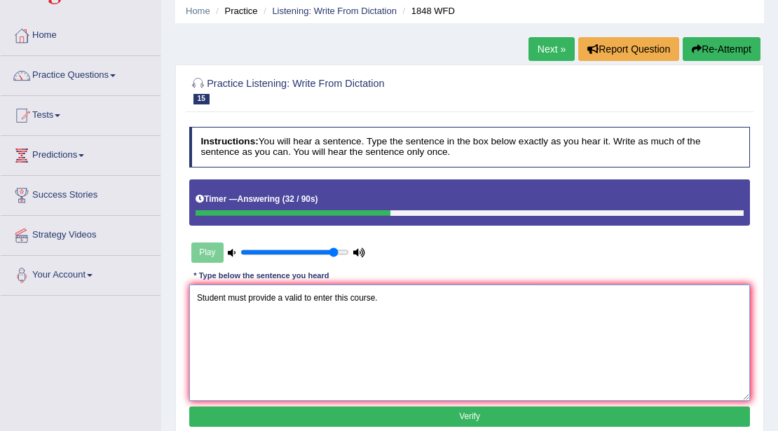
scroll to position [140, 0]
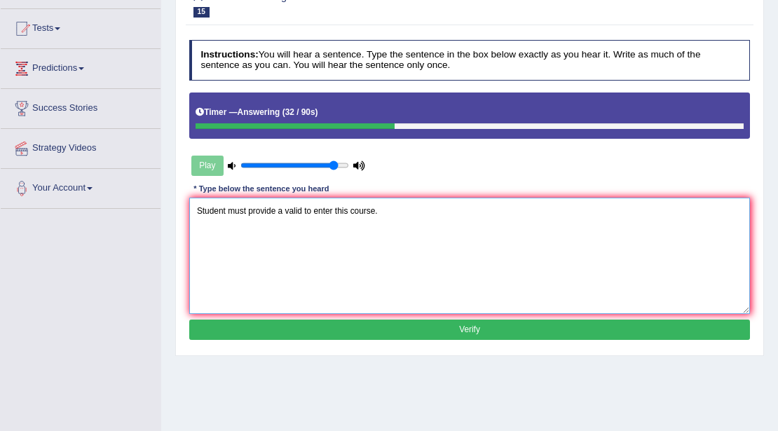
type textarea "Student must provide a valid to enter this course."
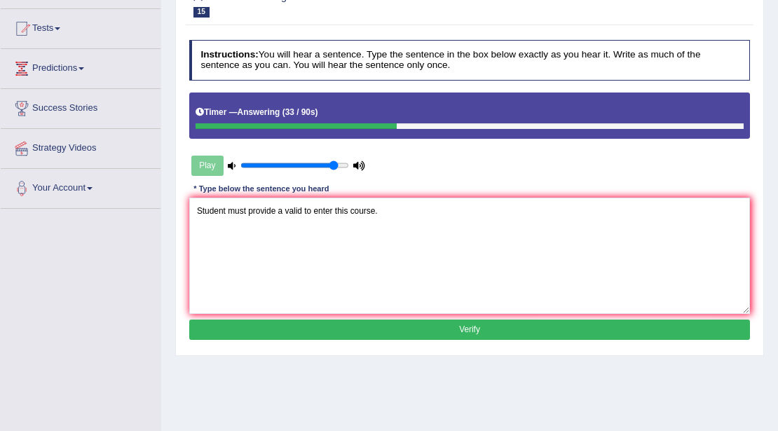
click at [394, 321] on button "Verify" at bounding box center [469, 329] width 561 height 20
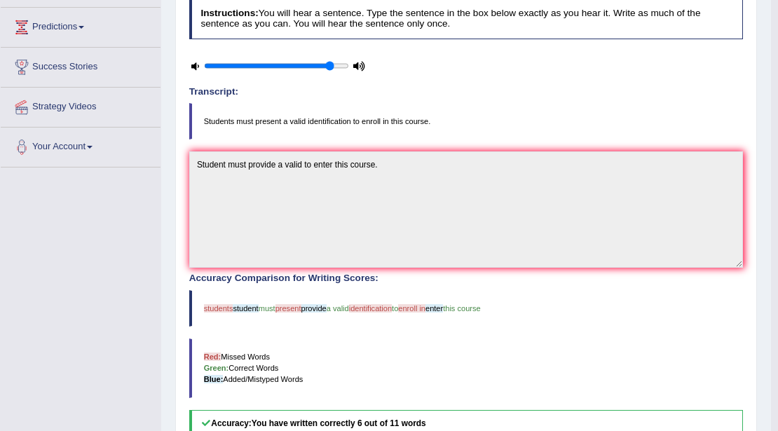
scroll to position [23, 0]
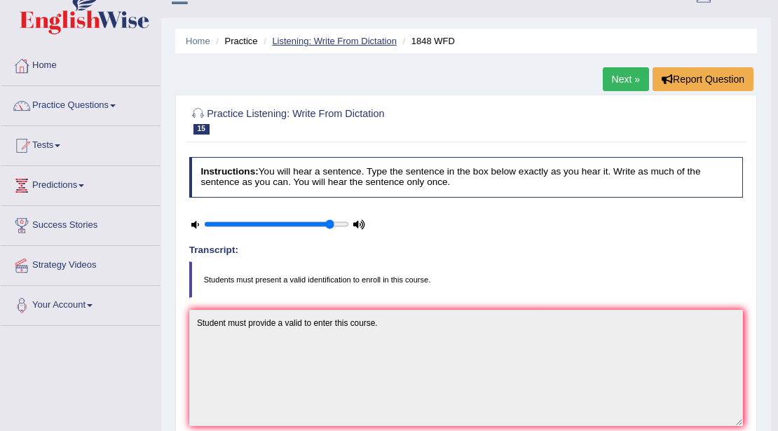
click at [361, 38] on link "Listening: Write From Dictation" at bounding box center [334, 41] width 125 height 11
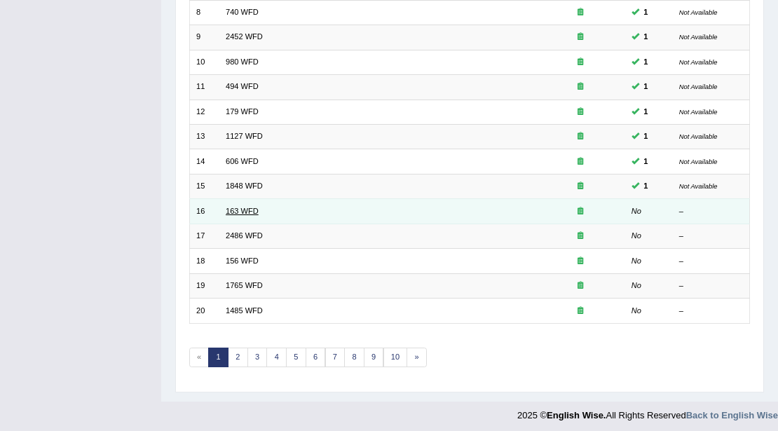
click at [247, 207] on link "163 WFD" at bounding box center [242, 211] width 33 height 8
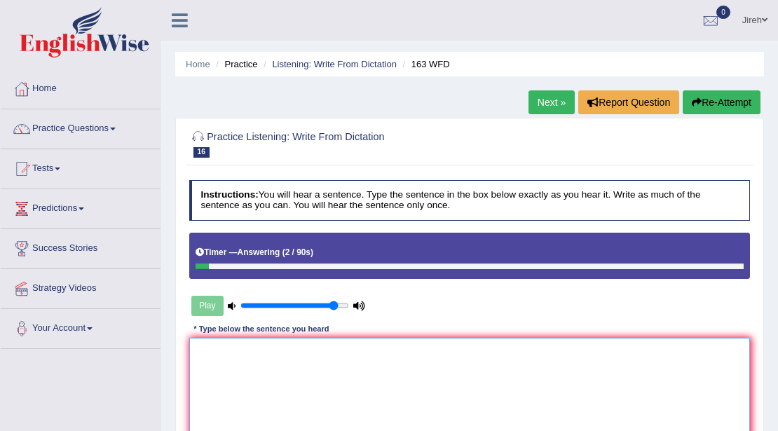
click at [507, 350] on textarea at bounding box center [469, 396] width 561 height 116
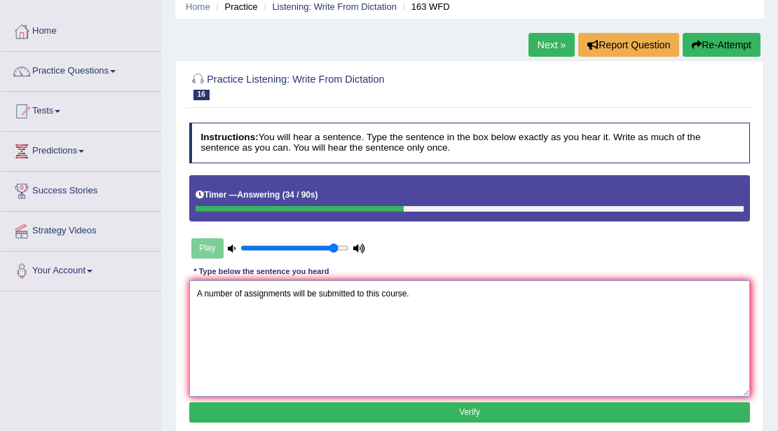
scroll to position [186, 0]
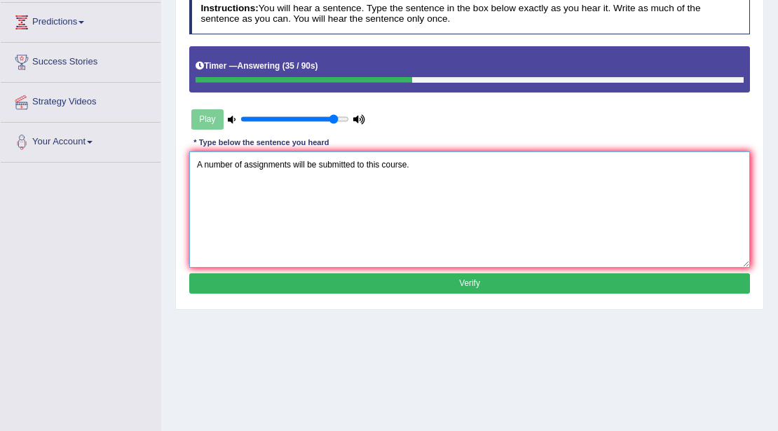
type textarea "A number of assignments will be submitted to this course."
click at [458, 279] on button "Verify" at bounding box center [469, 283] width 561 height 20
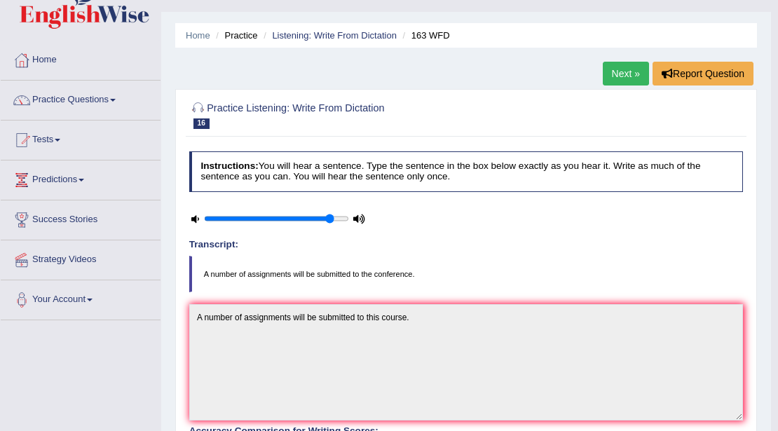
scroll to position [23, 0]
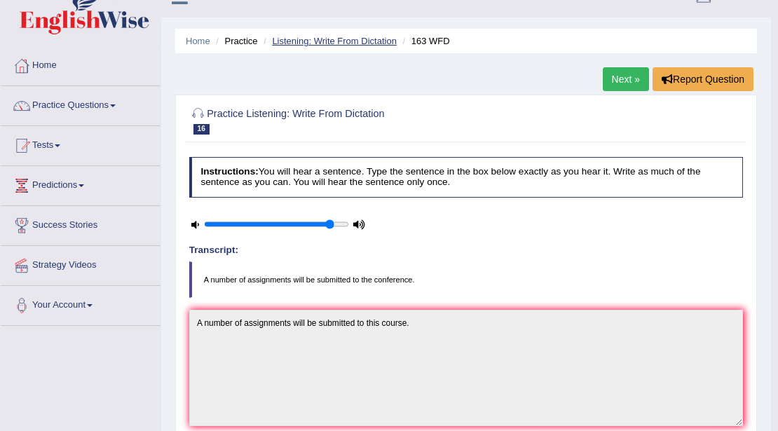
click at [360, 41] on link "Listening: Write From Dictation" at bounding box center [334, 41] width 125 height 11
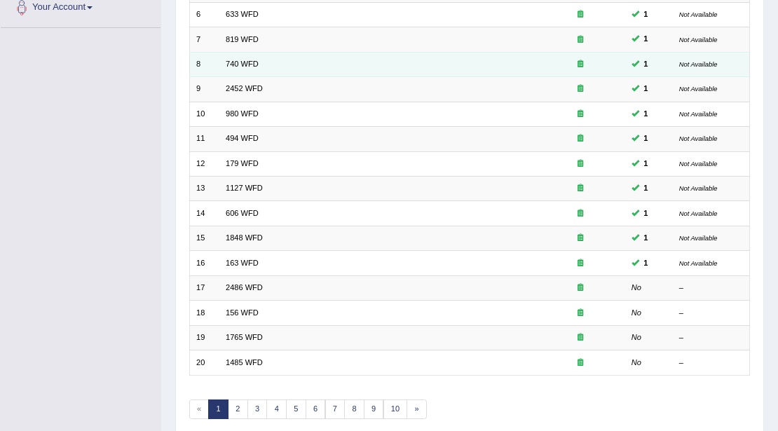
scroll to position [373, 0]
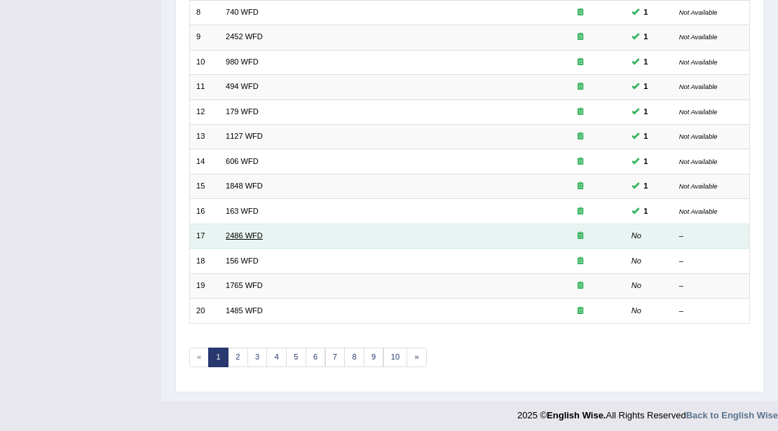
click at [252, 233] on link "2486 WFD" at bounding box center [244, 235] width 37 height 8
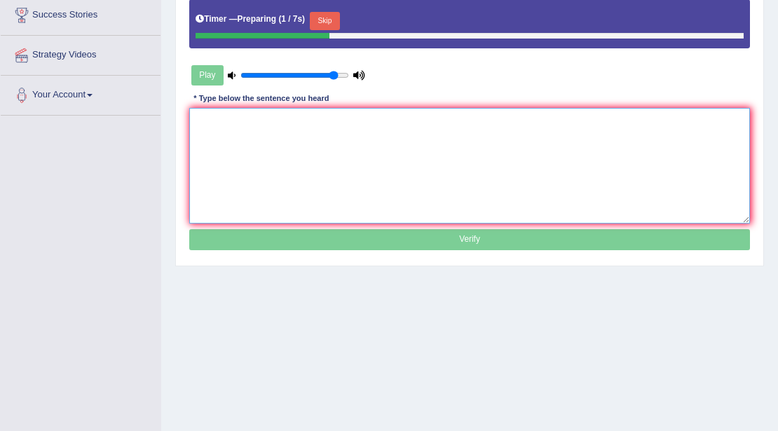
click at [476, 136] on textarea at bounding box center [469, 166] width 561 height 116
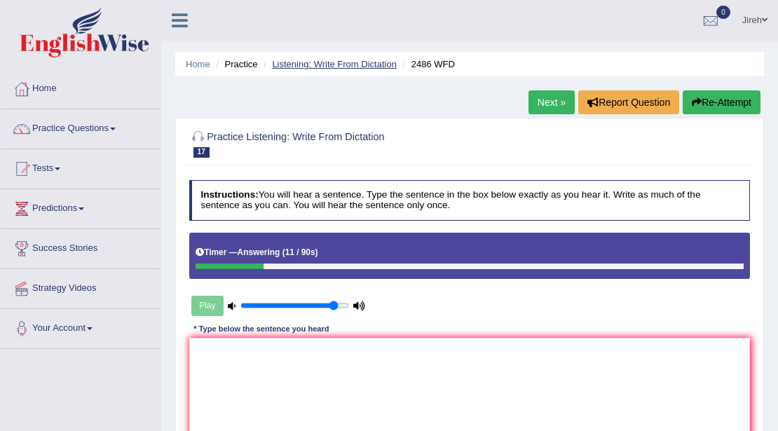
click at [343, 66] on link "Listening: Write From Dictation" at bounding box center [334, 64] width 125 height 11
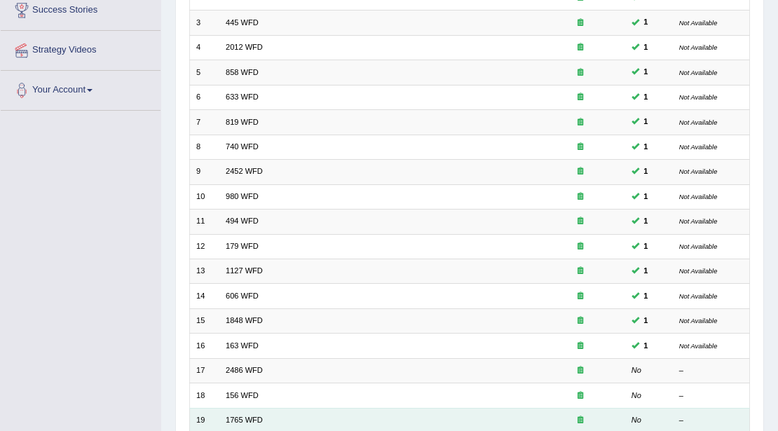
scroll to position [373, 0]
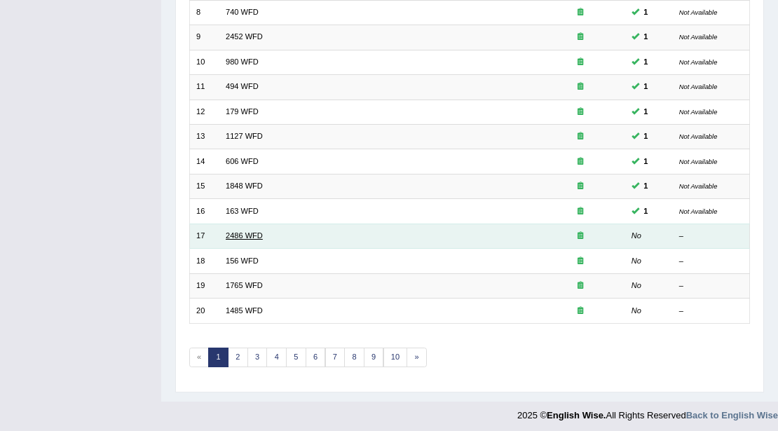
click at [255, 233] on link "2486 WFD" at bounding box center [244, 235] width 37 height 8
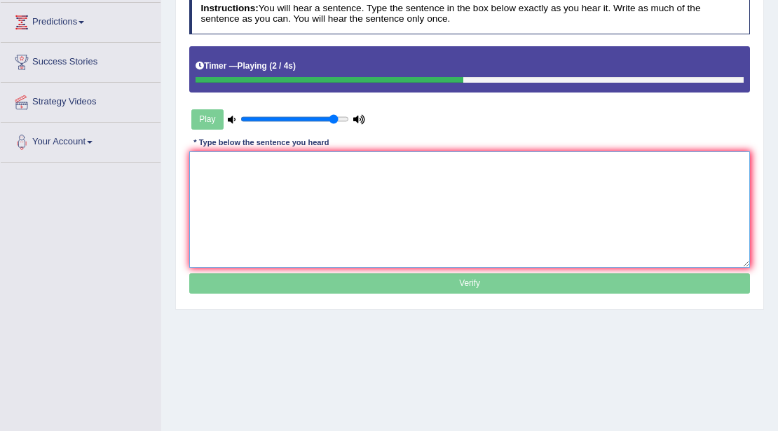
click at [331, 160] on textarea at bounding box center [469, 209] width 561 height 116
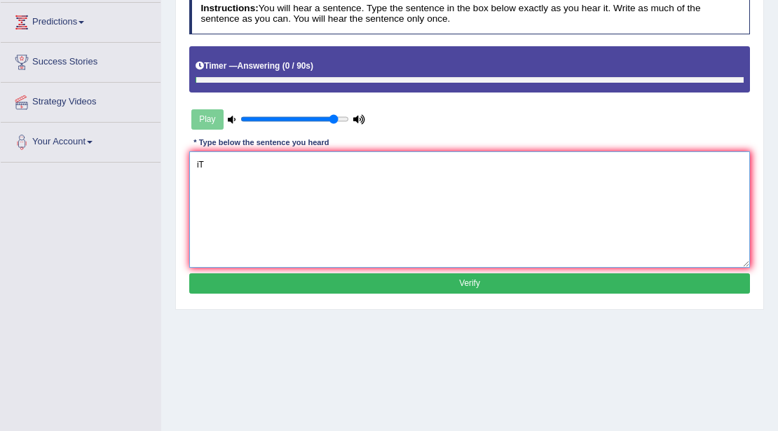
type textarea "i"
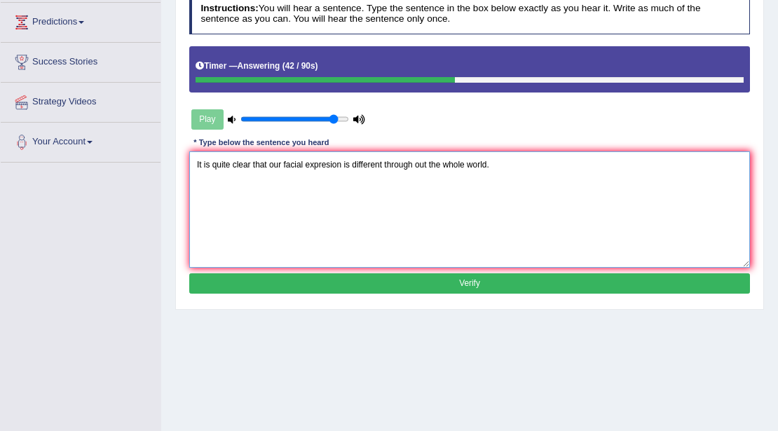
type textarea "It is quite clear that our facial expresion is different through out the whole …"
click at [465, 273] on button "Verify" at bounding box center [469, 283] width 561 height 20
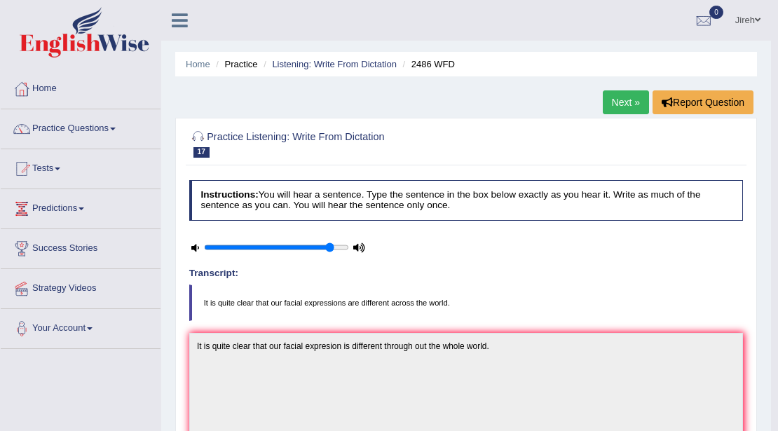
click at [305, 57] on li "Listening: Write From Dictation" at bounding box center [328, 63] width 137 height 13
click at [308, 60] on link "Listening: Write From Dictation" at bounding box center [334, 64] width 125 height 11
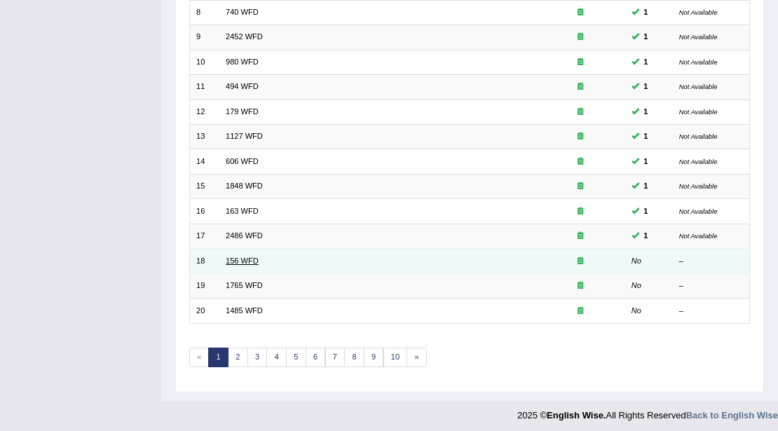
click at [257, 256] on link "156 WFD" at bounding box center [242, 260] width 33 height 8
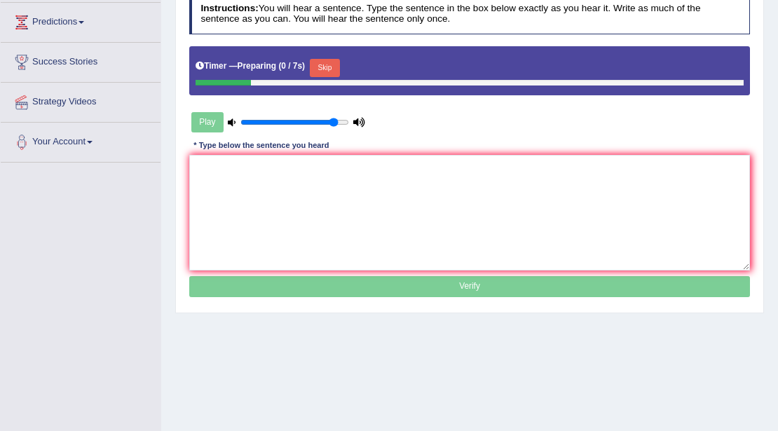
scroll to position [186, 0]
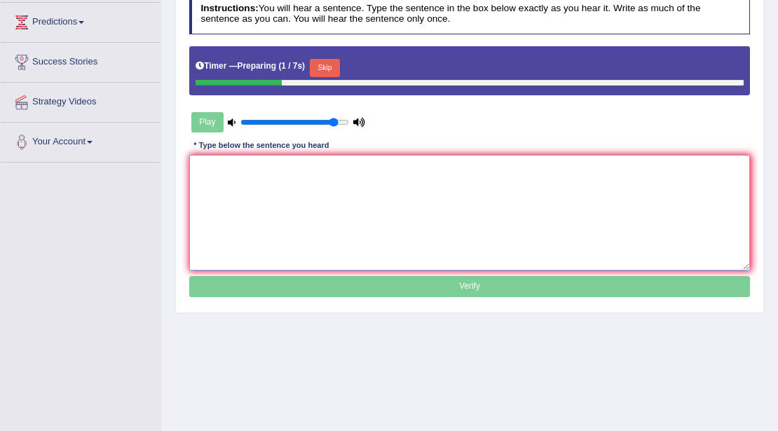
click at [471, 169] on textarea at bounding box center [469, 213] width 561 height 116
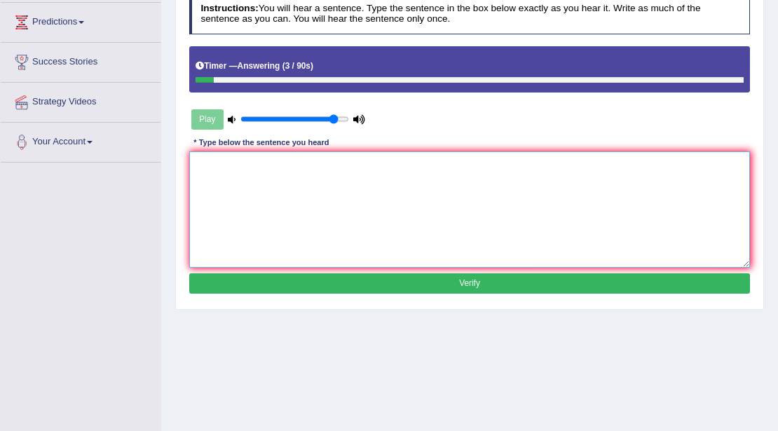
click at [415, 177] on textarea at bounding box center [469, 209] width 561 height 116
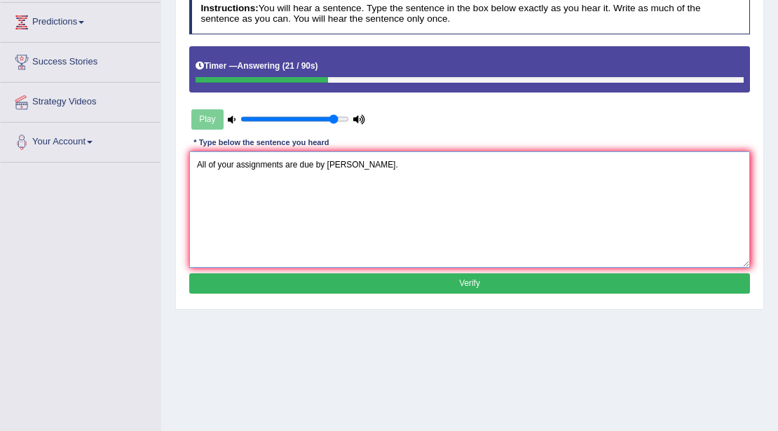
type textarea "All of your assignments are due by tommorow."
click at [476, 281] on button "Verify" at bounding box center [469, 283] width 561 height 20
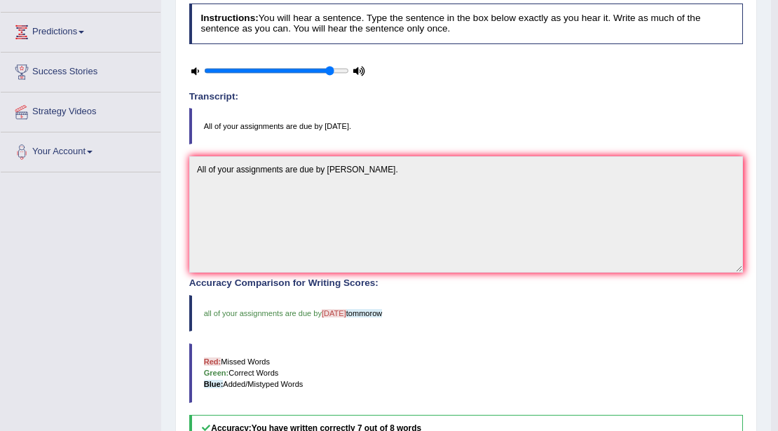
scroll to position [23, 0]
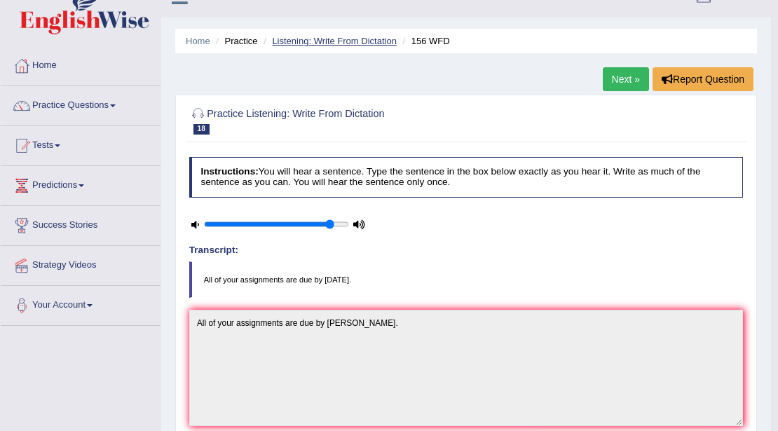
click at [360, 39] on link "Listening: Write From Dictation" at bounding box center [334, 41] width 125 height 11
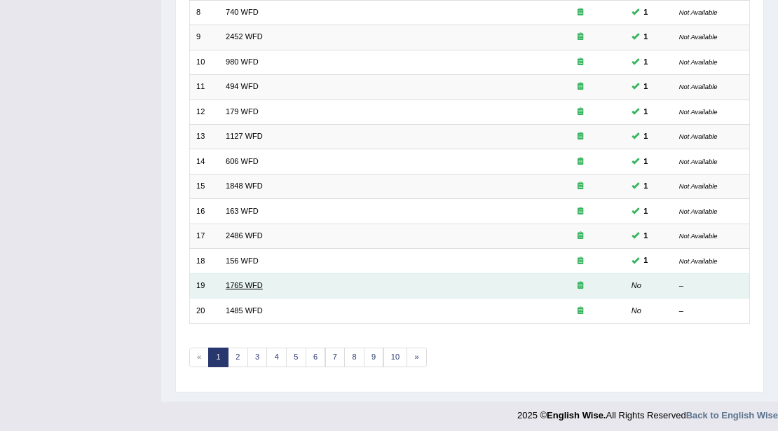
click at [256, 281] on link "1765 WFD" at bounding box center [244, 285] width 37 height 8
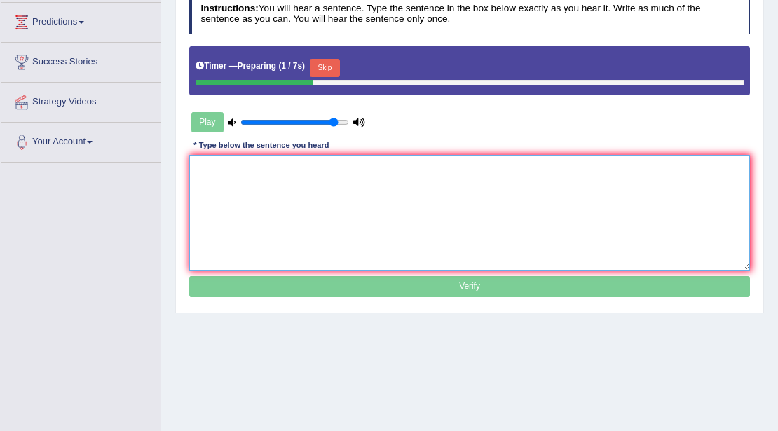
click at [453, 207] on textarea at bounding box center [469, 213] width 561 height 116
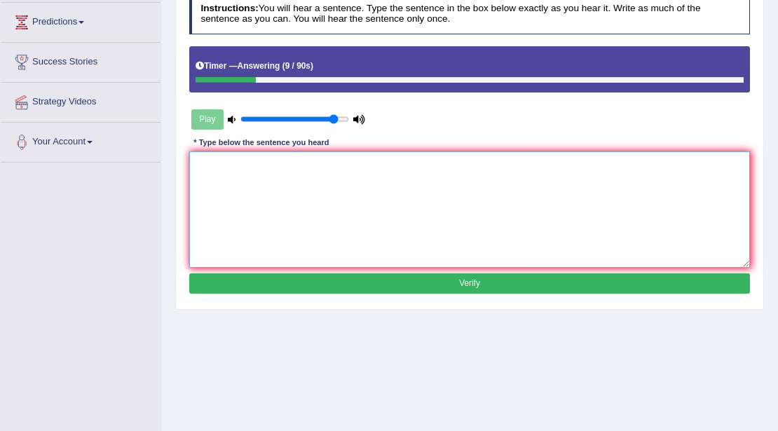
click at [264, 161] on textarea at bounding box center [469, 209] width 561 height 116
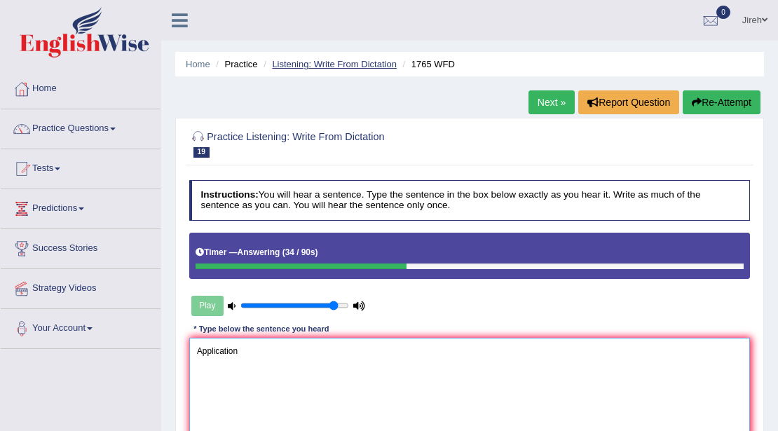
type textarea "Application"
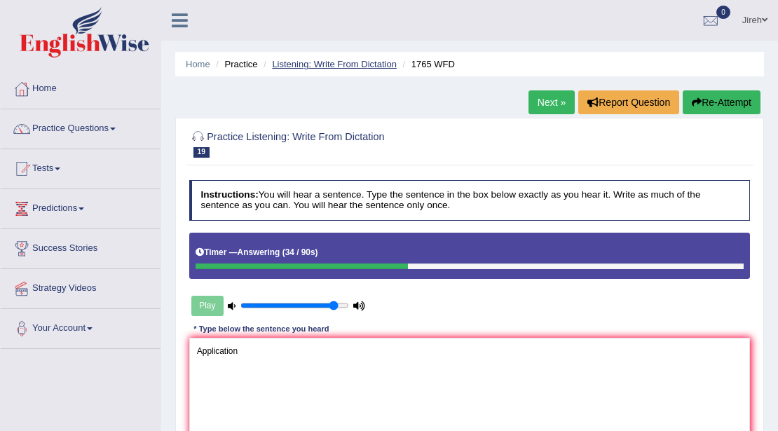
click at [348, 64] on link "Listening: Write From Dictation" at bounding box center [334, 64] width 125 height 11
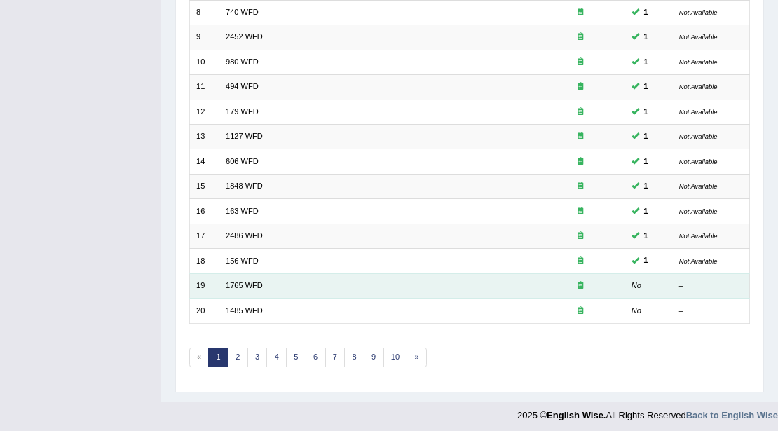
click at [230, 281] on link "1765 WFD" at bounding box center [244, 285] width 37 height 8
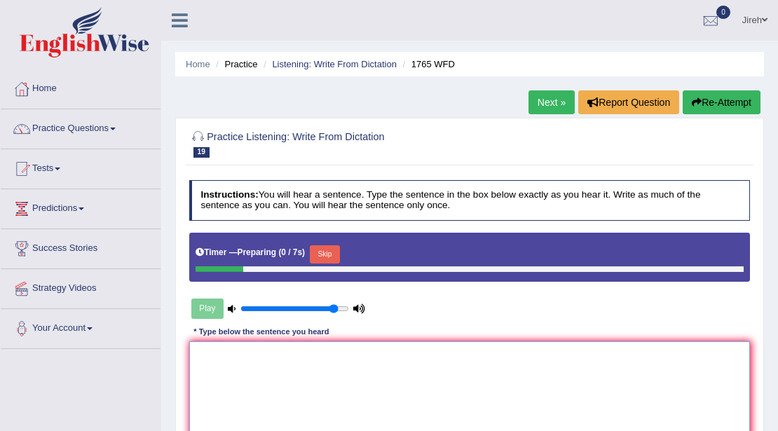
click at [231, 361] on textarea at bounding box center [469, 399] width 561 height 116
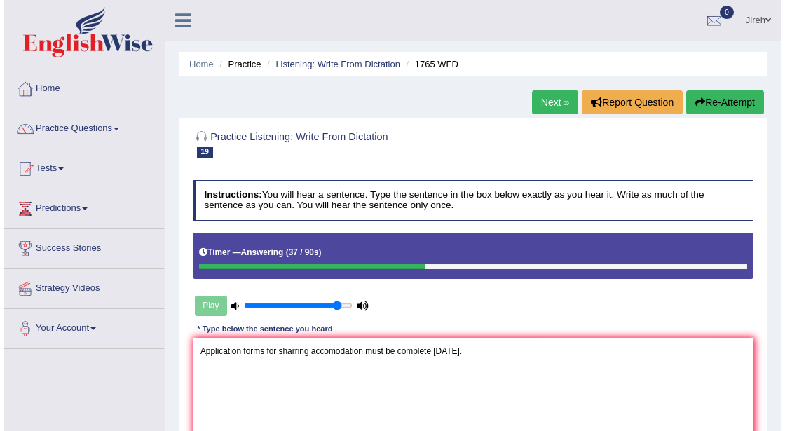
scroll to position [140, 0]
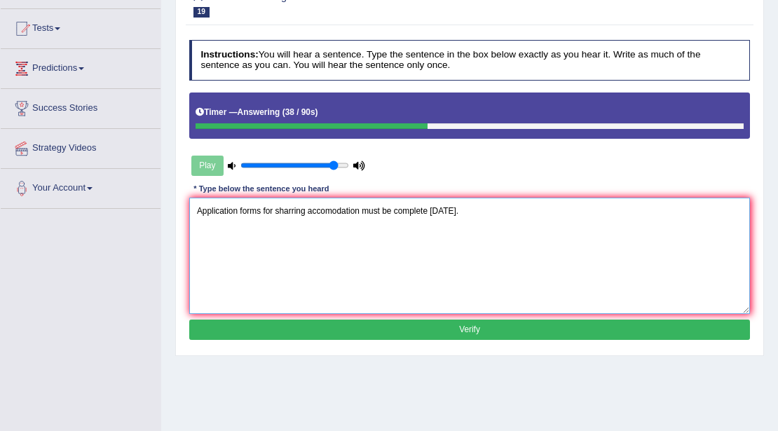
type textarea "Application forms for sharring accomodation must be complete in two months."
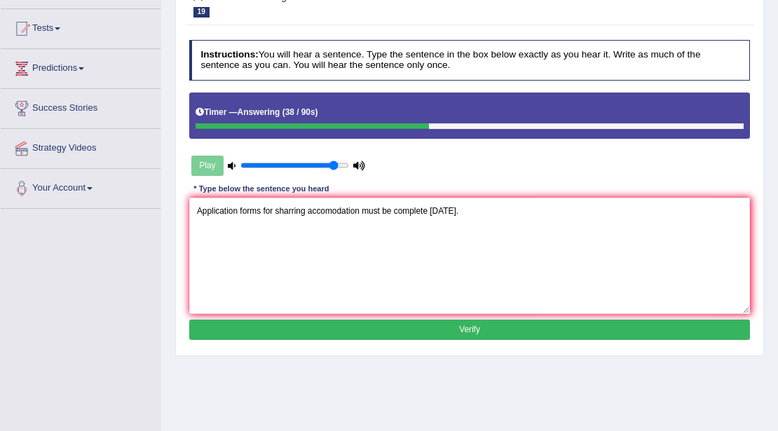
click at [448, 329] on button "Verify" at bounding box center [469, 329] width 561 height 20
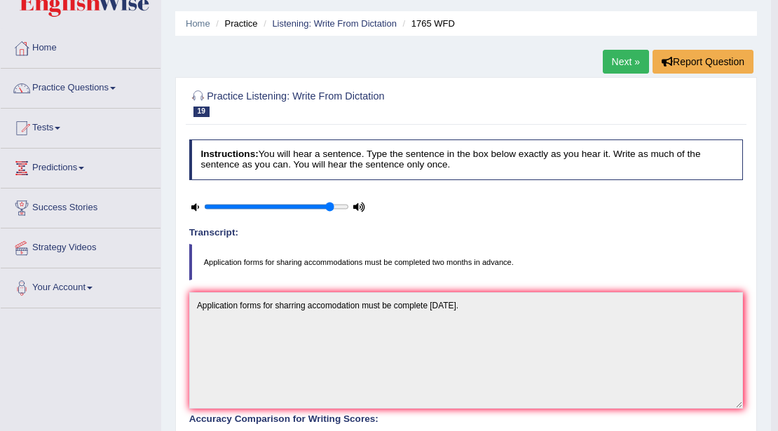
scroll to position [0, 0]
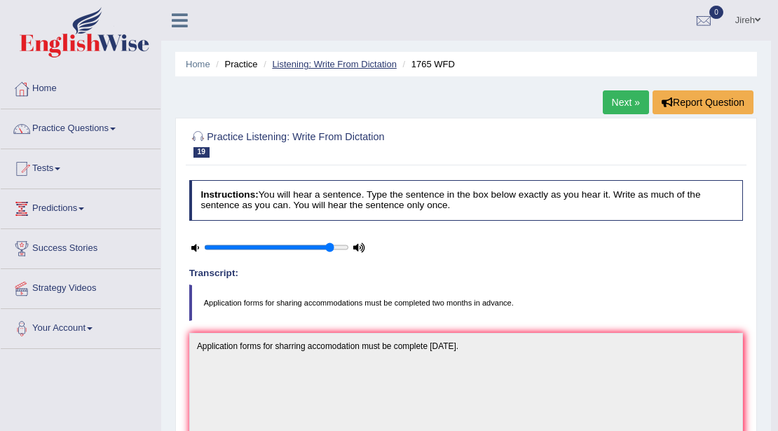
click at [318, 62] on link "Listening: Write From Dictation" at bounding box center [334, 64] width 125 height 11
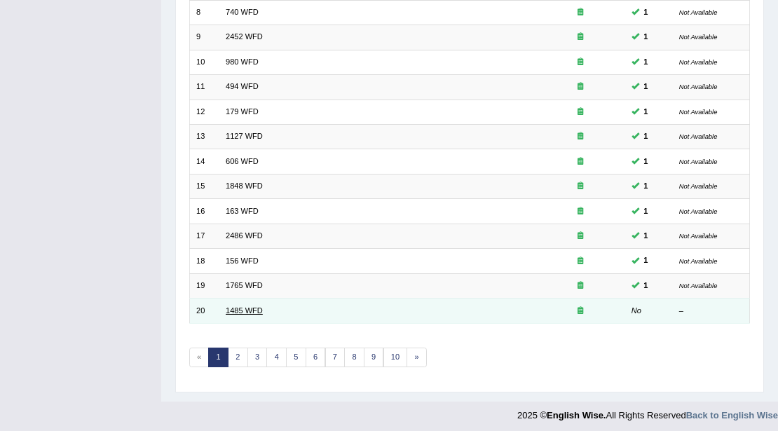
click at [251, 306] on link "1485 WFD" at bounding box center [244, 310] width 37 height 8
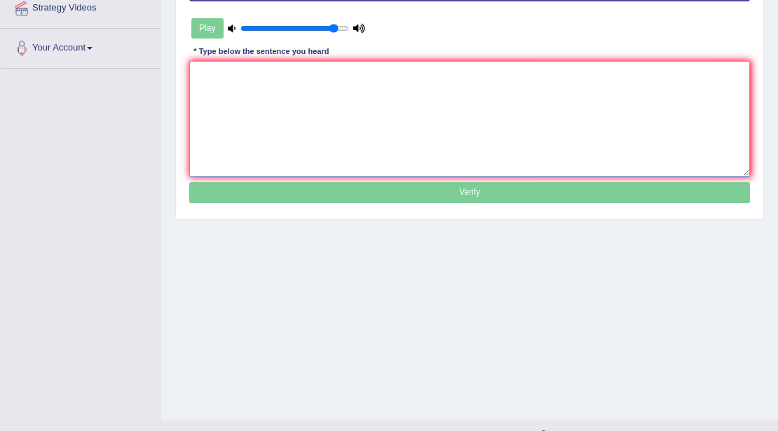
click at [402, 83] on textarea at bounding box center [469, 119] width 561 height 116
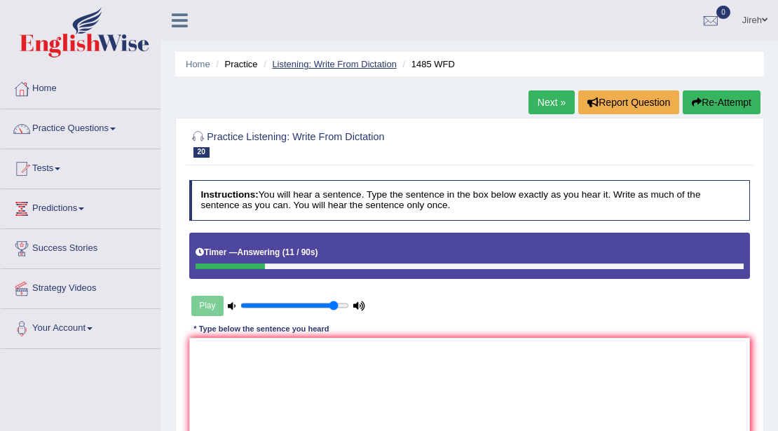
click at [291, 60] on link "Listening: Write From Dictation" at bounding box center [334, 64] width 125 height 11
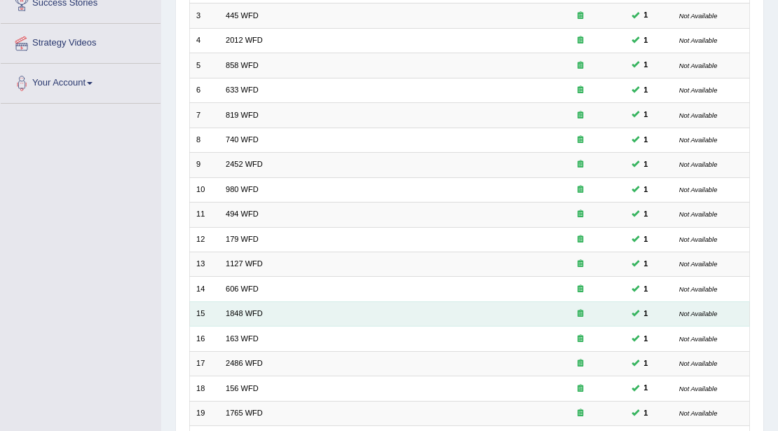
scroll to position [373, 0]
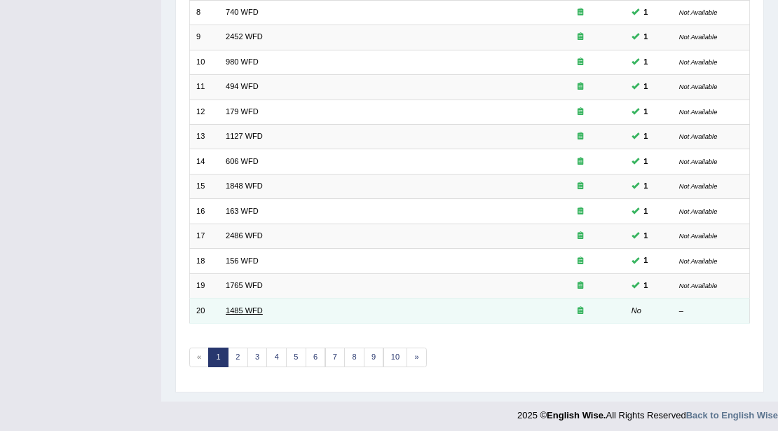
click at [254, 307] on link "1485 WFD" at bounding box center [244, 310] width 37 height 8
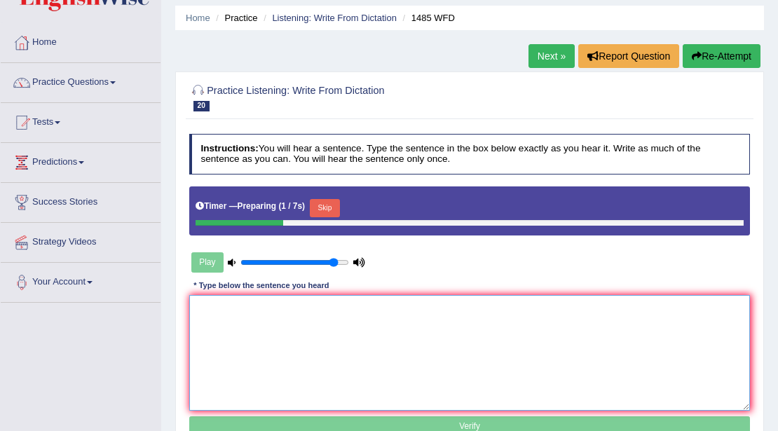
click at [483, 319] on textarea at bounding box center [469, 353] width 561 height 116
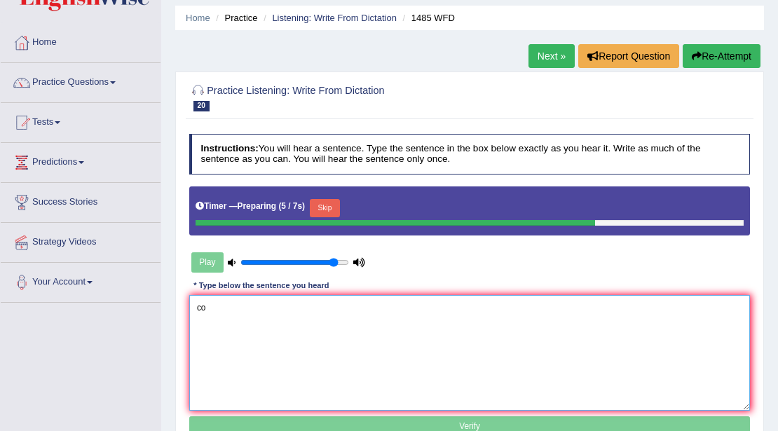
type textarea "c"
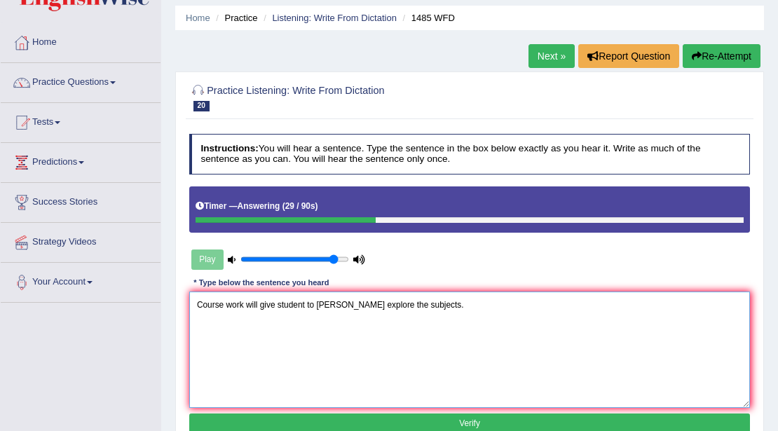
type textarea "Course work will give student to thorouly explore the subjects."
click at [506, 418] on button "Verify" at bounding box center [469, 423] width 561 height 20
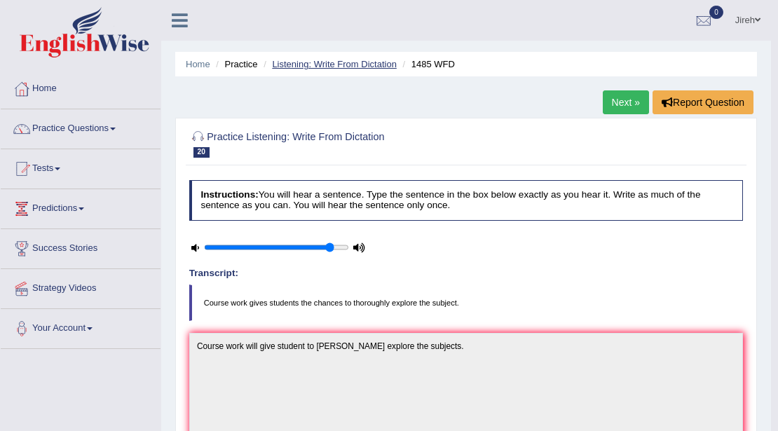
click at [337, 63] on link "Listening: Write From Dictation" at bounding box center [334, 64] width 125 height 11
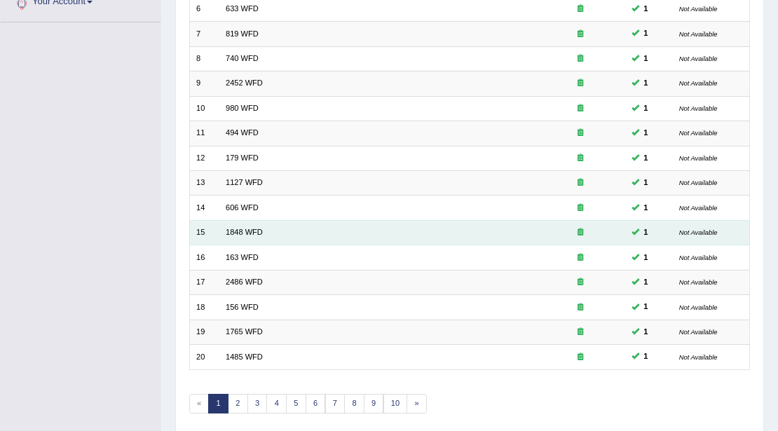
scroll to position [373, 0]
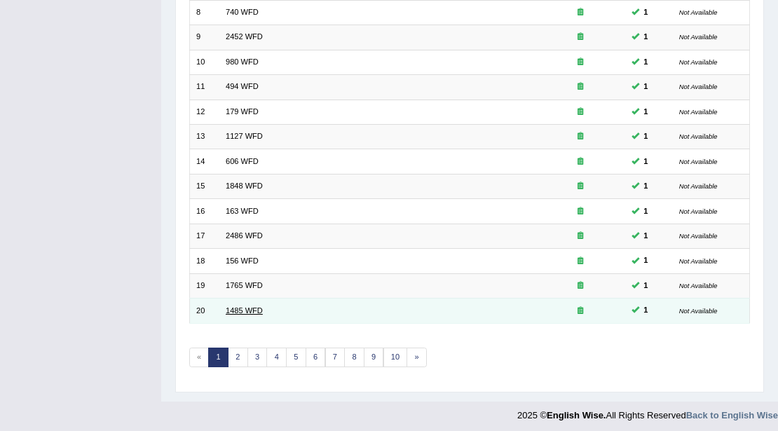
click at [254, 306] on link "1485 WFD" at bounding box center [244, 310] width 37 height 8
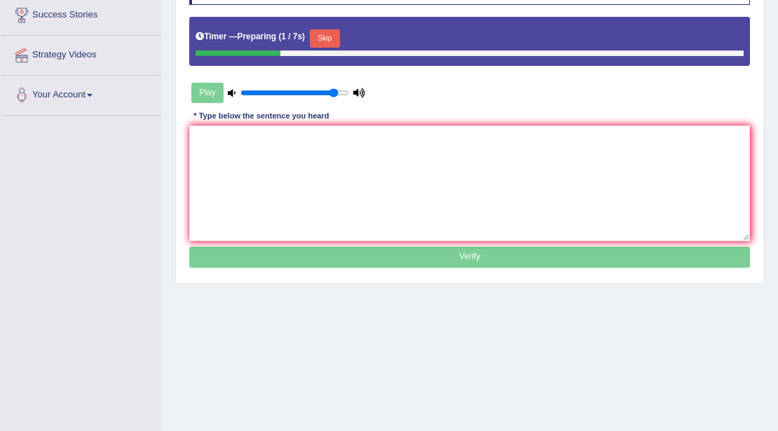
scroll to position [233, 0]
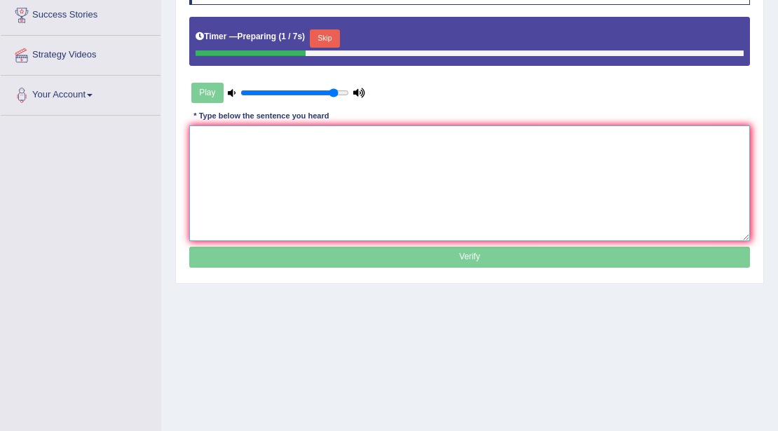
click at [454, 139] on textarea at bounding box center [469, 183] width 561 height 116
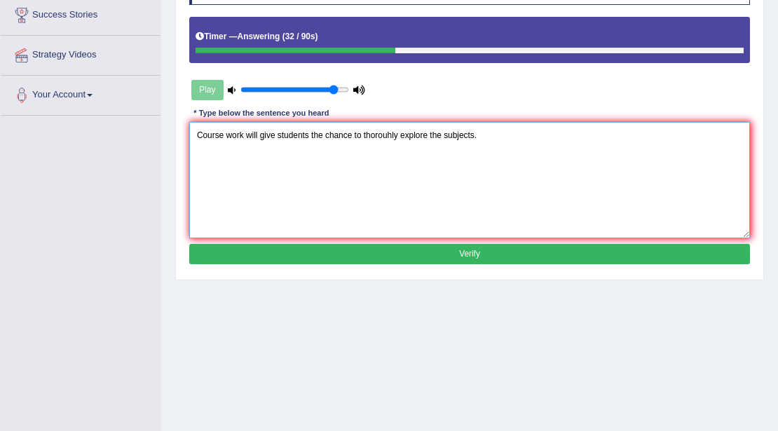
type textarea "Course work will give students the chance to thorouhly explore the subjects."
click at [460, 253] on button "Verify" at bounding box center [469, 254] width 561 height 20
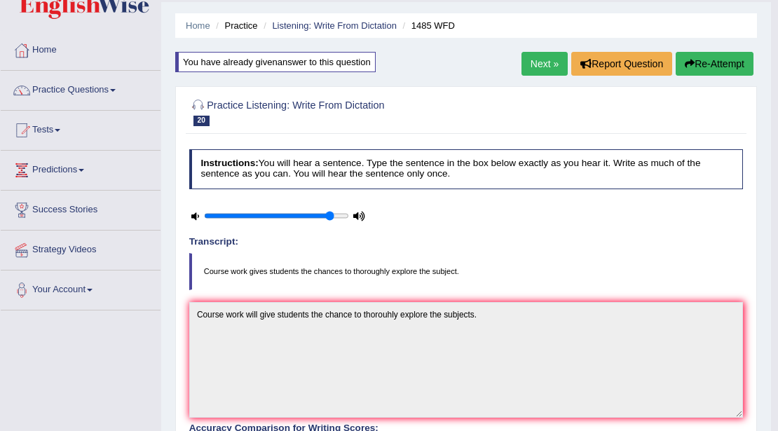
scroll to position [0, 0]
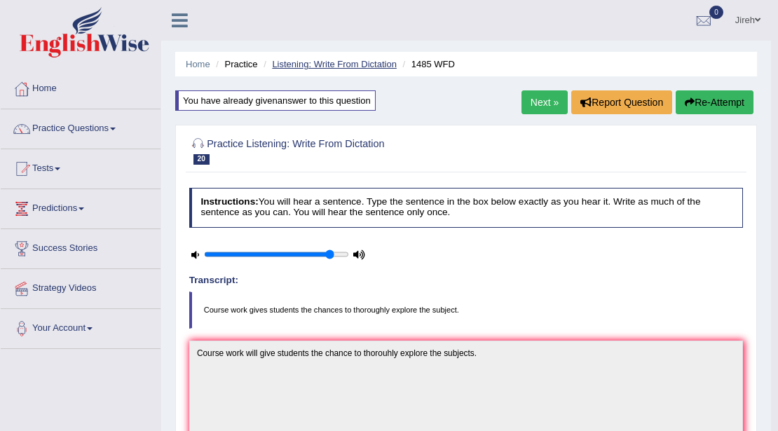
click at [364, 64] on link "Listening: Write From Dictation" at bounding box center [334, 64] width 125 height 11
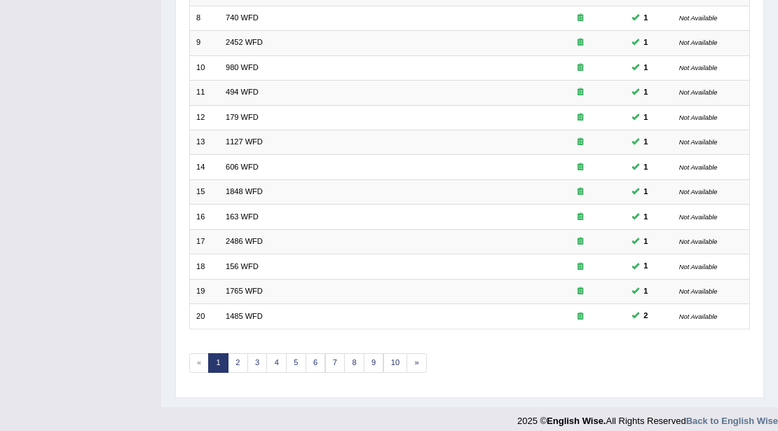
scroll to position [373, 0]
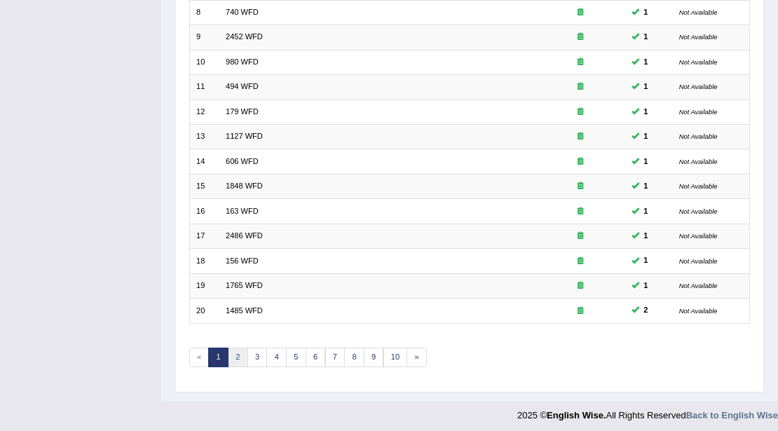
click at [237, 356] on link "2" at bounding box center [238, 357] width 20 height 20
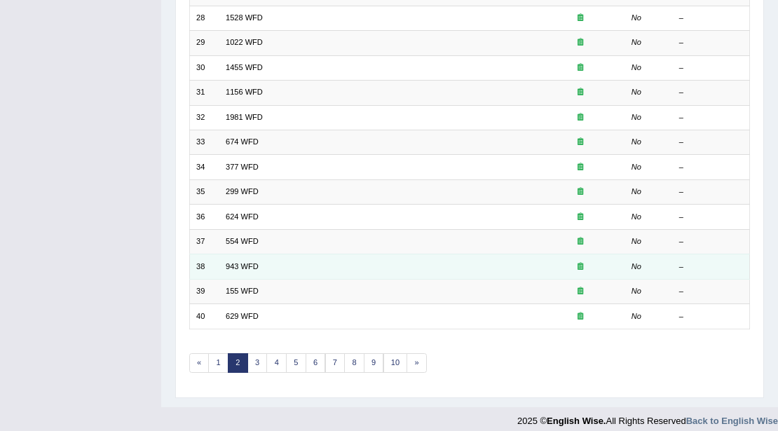
scroll to position [373, 0]
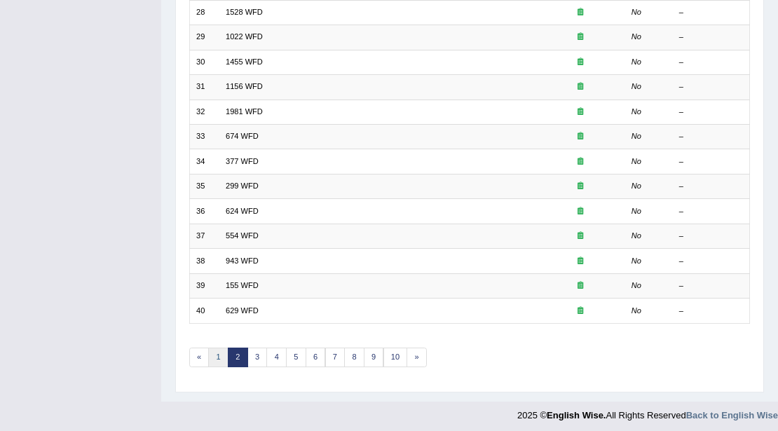
click at [221, 353] on link "1" at bounding box center [218, 357] width 20 height 20
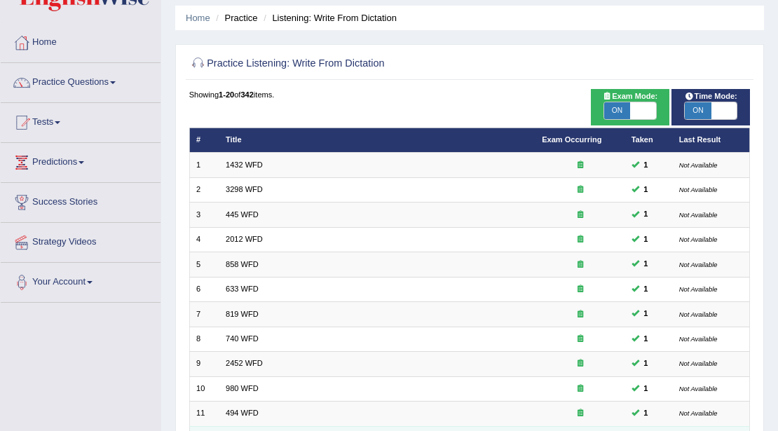
scroll to position [46, 0]
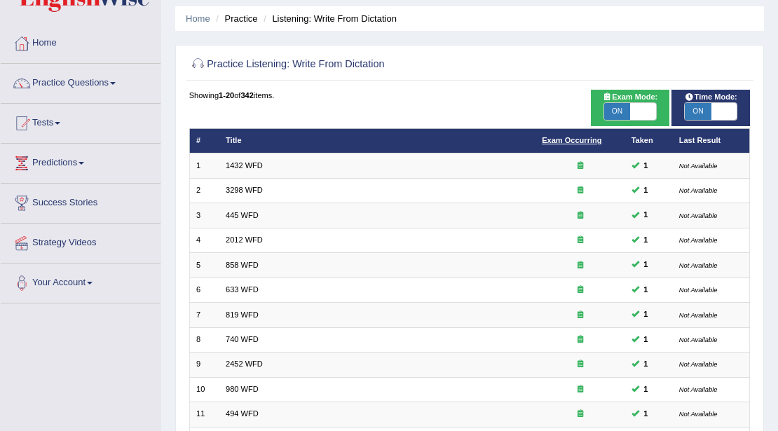
click at [584, 141] on link "Exam Occurring" at bounding box center [571, 140] width 60 height 8
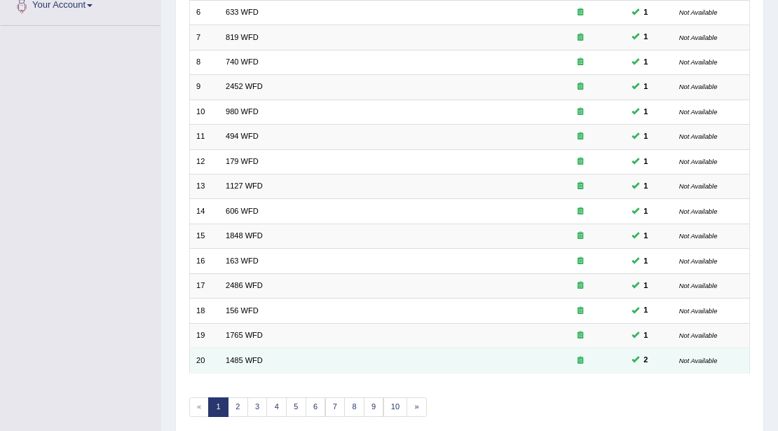
scroll to position [139, 0]
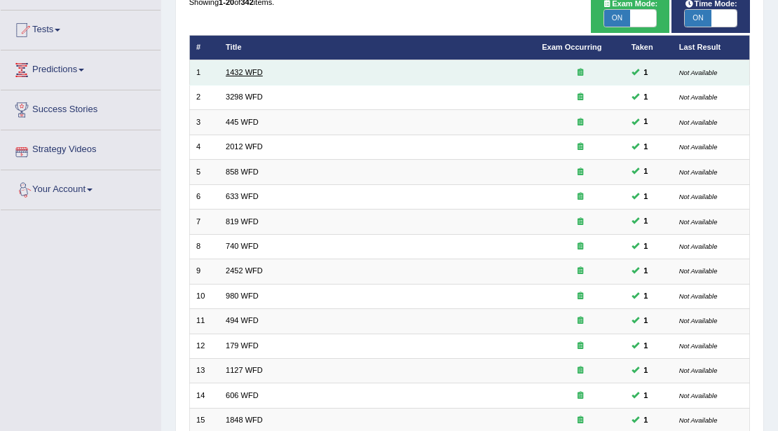
click at [243, 73] on link "1432 WFD" at bounding box center [244, 72] width 37 height 8
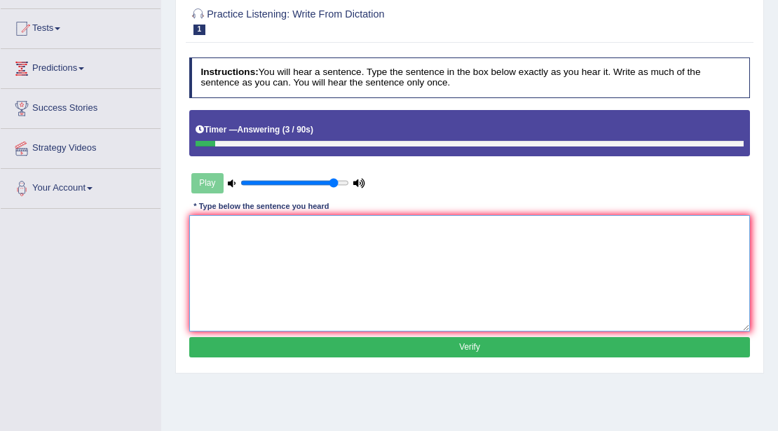
click at [301, 241] on textarea at bounding box center [469, 273] width 561 height 116
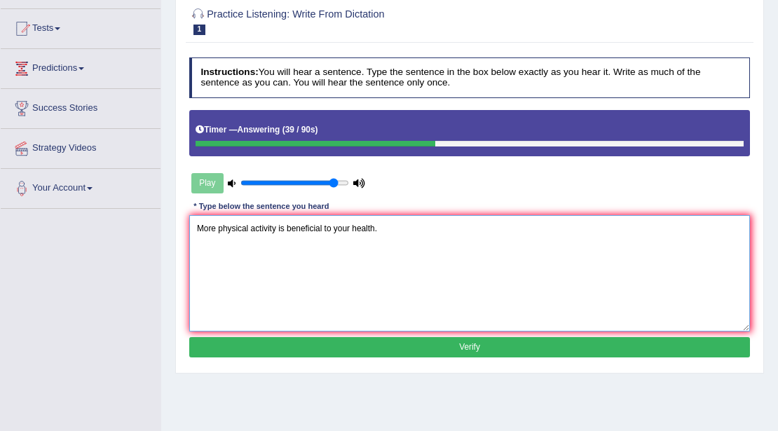
type textarea "More physical activity is beneficial to your health."
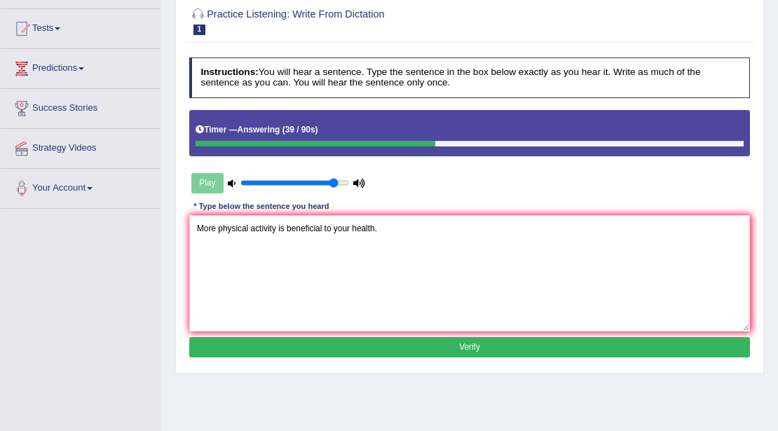
click at [477, 337] on button "Verify" at bounding box center [469, 347] width 561 height 20
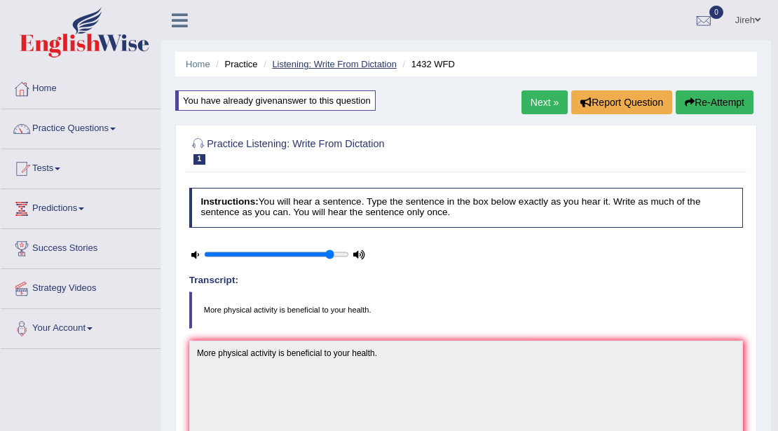
click at [296, 65] on link "Listening: Write From Dictation" at bounding box center [334, 64] width 125 height 11
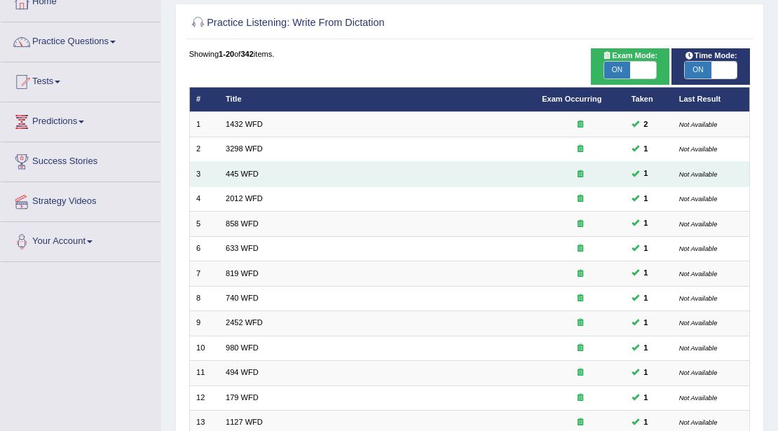
scroll to position [46, 0]
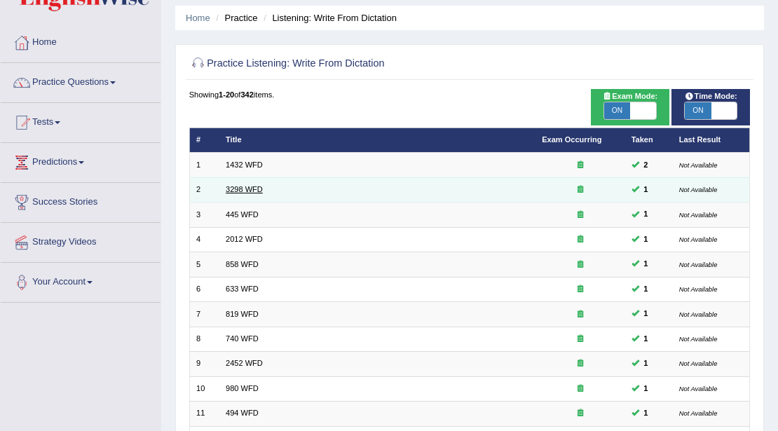
click at [252, 188] on link "3298 WFD" at bounding box center [244, 189] width 37 height 8
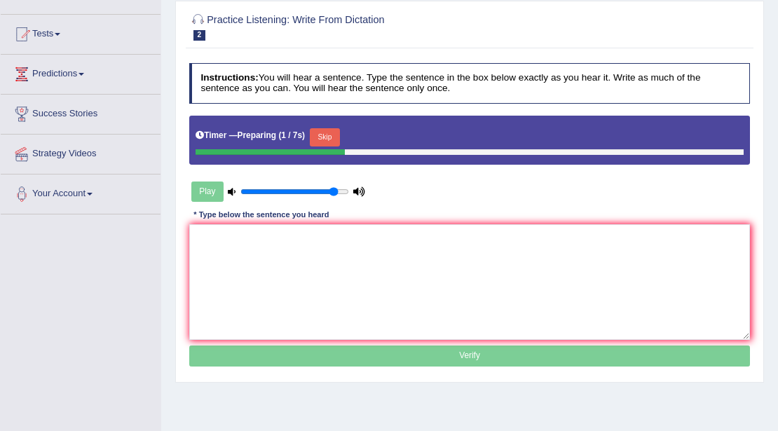
scroll to position [140, 0]
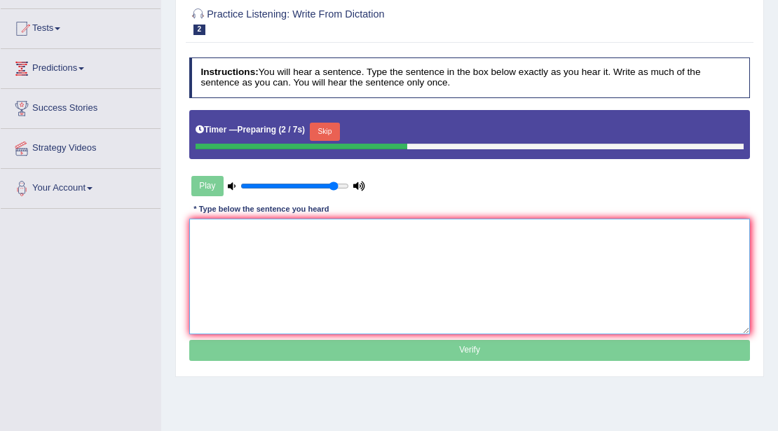
click at [495, 244] on textarea at bounding box center [469, 277] width 561 height 116
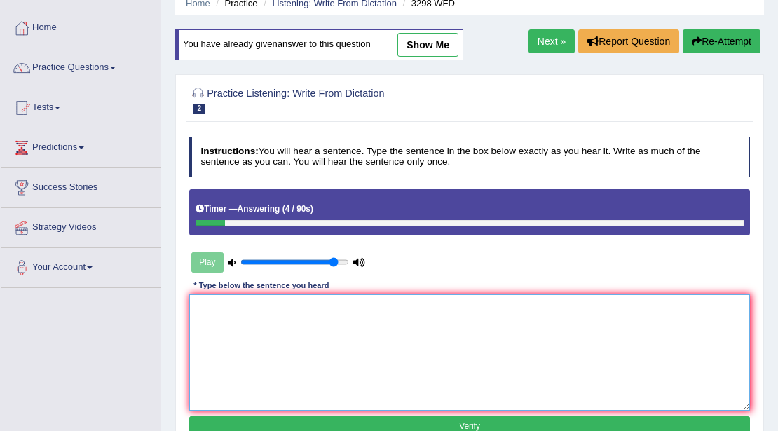
scroll to position [0, 0]
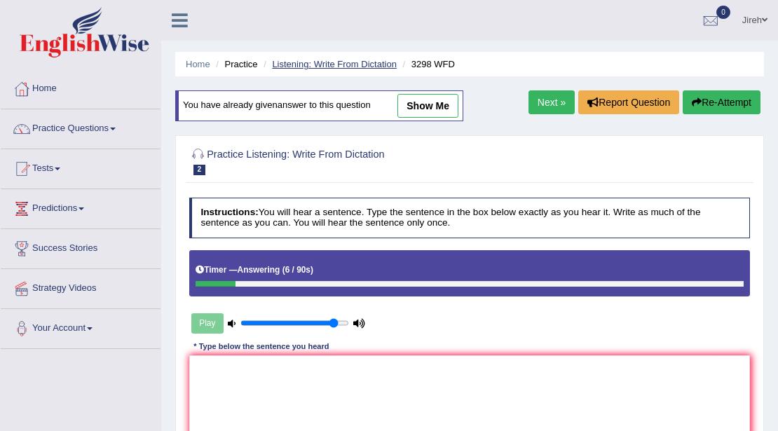
click at [307, 64] on link "Listening: Write From Dictation" at bounding box center [334, 64] width 125 height 11
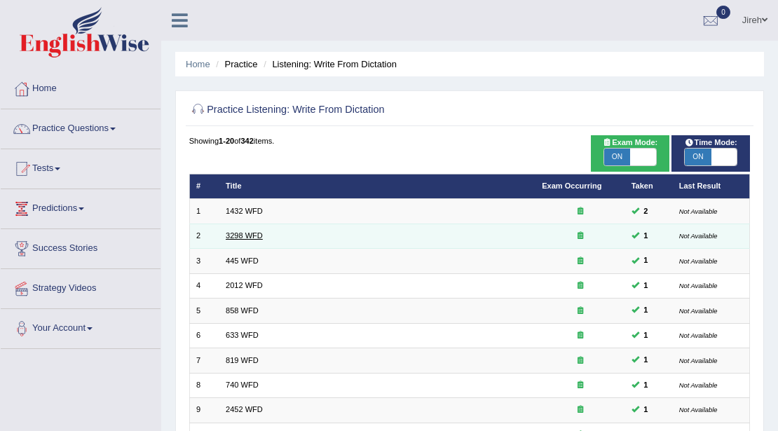
click at [251, 237] on link "3298 WFD" at bounding box center [244, 235] width 37 height 8
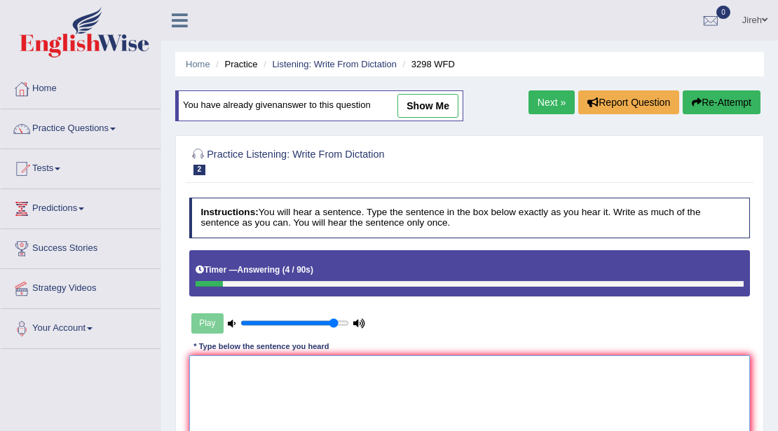
click at [413, 364] on textarea at bounding box center [469, 413] width 561 height 116
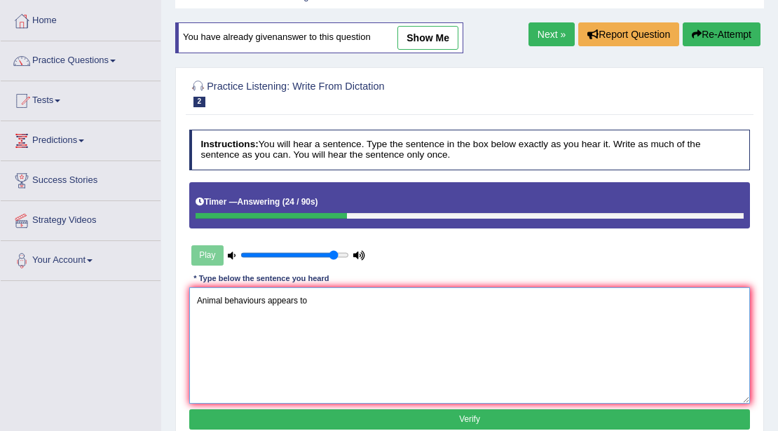
scroll to position [186, 0]
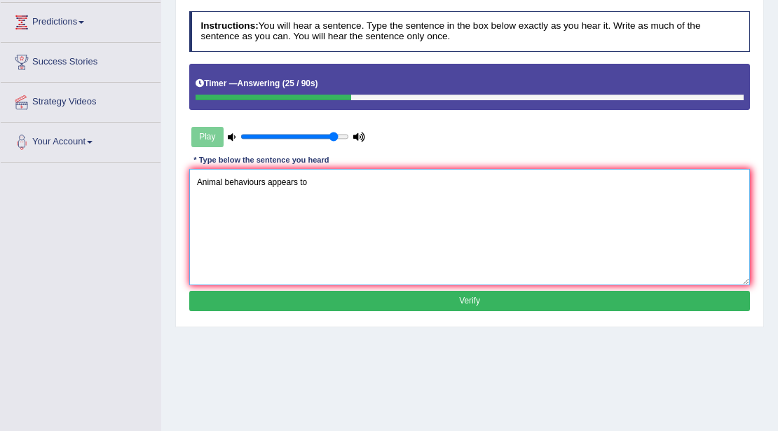
type textarea "Animal behaviours appears to"
click at [464, 301] on button "Verify" at bounding box center [469, 301] width 561 height 20
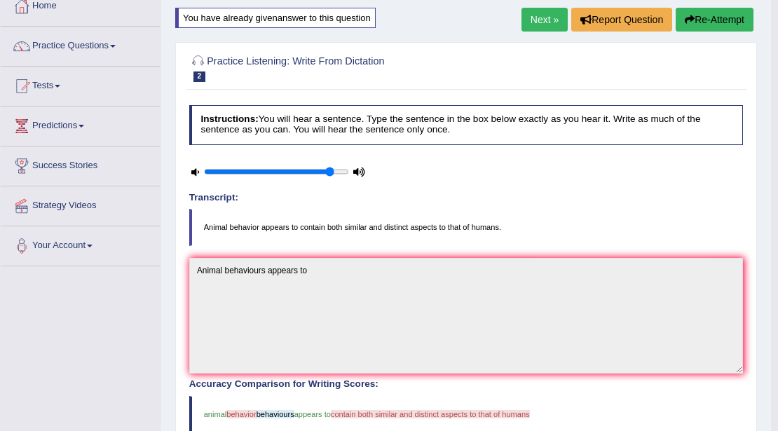
scroll to position [0, 0]
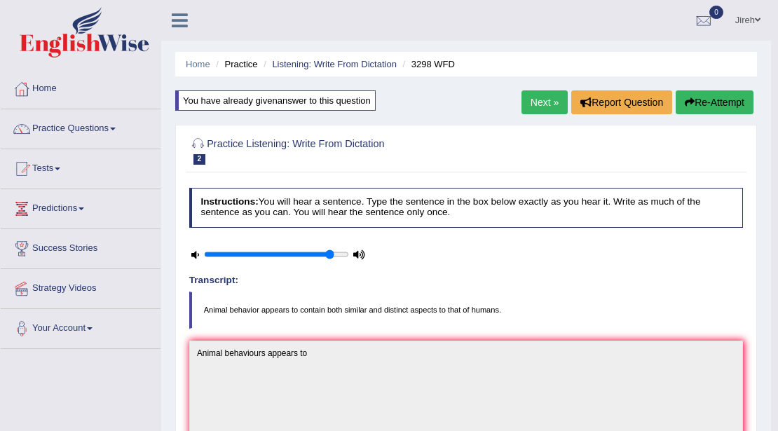
click at [302, 71] on ul "Home Practice Listening: Write From Dictation 3298 WFD" at bounding box center [465, 64] width 581 height 25
click at [303, 64] on link "Listening: Write From Dictation" at bounding box center [334, 64] width 125 height 11
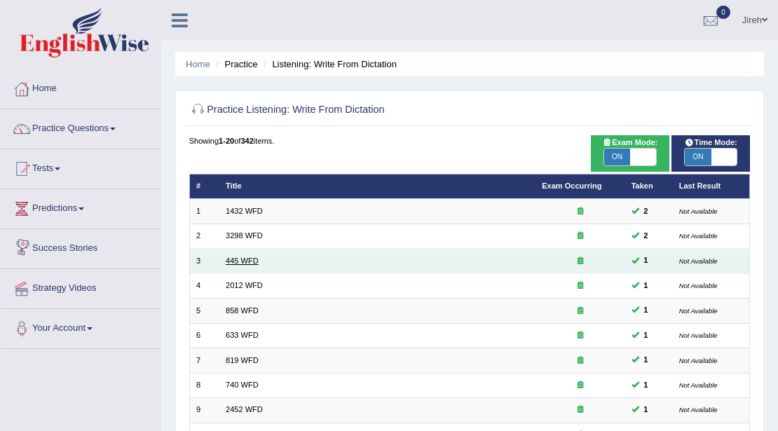
click at [234, 262] on link "445 WFD" at bounding box center [242, 260] width 33 height 8
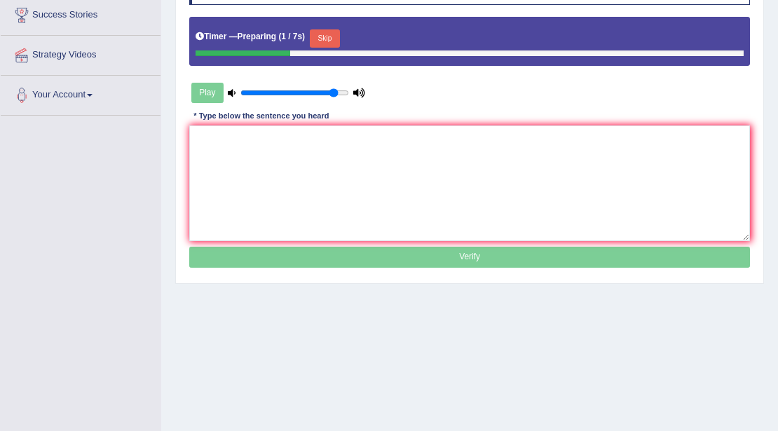
click at [392, 119] on div "Instructions: You will hear a sentence. Type the sentence in the box below exac…" at bounding box center [469, 118] width 567 height 318
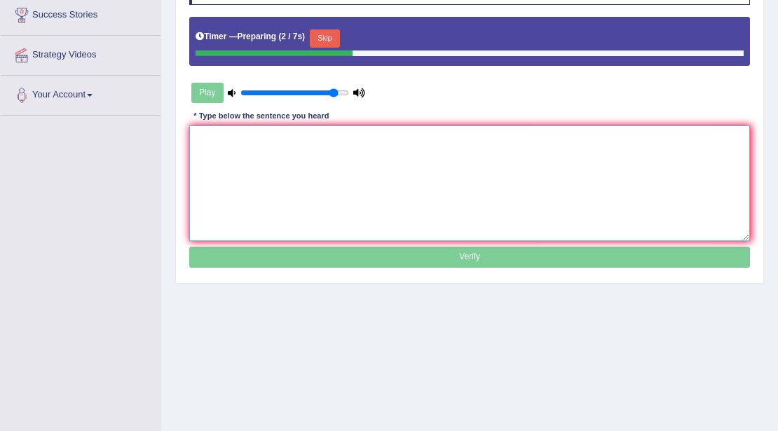
click at [356, 131] on textarea at bounding box center [469, 183] width 561 height 116
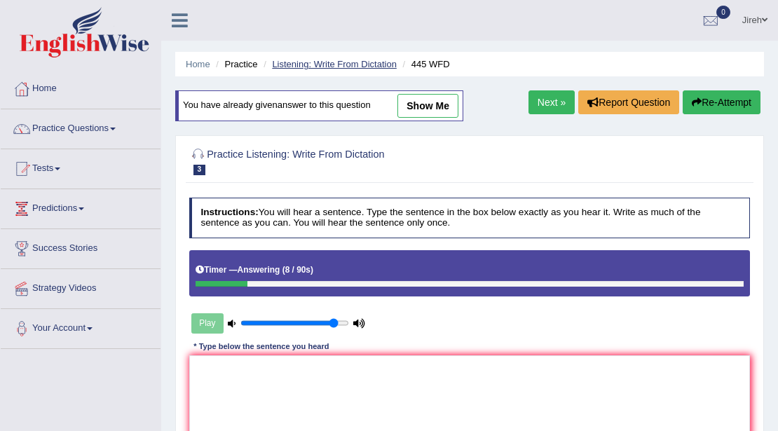
click at [311, 66] on link "Listening: Write From Dictation" at bounding box center [334, 64] width 125 height 11
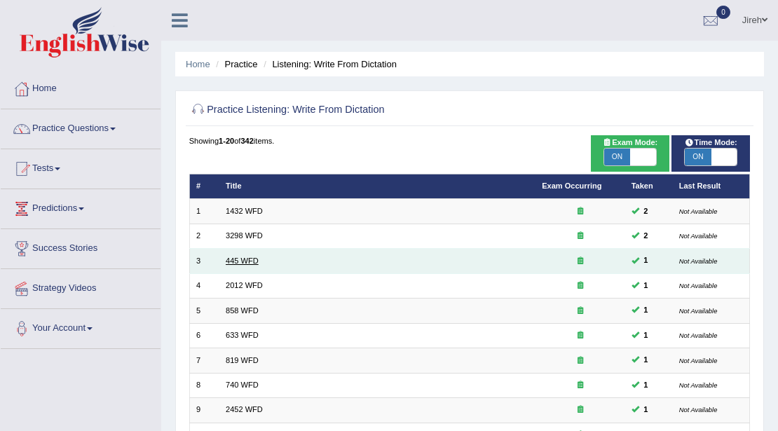
click at [243, 261] on link "445 WFD" at bounding box center [242, 260] width 33 height 8
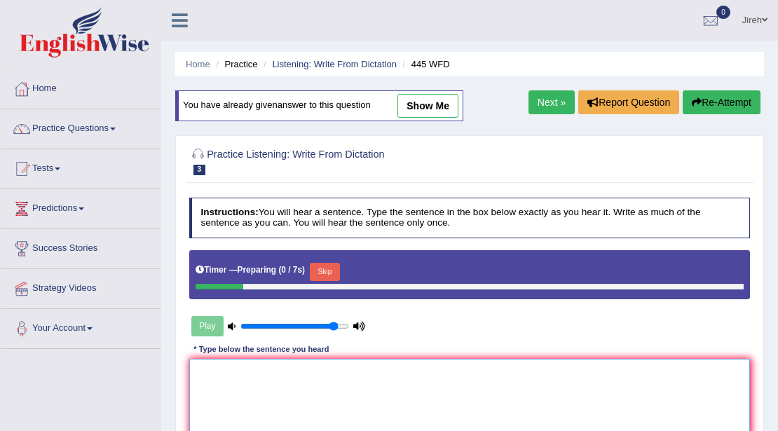
click at [242, 374] on textarea at bounding box center [469, 417] width 561 height 116
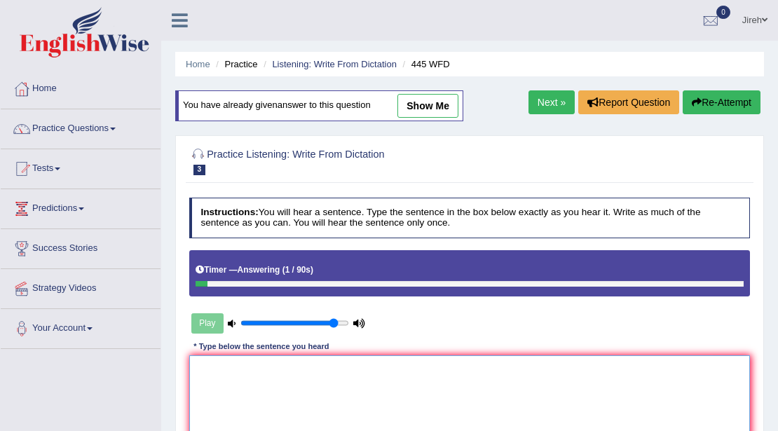
click at [523, 382] on textarea at bounding box center [469, 413] width 561 height 116
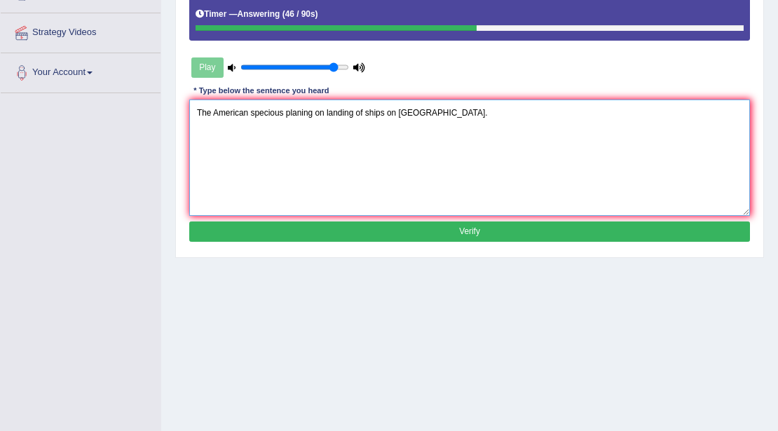
scroll to position [280, 0]
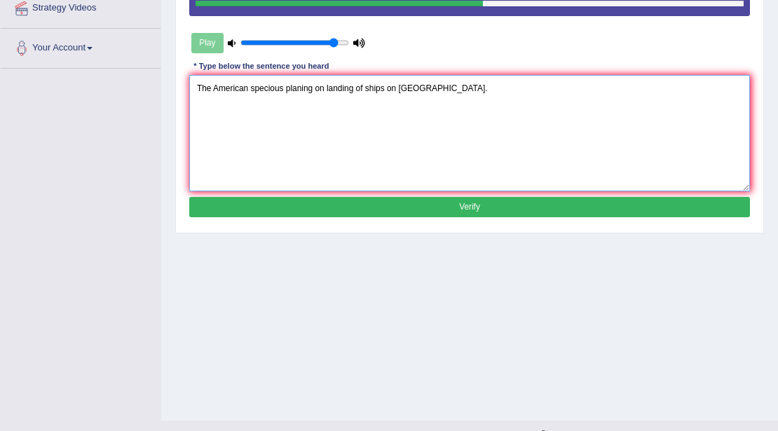
type textarea "The American specious planing on landing of ships on Mars."
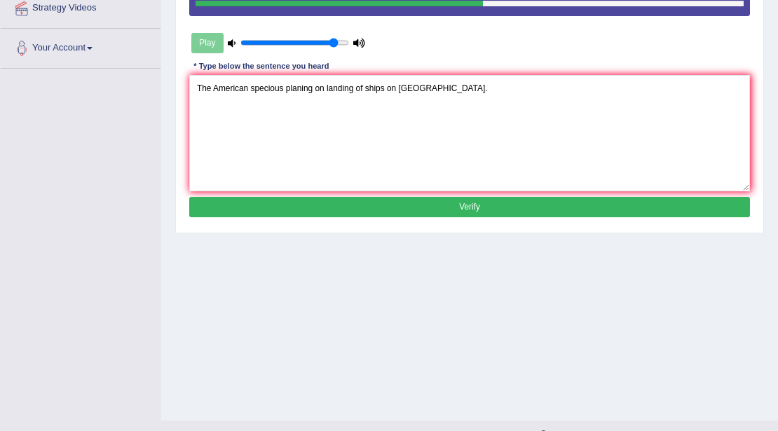
click at [458, 199] on button "Verify" at bounding box center [469, 207] width 561 height 20
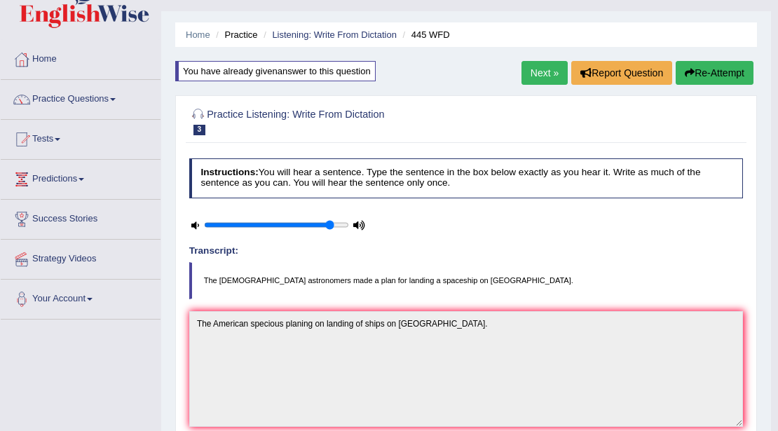
scroll to position [0, 0]
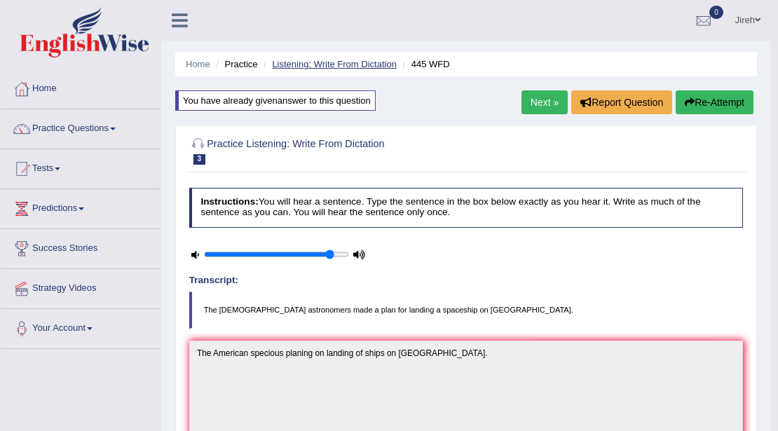
click at [340, 65] on link "Listening: Write From Dictation" at bounding box center [334, 64] width 125 height 11
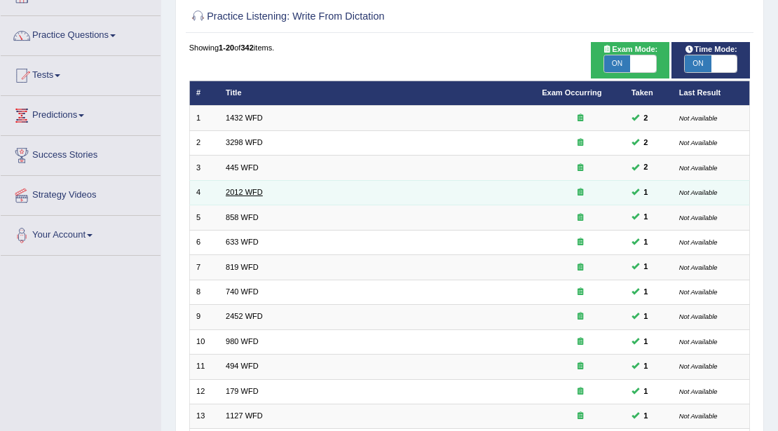
click at [251, 192] on link "2012 WFD" at bounding box center [244, 192] width 37 height 8
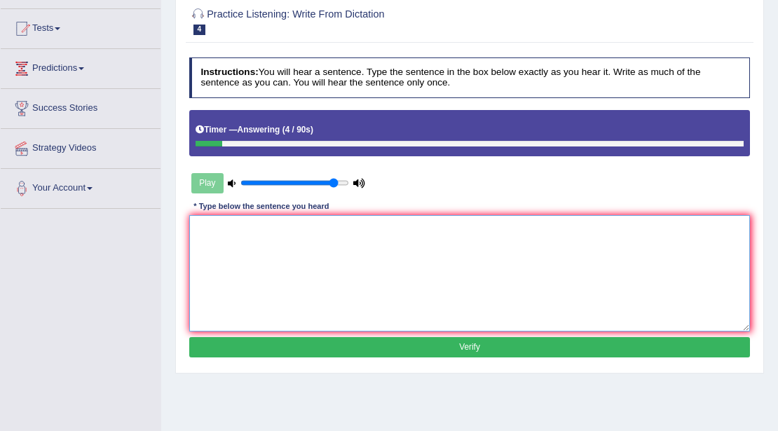
click at [504, 231] on textarea at bounding box center [469, 273] width 561 height 116
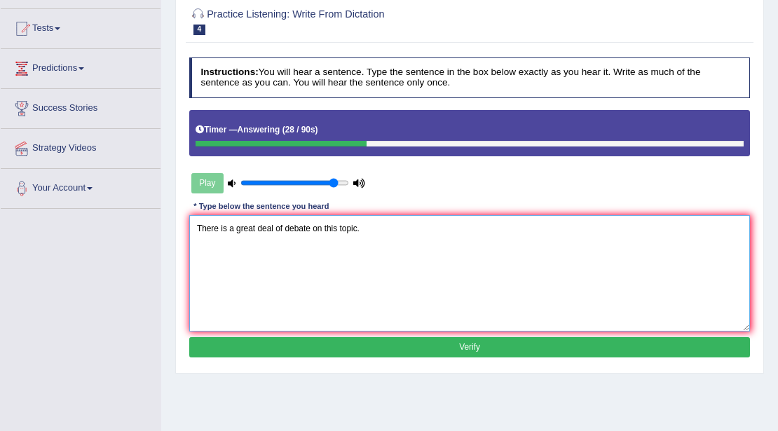
type textarea "There is a great deal of debate on this topic."
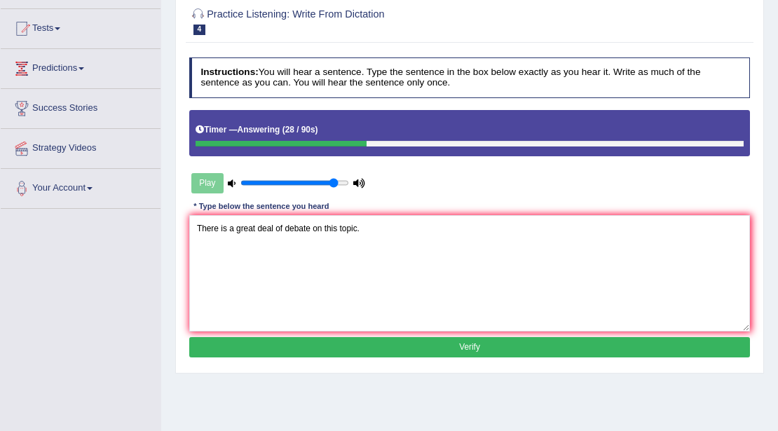
click at [544, 350] on button "Verify" at bounding box center [469, 347] width 561 height 20
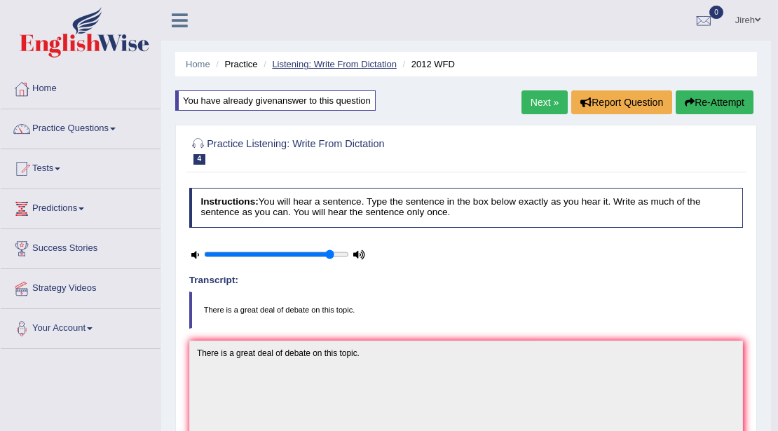
click at [309, 64] on link "Listening: Write From Dictation" at bounding box center [334, 64] width 125 height 11
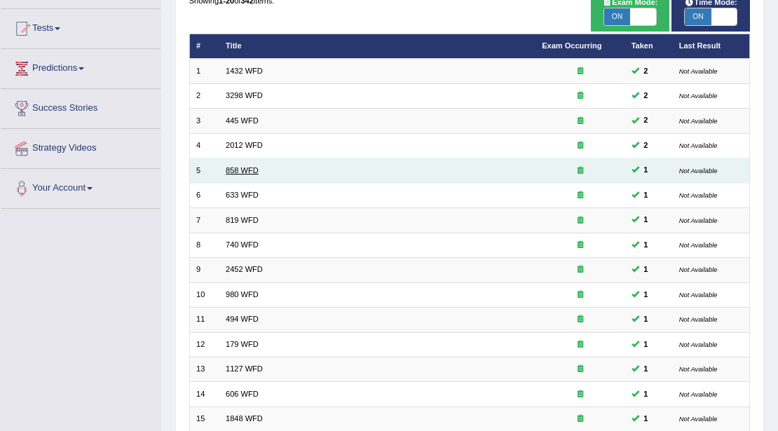
click at [248, 171] on link "858 WFD" at bounding box center [242, 170] width 33 height 8
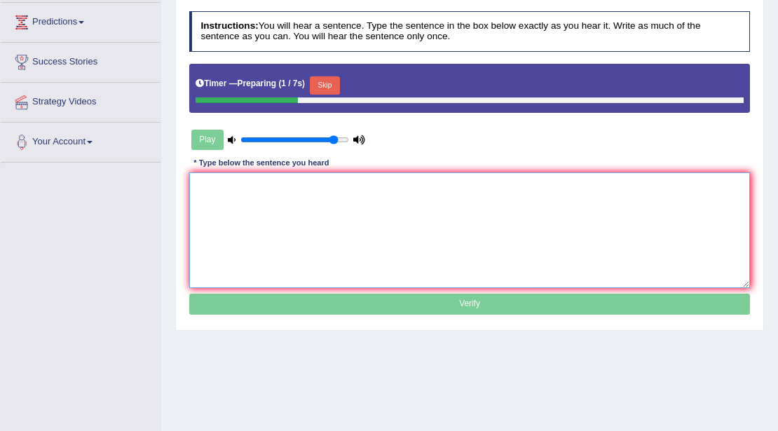
click at [470, 196] on textarea at bounding box center [469, 230] width 561 height 116
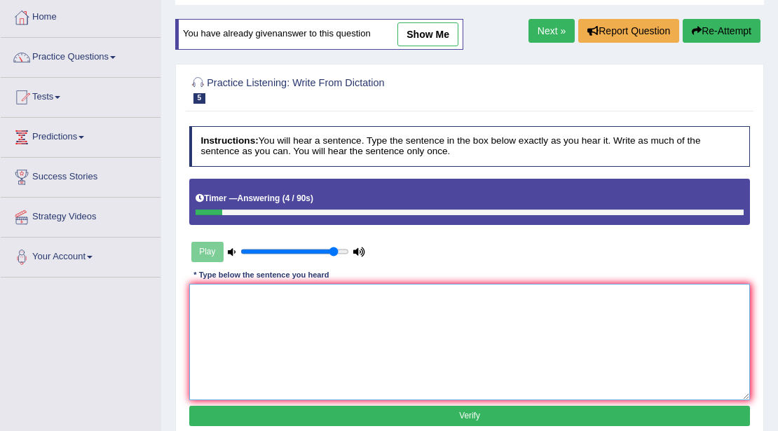
scroll to position [46, 0]
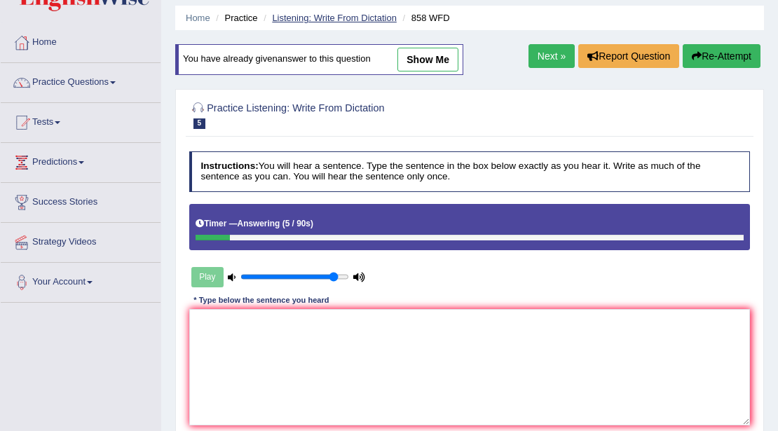
click at [290, 18] on link "Listening: Write From Dictation" at bounding box center [334, 18] width 125 height 11
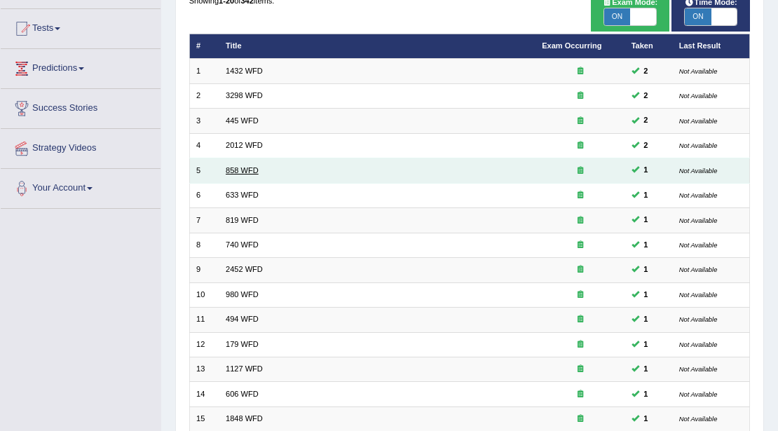
click at [235, 169] on link "858 WFD" at bounding box center [242, 170] width 33 height 8
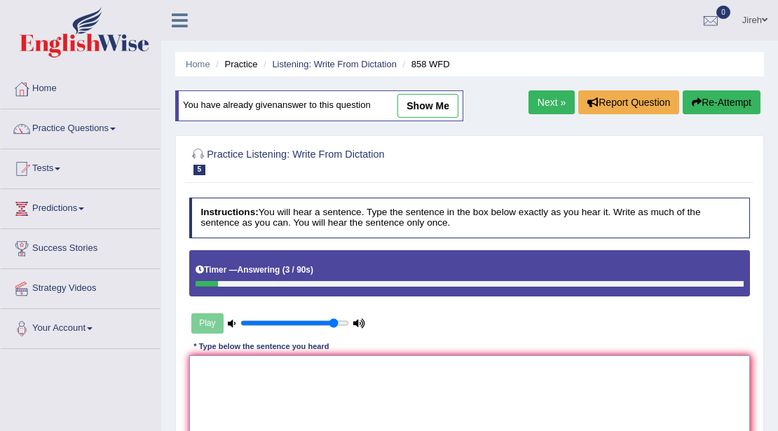
click at [342, 363] on textarea at bounding box center [469, 413] width 561 height 116
type textarea "t"
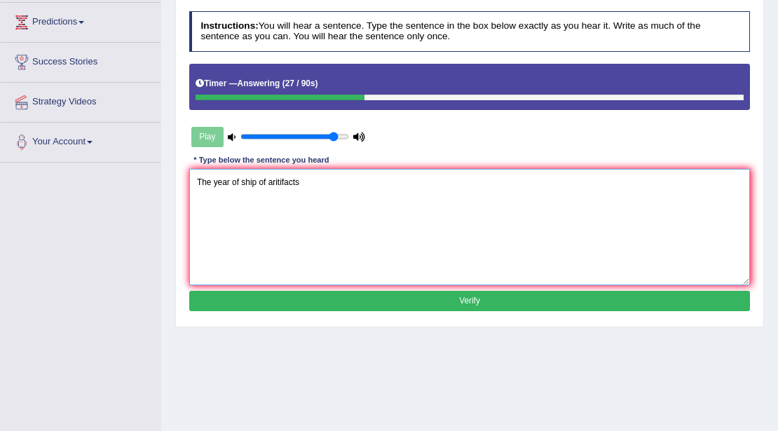
scroll to position [186, 0]
type textarea "The year of ship of aritifacts"
click at [434, 293] on button "Verify" at bounding box center [469, 301] width 561 height 20
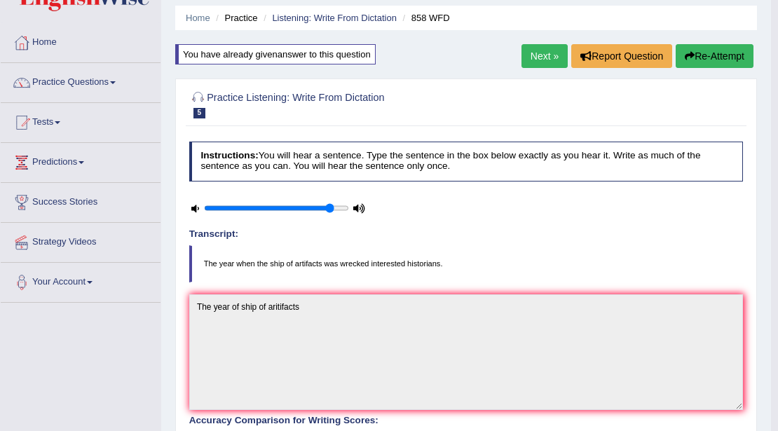
scroll to position [0, 0]
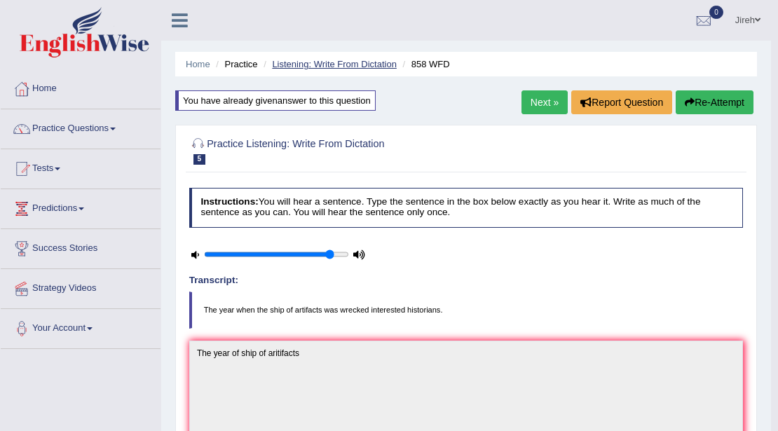
click at [340, 66] on link "Listening: Write From Dictation" at bounding box center [334, 64] width 125 height 11
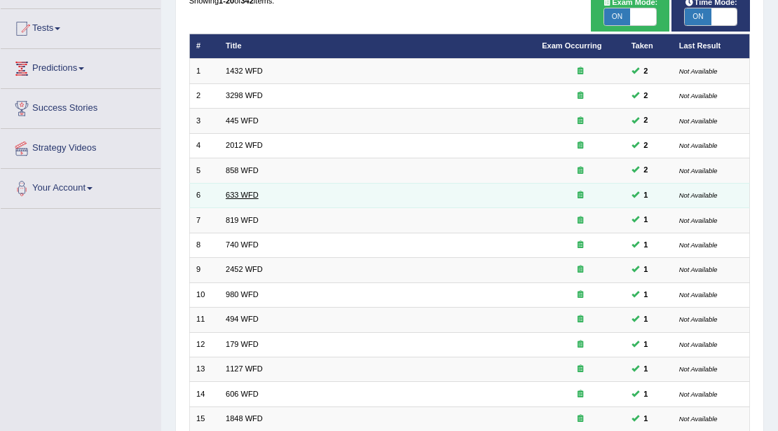
click at [238, 194] on link "633 WFD" at bounding box center [242, 195] width 33 height 8
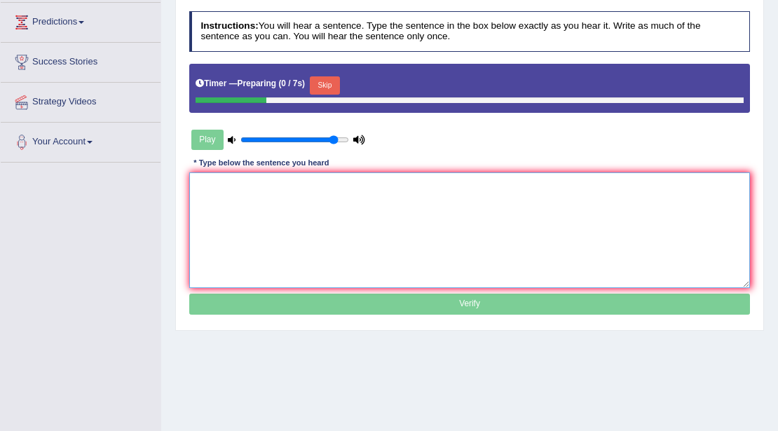
click at [470, 193] on textarea at bounding box center [469, 230] width 561 height 116
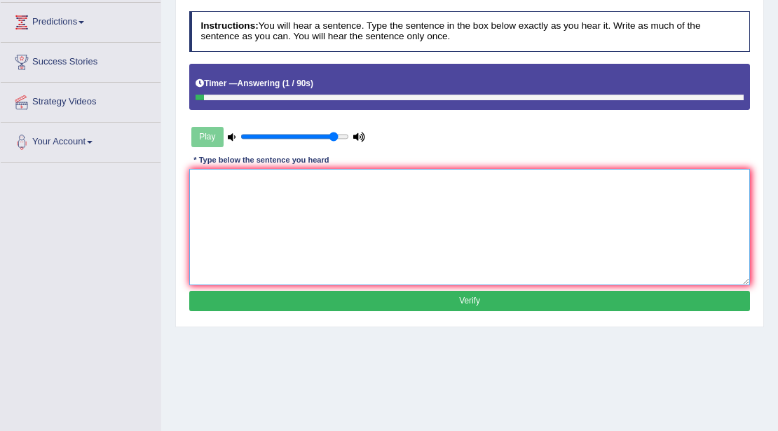
click at [487, 207] on textarea at bounding box center [469, 227] width 561 height 116
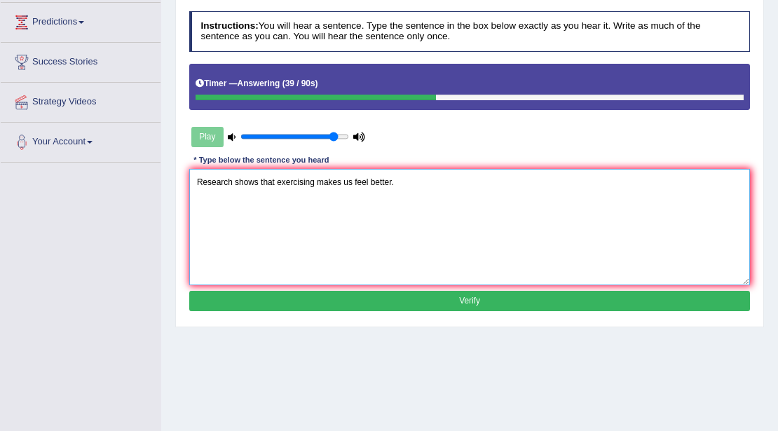
type textarea "Research shows that exercising makes us feel better."
click at [466, 300] on button "Verify" at bounding box center [469, 301] width 561 height 20
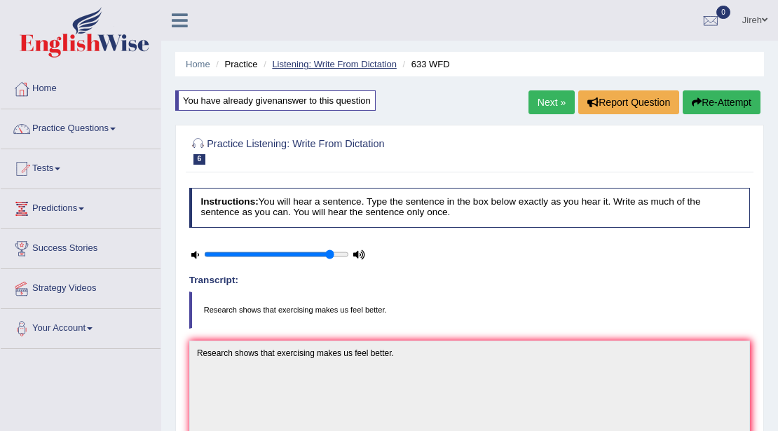
click at [364, 60] on link "Listening: Write From Dictation" at bounding box center [334, 64] width 125 height 11
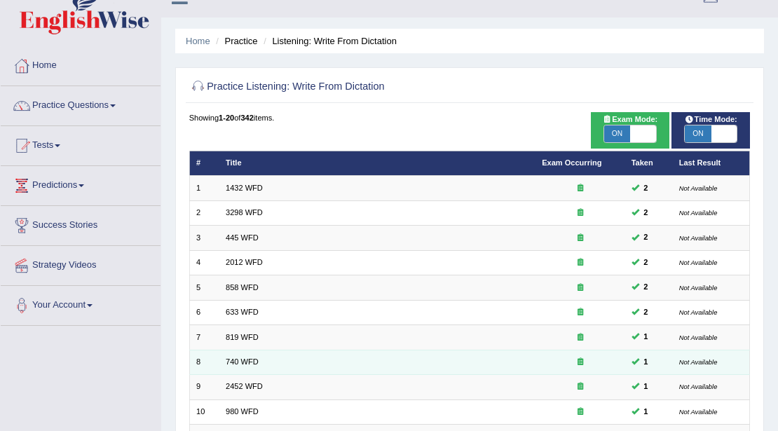
scroll to position [186, 0]
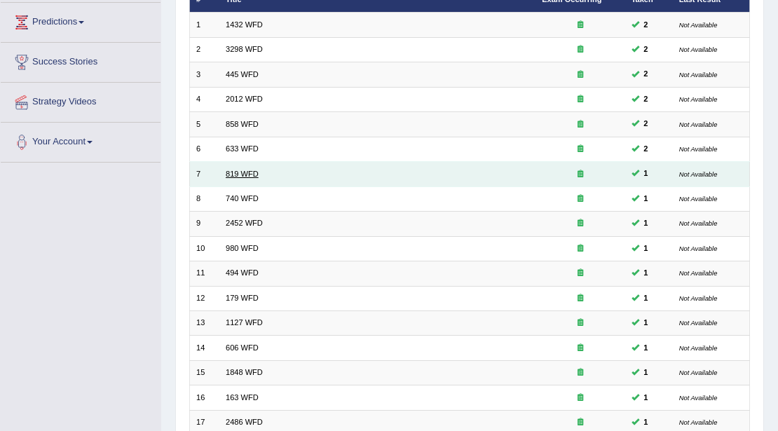
click at [254, 170] on link "819 WFD" at bounding box center [242, 174] width 33 height 8
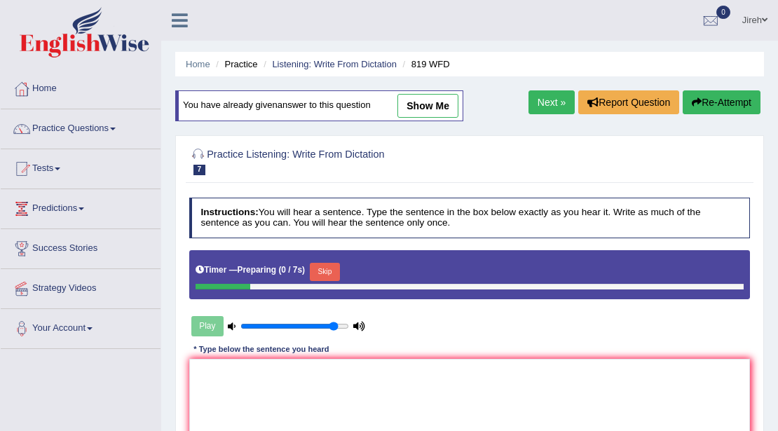
scroll to position [186, 0]
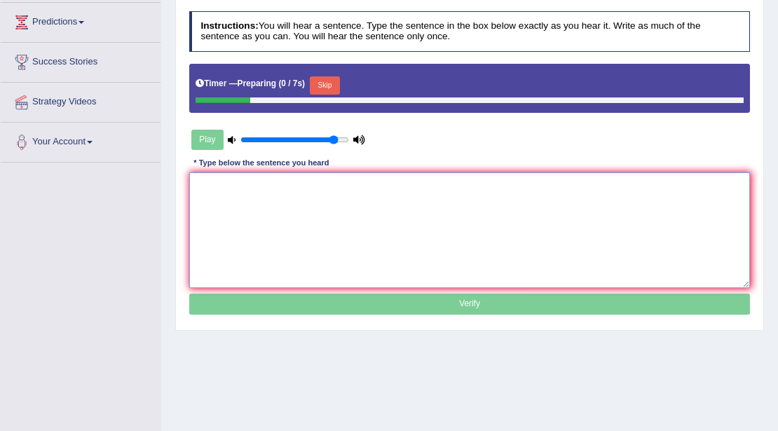
click at [429, 194] on textarea at bounding box center [469, 230] width 561 height 116
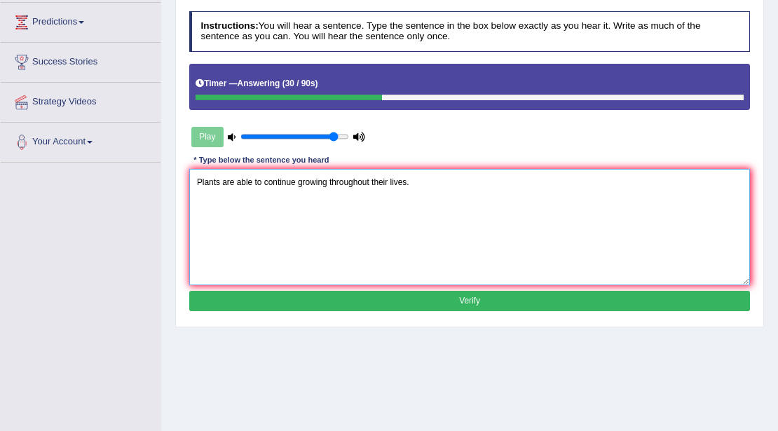
type textarea "Plants are able to continue growing throughout their lives."
click at [416, 292] on button "Verify" at bounding box center [469, 301] width 561 height 20
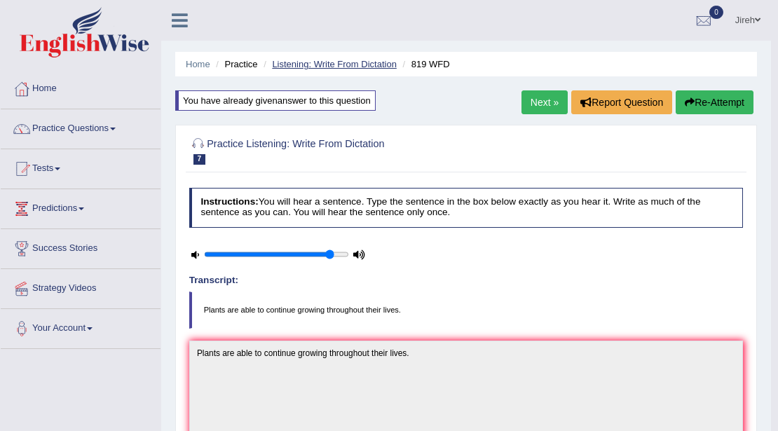
click at [339, 67] on link "Listening: Write From Dictation" at bounding box center [334, 64] width 125 height 11
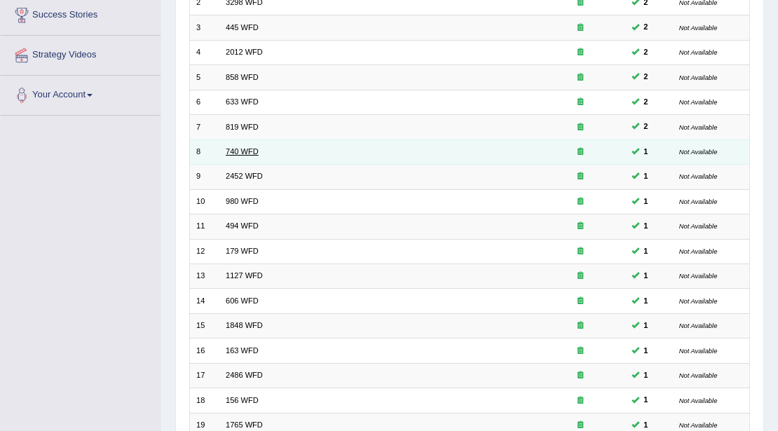
click at [249, 153] on link "740 WFD" at bounding box center [242, 151] width 33 height 8
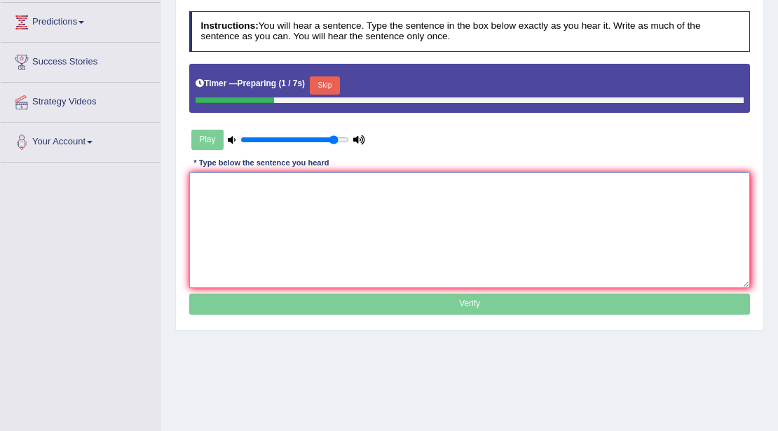
click at [396, 181] on textarea at bounding box center [469, 230] width 561 height 116
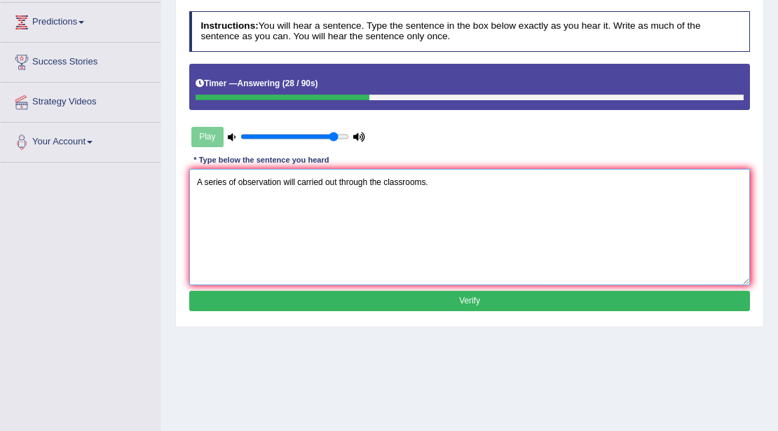
type textarea "A series of observation will carried out through the classrooms."
click at [462, 299] on button "Verify" at bounding box center [469, 301] width 561 height 20
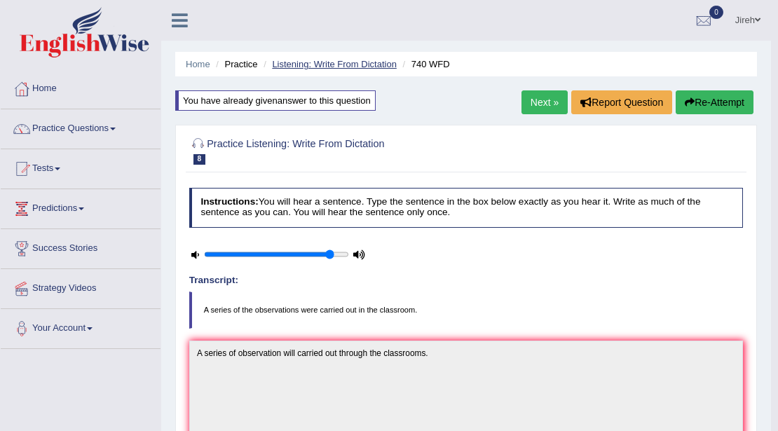
click at [346, 59] on link "Listening: Write From Dictation" at bounding box center [334, 64] width 125 height 11
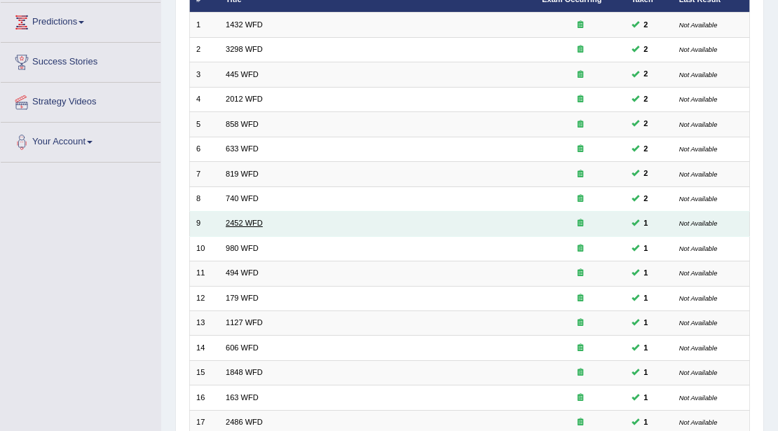
click at [242, 225] on link "2452 WFD" at bounding box center [244, 223] width 37 height 8
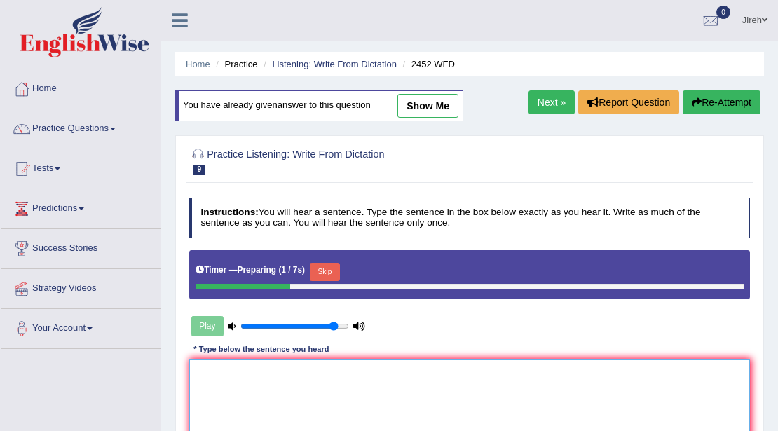
click at [242, 380] on textarea at bounding box center [469, 417] width 561 height 116
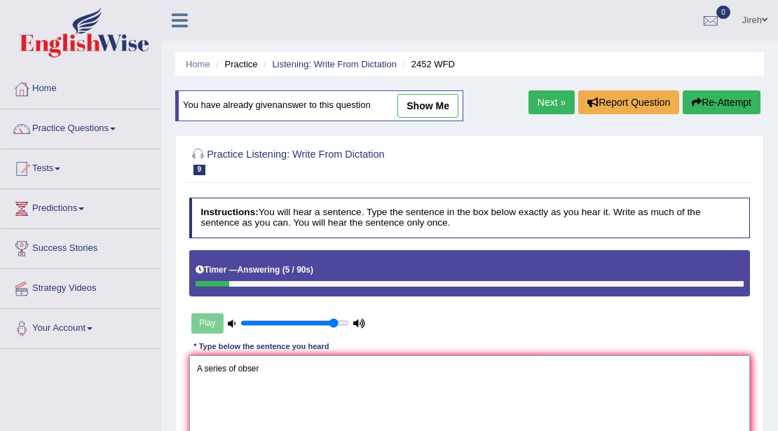
drag, startPoint x: 278, startPoint y: 375, endPoint x: 57, endPoint y: 371, distance: 220.7
click at [57, 371] on div "Toggle navigation Home Practice Questions Speaking Practice Read Aloud Repeat S…" at bounding box center [389, 364] width 778 height 728
type textarea "A series of obser"
click at [325, 60] on link "Listening: Write From Dictation" at bounding box center [334, 64] width 125 height 11
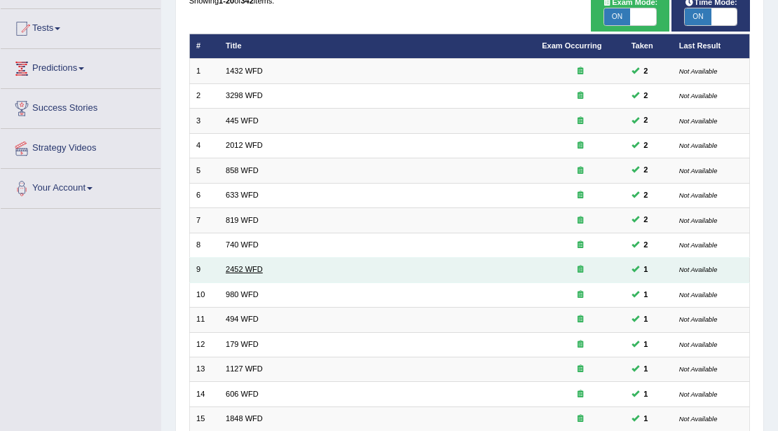
click at [241, 270] on link "2452 WFD" at bounding box center [244, 269] width 37 height 8
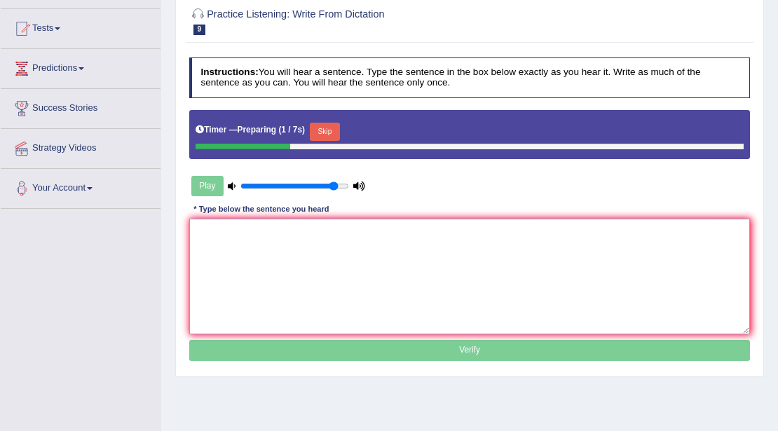
click at [347, 234] on textarea at bounding box center [469, 277] width 561 height 116
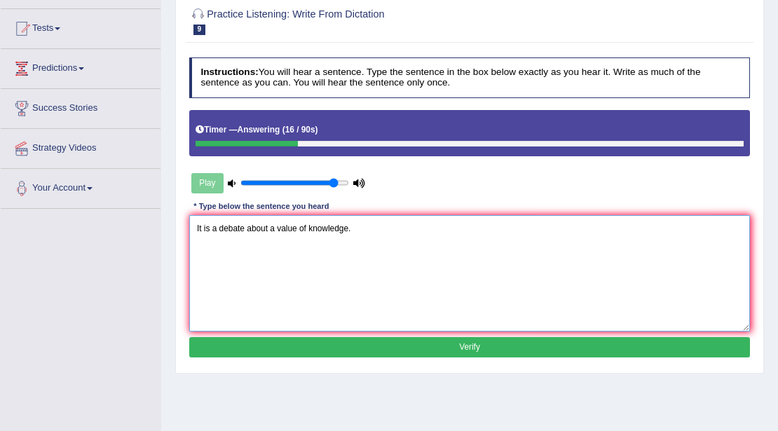
type textarea "It is a debate about a value of knowledge."
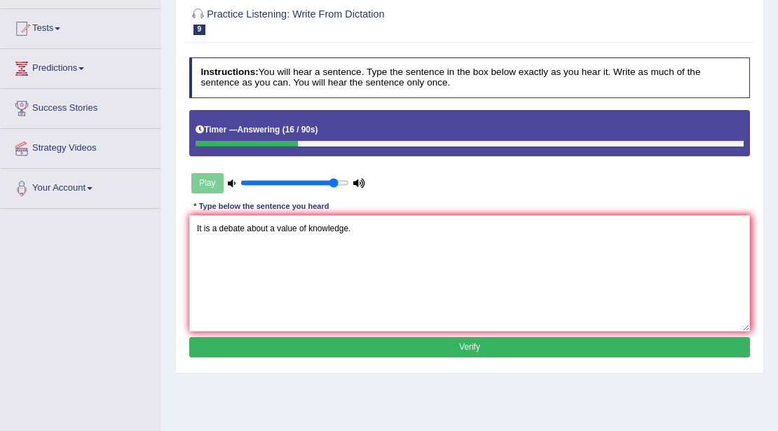
click at [462, 344] on button "Verify" at bounding box center [469, 347] width 561 height 20
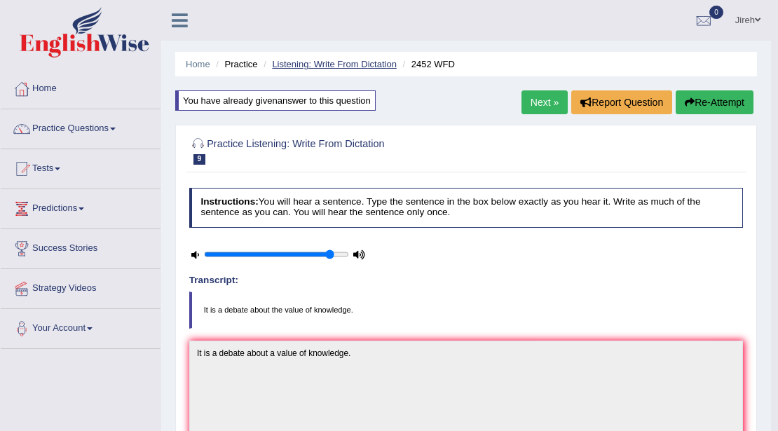
click at [360, 60] on link "Listening: Write From Dictation" at bounding box center [334, 64] width 125 height 11
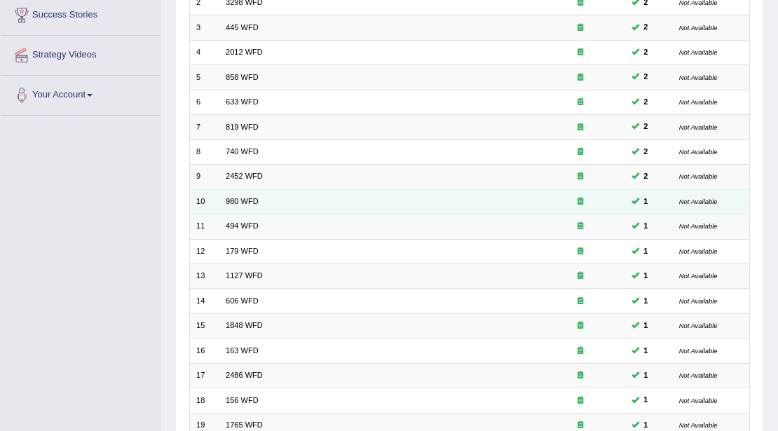
scroll to position [233, 0]
click at [246, 198] on link "980 WFD" at bounding box center [242, 201] width 33 height 8
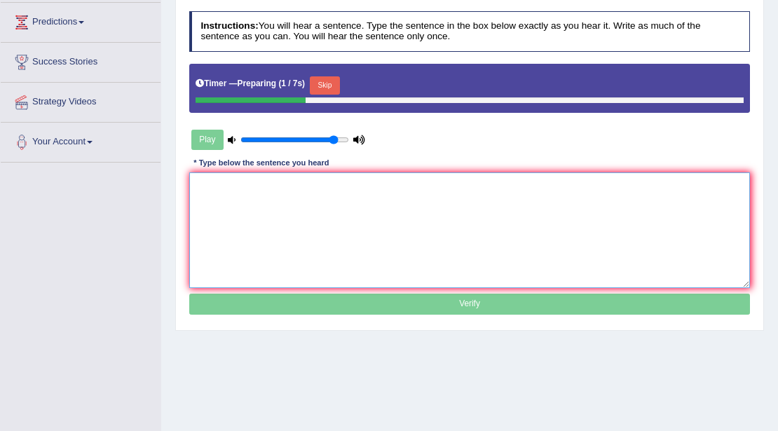
click at [485, 193] on textarea at bounding box center [469, 230] width 561 height 116
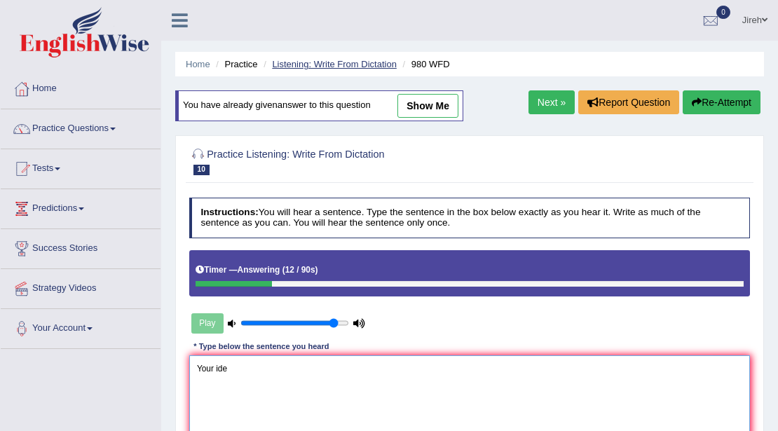
type textarea "Your ide"
click at [330, 61] on link "Listening: Write From Dictation" at bounding box center [334, 64] width 125 height 11
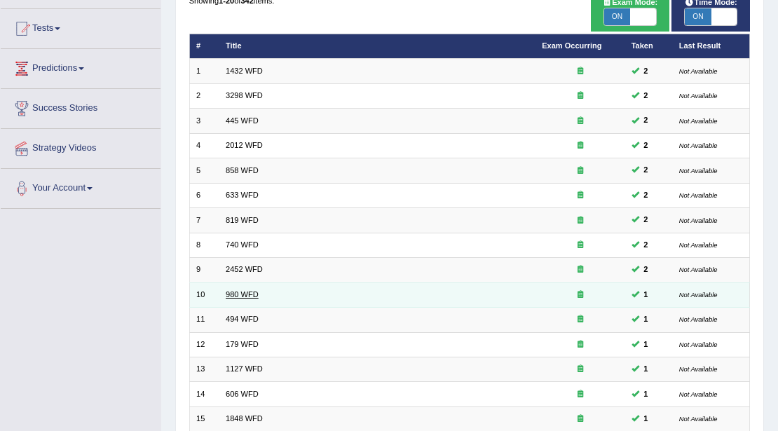
click at [237, 295] on link "980 WFD" at bounding box center [242, 294] width 33 height 8
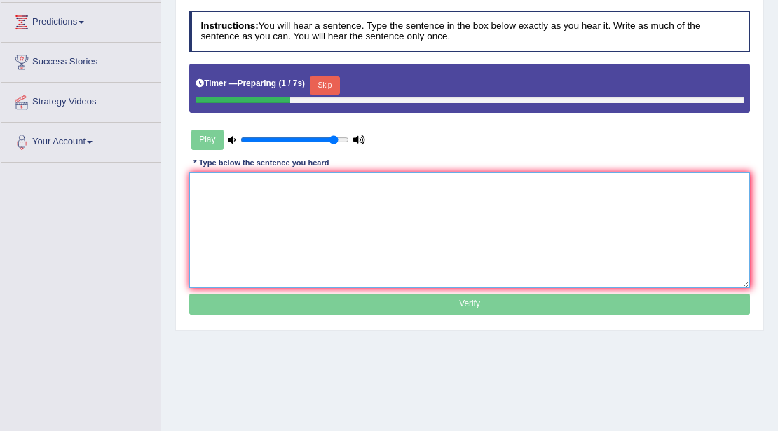
click at [438, 200] on textarea at bounding box center [469, 230] width 561 height 116
type textarea "y"
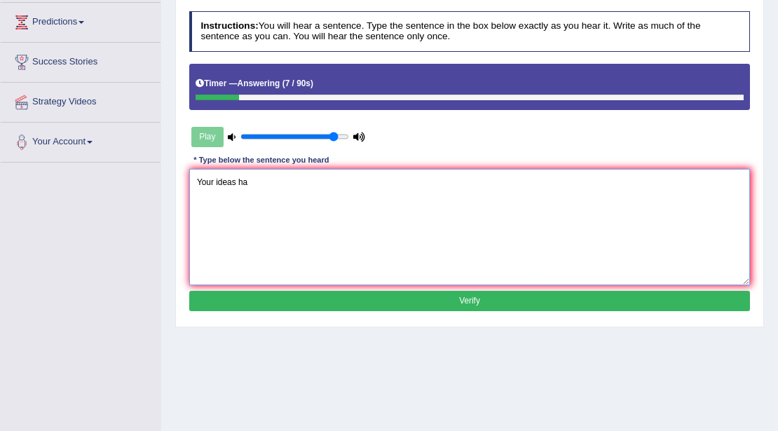
scroll to position [46, 0]
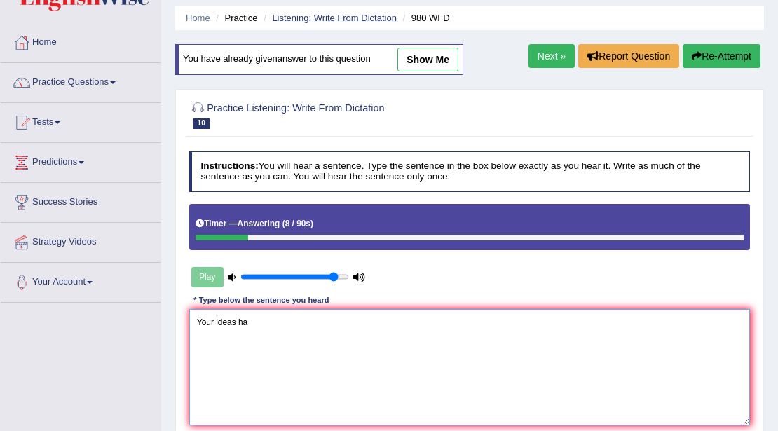
type textarea "Your ideas ha"
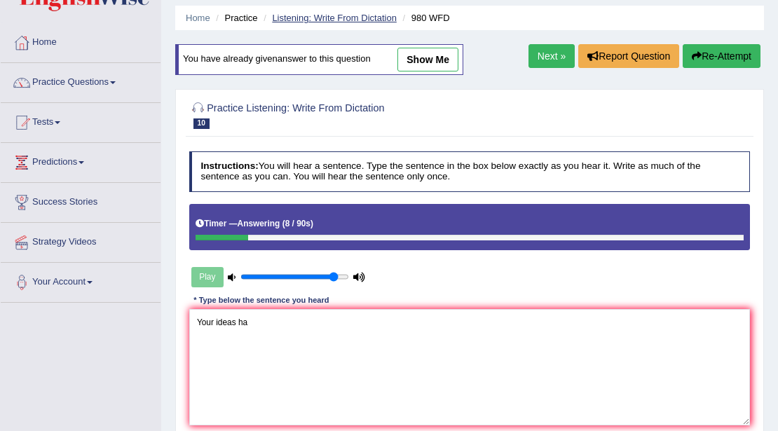
click at [319, 15] on link "Listening: Write From Dictation" at bounding box center [334, 18] width 125 height 11
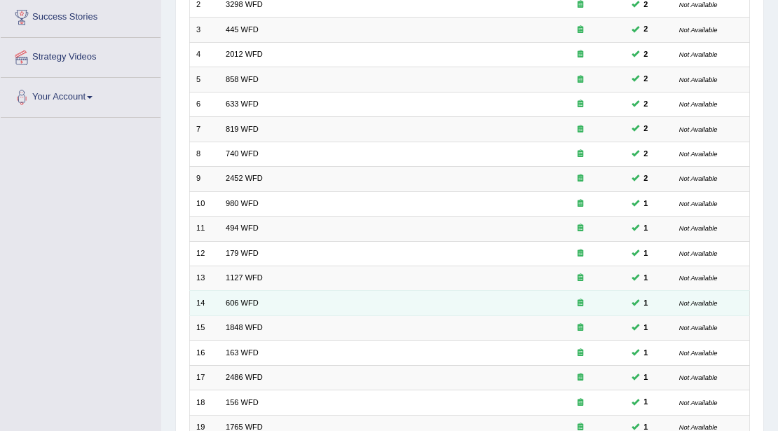
scroll to position [233, 0]
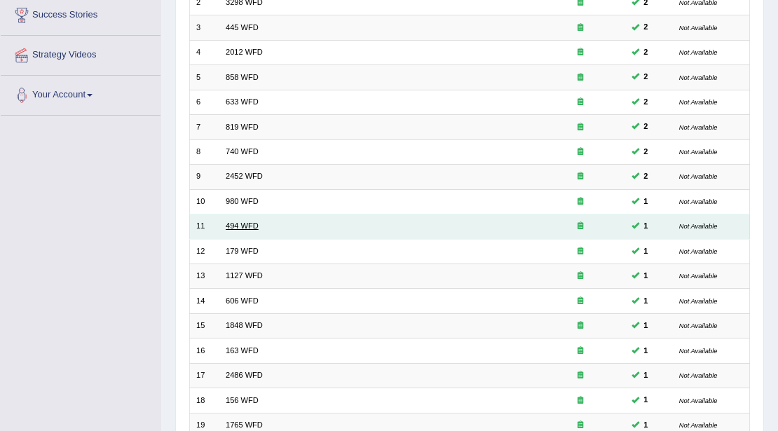
click at [240, 223] on link "494 WFD" at bounding box center [242, 225] width 33 height 8
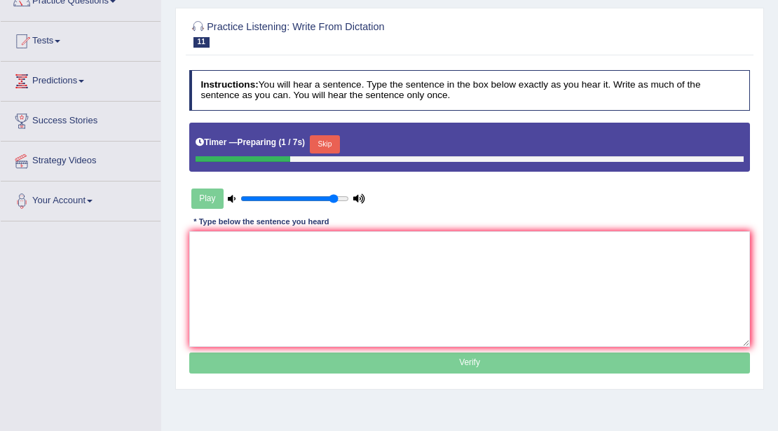
scroll to position [140, 0]
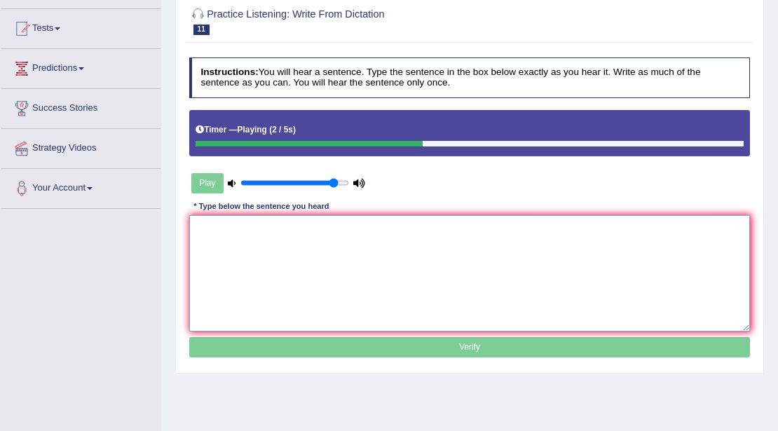
click at [422, 255] on textarea at bounding box center [469, 273] width 561 height 116
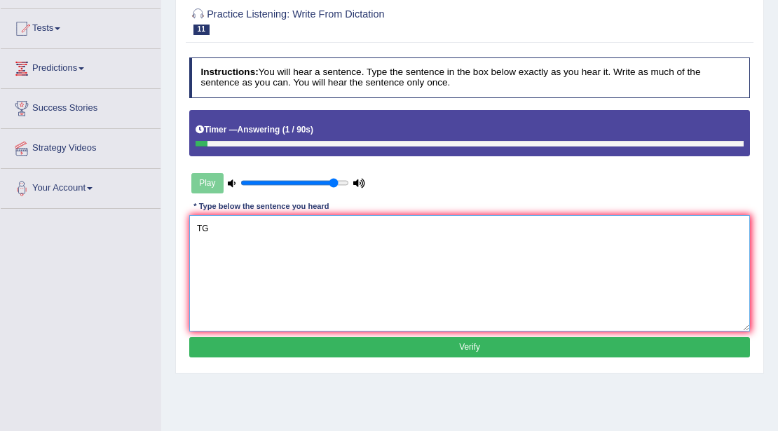
type textarea "T"
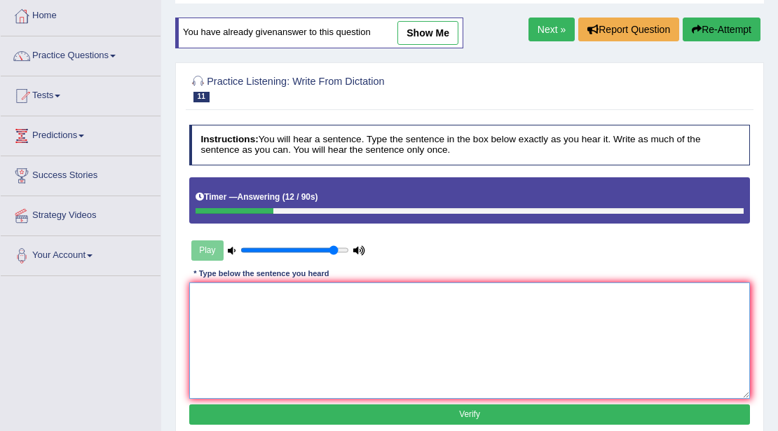
scroll to position [0, 0]
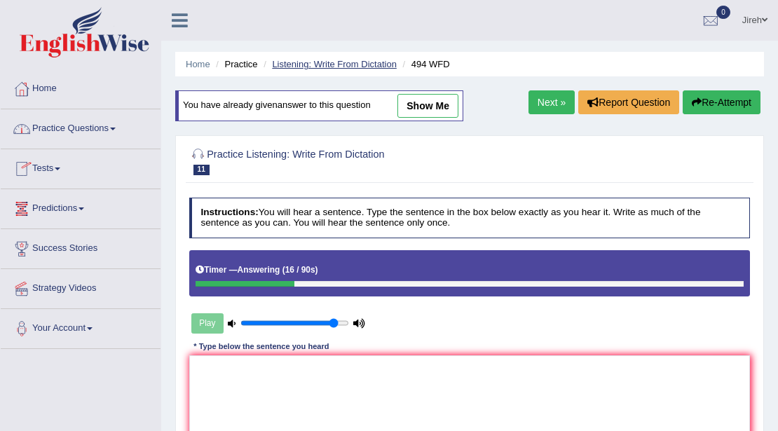
click at [298, 60] on link "Listening: Write From Dictation" at bounding box center [334, 64] width 125 height 11
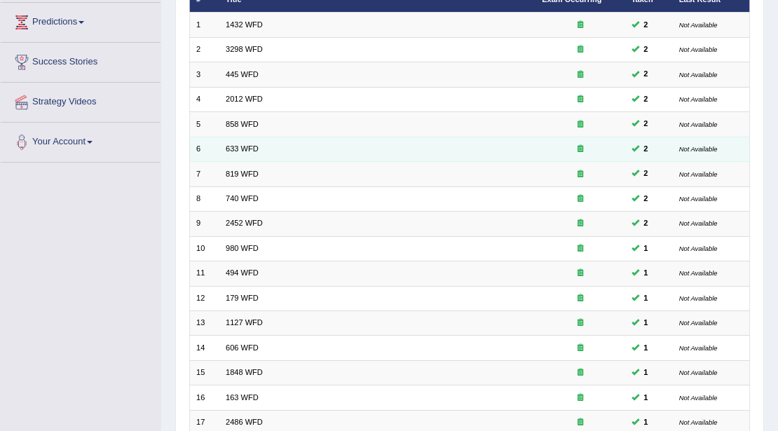
scroll to position [233, 0]
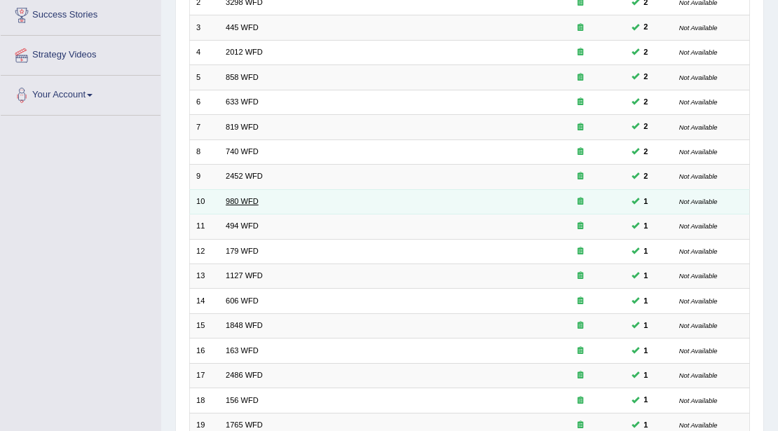
click at [231, 198] on link "980 WFD" at bounding box center [242, 201] width 33 height 8
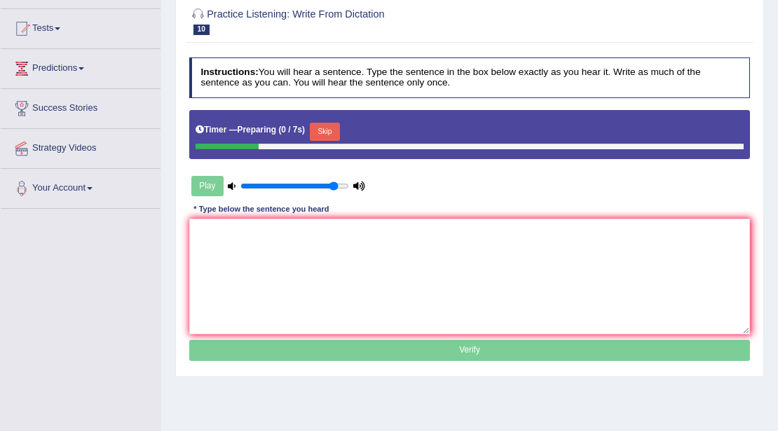
scroll to position [140, 0]
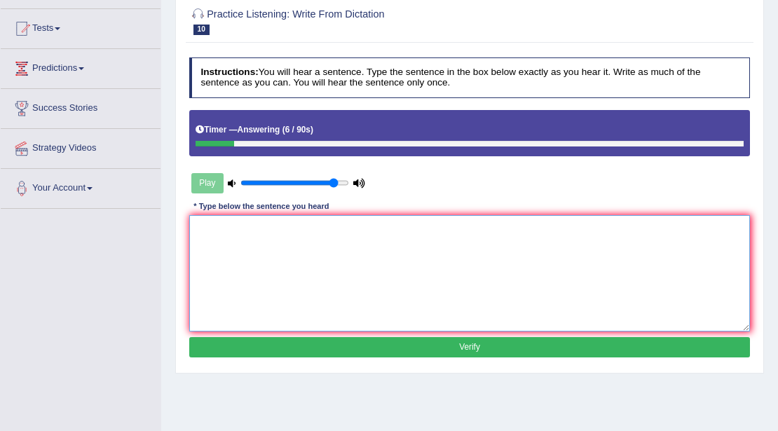
click at [483, 234] on textarea at bounding box center [469, 273] width 561 height 116
type textarea "y"
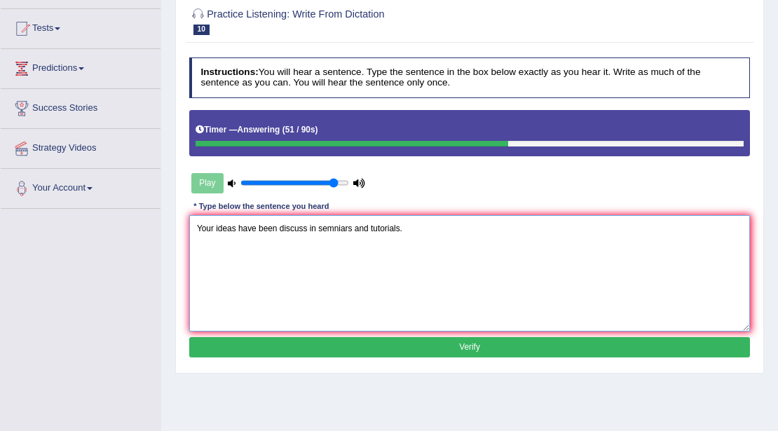
type textarea "Your ideas have been discuss in semniars and tutorials."
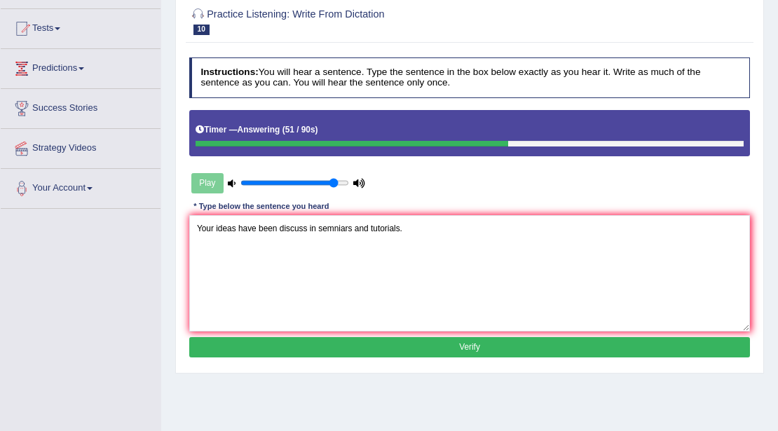
click at [478, 350] on button "Verify" at bounding box center [469, 347] width 561 height 20
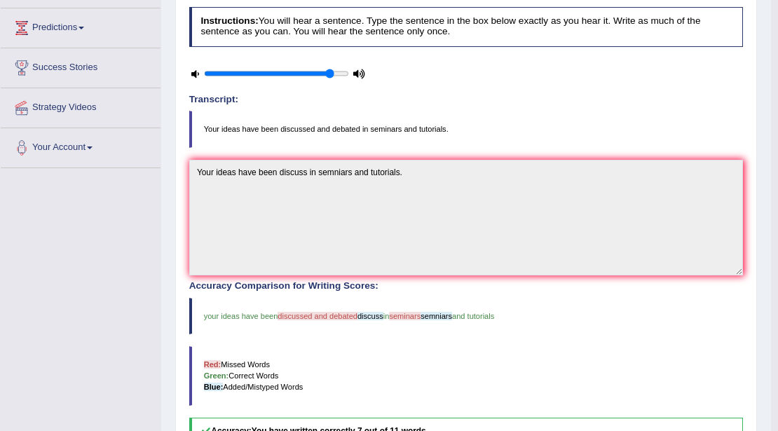
scroll to position [0, 0]
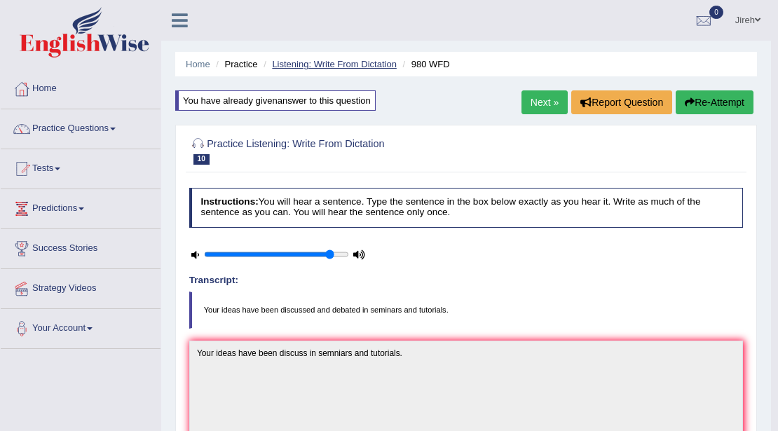
click at [346, 62] on link "Listening: Write From Dictation" at bounding box center [334, 64] width 125 height 11
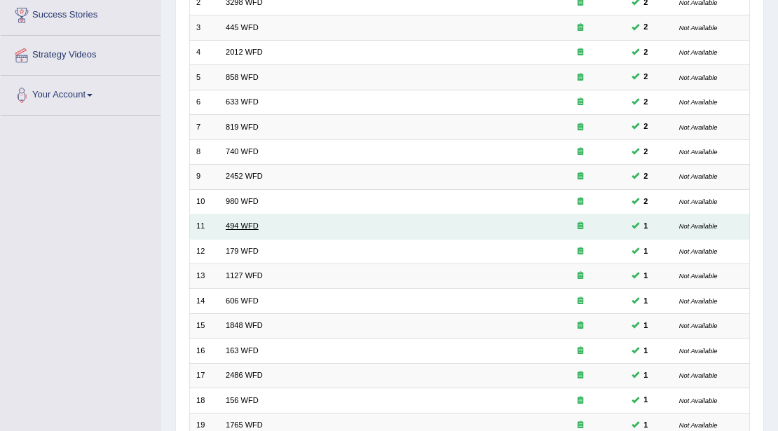
click at [256, 221] on link "494 WFD" at bounding box center [242, 225] width 33 height 8
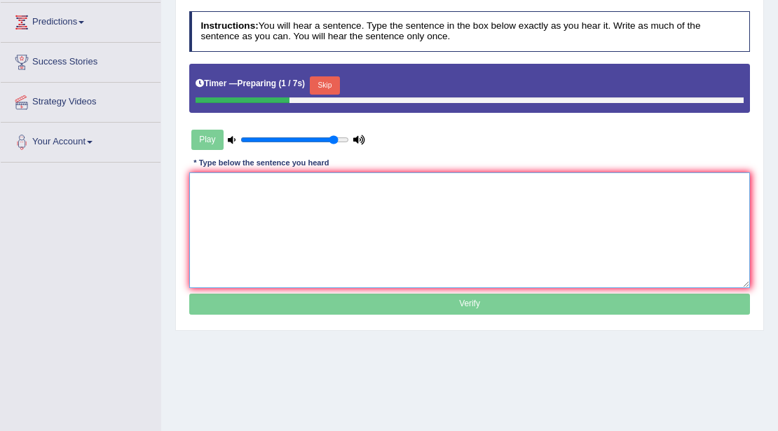
click at [478, 188] on textarea at bounding box center [469, 230] width 561 height 116
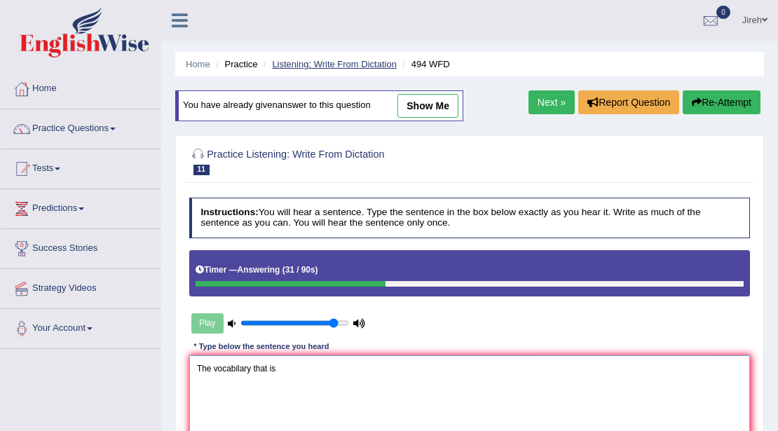
type textarea "The vocabilary that is"
click at [329, 66] on link "Listening: Write From Dictation" at bounding box center [334, 64] width 125 height 11
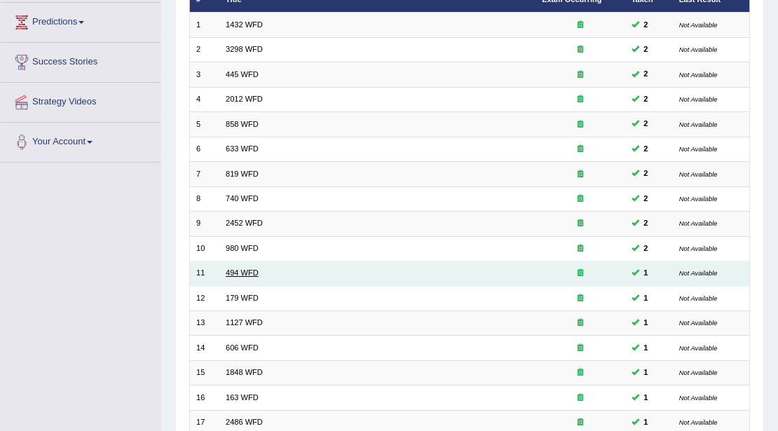
click at [235, 272] on link "494 WFD" at bounding box center [242, 272] width 33 height 8
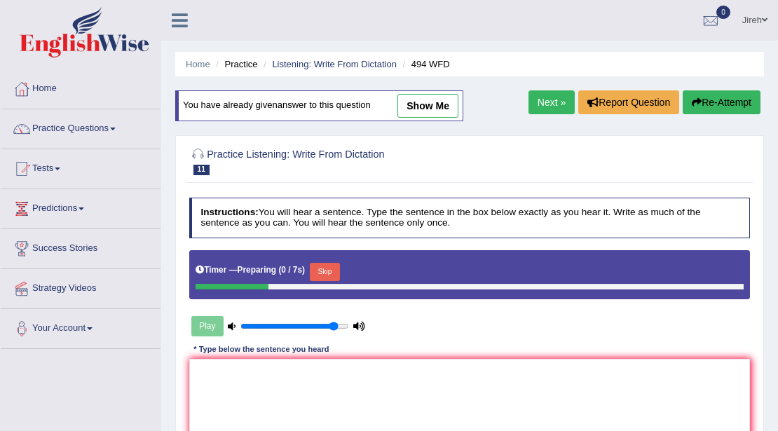
scroll to position [140, 0]
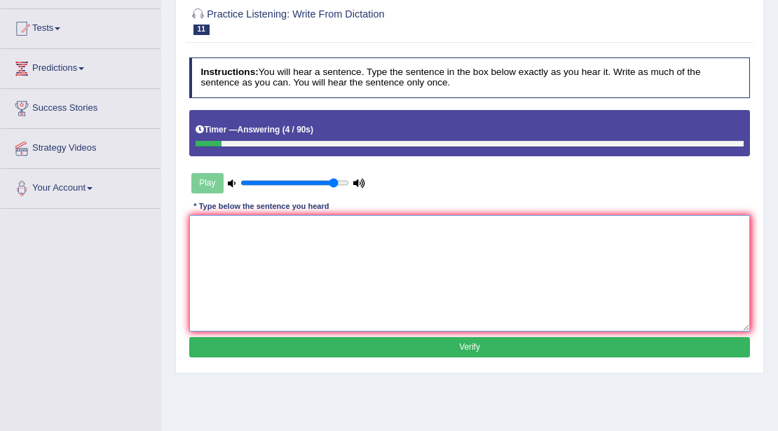
click at [538, 255] on textarea at bounding box center [469, 273] width 561 height 116
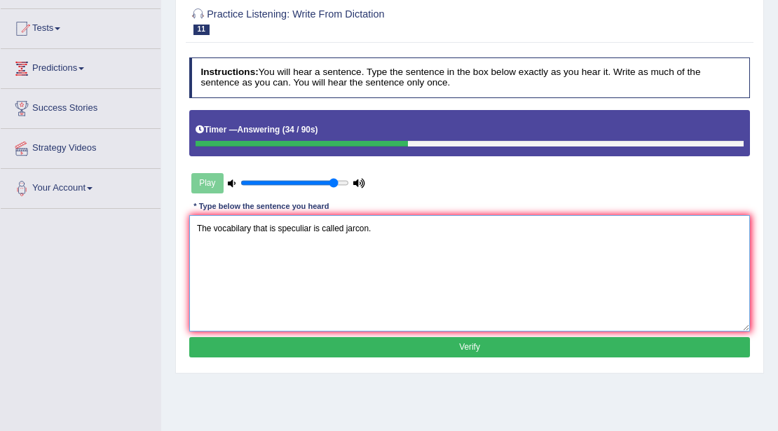
type textarea "The vocabilary that is speculiar is called jarcon."
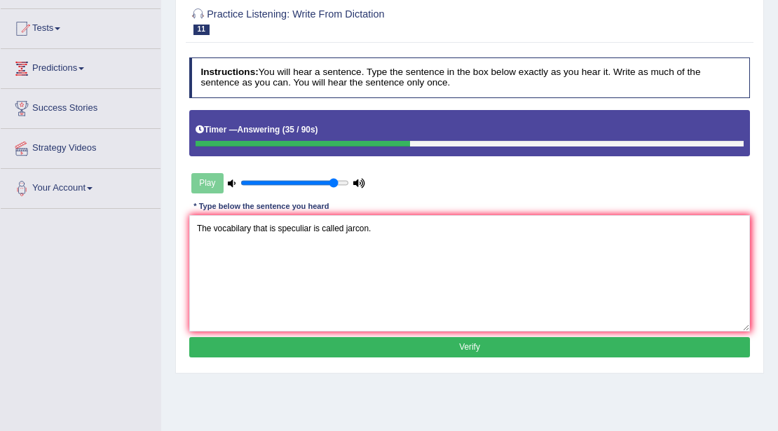
click at [523, 352] on button "Verify" at bounding box center [469, 347] width 561 height 20
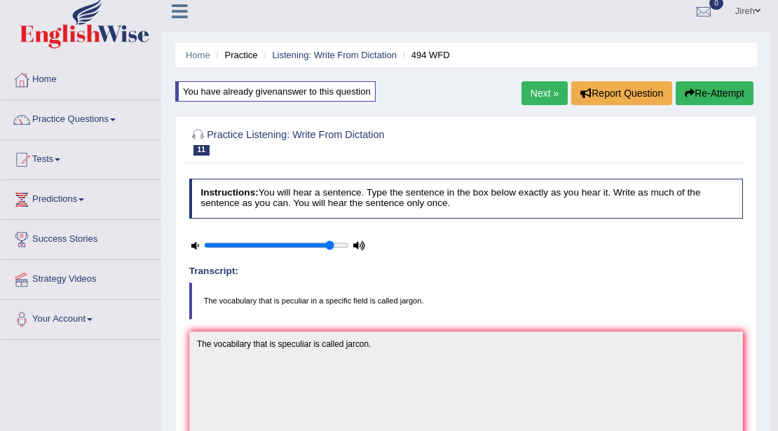
scroll to position [0, 0]
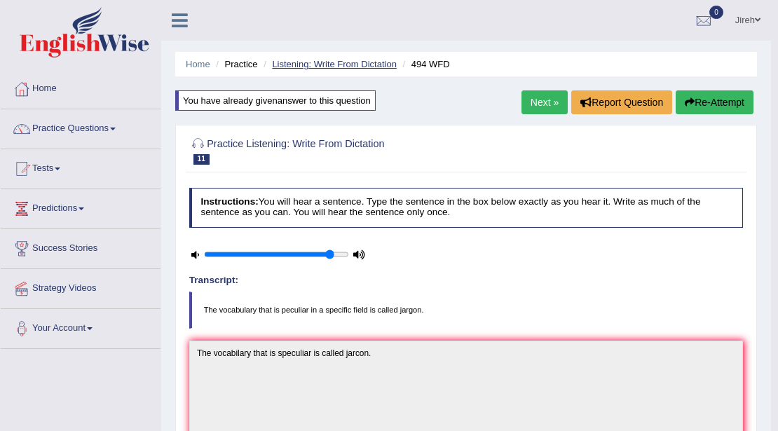
click at [329, 63] on link "Listening: Write From Dictation" at bounding box center [334, 64] width 125 height 11
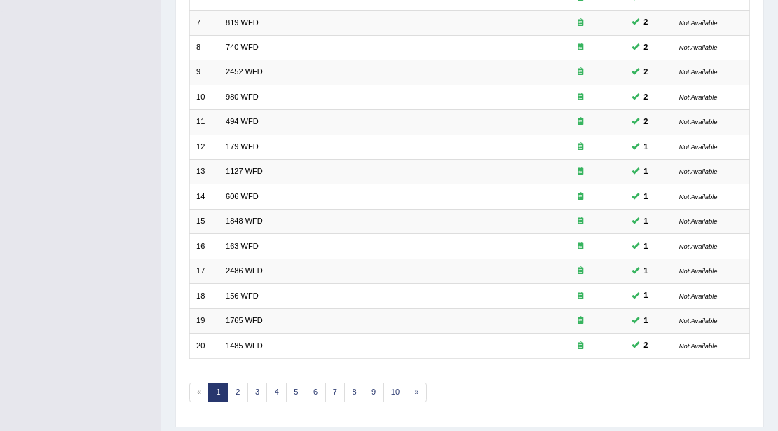
scroll to position [373, 0]
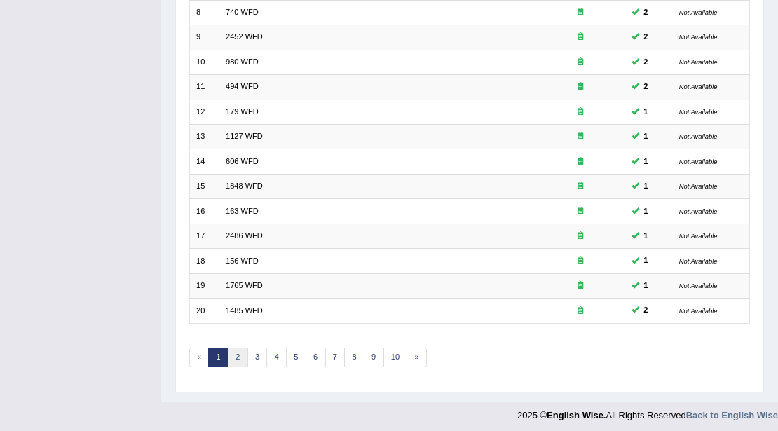
click at [240, 350] on link "2" at bounding box center [238, 357] width 20 height 20
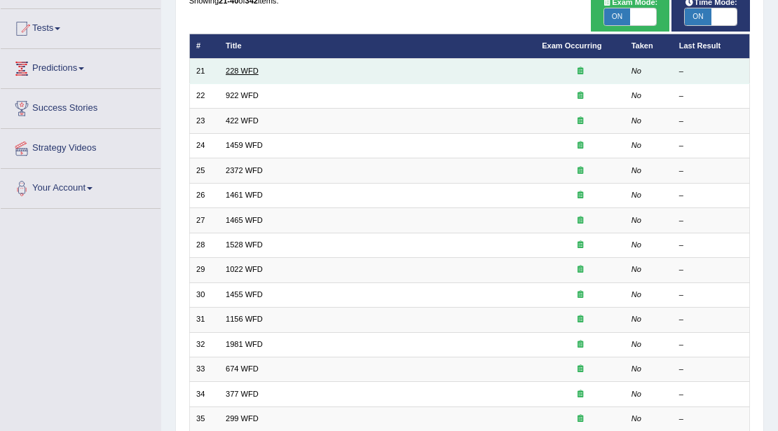
click at [244, 71] on link "228 WFD" at bounding box center [242, 71] width 33 height 8
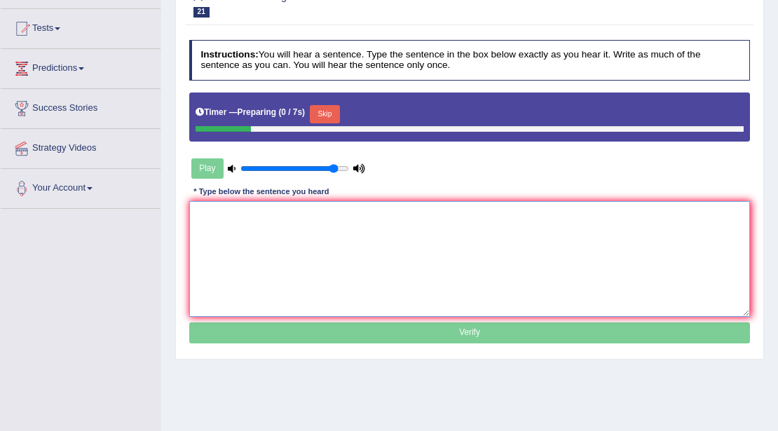
click at [378, 237] on textarea at bounding box center [469, 259] width 561 height 116
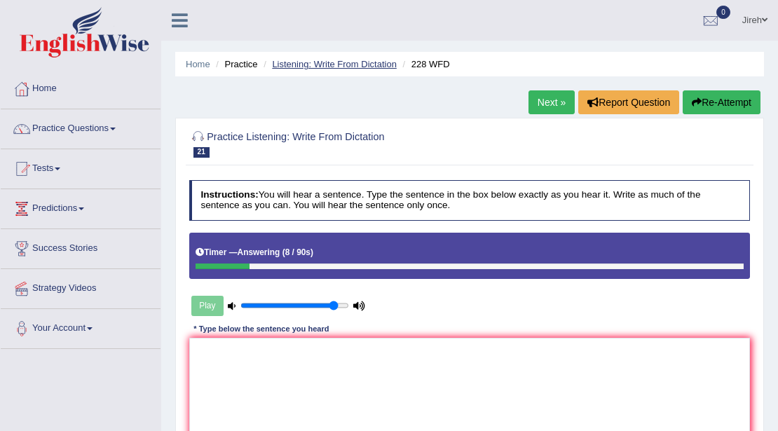
click at [296, 61] on link "Listening: Write From Dictation" at bounding box center [334, 64] width 125 height 11
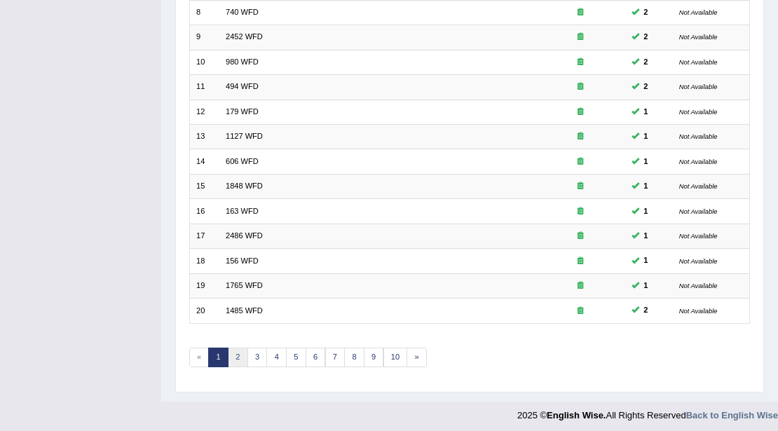
click at [237, 351] on link "2" at bounding box center [238, 357] width 20 height 20
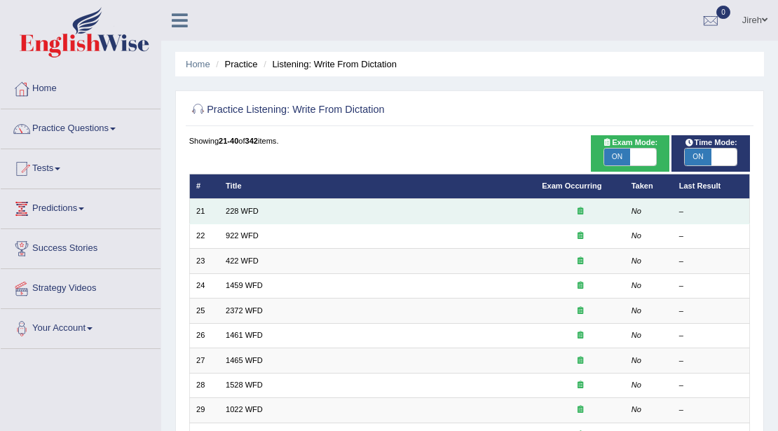
click at [248, 215] on td "228 WFD" at bounding box center [377, 211] width 316 height 25
click at [248, 213] on link "228 WFD" at bounding box center [242, 211] width 33 height 8
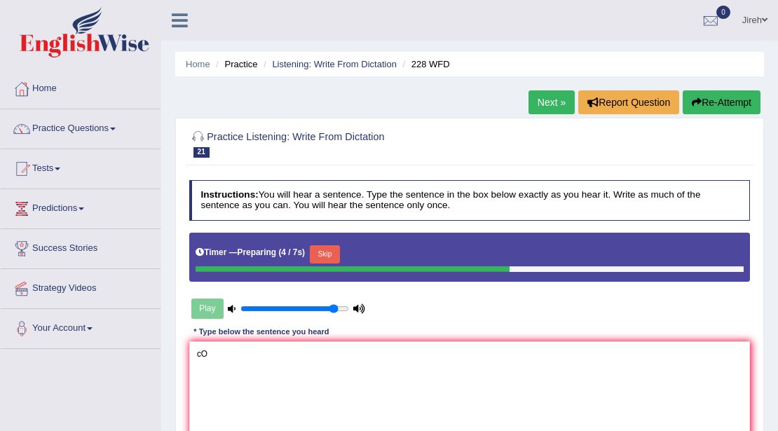
type textarea "c"
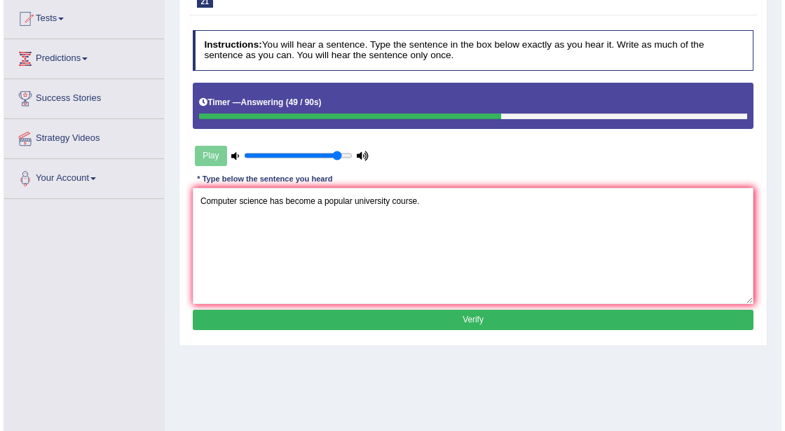
scroll to position [186, 0]
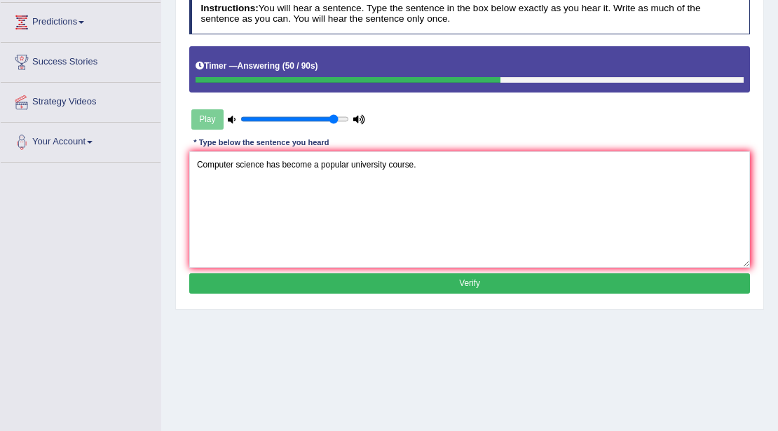
type textarea "Computer science has become a popular university course."
click at [501, 273] on button "Verify" at bounding box center [469, 283] width 561 height 20
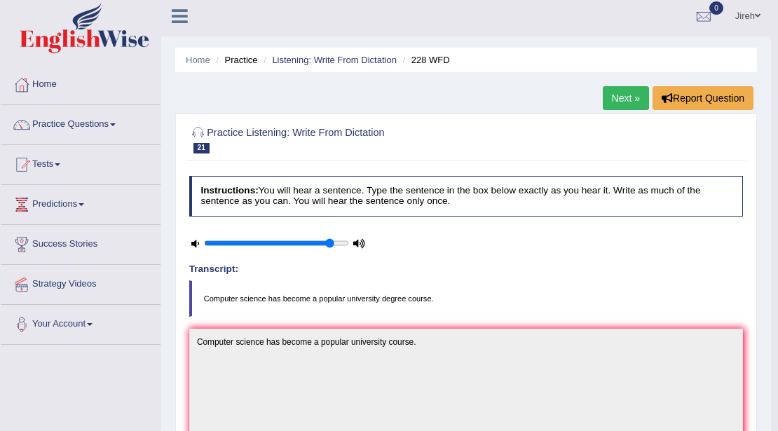
scroll to position [0, 0]
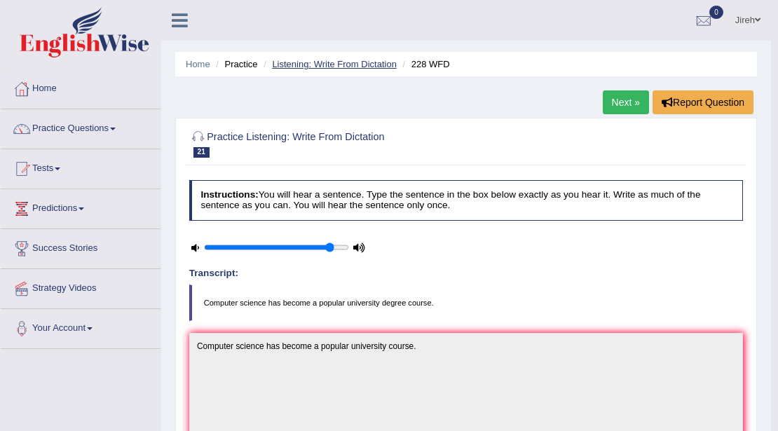
click at [302, 64] on link "Listening: Write From Dictation" at bounding box center [334, 64] width 125 height 11
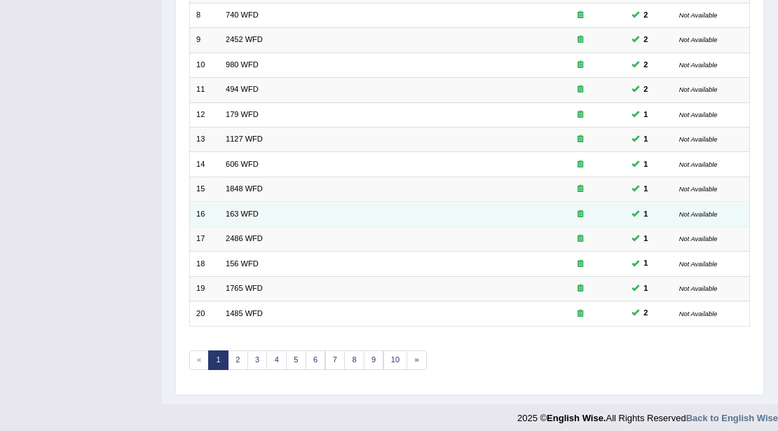
scroll to position [373, 0]
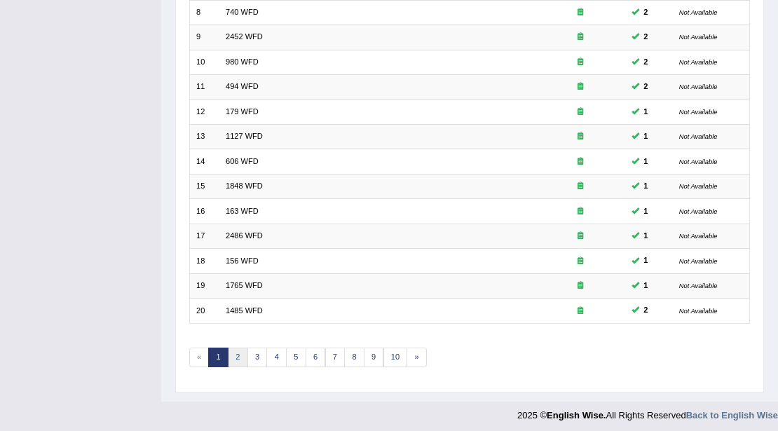
click at [236, 352] on link "2" at bounding box center [238, 357] width 20 height 20
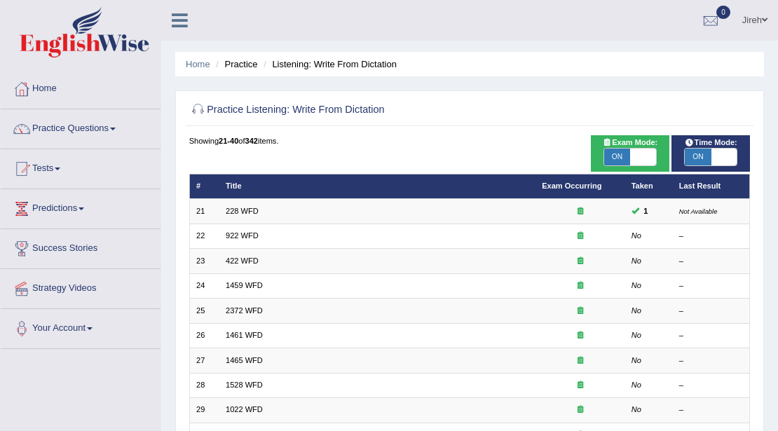
click at [243, 231] on link "922 WFD" at bounding box center [242, 235] width 33 height 8
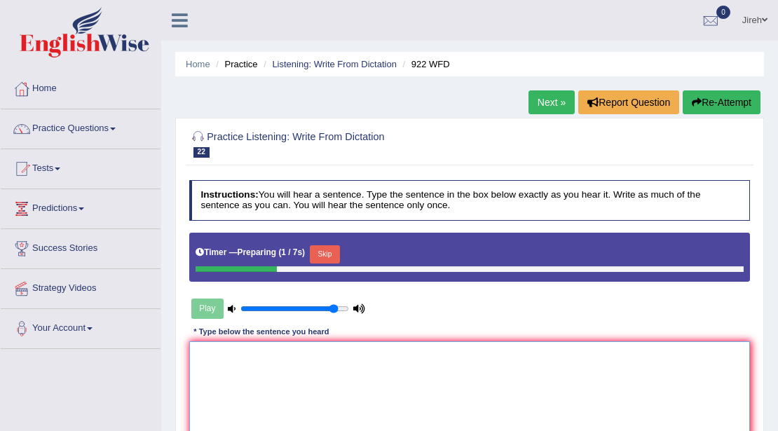
scroll to position [93, 0]
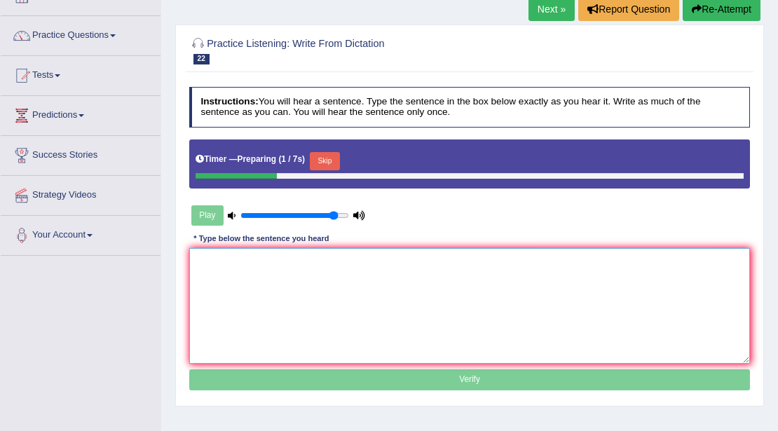
click at [375, 264] on textarea at bounding box center [469, 306] width 561 height 116
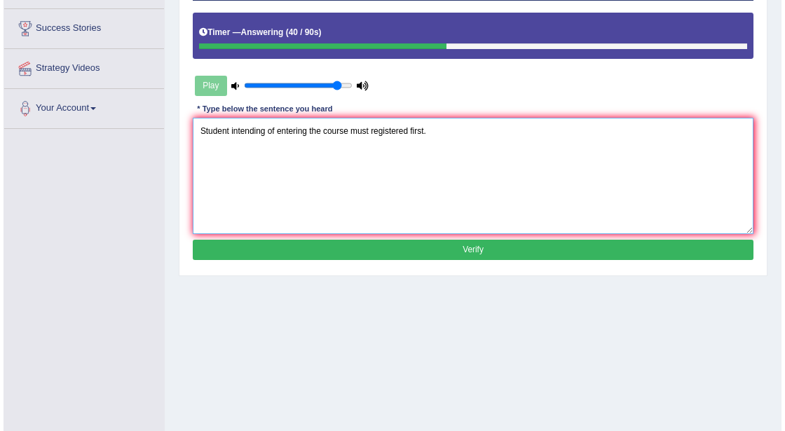
scroll to position [233, 0]
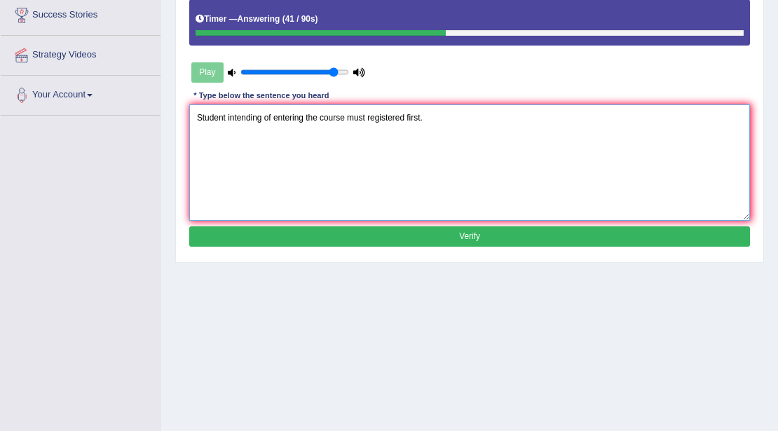
type textarea "Student intending of entering the course must registered first."
click at [483, 240] on button "Verify" at bounding box center [469, 236] width 561 height 20
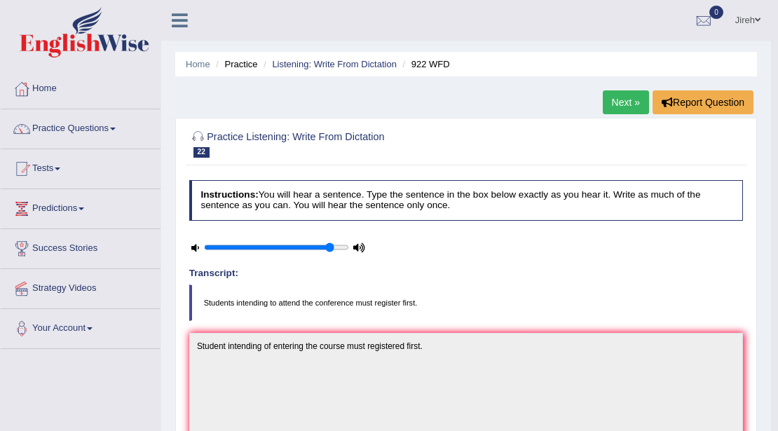
scroll to position [0, 0]
click at [340, 64] on link "Listening: Write From Dictation" at bounding box center [334, 64] width 125 height 11
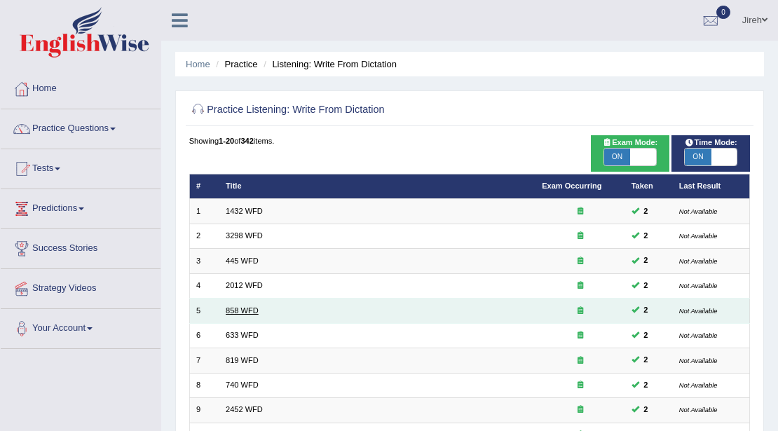
click at [238, 310] on link "858 WFD" at bounding box center [242, 310] width 33 height 8
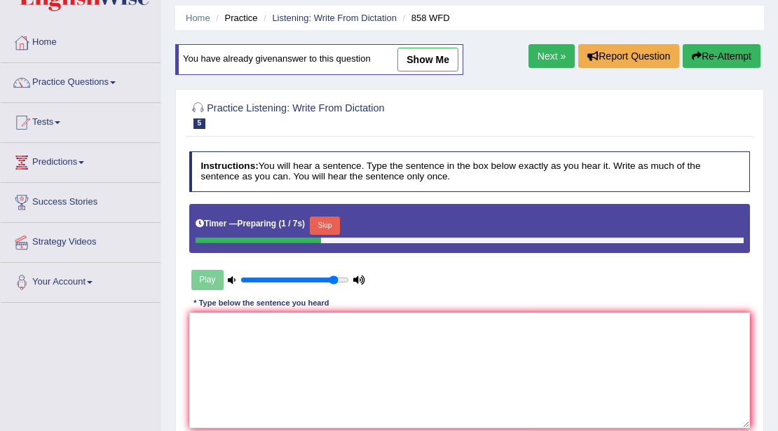
click at [438, 62] on link "show me" at bounding box center [427, 60] width 61 height 24
type textarea "The year of ship of aritifacts"
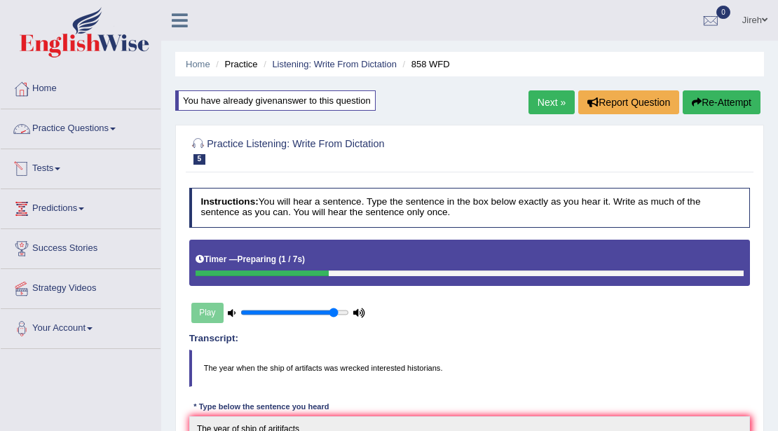
click at [71, 127] on link "Practice Questions" at bounding box center [81, 126] width 160 height 35
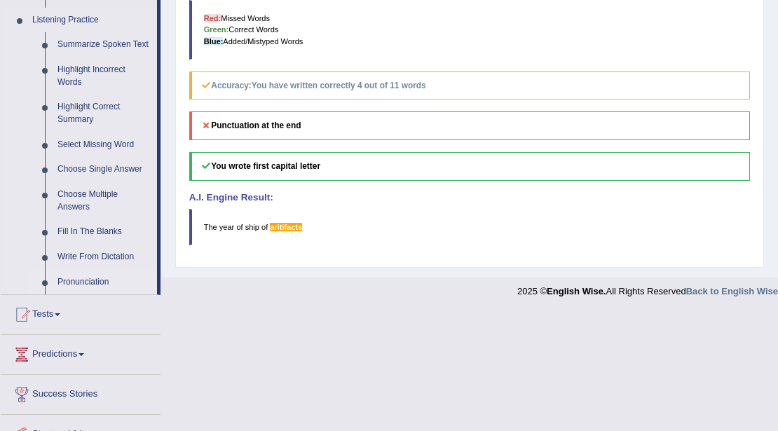
scroll to position [513, 0]
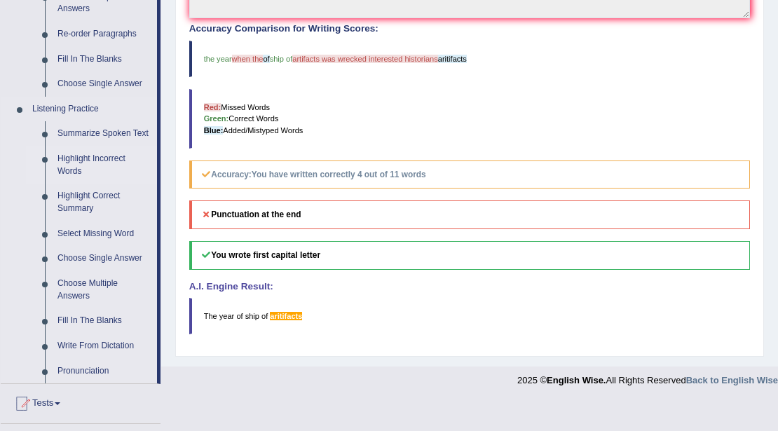
click at [76, 164] on link "Highlight Incorrect Words" at bounding box center [104, 164] width 106 height 37
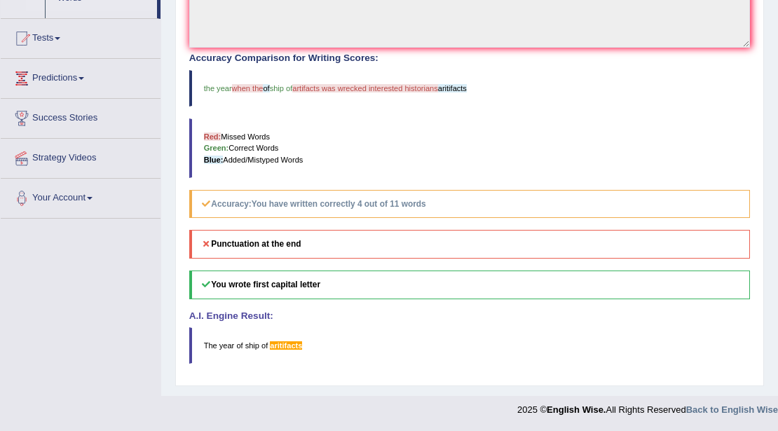
scroll to position [258, 0]
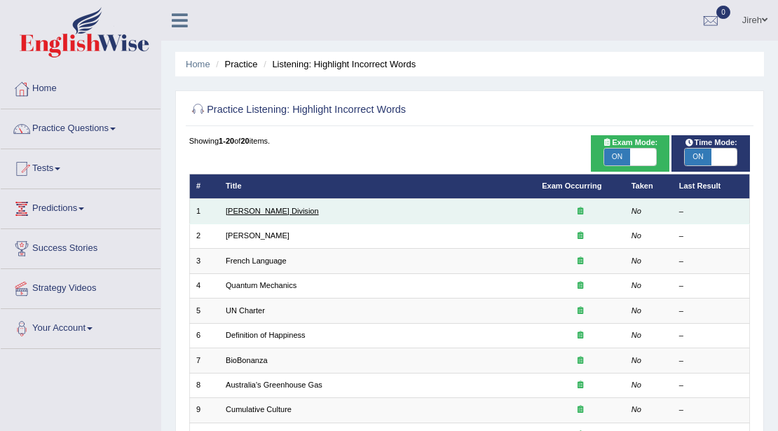
click at [242, 209] on link "[PERSON_NAME] Division" at bounding box center [272, 211] width 93 height 8
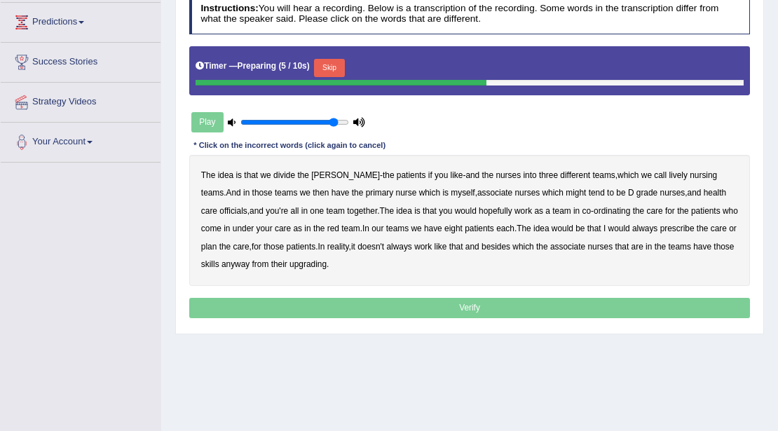
click at [310, 210] on b "one" at bounding box center [317, 211] width 14 height 10
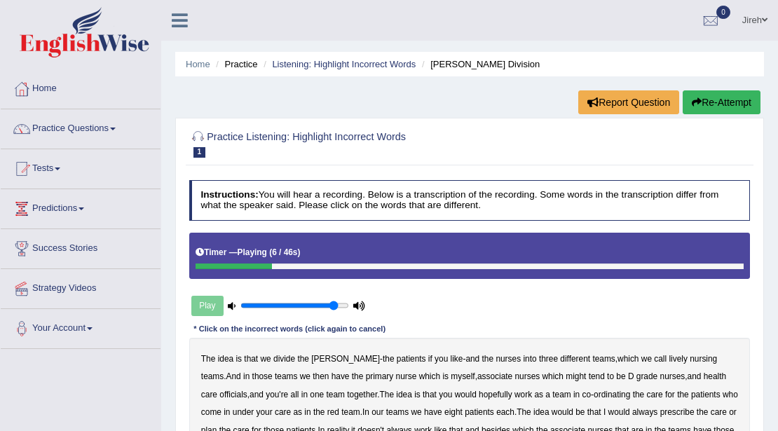
click at [728, 104] on button "Re-Attempt" at bounding box center [721, 102] width 78 height 24
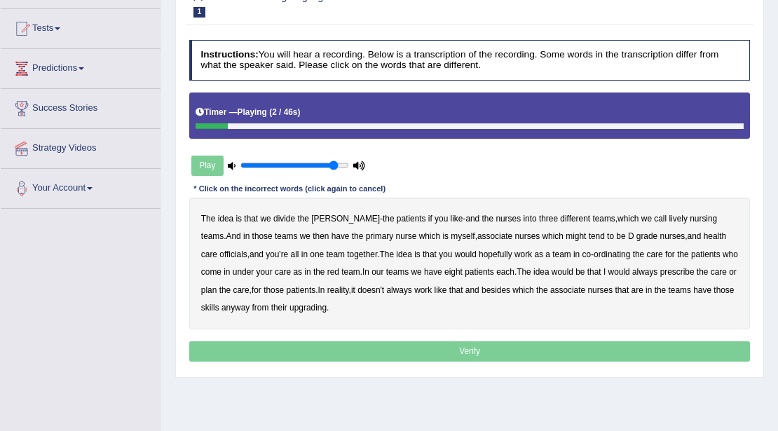
scroll to position [93, 0]
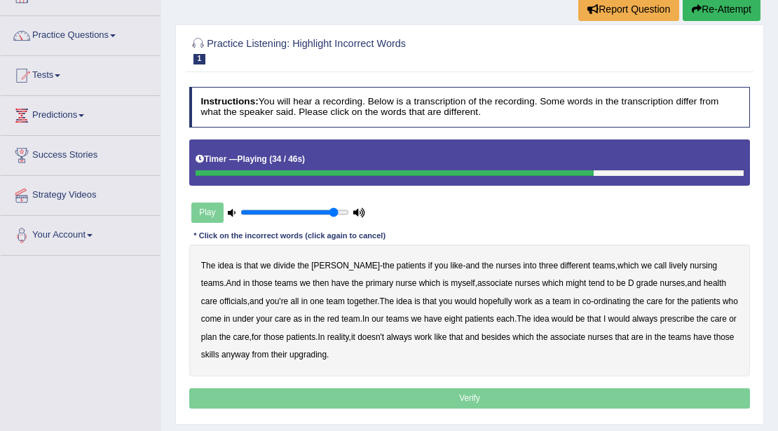
click at [371, 316] on b "our" at bounding box center [377, 319] width 12 height 10
click at [386, 338] on b "always" at bounding box center [398, 337] width 25 height 10
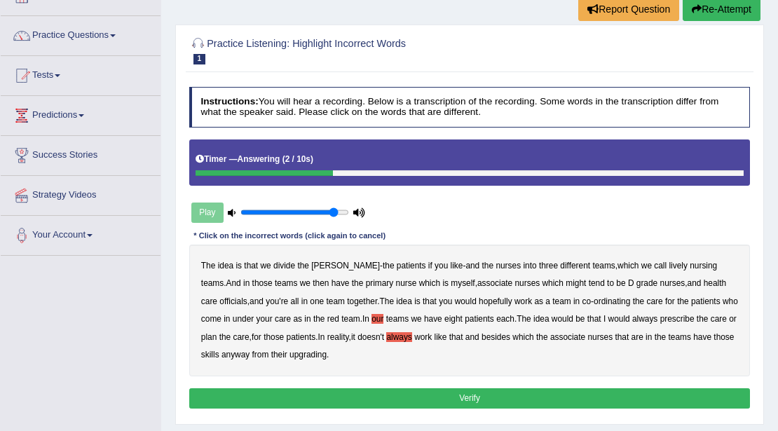
click at [304, 350] on b "upgrading" at bounding box center [307, 355] width 37 height 10
click at [359, 395] on button "Verify" at bounding box center [469, 398] width 561 height 20
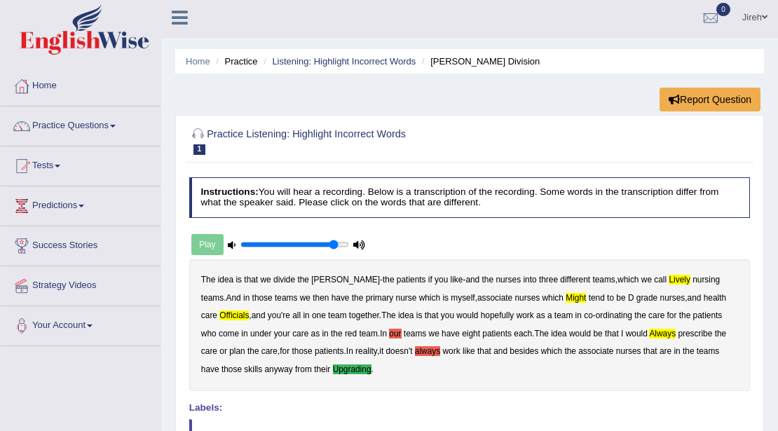
scroll to position [0, 0]
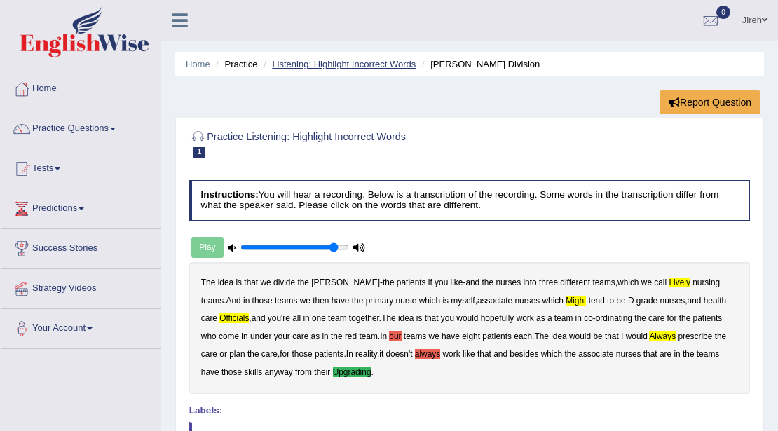
click at [349, 60] on link "Listening: Highlight Incorrect Words" at bounding box center [344, 64] width 144 height 11
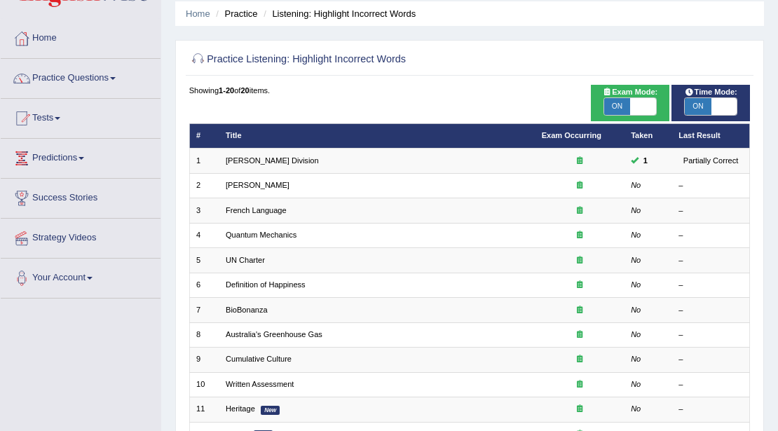
scroll to position [46, 0]
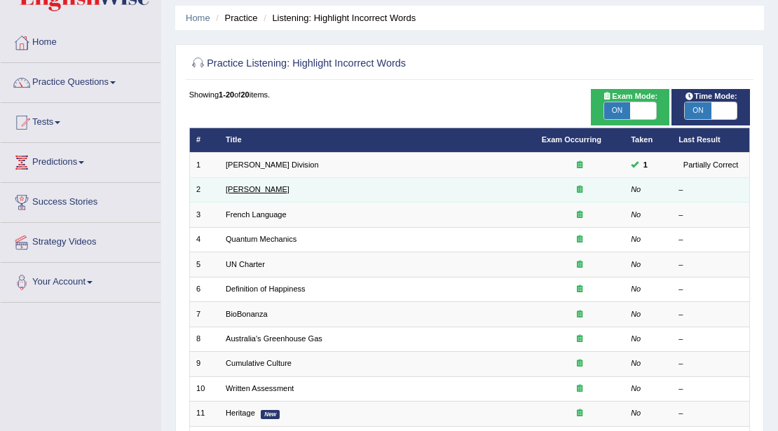
click at [255, 189] on link "[PERSON_NAME]" at bounding box center [258, 189] width 64 height 8
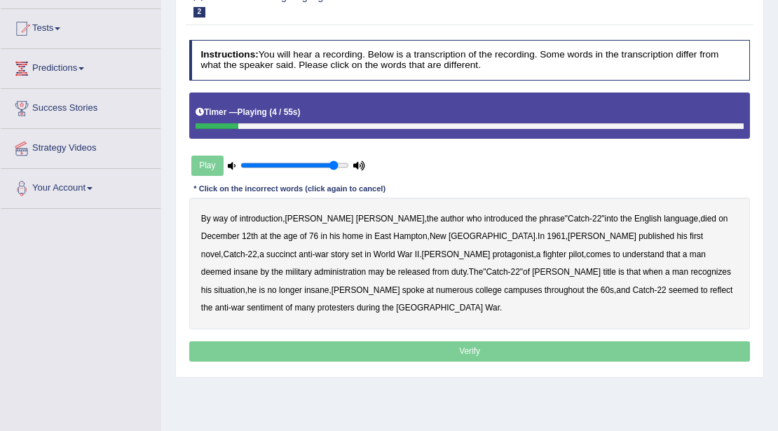
click at [209, 216] on b "By" at bounding box center [206, 219] width 10 height 10
click at [296, 249] on b "succinct" at bounding box center [281, 254] width 30 height 10
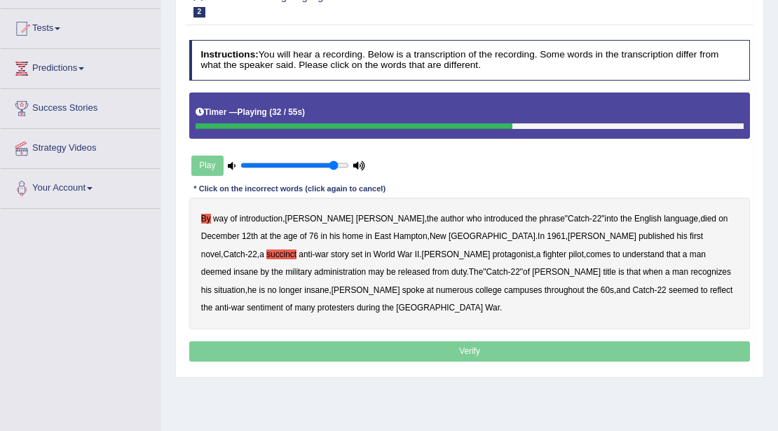
click at [366, 267] on b "administration" at bounding box center [340, 272] width 52 height 10
click at [244, 285] on b "situation" at bounding box center [229, 290] width 31 height 10
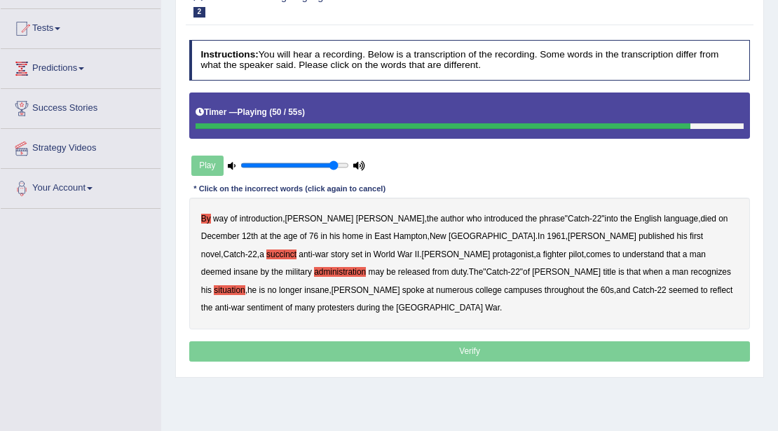
click at [710, 289] on b "reflect" at bounding box center [721, 290] width 22 height 10
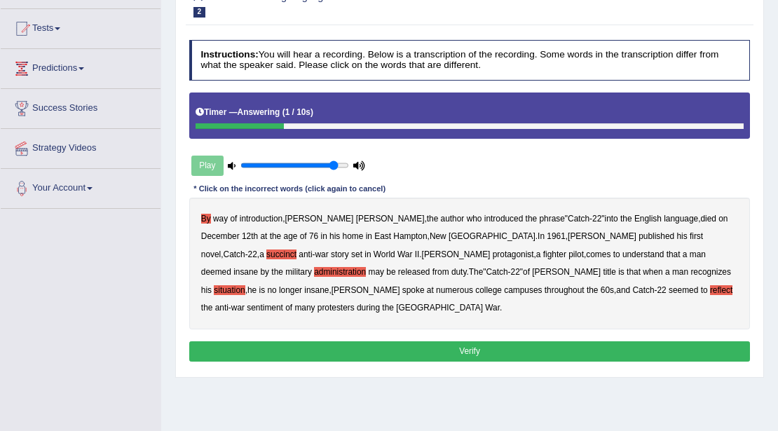
click at [481, 341] on button "Verify" at bounding box center [469, 351] width 561 height 20
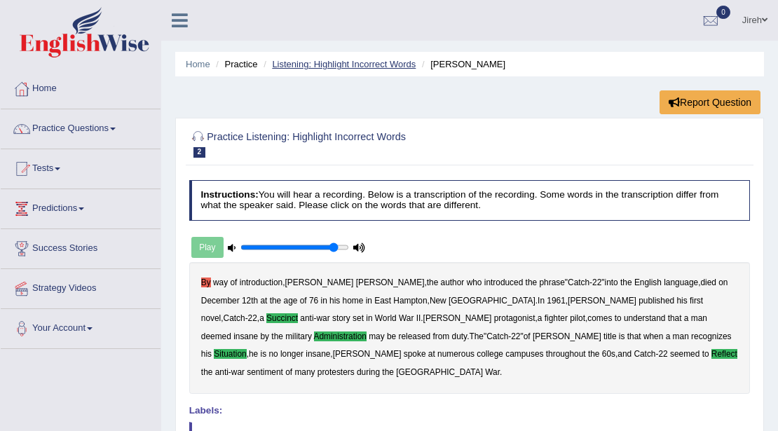
click at [314, 63] on link "Listening: Highlight Incorrect Words" at bounding box center [344, 64] width 144 height 11
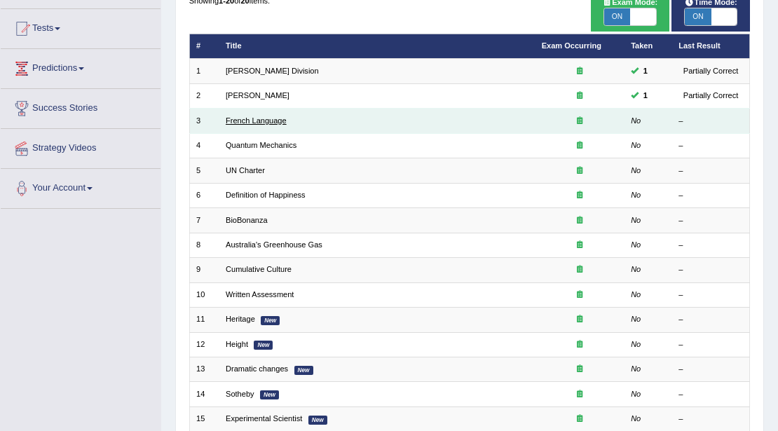
click at [250, 121] on link "French Language" at bounding box center [256, 120] width 61 height 8
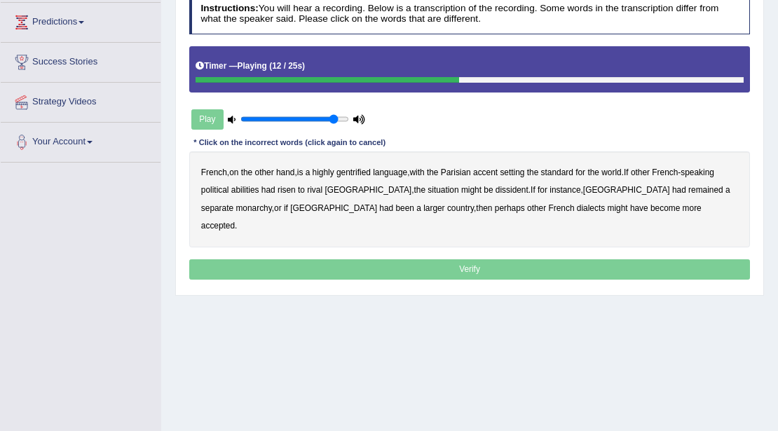
click at [244, 186] on b "abilities" at bounding box center [245, 190] width 28 height 10
click at [495, 189] on b "dissident" at bounding box center [511, 190] width 33 height 10
click at [271, 203] on b "monarchy" at bounding box center [253, 208] width 36 height 10
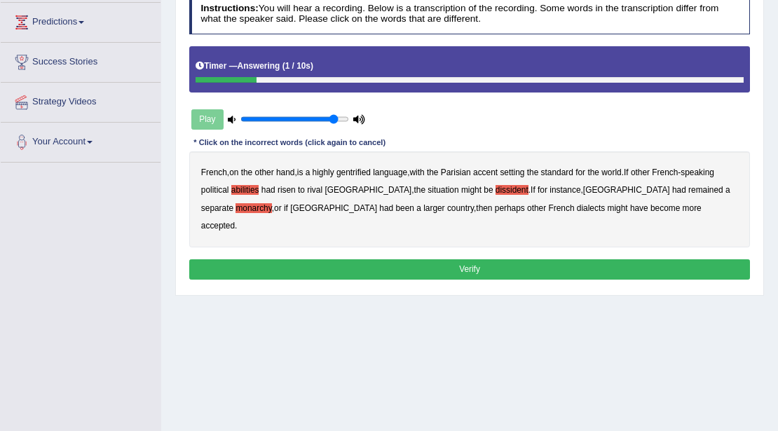
click at [485, 259] on button "Verify" at bounding box center [469, 269] width 561 height 20
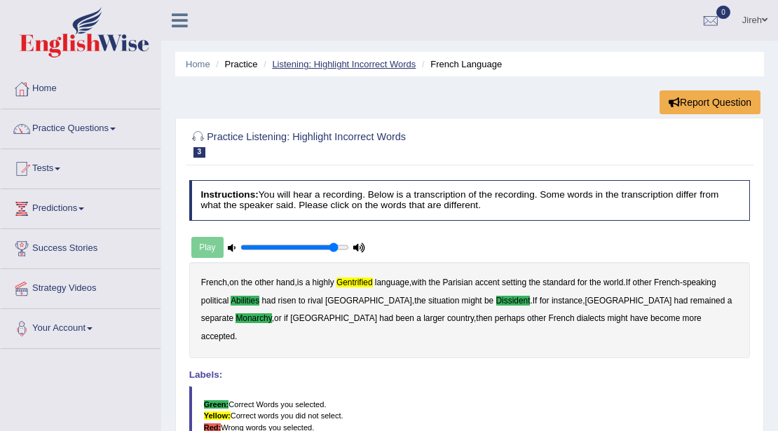
click at [335, 66] on link "Listening: Highlight Incorrect Words" at bounding box center [344, 64] width 144 height 11
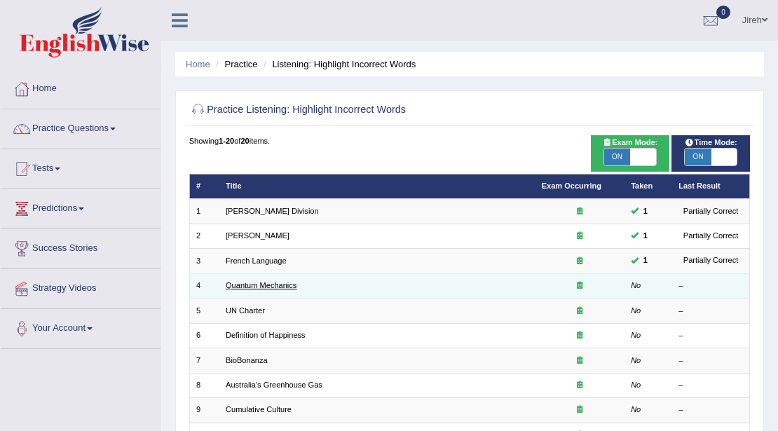
click at [268, 282] on link "Quantum Mechanics" at bounding box center [261, 285] width 71 height 8
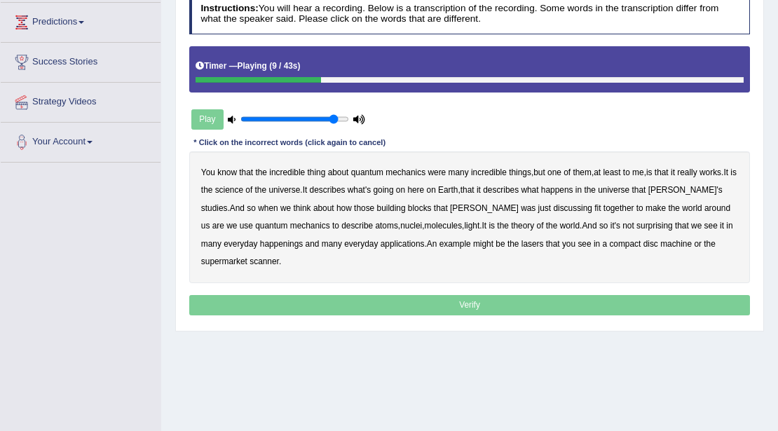
click at [240, 191] on b "science" at bounding box center [229, 190] width 28 height 10
click at [553, 209] on b "discussing" at bounding box center [572, 208] width 39 height 10
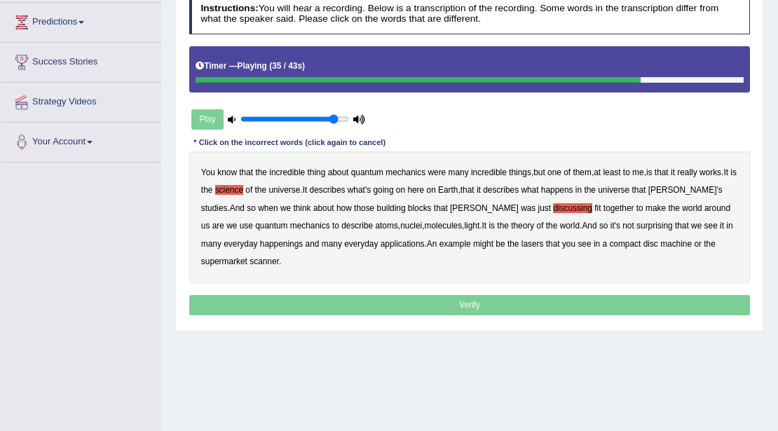
click at [260, 241] on b "happenings" at bounding box center [281, 244] width 43 height 10
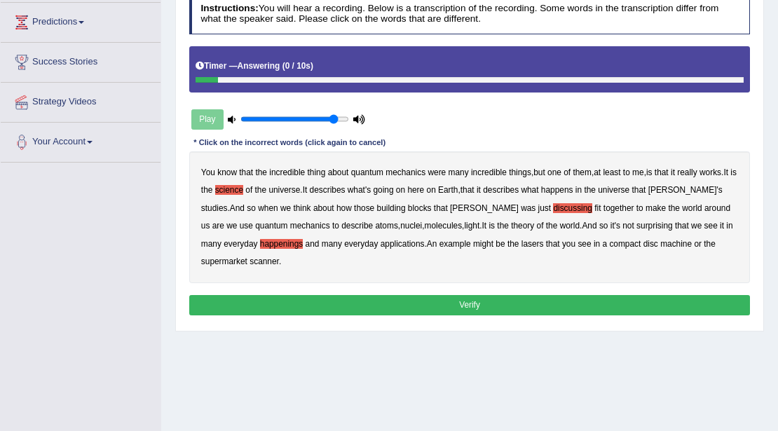
click at [481, 300] on button "Verify" at bounding box center [469, 305] width 561 height 20
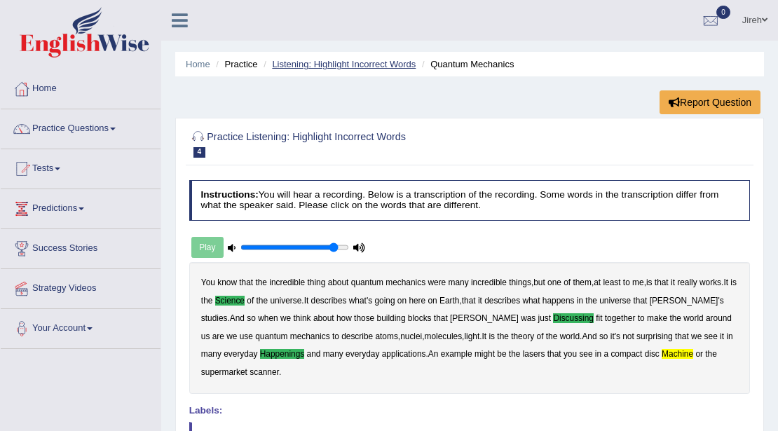
click at [316, 62] on link "Listening: Highlight Incorrect Words" at bounding box center [344, 64] width 144 height 11
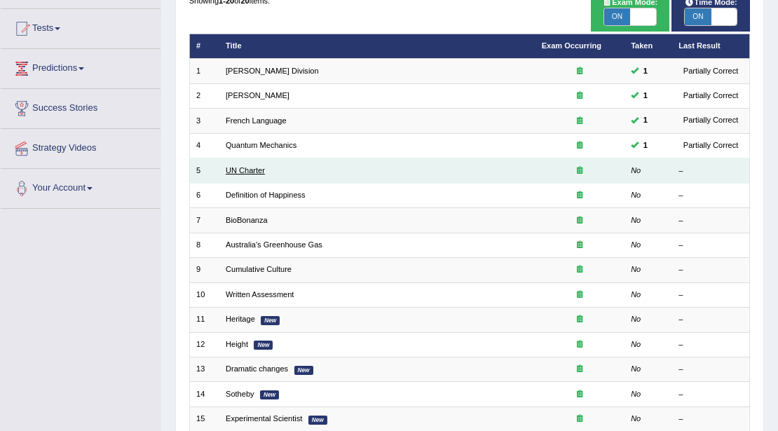
click at [247, 168] on link "UN Charter" at bounding box center [245, 170] width 39 height 8
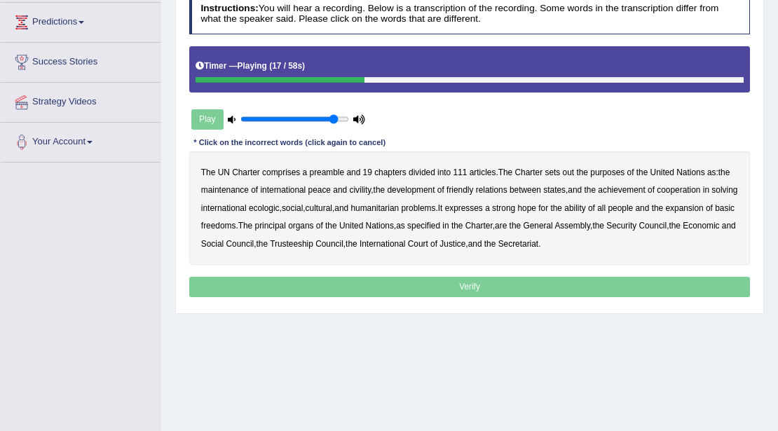
click at [364, 188] on b "civility" at bounding box center [360, 190] width 22 height 10
click at [279, 203] on b "ecologic" at bounding box center [264, 208] width 31 height 10
click at [625, 206] on div "The UN Charter comprises a preamble and 19 chapters divided into 111 articles .…" at bounding box center [469, 207] width 561 height 113
click at [585, 205] on b "ability" at bounding box center [574, 208] width 21 height 10
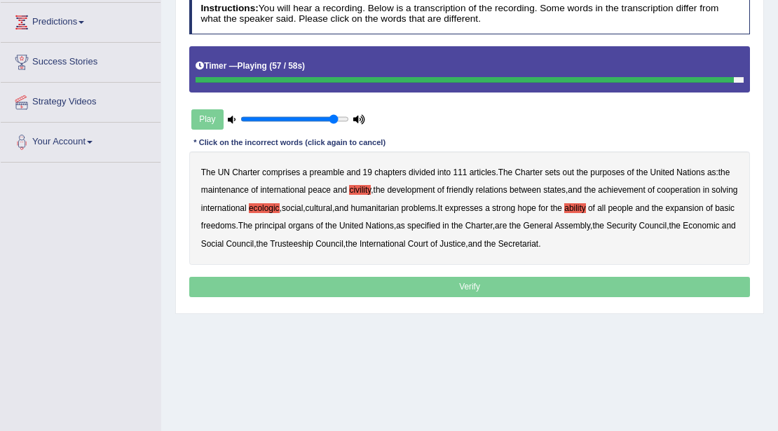
click at [539, 242] on b "Secretariat" at bounding box center [518, 244] width 41 height 10
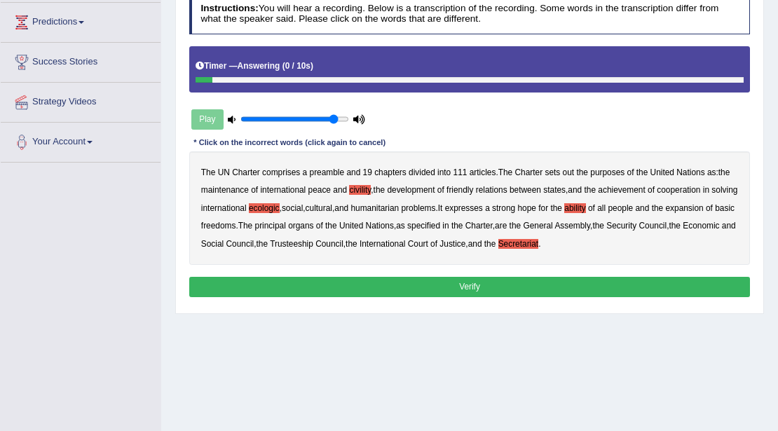
click at [545, 291] on button "Verify" at bounding box center [469, 287] width 561 height 20
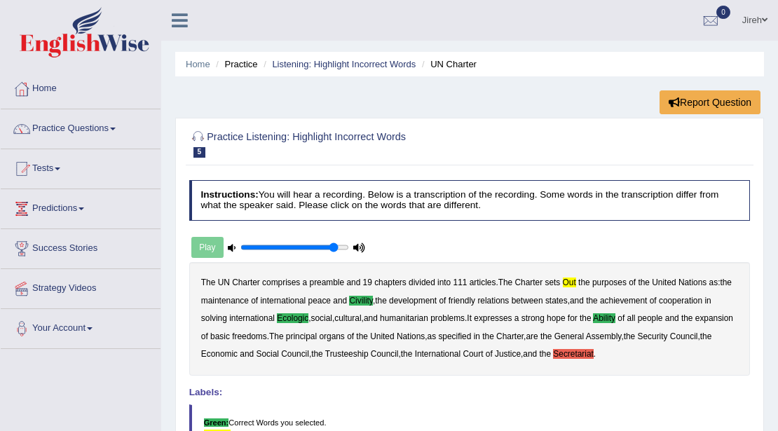
click at [340, 69] on li "Listening: Highlight Incorrect Words" at bounding box center [338, 63] width 156 height 13
click at [340, 67] on link "Listening: Highlight Incorrect Words" at bounding box center [344, 64] width 144 height 11
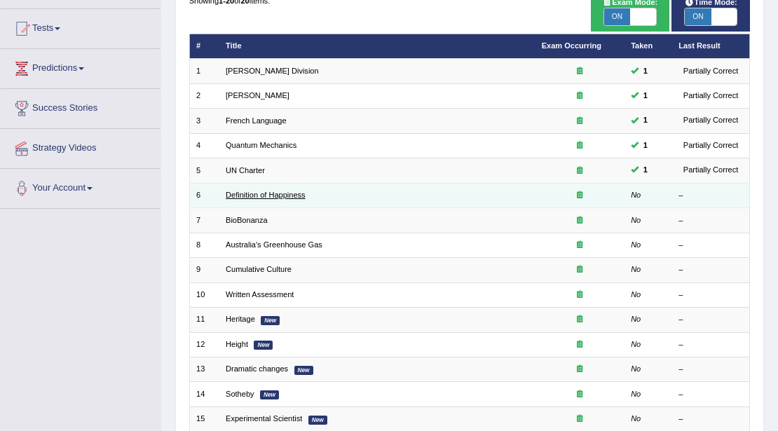
click at [226, 192] on link "Definition of Happiness" at bounding box center [266, 195] width 80 height 8
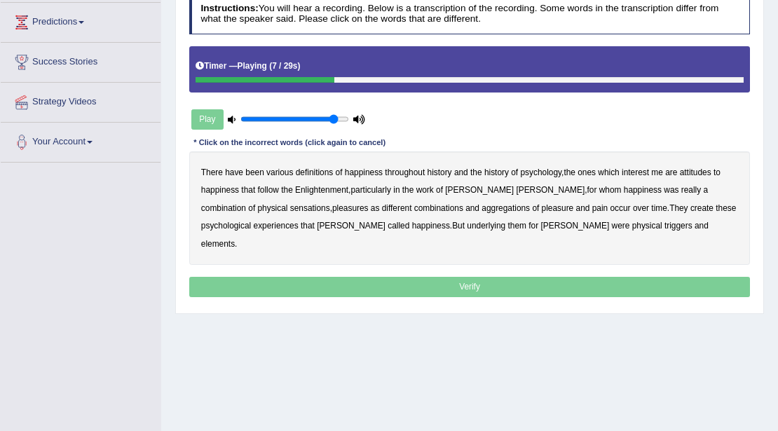
click at [691, 172] on b "attitudes" at bounding box center [695, 172] width 32 height 10
click at [290, 205] on b "sensations" at bounding box center [310, 208] width 40 height 10
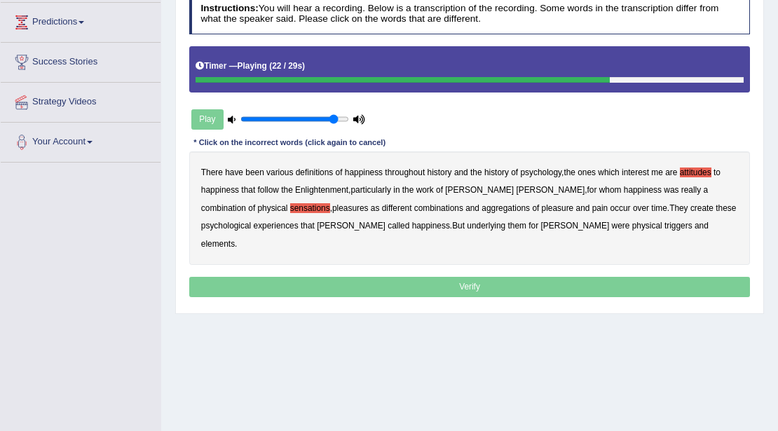
click at [690, 207] on b "create" at bounding box center [701, 208] width 23 height 10
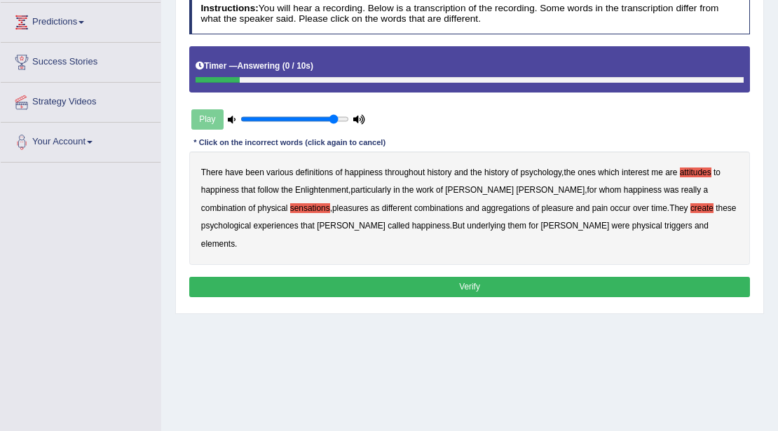
click at [235, 239] on b "elements" at bounding box center [218, 244] width 34 height 10
click at [481, 277] on button "Verify" at bounding box center [469, 287] width 561 height 20
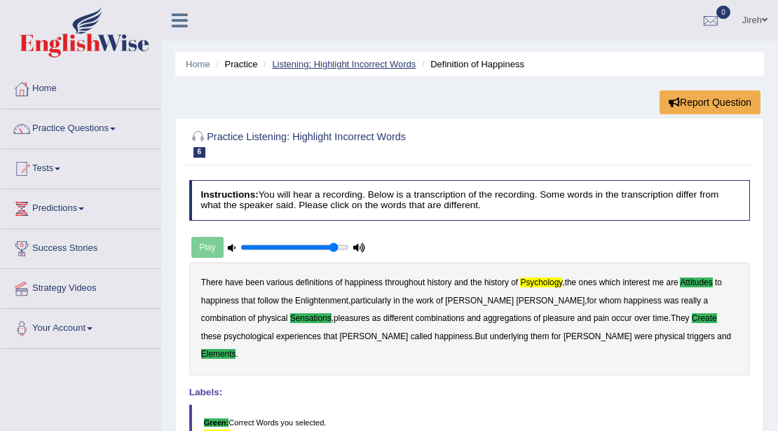
click at [328, 63] on link "Listening: Highlight Incorrect Words" at bounding box center [344, 64] width 144 height 11
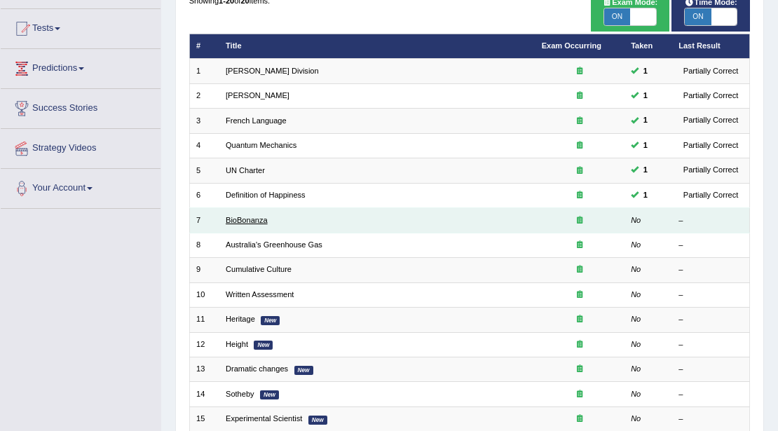
click at [251, 216] on link "BioBonanza" at bounding box center [247, 220] width 42 height 8
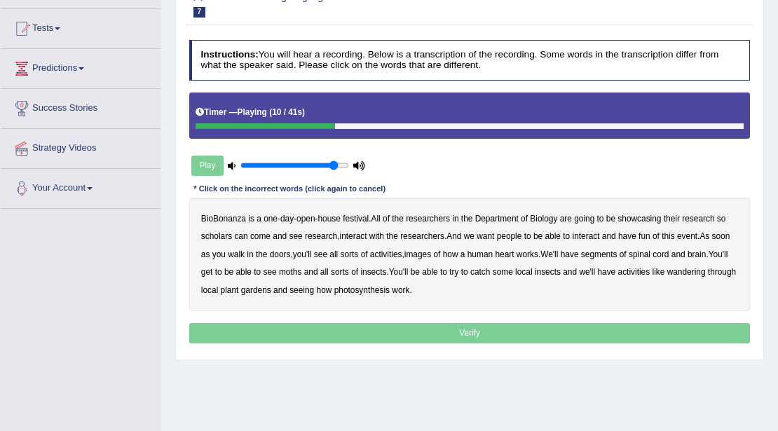
click at [219, 229] on div "BioBonanza is a one - day - open - house festival . All of the researchers in t…" at bounding box center [469, 254] width 561 height 113
click at [217, 233] on b "scholars" at bounding box center [216, 236] width 31 height 10
click at [425, 254] on b "images" at bounding box center [417, 254] width 27 height 10
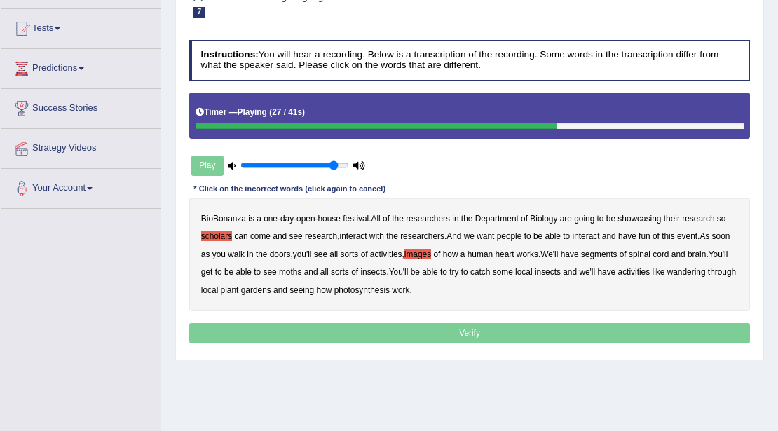
click at [605, 252] on b "segments" at bounding box center [599, 254] width 36 height 10
click at [289, 270] on b "moths" at bounding box center [290, 272] width 22 height 10
click at [591, 270] on b "we'll" at bounding box center [587, 272] width 16 height 10
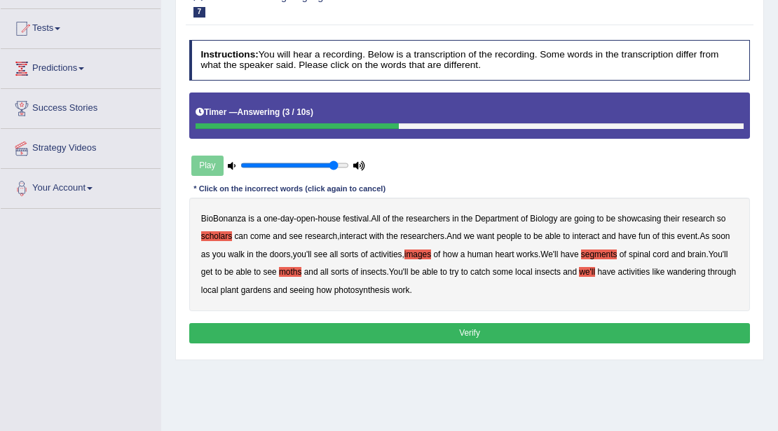
click at [419, 331] on button "Verify" at bounding box center [469, 333] width 561 height 20
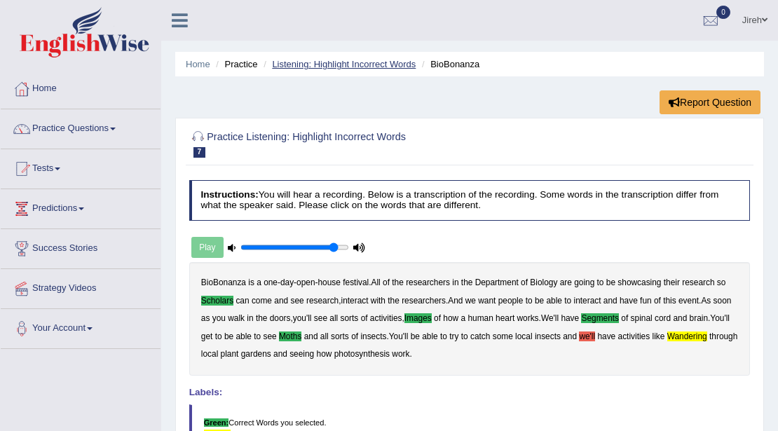
click at [388, 64] on link "Listening: Highlight Incorrect Words" at bounding box center [344, 64] width 144 height 11
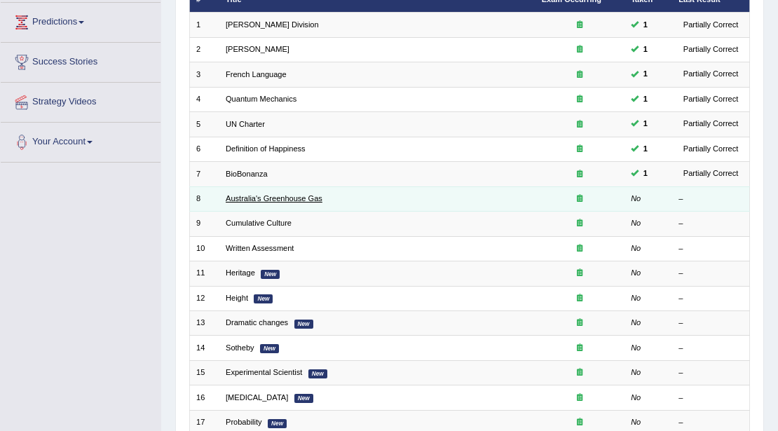
click at [316, 198] on link "Australia's Greenhouse Gas" at bounding box center [274, 198] width 97 height 8
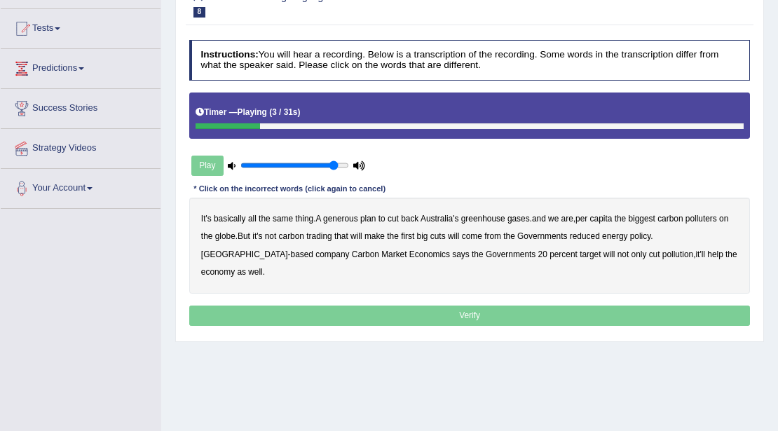
click at [353, 219] on b "generous" at bounding box center [340, 219] width 35 height 10
click at [217, 232] on b "globe" at bounding box center [225, 236] width 20 height 10
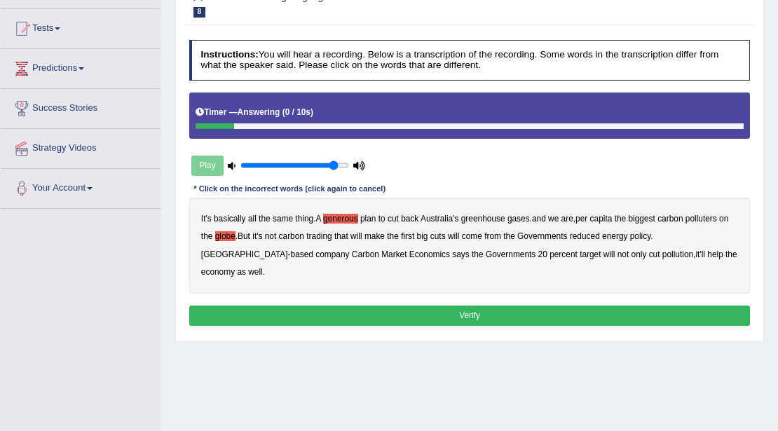
click at [572, 305] on button "Verify" at bounding box center [469, 315] width 561 height 20
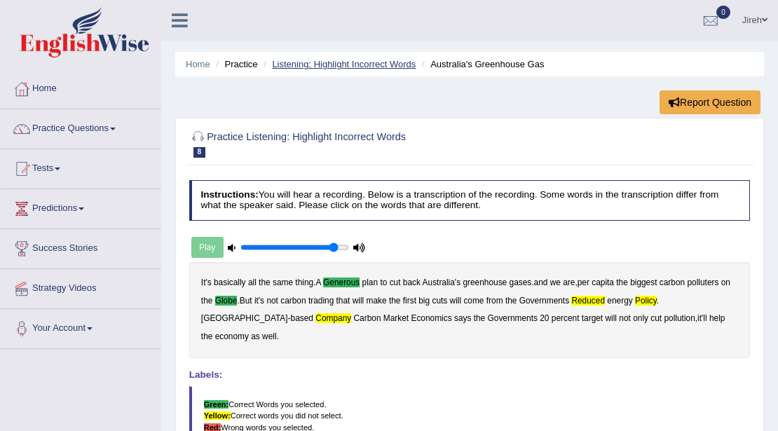
click at [322, 66] on link "Listening: Highlight Incorrect Words" at bounding box center [344, 64] width 144 height 11
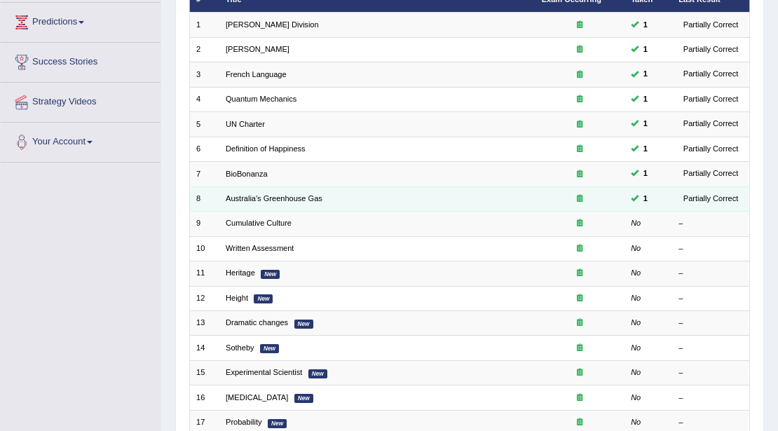
scroll to position [186, 0]
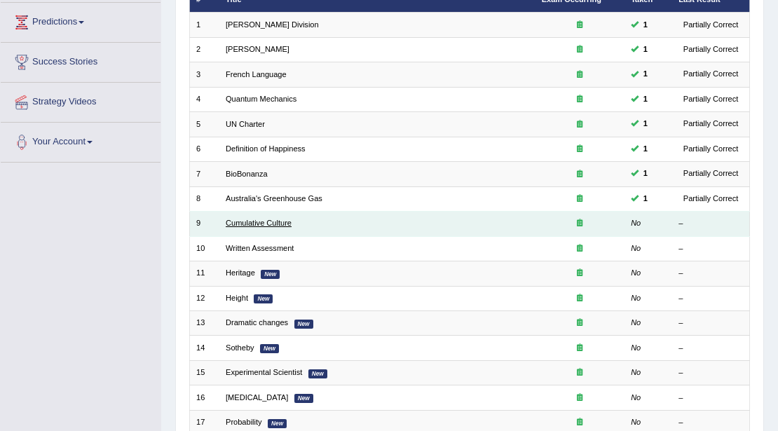
click at [278, 223] on link "Cumulative Culture" at bounding box center [259, 223] width 66 height 8
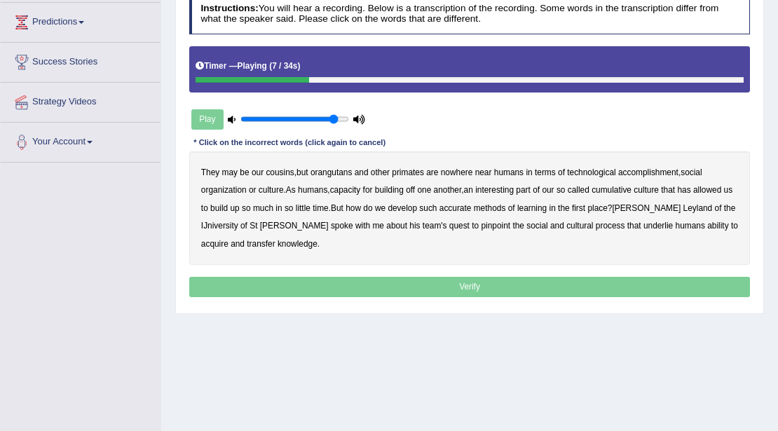
click at [657, 170] on b "accomplishment" at bounding box center [648, 172] width 60 height 10
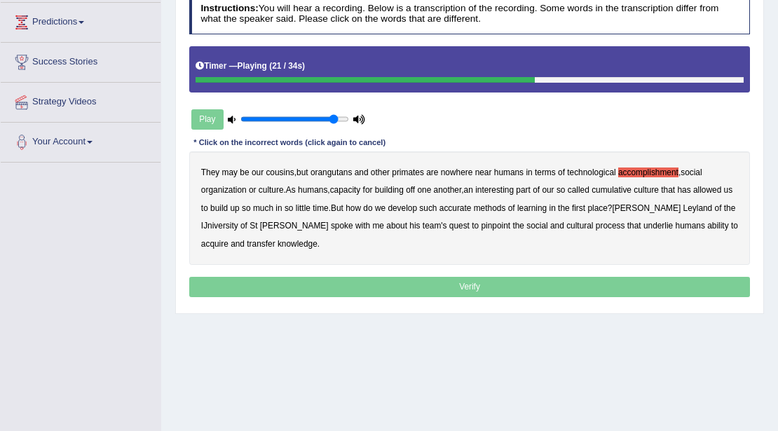
click at [471, 204] on b "accurate" at bounding box center [455, 208] width 32 height 10
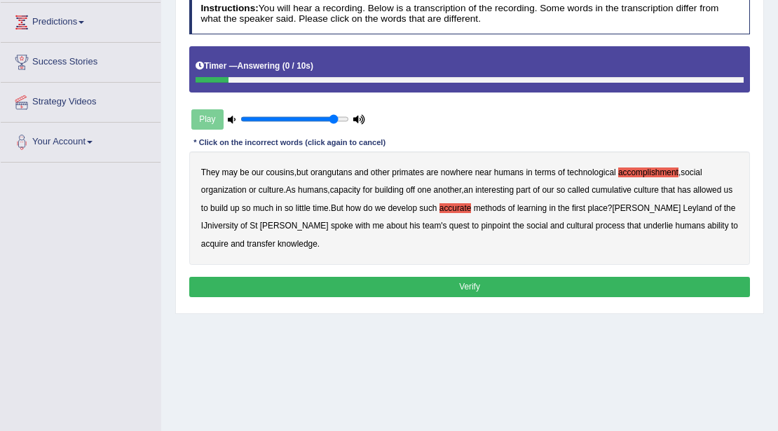
click at [247, 241] on b "transfer" at bounding box center [261, 244] width 28 height 10
click at [253, 290] on button "Verify" at bounding box center [469, 287] width 561 height 20
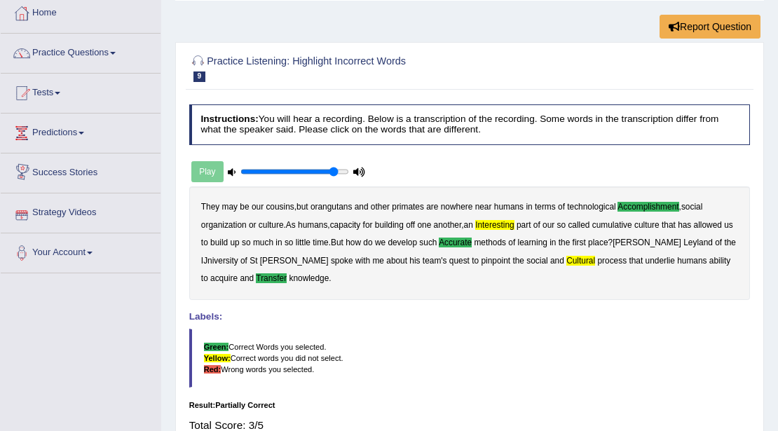
scroll to position [46, 0]
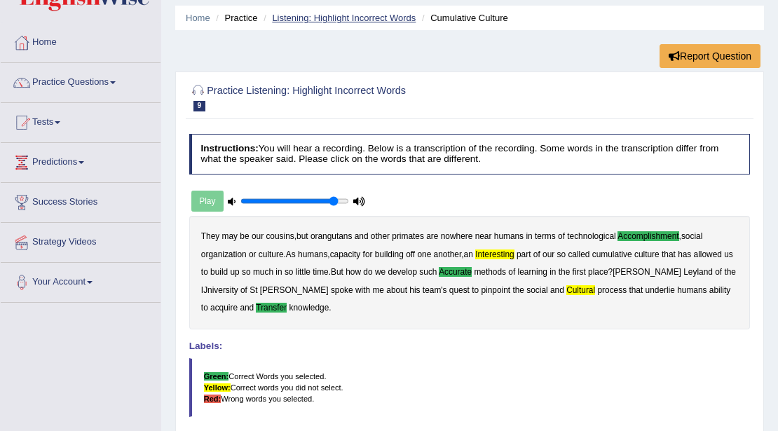
click at [340, 13] on link "Listening: Highlight Incorrect Words" at bounding box center [344, 18] width 144 height 11
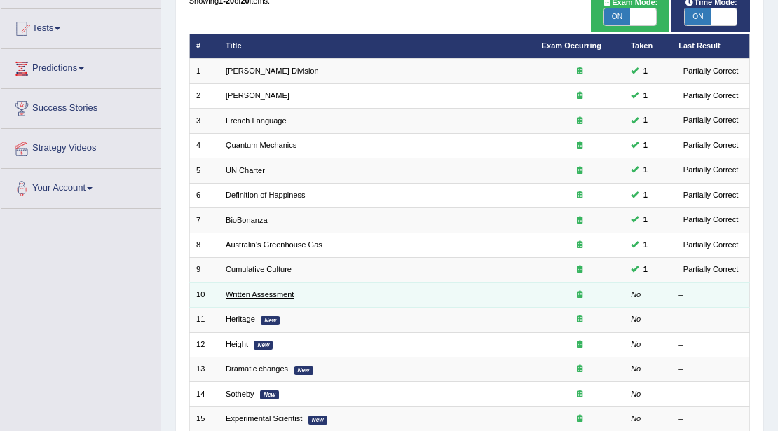
click at [235, 292] on link "Written Assessment" at bounding box center [260, 294] width 68 height 8
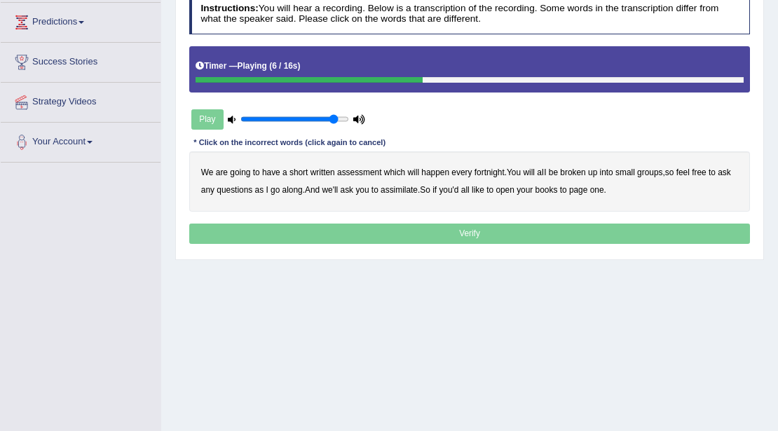
click at [573, 171] on b "broken" at bounding box center [572, 172] width 25 height 10
click at [331, 188] on b "we'll" at bounding box center [330, 190] width 16 height 10
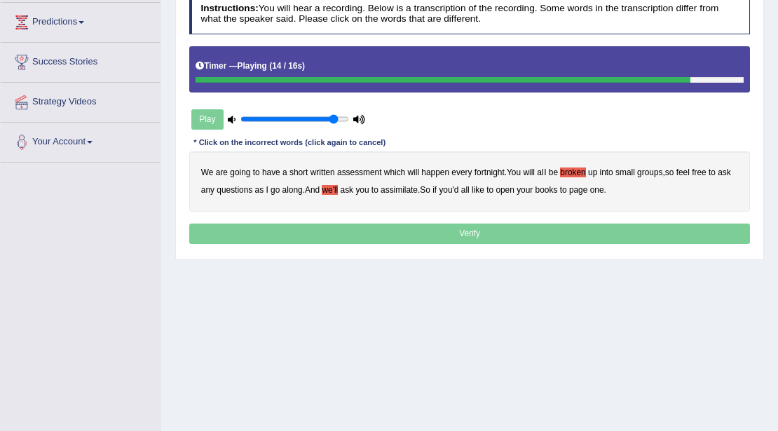
click at [406, 188] on b "assimilate" at bounding box center [398, 190] width 37 height 10
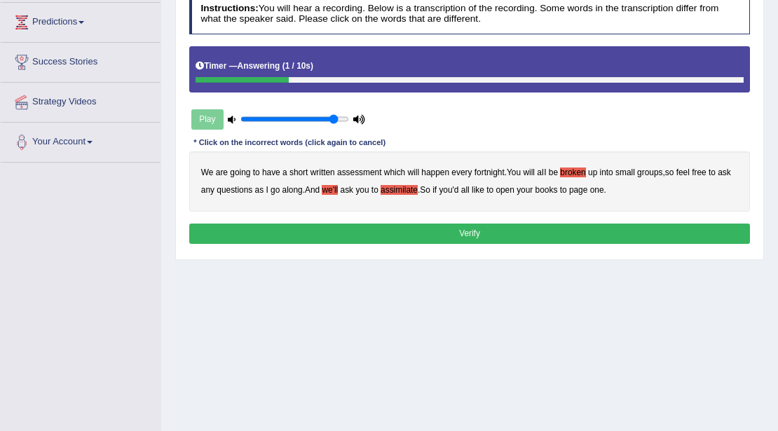
click at [482, 233] on button "Verify" at bounding box center [469, 233] width 561 height 20
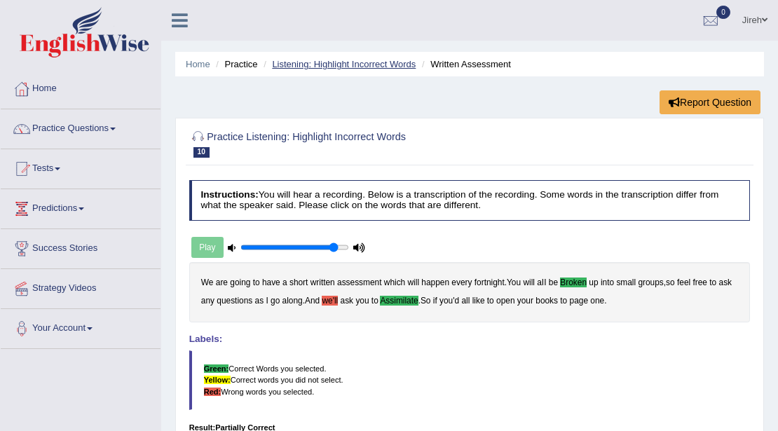
click at [344, 64] on link "Listening: Highlight Incorrect Words" at bounding box center [344, 64] width 144 height 11
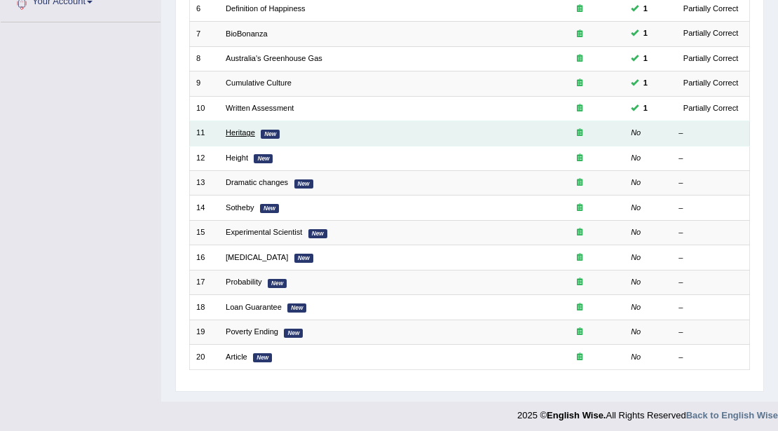
click at [244, 129] on link "Heritage" at bounding box center [240, 132] width 29 height 8
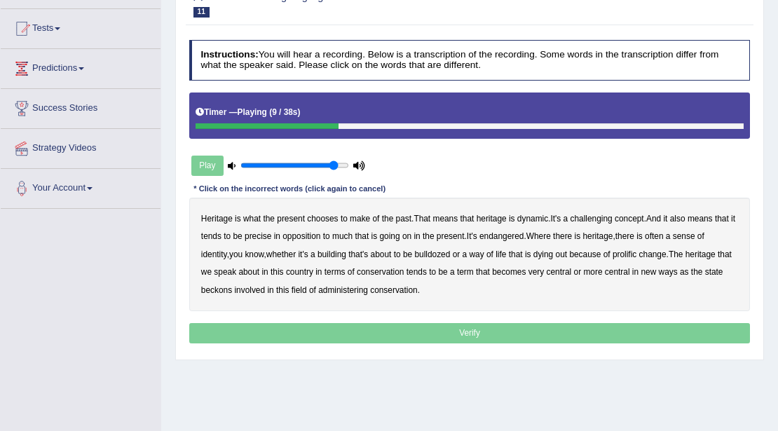
click at [590, 217] on b "challenging" at bounding box center [591, 219] width 42 height 10
click at [277, 237] on div "Heritage is what the present chooses to make of the past . That means that heri…" at bounding box center [469, 254] width 561 height 113
click at [269, 237] on b "precise" at bounding box center [257, 236] width 27 height 10
click at [511, 236] on b "endangered" at bounding box center [501, 236] width 44 height 10
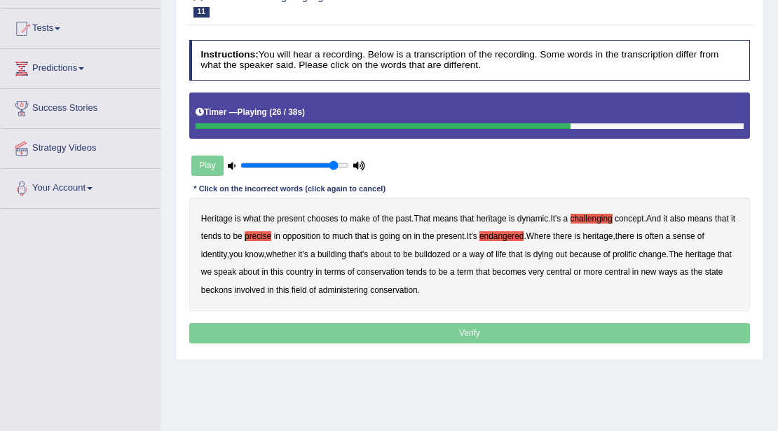
click at [628, 254] on b "prolific" at bounding box center [624, 254] width 24 height 10
click at [219, 289] on b "beckons" at bounding box center [216, 290] width 31 height 10
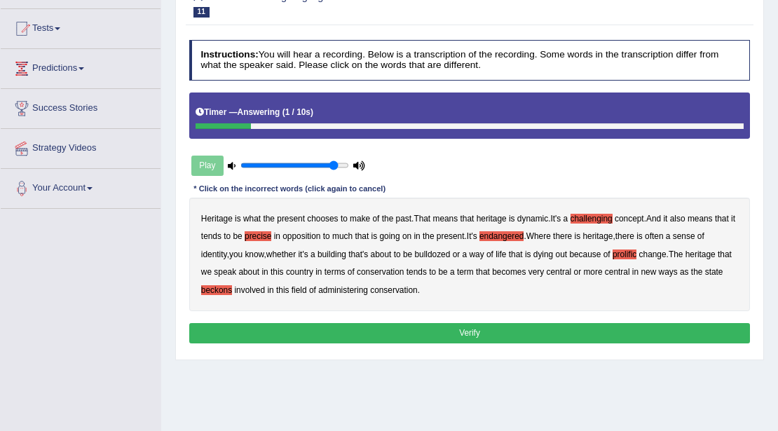
click at [410, 324] on button "Verify" at bounding box center [469, 333] width 561 height 20
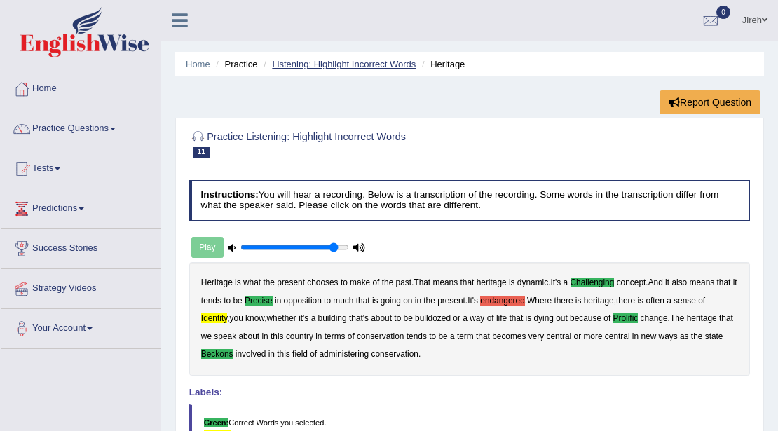
click at [347, 67] on link "Listening: Highlight Incorrect Words" at bounding box center [344, 64] width 144 height 11
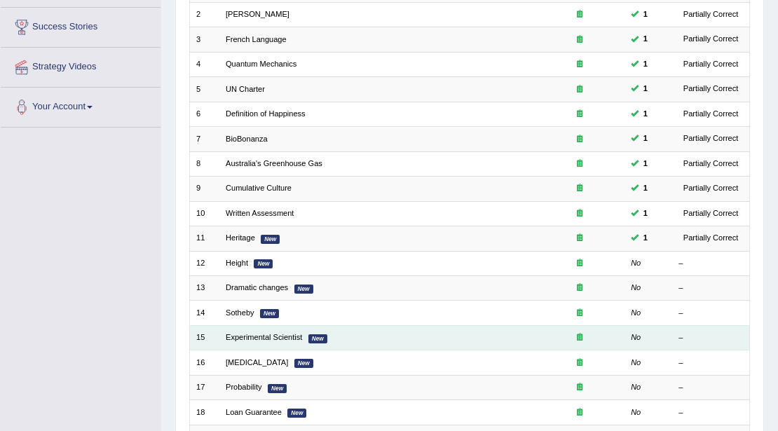
scroll to position [280, 0]
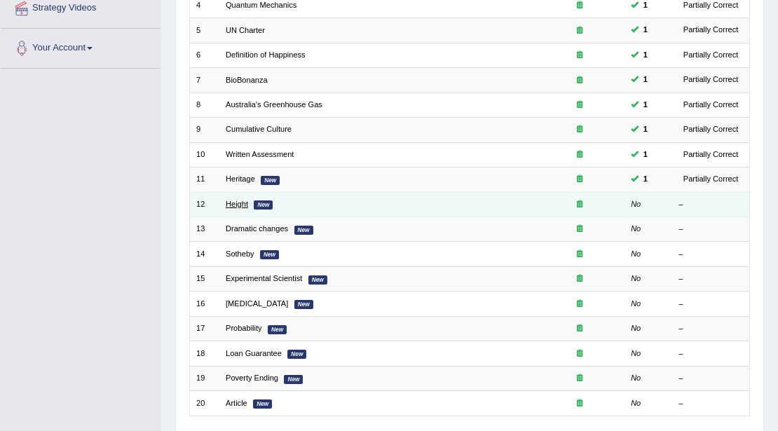
click at [226, 201] on link "Height" at bounding box center [237, 204] width 22 height 8
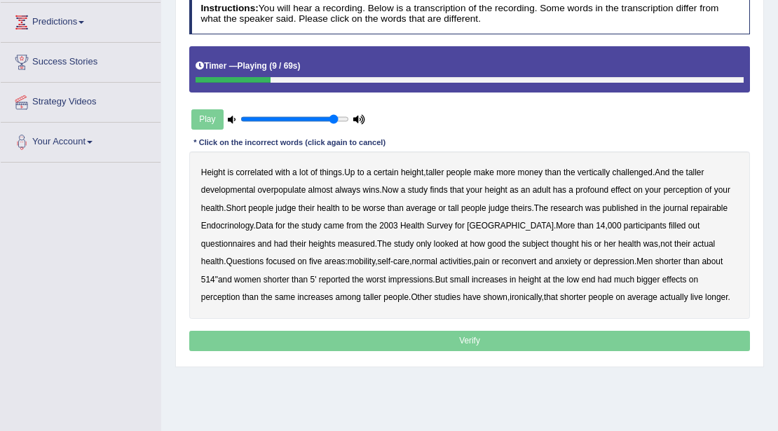
click at [245, 185] on b "developmental" at bounding box center [228, 190] width 54 height 10
click at [277, 186] on b "overpopulate" at bounding box center [281, 190] width 48 height 10
click at [712, 205] on b "repairable" at bounding box center [708, 208] width 37 height 10
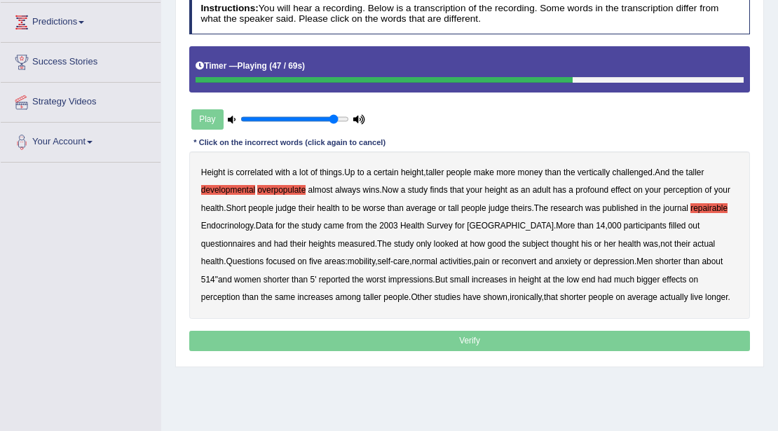
click at [502, 258] on b "reconvert" at bounding box center [519, 261] width 35 height 10
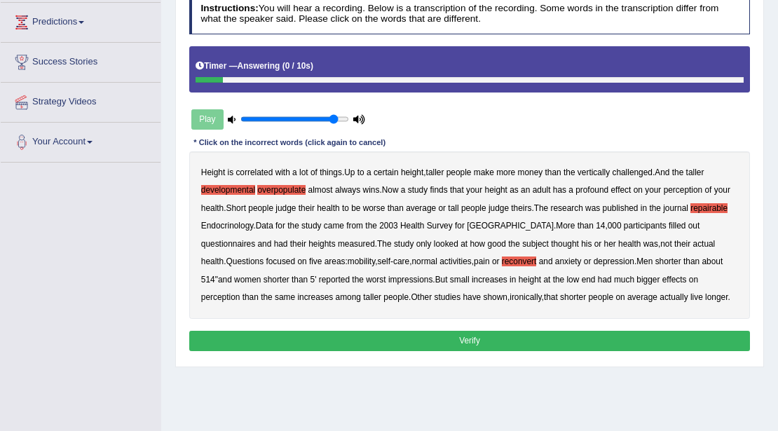
click at [491, 337] on button "Verify" at bounding box center [469, 341] width 561 height 20
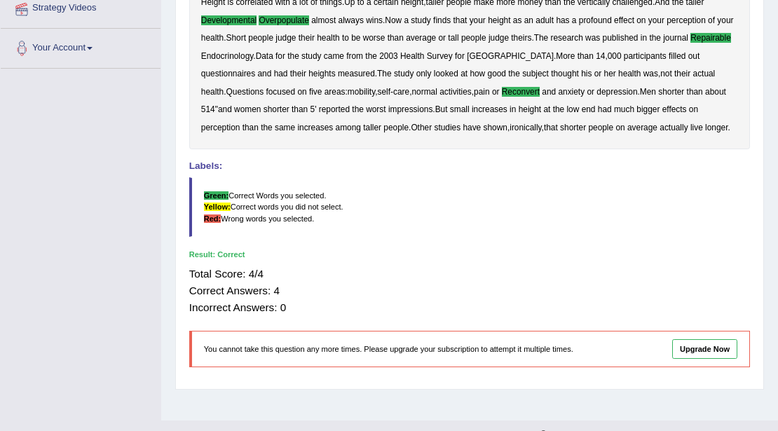
scroll to position [46, 0]
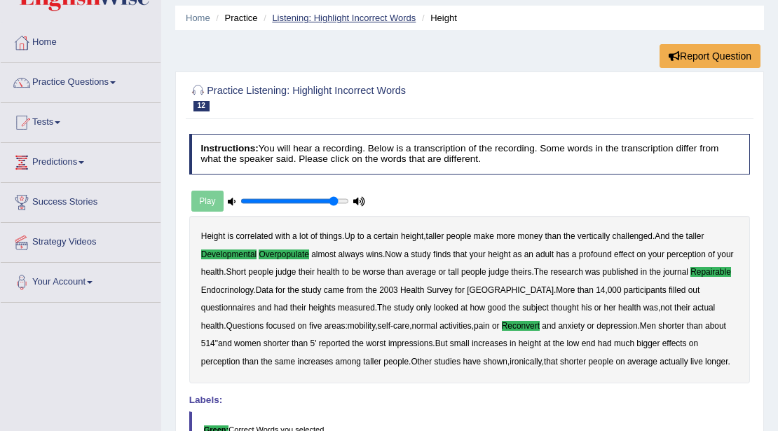
click at [322, 15] on link "Listening: Highlight Incorrect Words" at bounding box center [344, 18] width 144 height 11
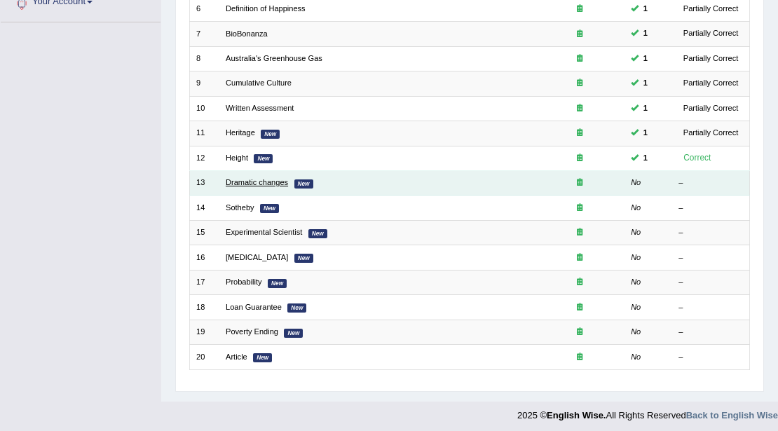
click at [272, 178] on link "Dramatic changes" at bounding box center [257, 182] width 62 height 8
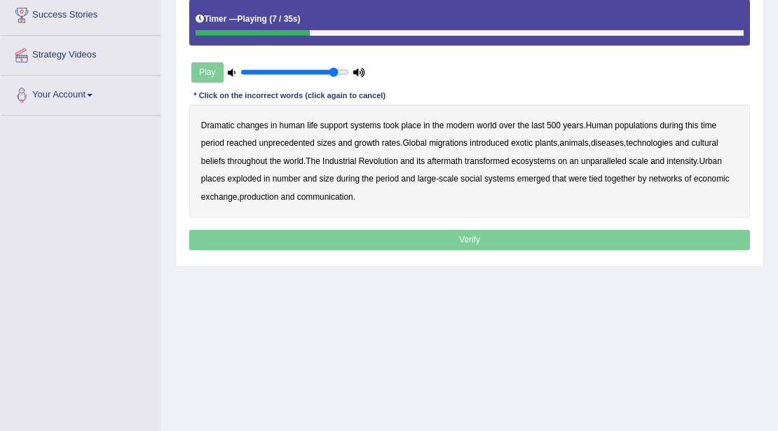
click at [641, 122] on b "populations" at bounding box center [635, 125] width 43 height 10
click at [621, 141] on b "diseases" at bounding box center [607, 143] width 33 height 10
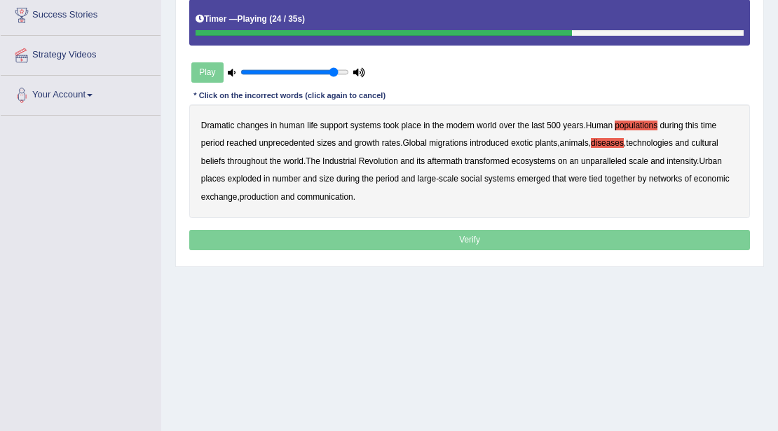
click at [538, 160] on b "ecosystems" at bounding box center [533, 161] width 44 height 10
click at [275, 192] on b "production" at bounding box center [259, 197] width 39 height 10
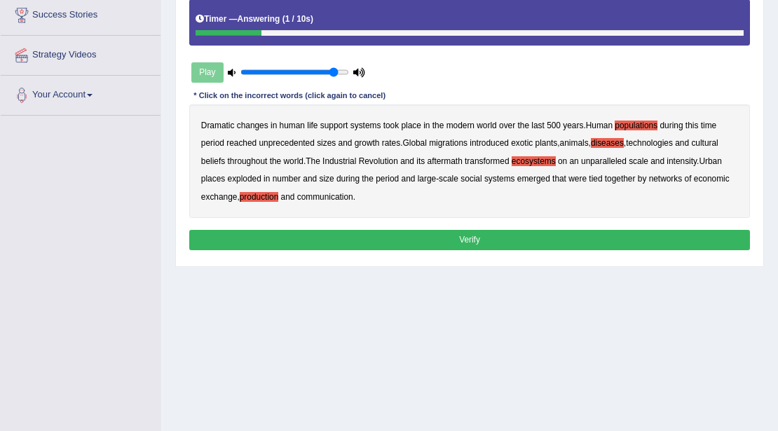
click at [401, 242] on button "Verify" at bounding box center [469, 240] width 561 height 20
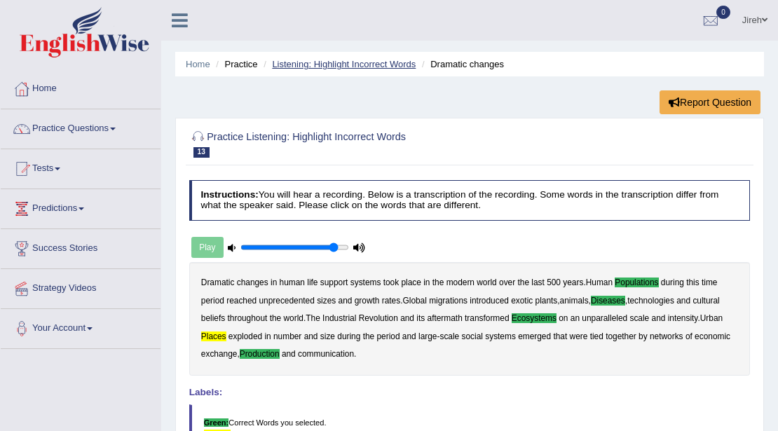
click at [349, 60] on link "Listening: Highlight Incorrect Words" at bounding box center [344, 64] width 144 height 11
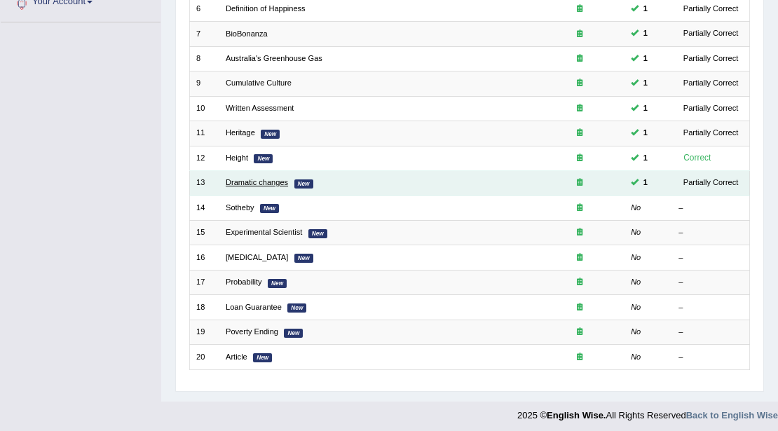
click at [227, 179] on link "Dramatic changes" at bounding box center [257, 182] width 62 height 8
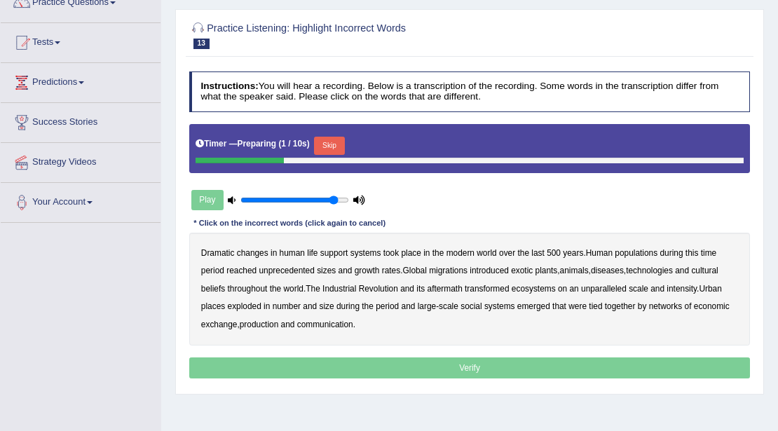
scroll to position [186, 0]
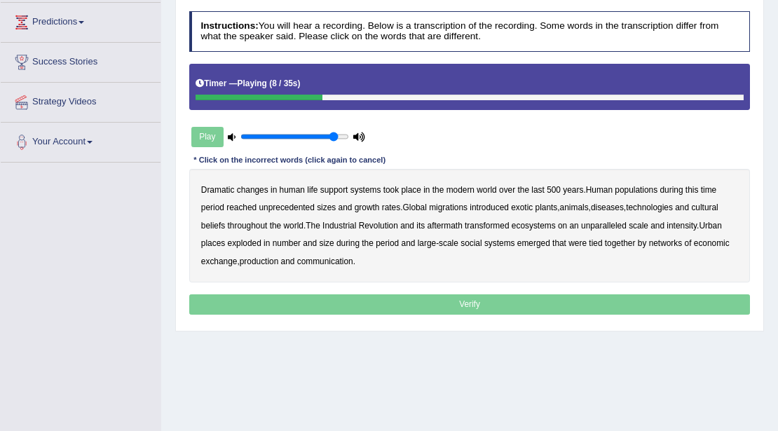
click at [643, 185] on b "populations" at bounding box center [635, 190] width 43 height 10
click at [623, 207] on b "diseases" at bounding box center [607, 207] width 33 height 10
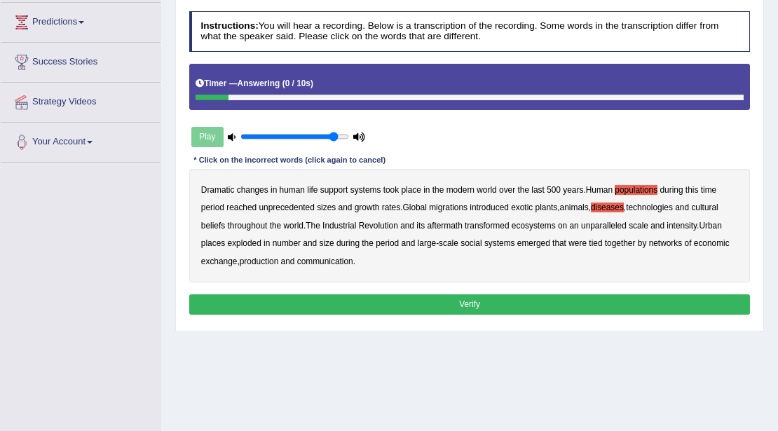
click at [268, 259] on b "production" at bounding box center [259, 261] width 39 height 10
click at [259, 294] on button "Verify" at bounding box center [469, 304] width 561 height 20
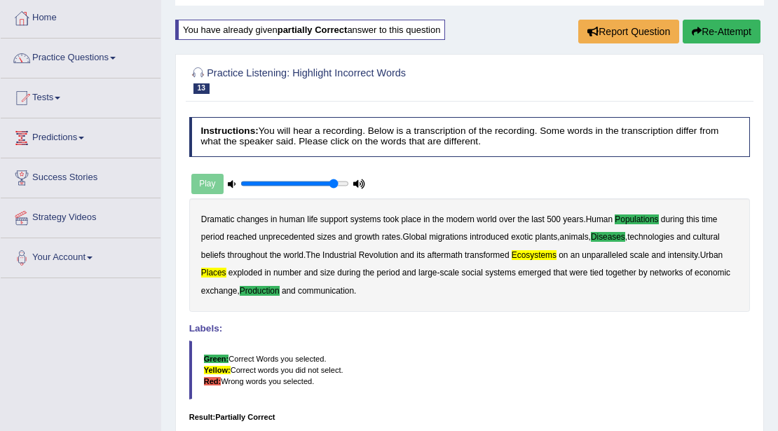
scroll to position [0, 0]
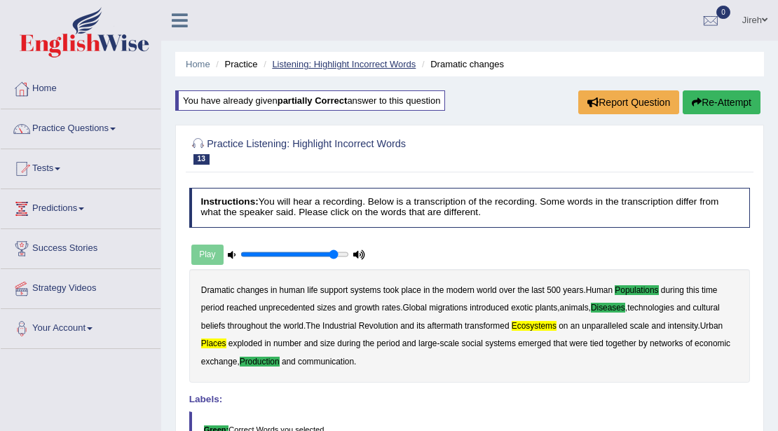
click at [332, 61] on link "Listening: Highlight Incorrect Words" at bounding box center [344, 64] width 144 height 11
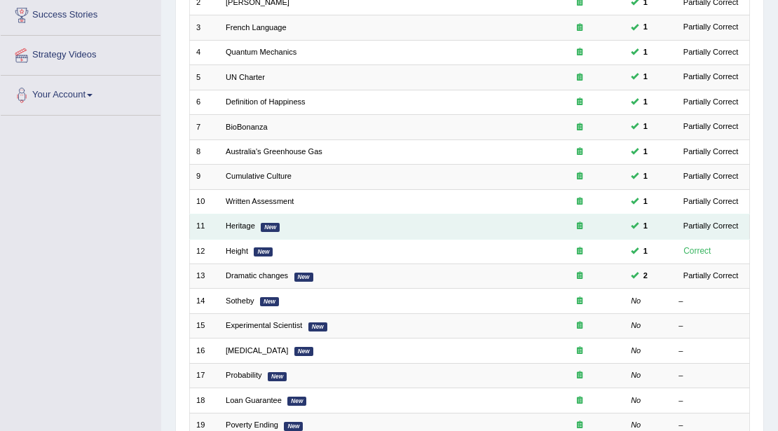
scroll to position [233, 0]
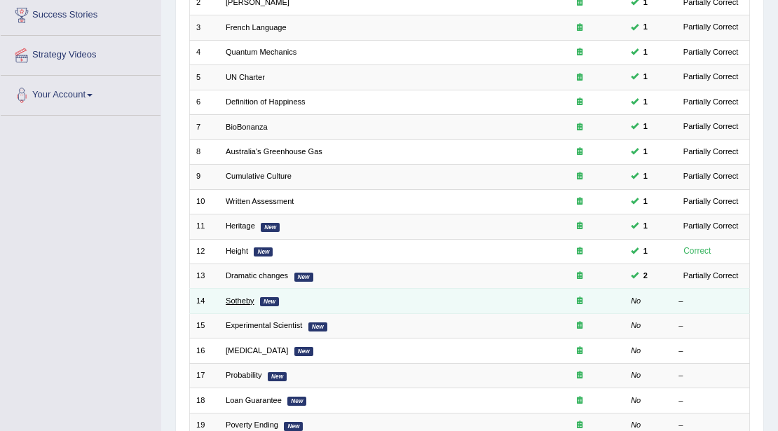
click at [244, 296] on link "Sotheby" at bounding box center [240, 300] width 29 height 8
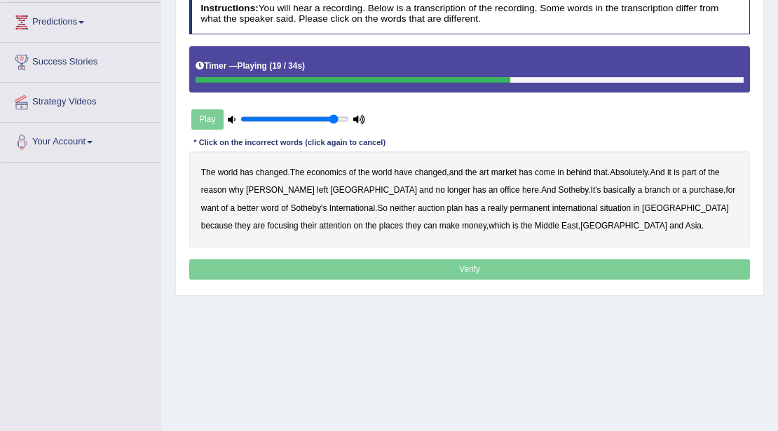
click at [689, 191] on b "purchase" at bounding box center [706, 190] width 34 height 10
click at [600, 207] on b "situation" at bounding box center [615, 208] width 31 height 10
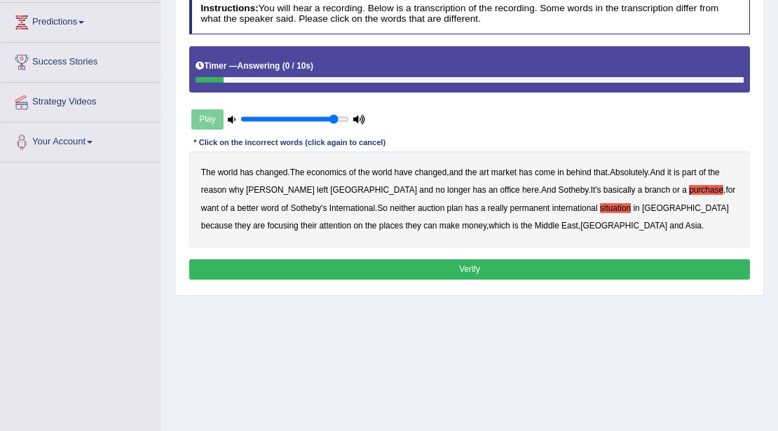
click at [468, 265] on button "Verify" at bounding box center [469, 269] width 561 height 20
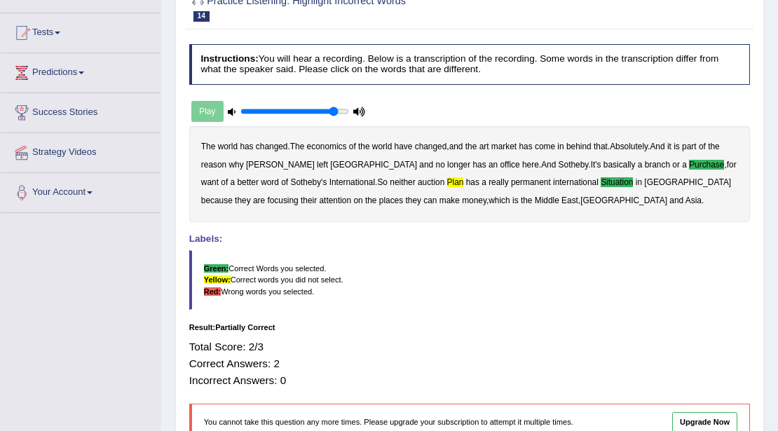
scroll to position [46, 0]
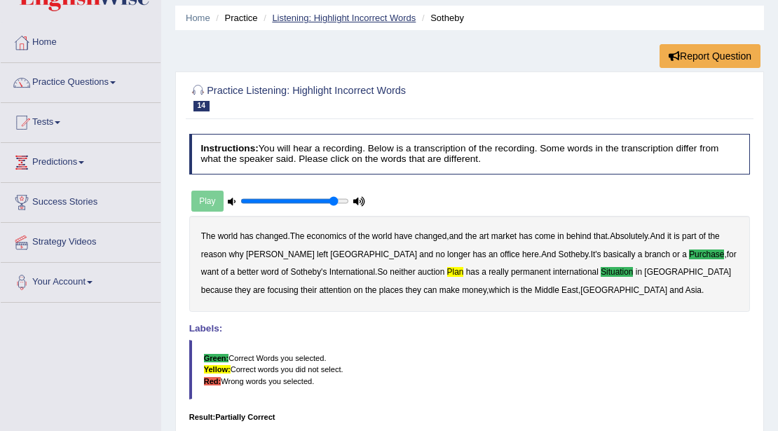
click at [375, 17] on link "Listening: Highlight Incorrect Words" at bounding box center [344, 18] width 144 height 11
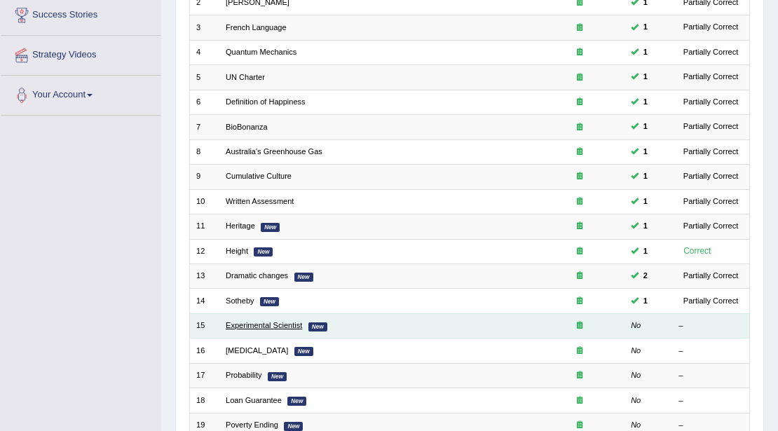
click at [266, 322] on link "Experimental Scientist" at bounding box center [264, 325] width 76 height 8
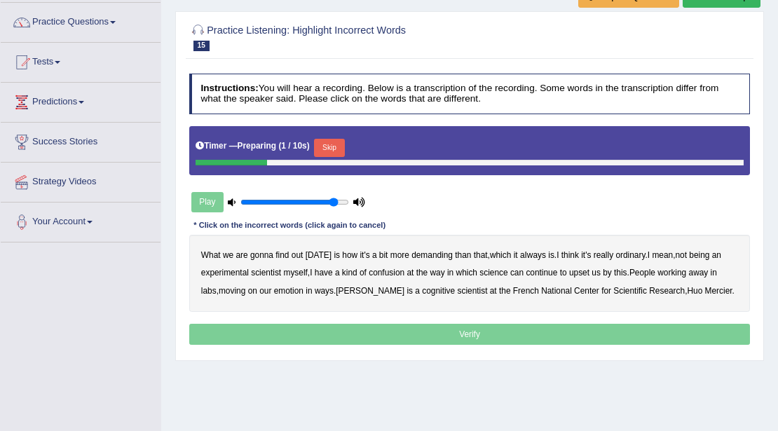
scroll to position [93, 0]
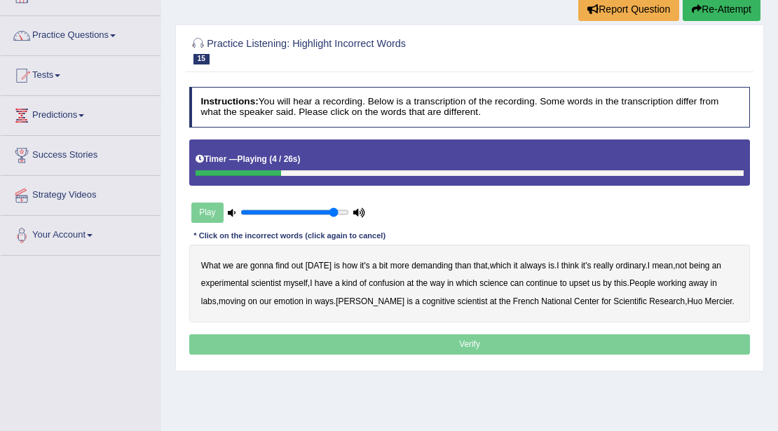
click at [444, 262] on b "demanding" at bounding box center [431, 266] width 41 height 10
click at [629, 263] on b "ordinary" at bounding box center [629, 266] width 29 height 10
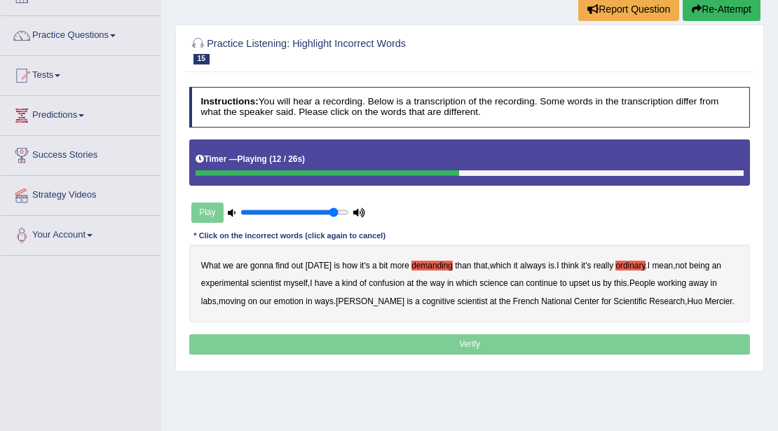
click at [383, 282] on b "confusion" at bounding box center [386, 283] width 36 height 10
click at [572, 281] on b "upset" at bounding box center [579, 283] width 20 height 10
click at [283, 301] on b "emotion" at bounding box center [288, 301] width 29 height 10
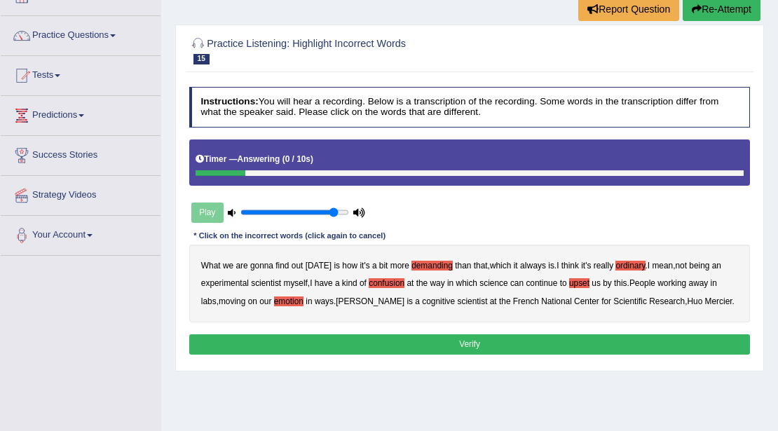
click at [460, 340] on button "Verify" at bounding box center [469, 344] width 561 height 20
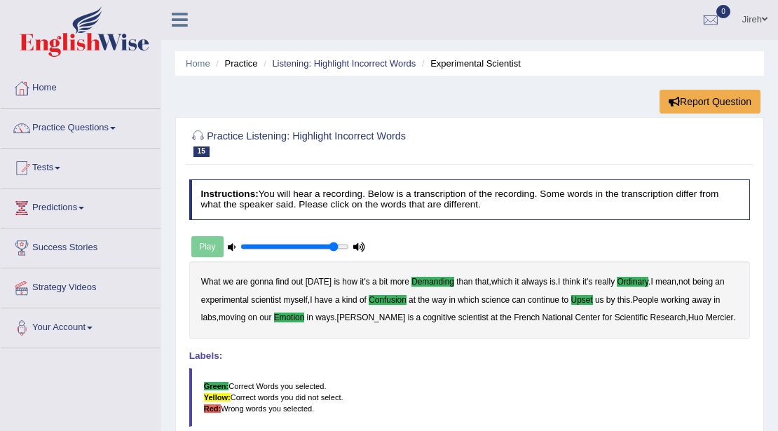
scroll to position [0, 0]
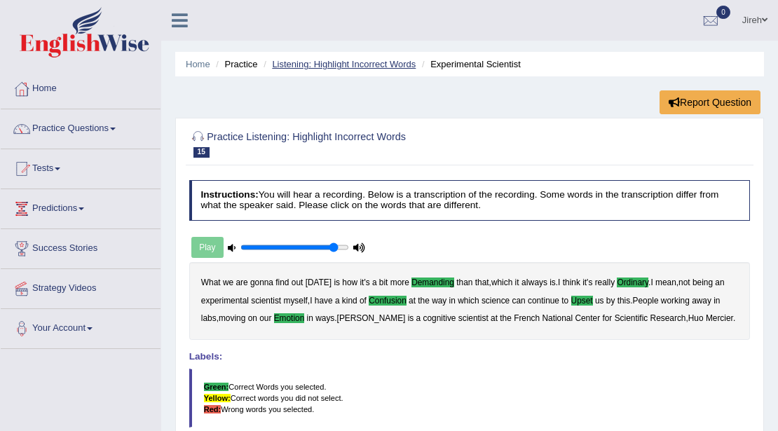
click at [346, 64] on link "Listening: Highlight Incorrect Words" at bounding box center [344, 64] width 144 height 11
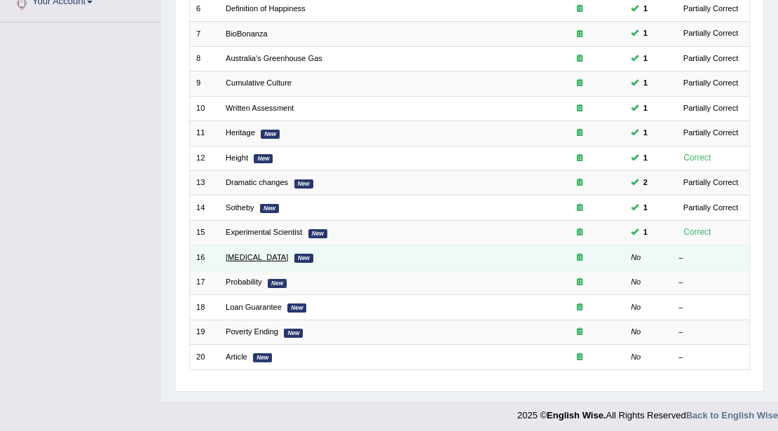
click at [237, 253] on link "[MEDICAL_DATA]" at bounding box center [257, 257] width 62 height 8
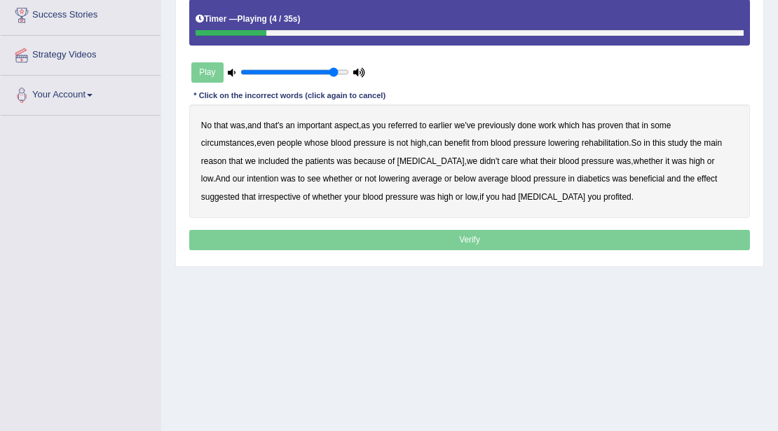
click at [399, 123] on b "referred" at bounding box center [402, 125] width 29 height 10
click at [581, 142] on b "rehabilitation" at bounding box center [604, 143] width 47 height 10
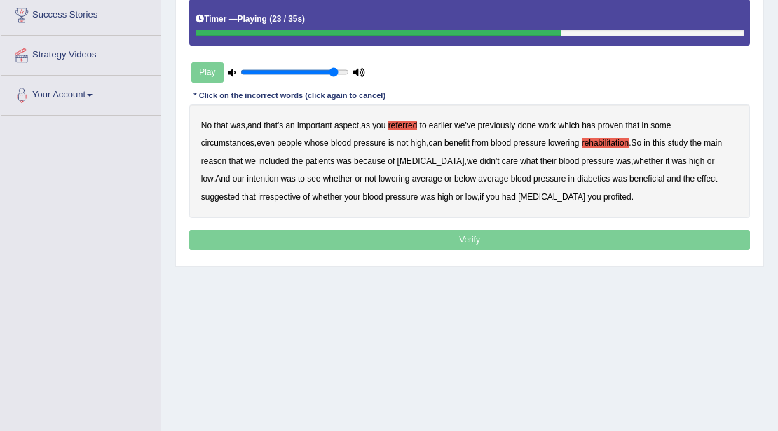
click at [278, 174] on b "intention" at bounding box center [263, 179] width 32 height 10
click at [602, 171] on div "No that was , and that's an important aspect , as you referred to earlier we've…" at bounding box center [469, 160] width 561 height 113
click at [696, 177] on b "effect" at bounding box center [706, 179] width 20 height 10
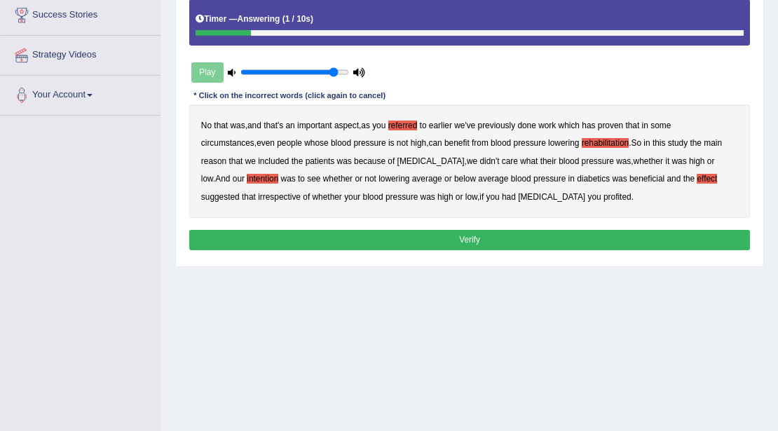
click at [603, 198] on b "profited" at bounding box center [617, 197] width 28 height 10
click at [439, 240] on button "Verify" at bounding box center [469, 240] width 561 height 20
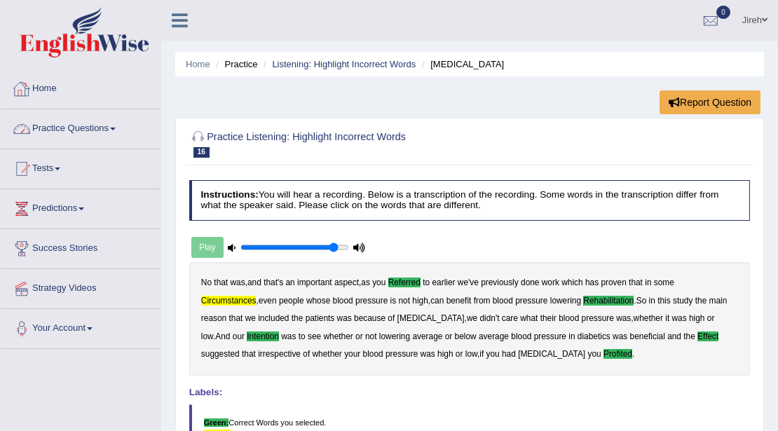
click at [97, 133] on link "Practice Questions" at bounding box center [81, 126] width 160 height 35
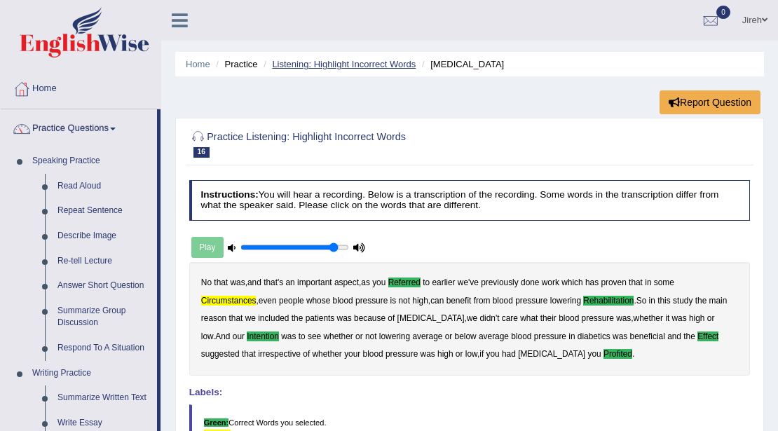
click at [374, 64] on link "Listening: Highlight Incorrect Words" at bounding box center [344, 64] width 144 height 11
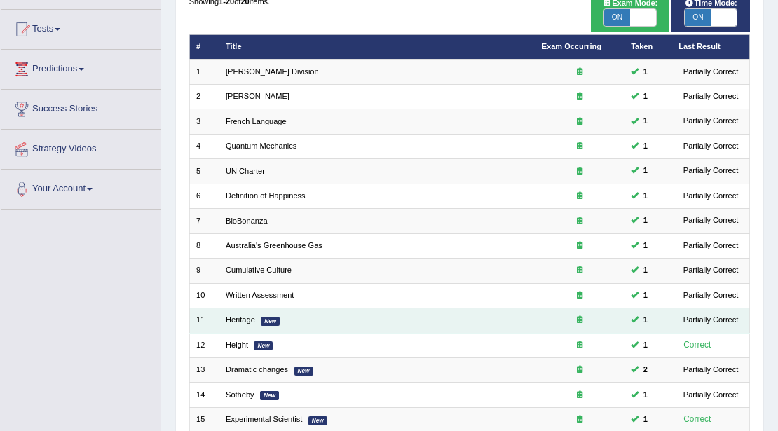
scroll to position [186, 0]
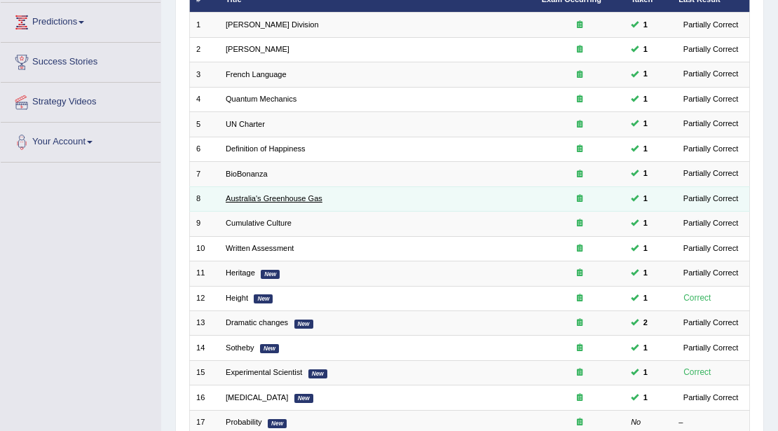
click at [277, 200] on link "Australia's Greenhouse Gas" at bounding box center [274, 198] width 97 height 8
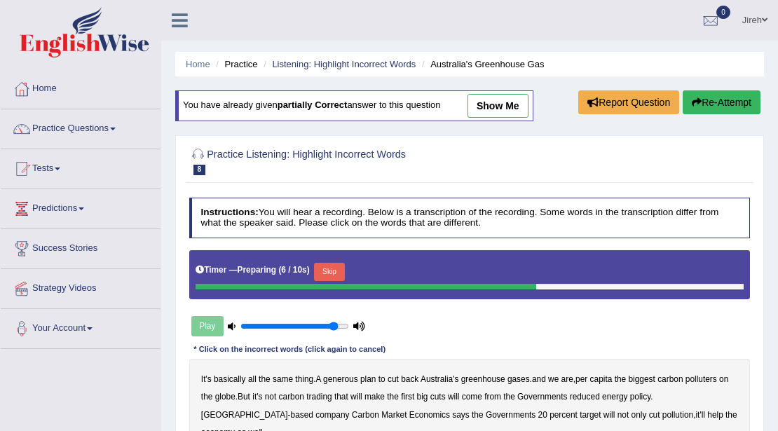
click at [509, 111] on link "show me" at bounding box center [497, 106] width 61 height 24
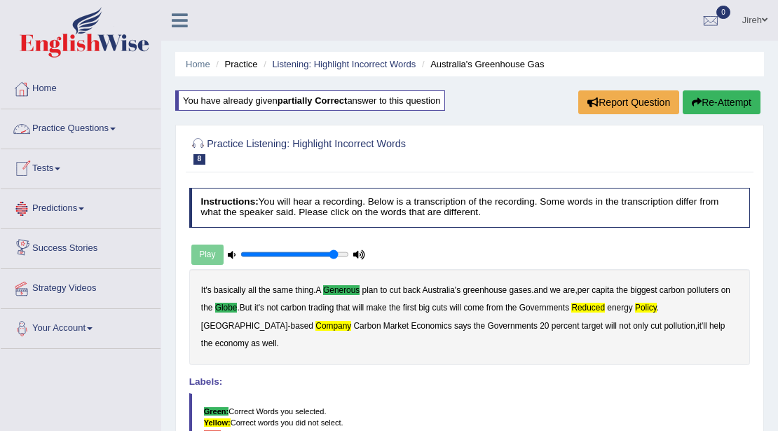
click at [87, 122] on link "Practice Questions" at bounding box center [81, 126] width 160 height 35
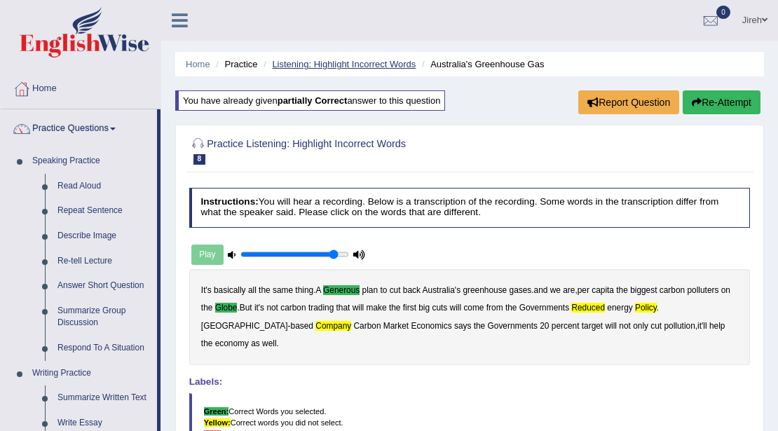
click at [350, 67] on link "Listening: Highlight Incorrect Words" at bounding box center [344, 64] width 144 height 11
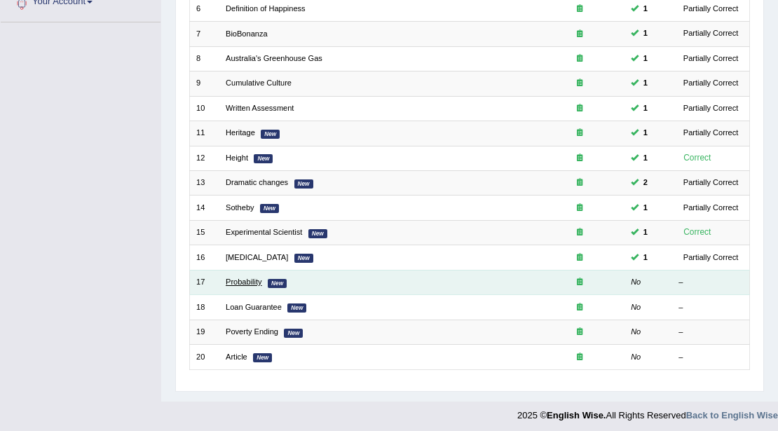
click at [261, 277] on link "Probability" at bounding box center [244, 281] width 36 height 8
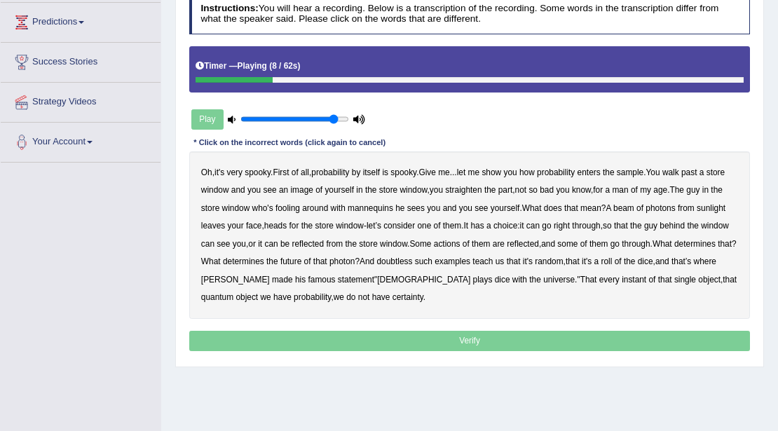
click at [643, 173] on b "sample" at bounding box center [629, 172] width 27 height 10
click at [634, 204] on b "beam" at bounding box center [623, 208] width 21 height 10
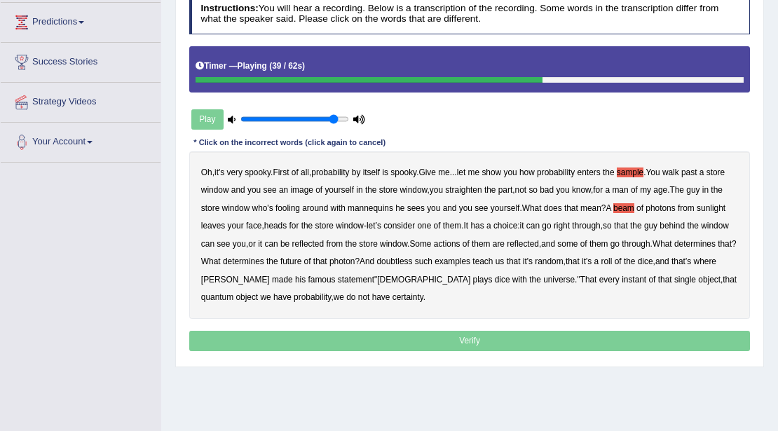
click at [460, 241] on b "actions" at bounding box center [447, 244] width 27 height 10
click at [354, 257] on b "photon" at bounding box center [341, 261] width 25 height 10
click at [612, 258] on b "roll" at bounding box center [605, 261] width 11 height 10
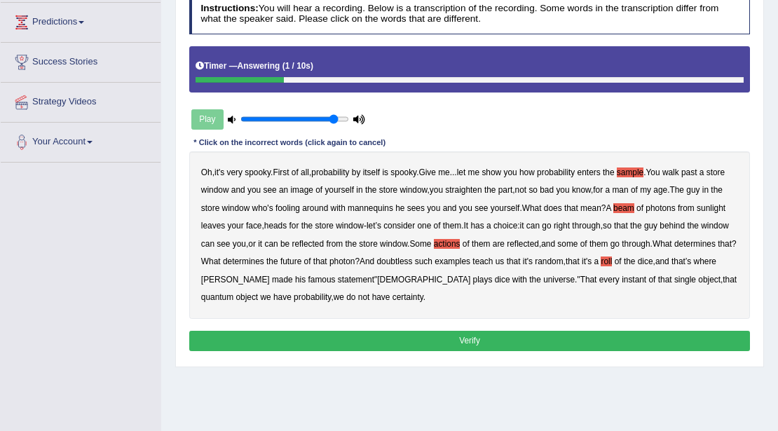
click at [367, 333] on button "Verify" at bounding box center [469, 341] width 561 height 20
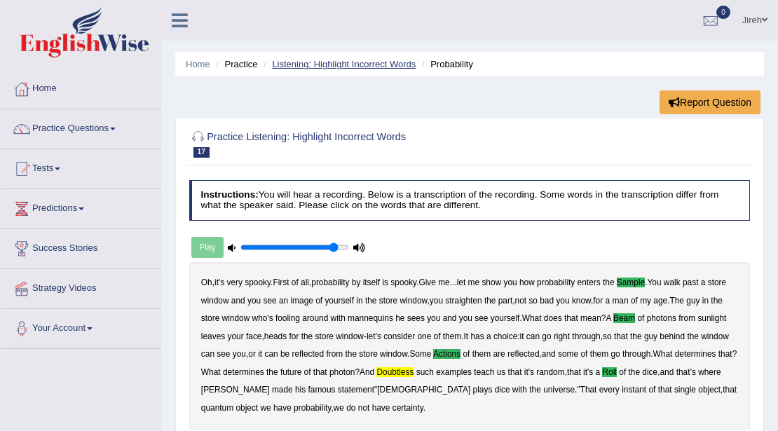
click at [365, 62] on link "Listening: Highlight Incorrect Words" at bounding box center [344, 64] width 144 height 11
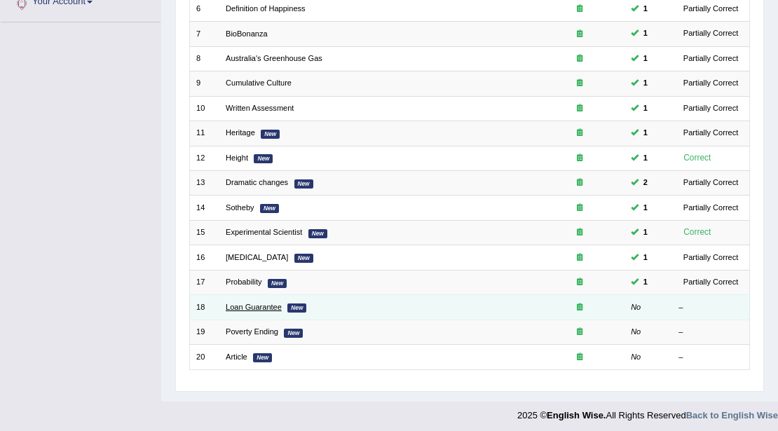
click at [259, 303] on link "Loan Guarantee" at bounding box center [254, 307] width 56 height 8
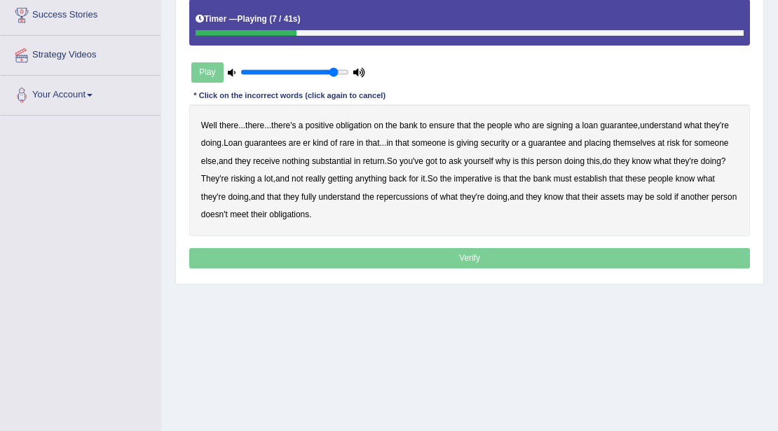
click at [669, 125] on b "understand" at bounding box center [661, 125] width 42 height 10
click at [330, 157] on b "substantial" at bounding box center [332, 161] width 40 height 10
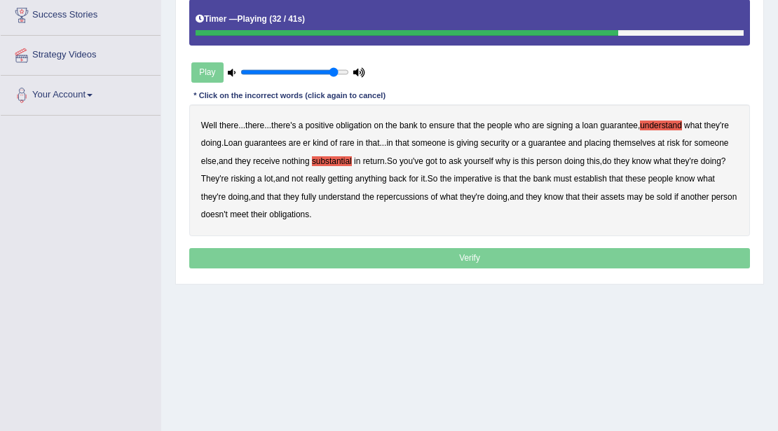
click at [601, 174] on b "establish" at bounding box center [590, 179] width 33 height 10
click at [408, 195] on b "repercussions" at bounding box center [402, 197] width 52 height 10
click at [614, 198] on b "assets" at bounding box center [612, 197] width 24 height 10
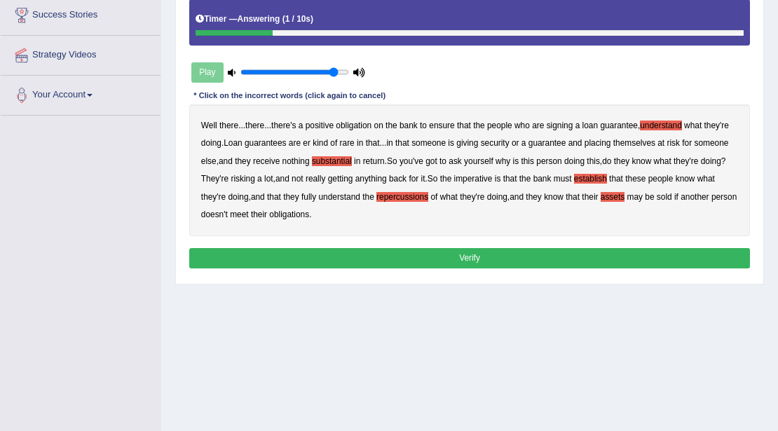
click at [289, 244] on div "Instructions: You will hear a recording. Below is a transcription of the record…" at bounding box center [469, 109] width 567 height 337
click at [460, 258] on button "Verify" at bounding box center [469, 258] width 561 height 20
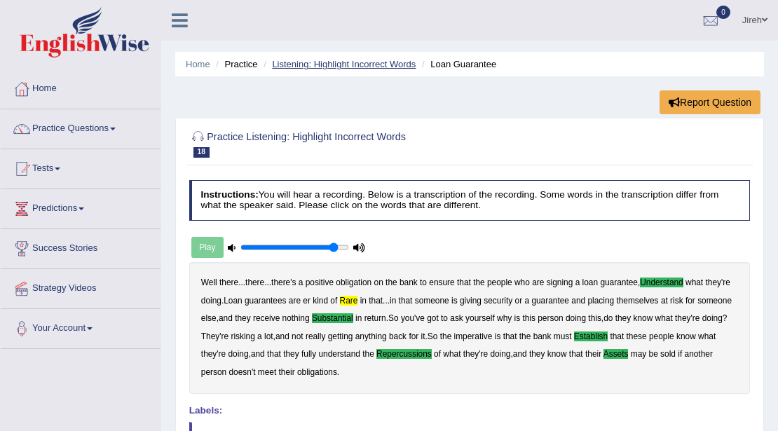
click at [355, 68] on link "Listening: Highlight Incorrect Words" at bounding box center [344, 64] width 144 height 11
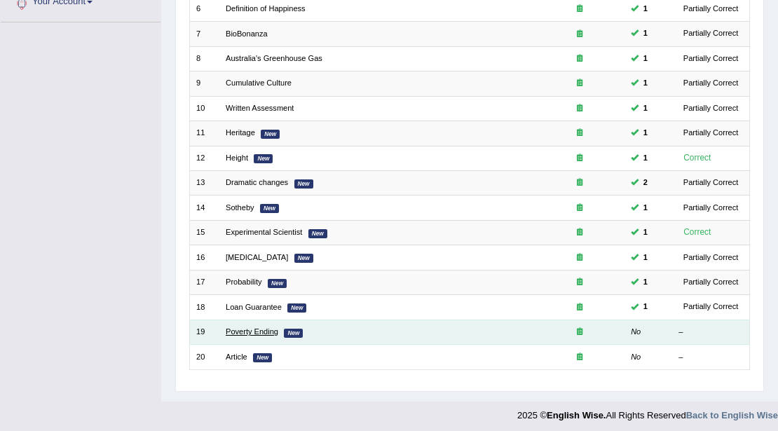
click at [233, 329] on link "Poverty Ending" at bounding box center [252, 331] width 53 height 8
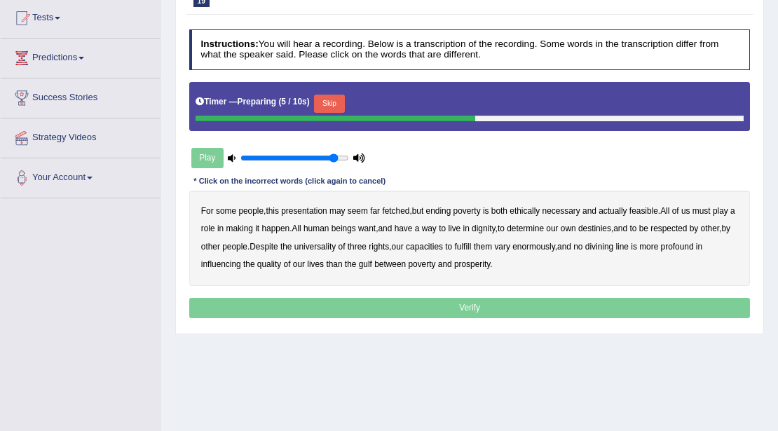
scroll to position [140, 0]
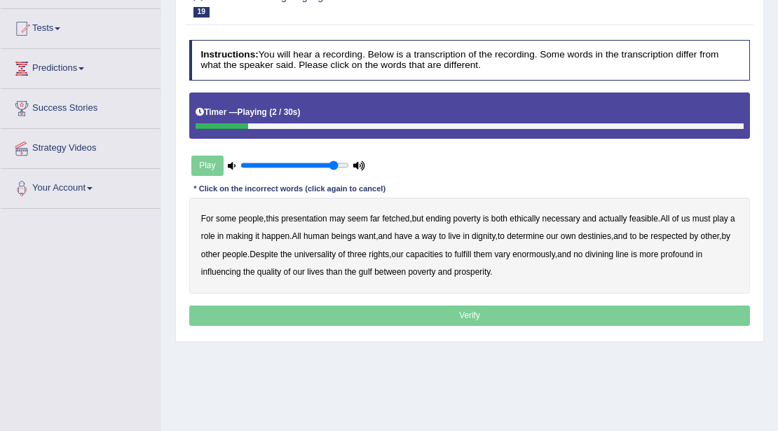
click at [318, 214] on b "presentation" at bounding box center [304, 219] width 46 height 10
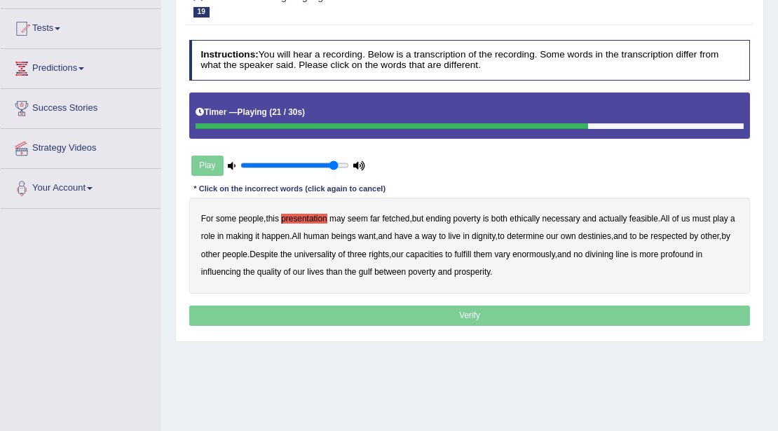
click at [366, 252] on b "three" at bounding box center [356, 254] width 19 height 10
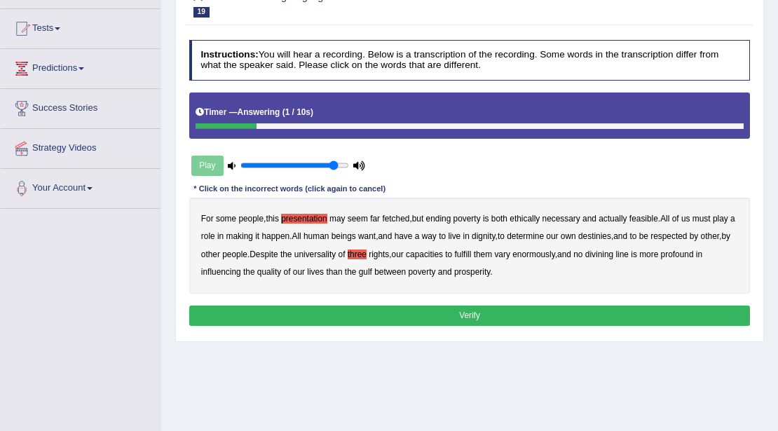
click at [461, 321] on button "Verify" at bounding box center [469, 315] width 561 height 20
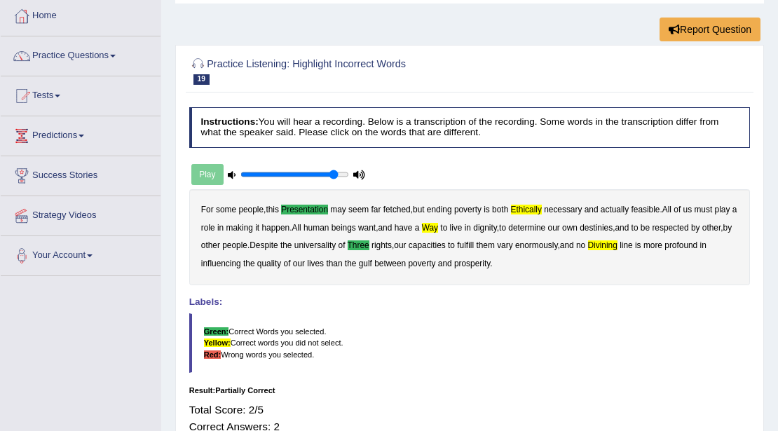
scroll to position [0, 0]
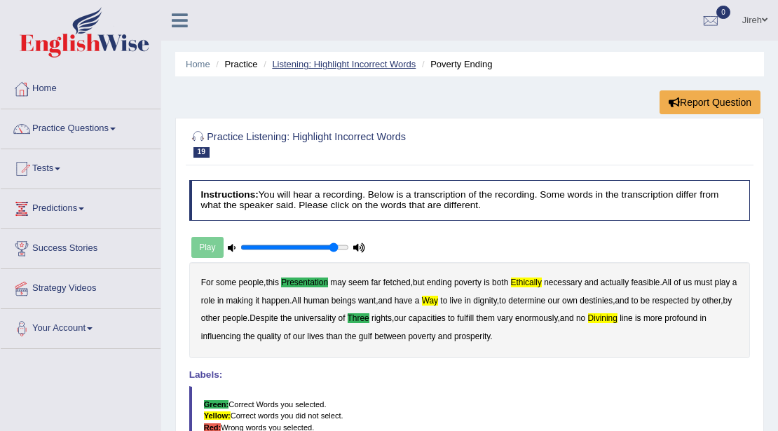
click at [332, 62] on link "Listening: Highlight Incorrect Words" at bounding box center [344, 64] width 144 height 11
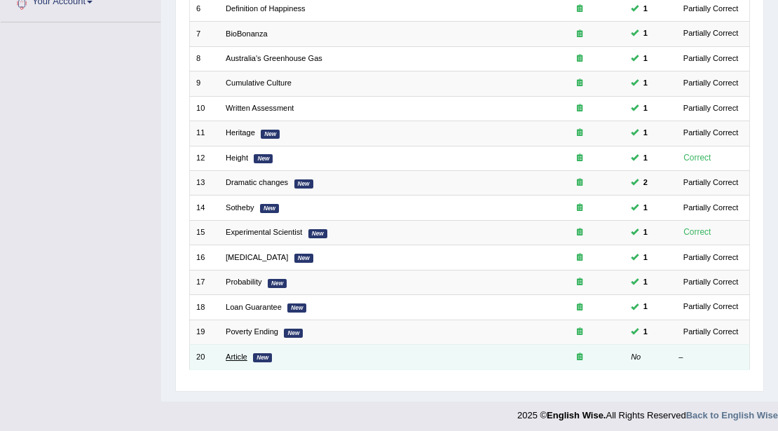
click at [236, 352] on link "Article" at bounding box center [237, 356] width 22 height 8
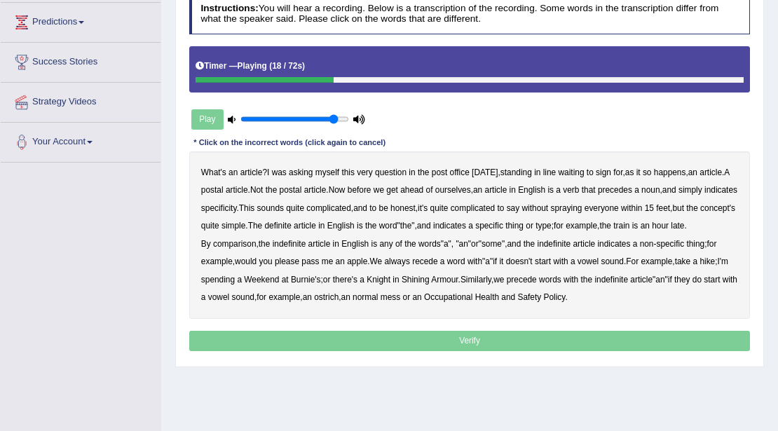
click at [579, 189] on b "verb" at bounding box center [570, 190] width 16 height 10
click at [244, 249] on b "comparison" at bounding box center [234, 244] width 43 height 10
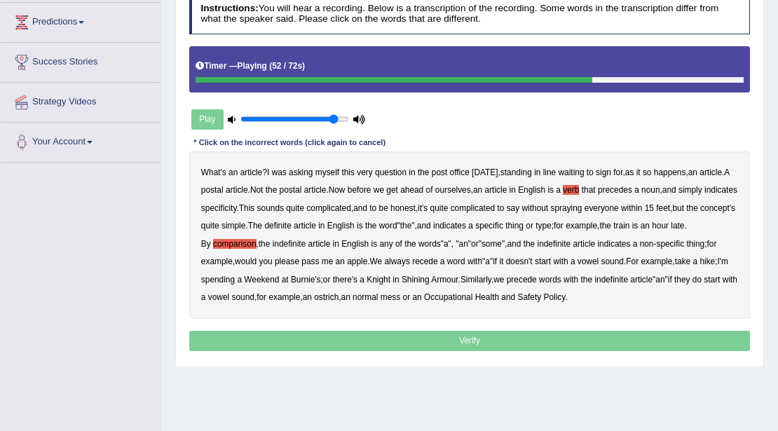
click at [433, 266] on b "recede" at bounding box center [424, 261] width 25 height 10
click at [506, 349] on p "Verify" at bounding box center [469, 341] width 561 height 20
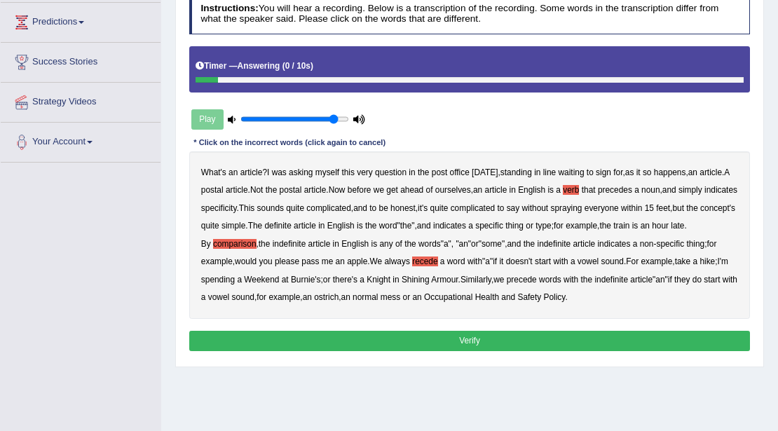
click at [506, 349] on button "Verify" at bounding box center [469, 341] width 561 height 20
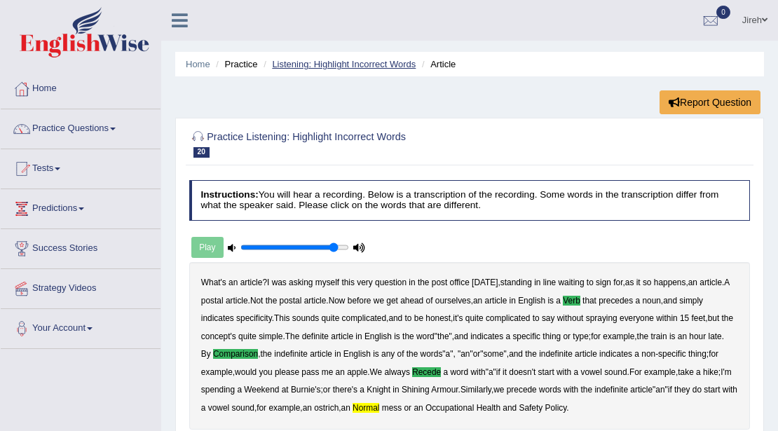
click at [373, 64] on link "Listening: Highlight Incorrect Words" at bounding box center [344, 64] width 144 height 11
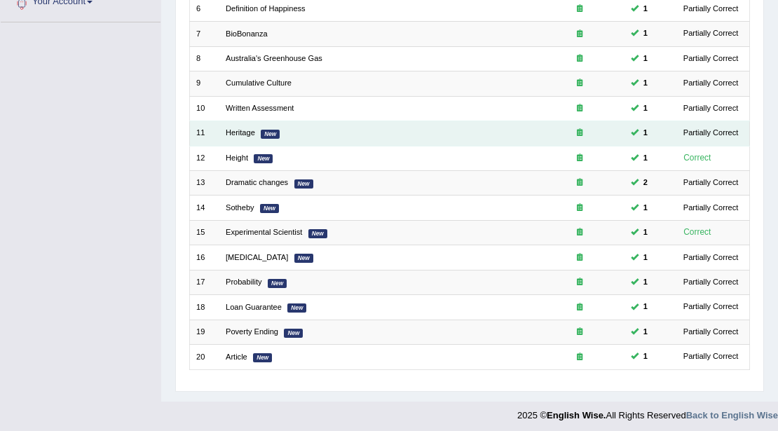
scroll to position [139, 0]
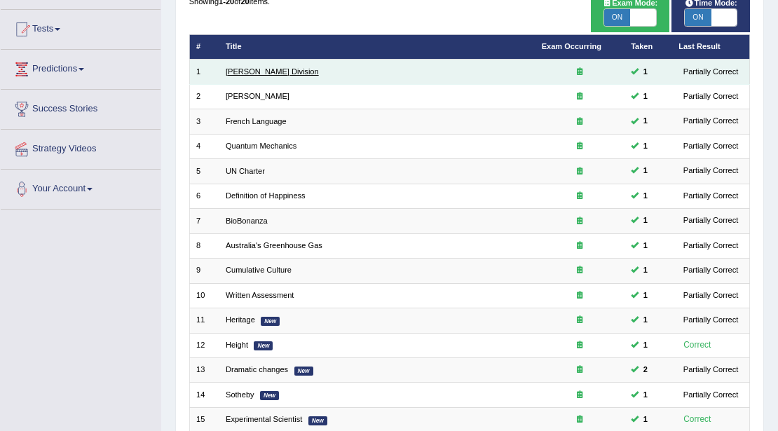
click at [248, 74] on link "[PERSON_NAME] Division" at bounding box center [272, 71] width 93 height 8
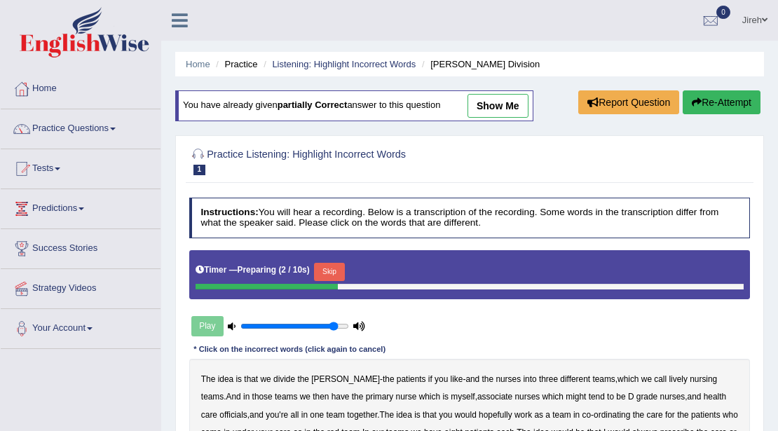
click at [506, 103] on link "show me" at bounding box center [497, 106] width 61 height 24
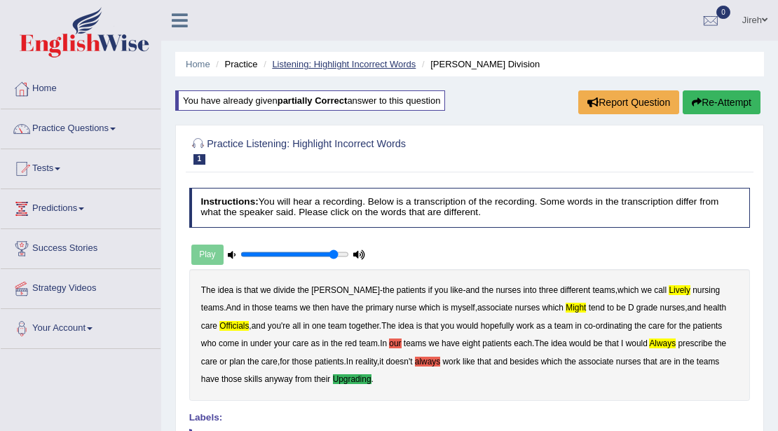
click at [368, 66] on link "Listening: Highlight Incorrect Words" at bounding box center [344, 64] width 144 height 11
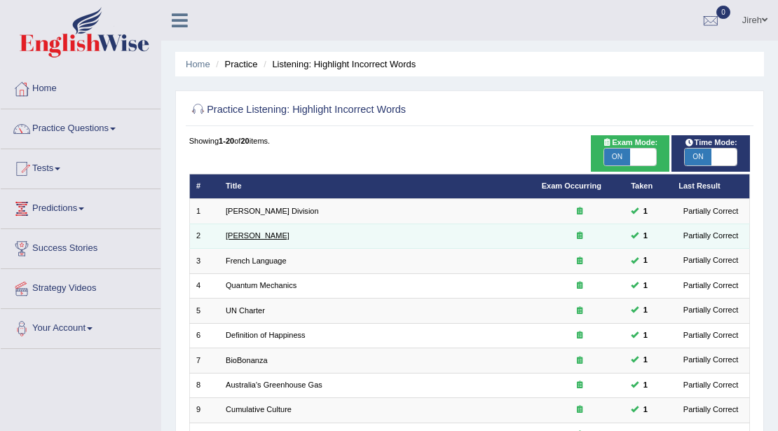
click at [259, 233] on link "Joseph Heller" at bounding box center [258, 235] width 64 height 8
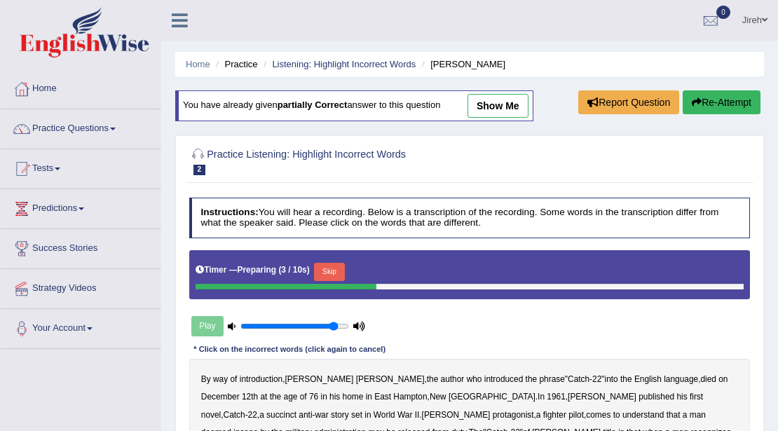
click at [525, 113] on link "show me" at bounding box center [497, 106] width 61 height 24
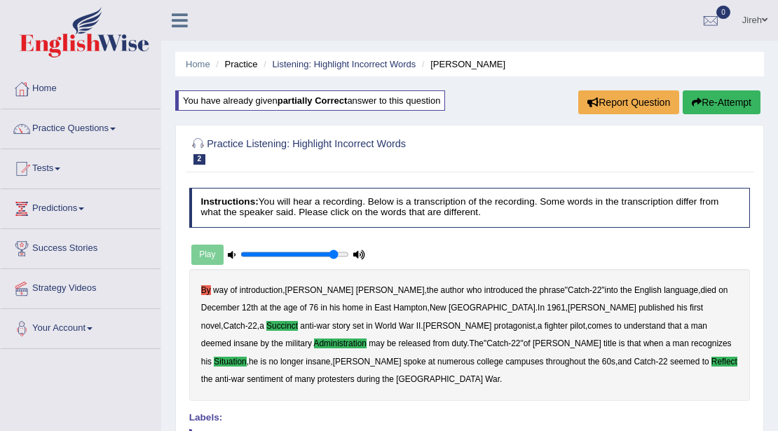
click at [393, 68] on link "Listening: Highlight Incorrect Words" at bounding box center [344, 64] width 144 height 11
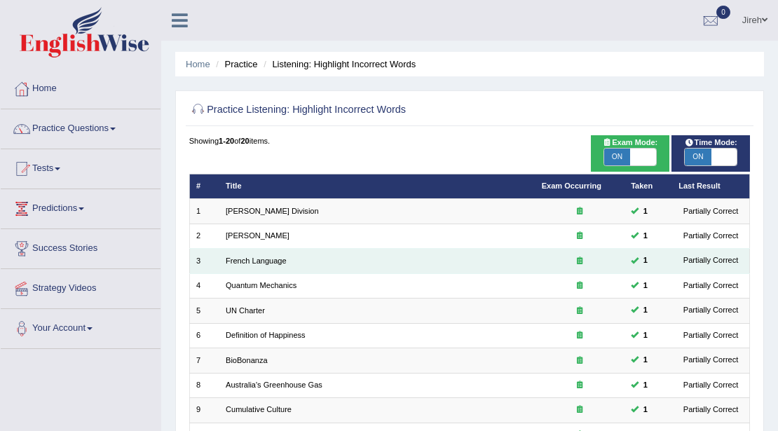
click at [267, 265] on td "French Language" at bounding box center [377, 261] width 316 height 25
click at [272, 261] on link "French Language" at bounding box center [256, 260] width 61 height 8
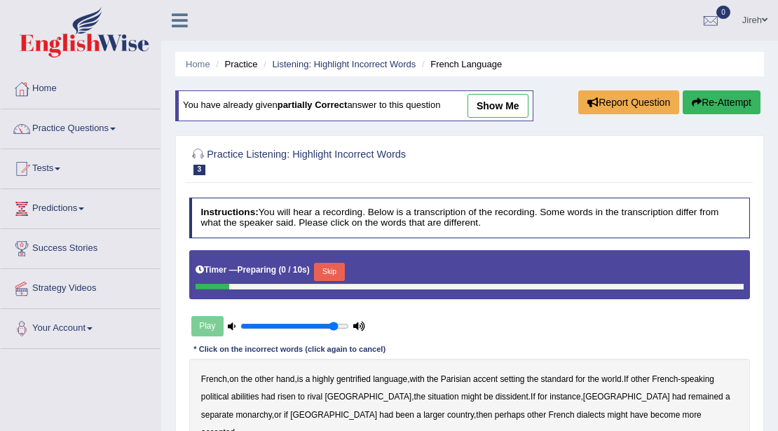
click at [487, 102] on link "show me" at bounding box center [497, 106] width 61 height 24
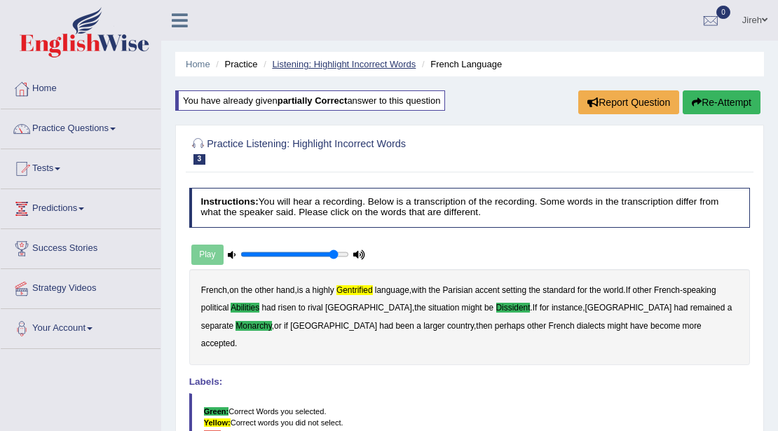
click at [308, 62] on link "Listening: Highlight Incorrect Words" at bounding box center [344, 64] width 144 height 11
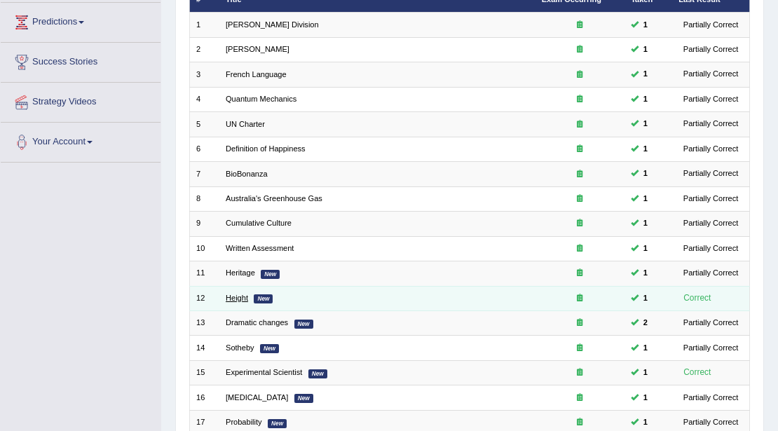
click at [241, 294] on link "Height" at bounding box center [237, 298] width 22 height 8
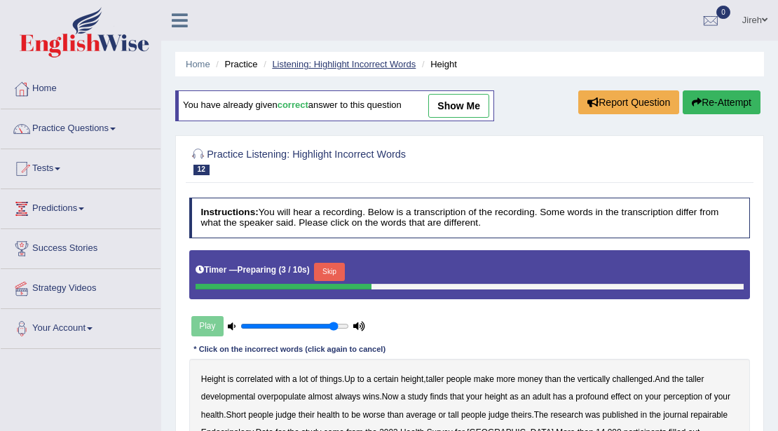
click at [340, 67] on link "Listening: Highlight Incorrect Words" at bounding box center [344, 64] width 144 height 11
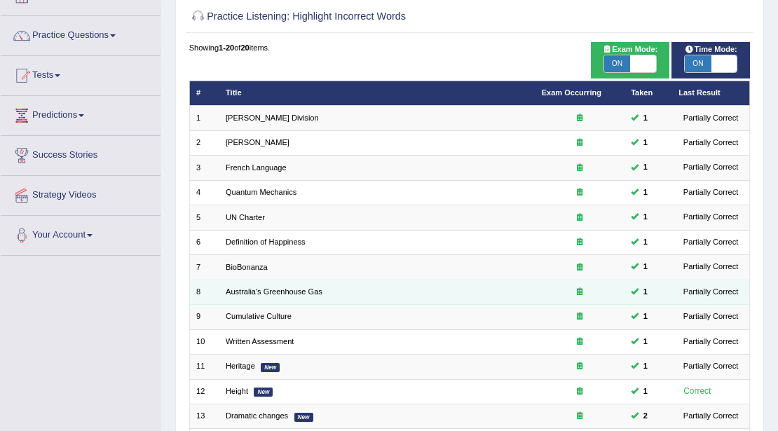
scroll to position [93, 0]
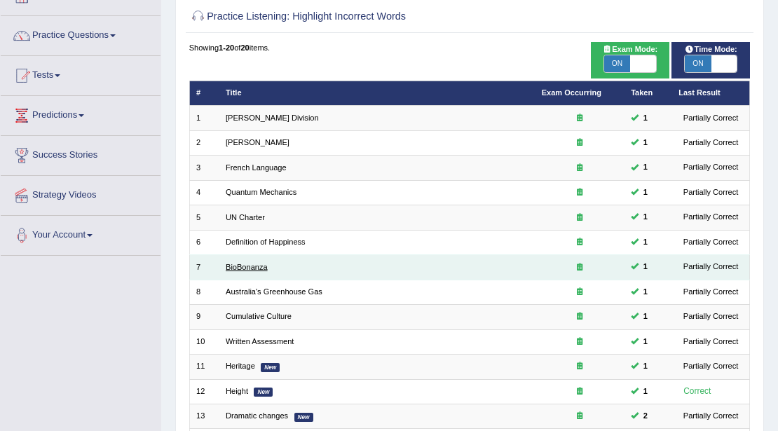
click at [247, 268] on link "BioBonanza" at bounding box center [247, 267] width 42 height 8
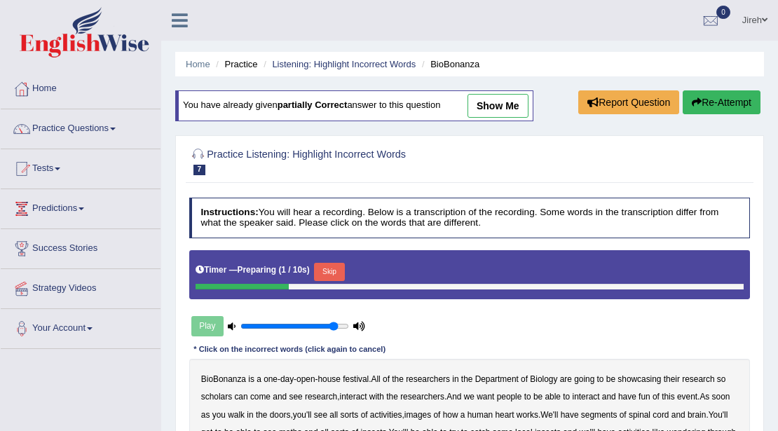
click at [508, 110] on link "show me" at bounding box center [497, 106] width 61 height 24
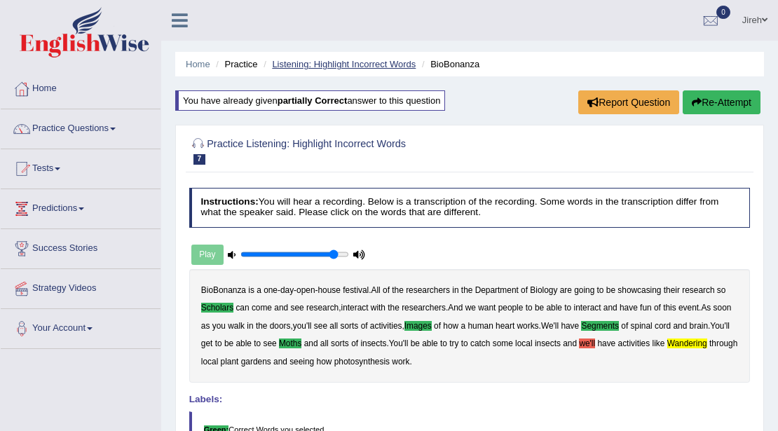
click at [392, 60] on link "Listening: Highlight Incorrect Words" at bounding box center [344, 64] width 144 height 11
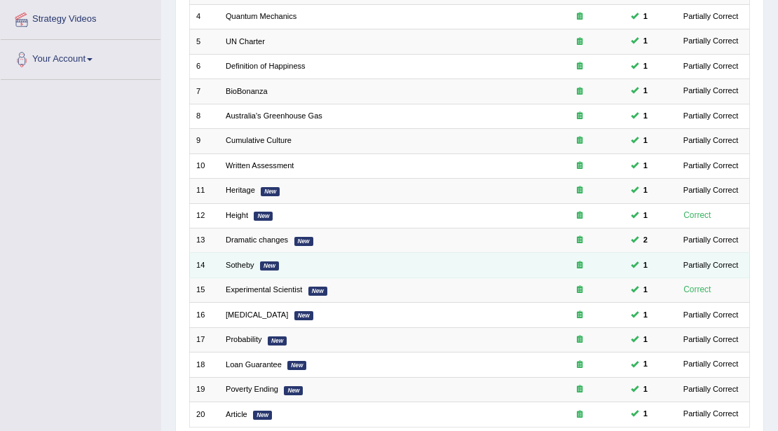
scroll to position [326, 0]
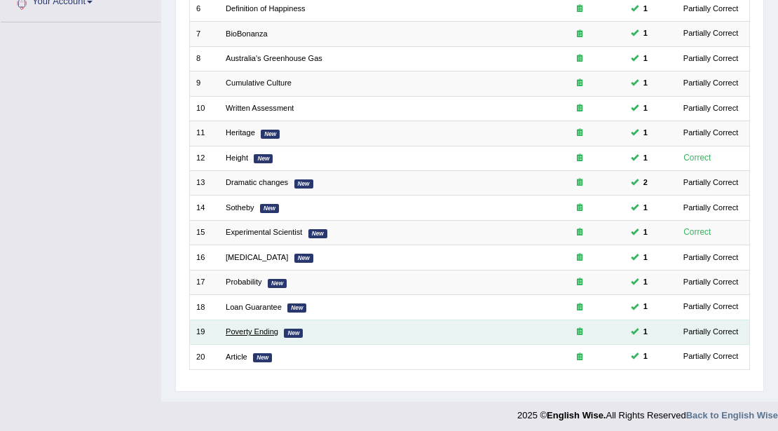
click at [261, 329] on link "Poverty Ending" at bounding box center [252, 331] width 53 height 8
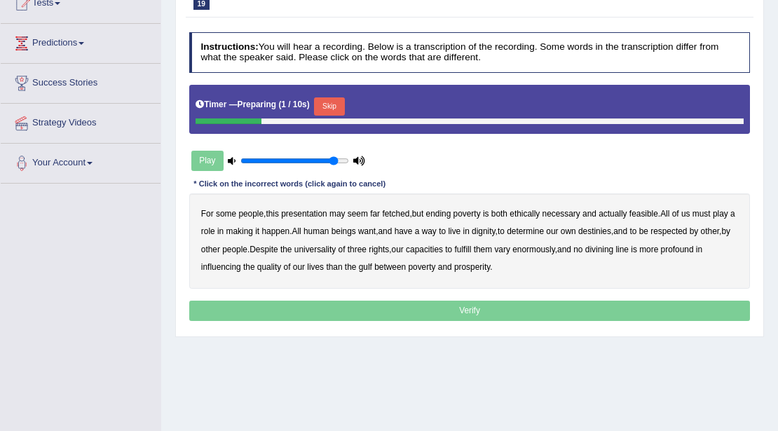
scroll to position [46, 0]
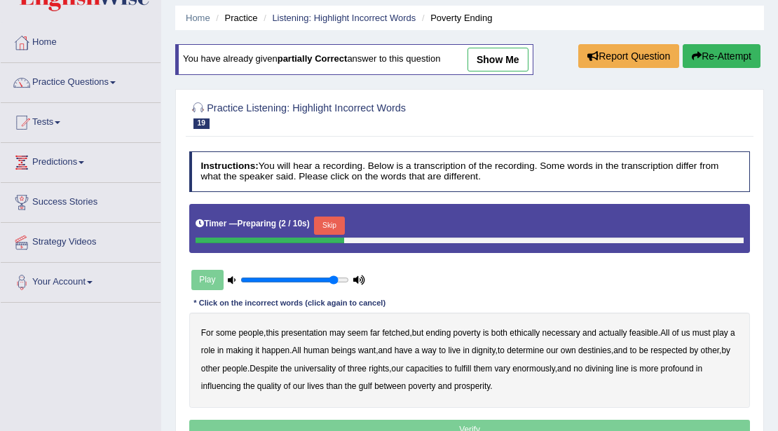
click at [512, 66] on link "show me" at bounding box center [497, 60] width 61 height 24
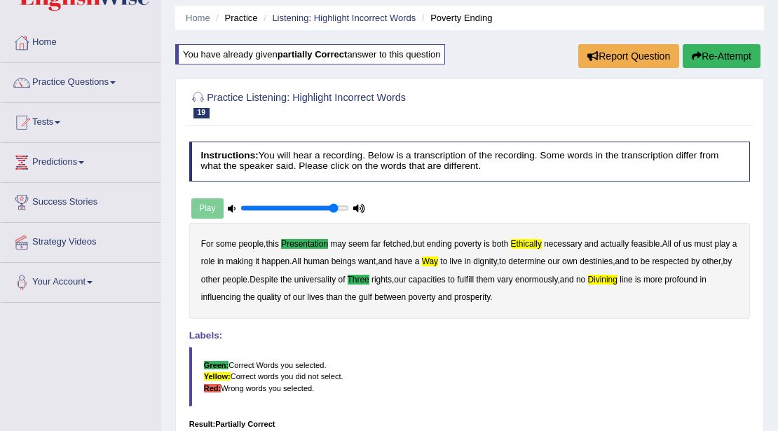
scroll to position [0, 0]
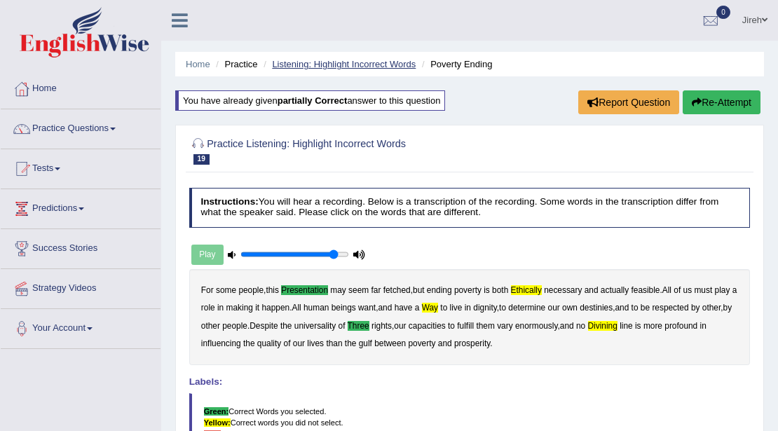
click at [360, 64] on link "Listening: Highlight Incorrect Words" at bounding box center [344, 64] width 144 height 11
